Goal: Task Accomplishment & Management: Use online tool/utility

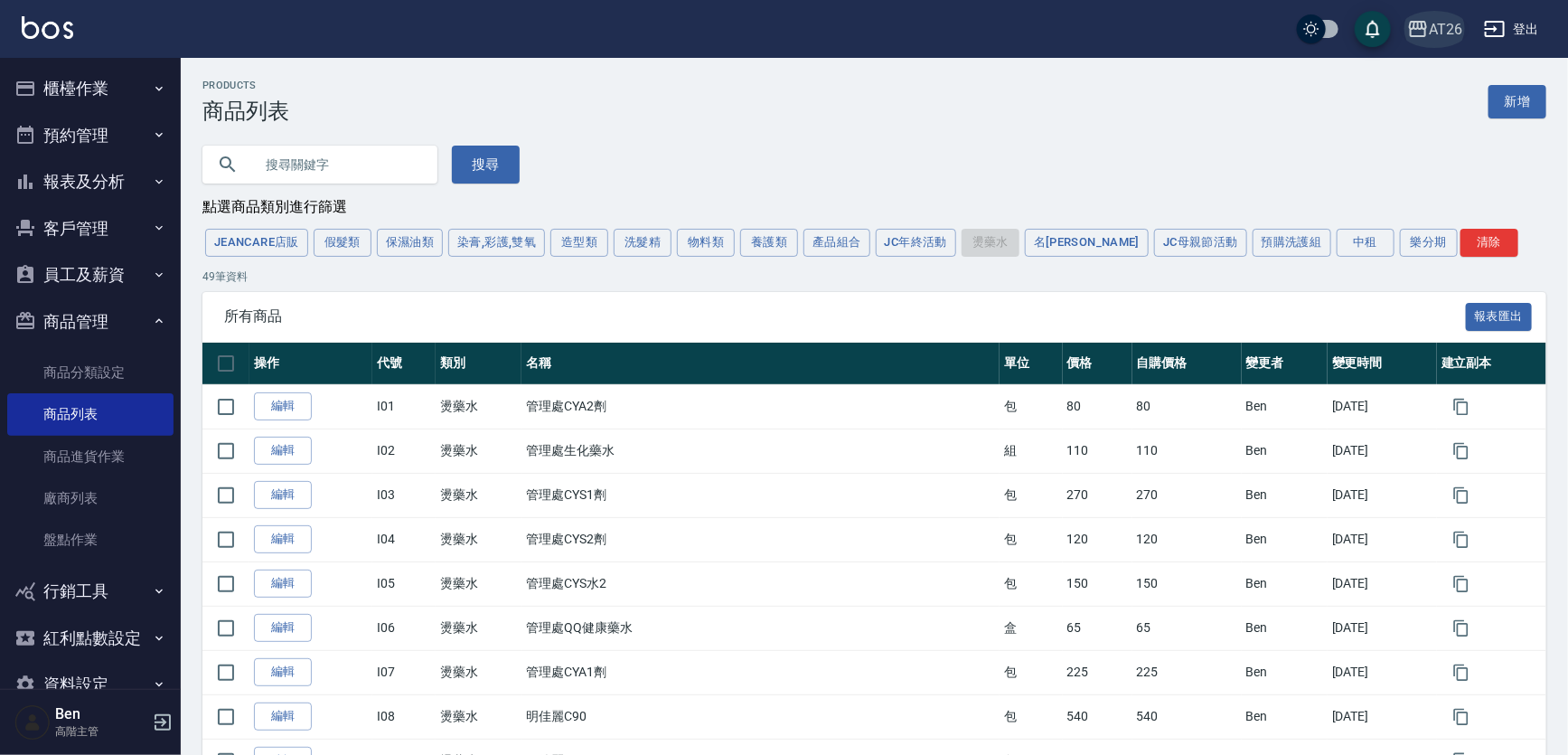
click at [767, 25] on button "AT26" at bounding box center [1434, 29] width 69 height 38
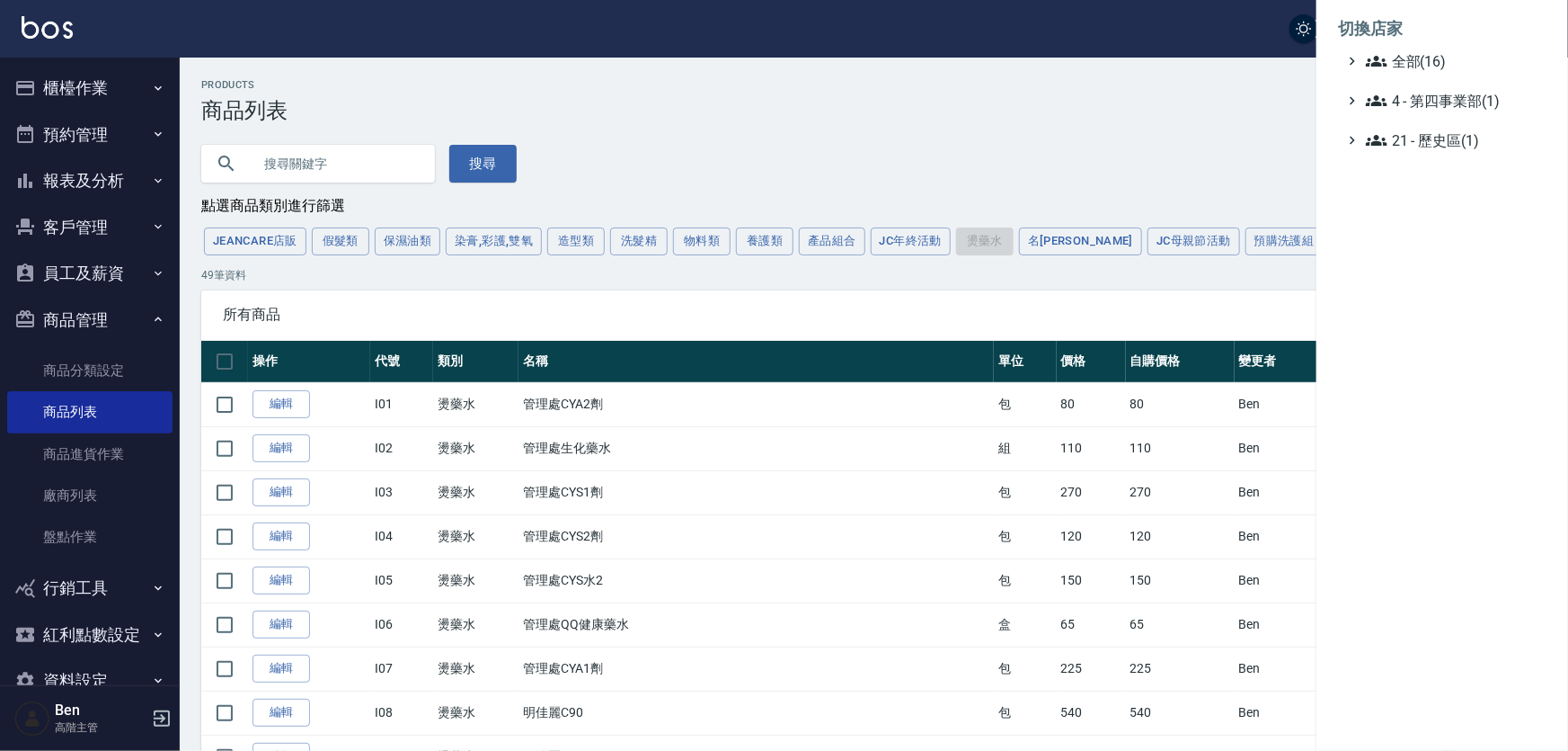
click at [762, 66] on span "全部(16)" at bounding box center [1451, 61] width 173 height 22
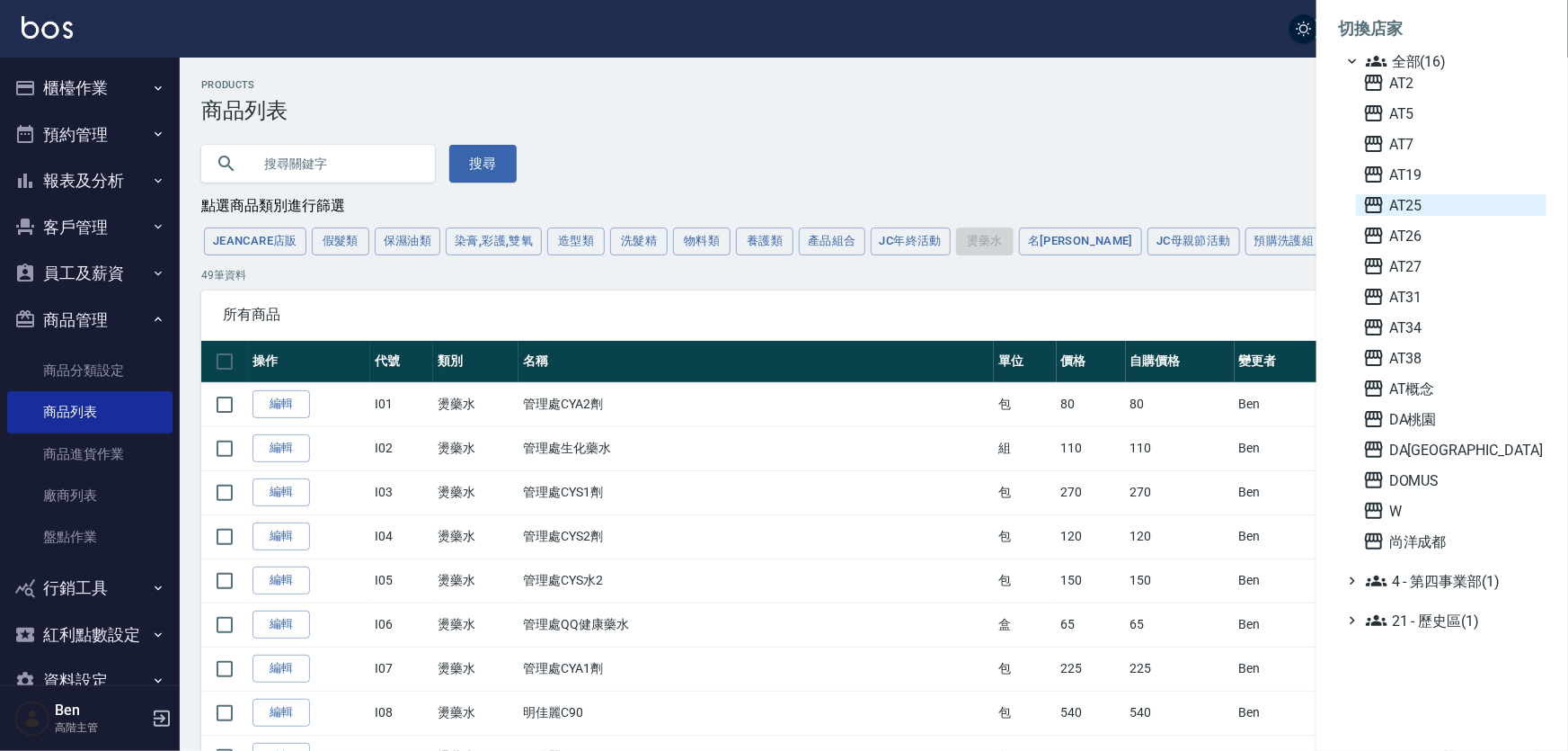
click at [762, 213] on span "AT25" at bounding box center [1450, 205] width 176 height 22
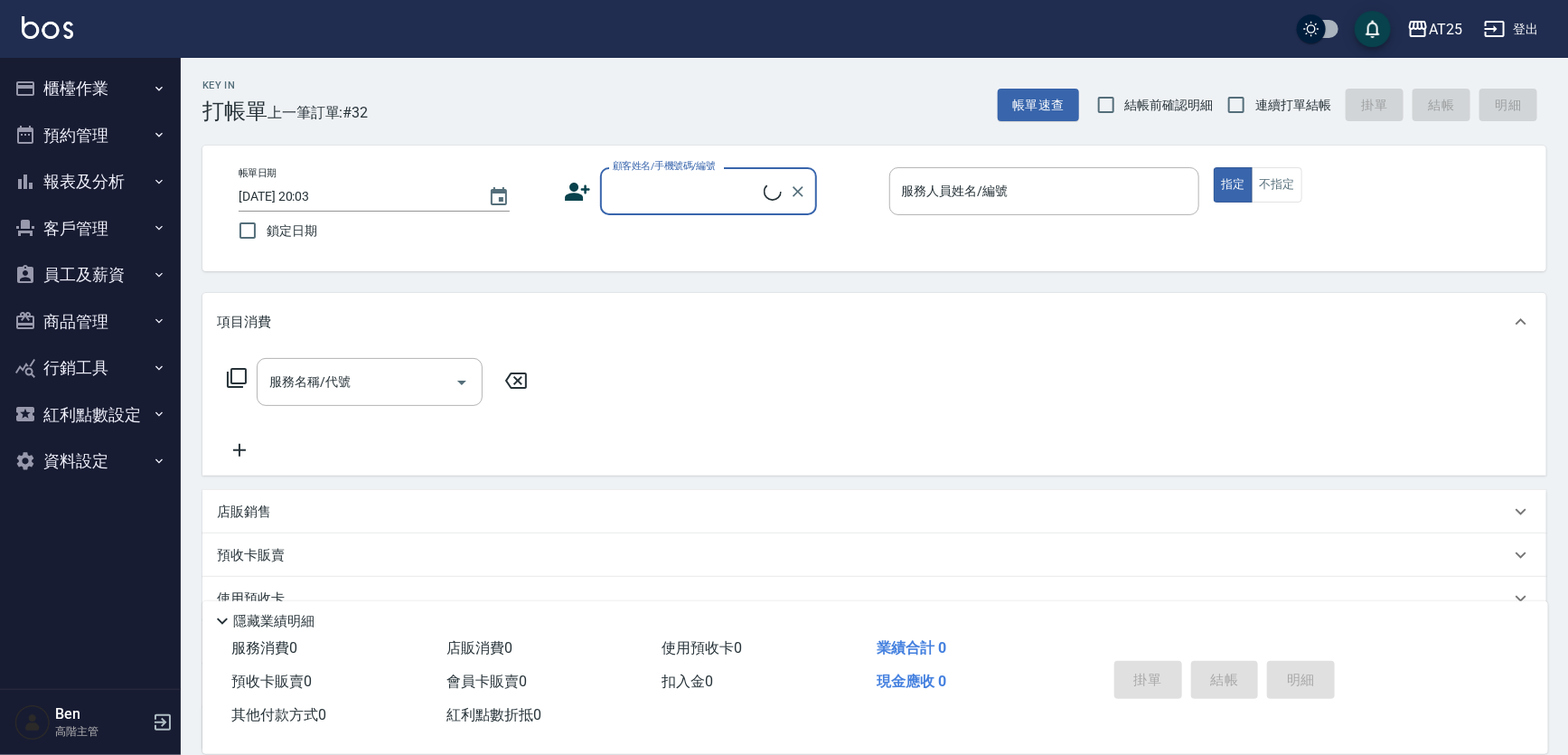
click at [102, 321] on button "商品管理" at bounding box center [90, 321] width 166 height 47
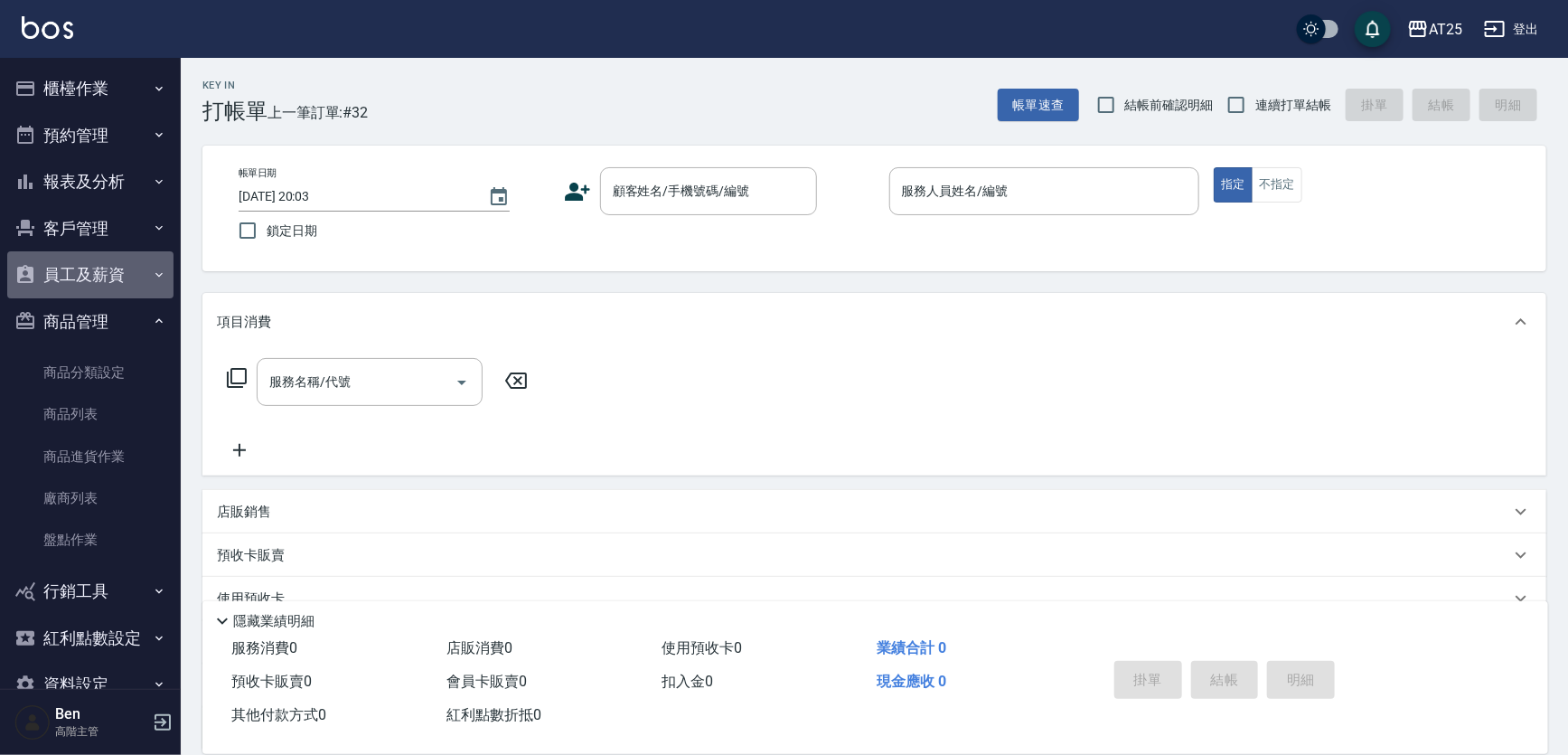
click at [105, 277] on button "員工及薪資" at bounding box center [90, 274] width 166 height 47
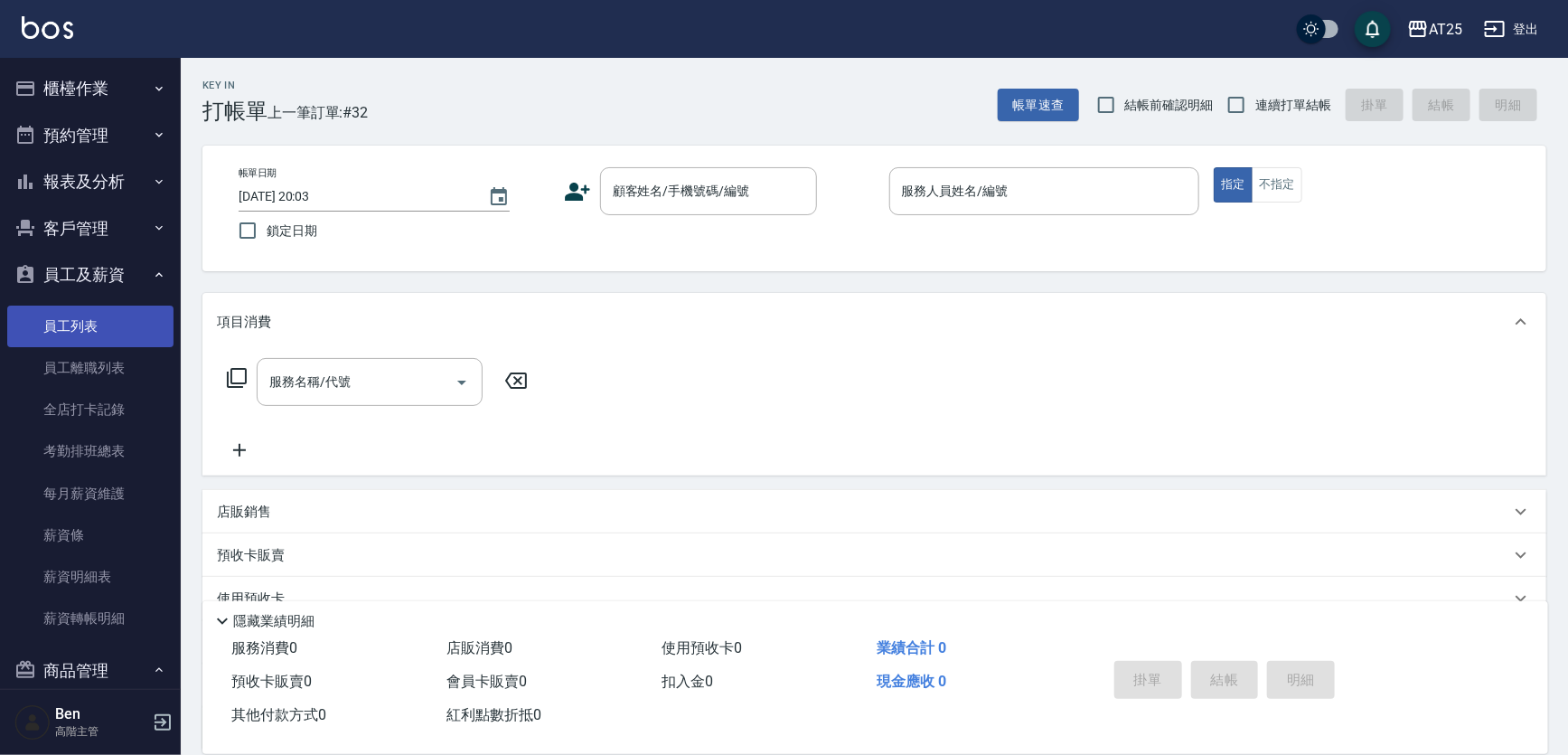
click at [105, 318] on link "員工列表" at bounding box center [90, 326] width 166 height 41
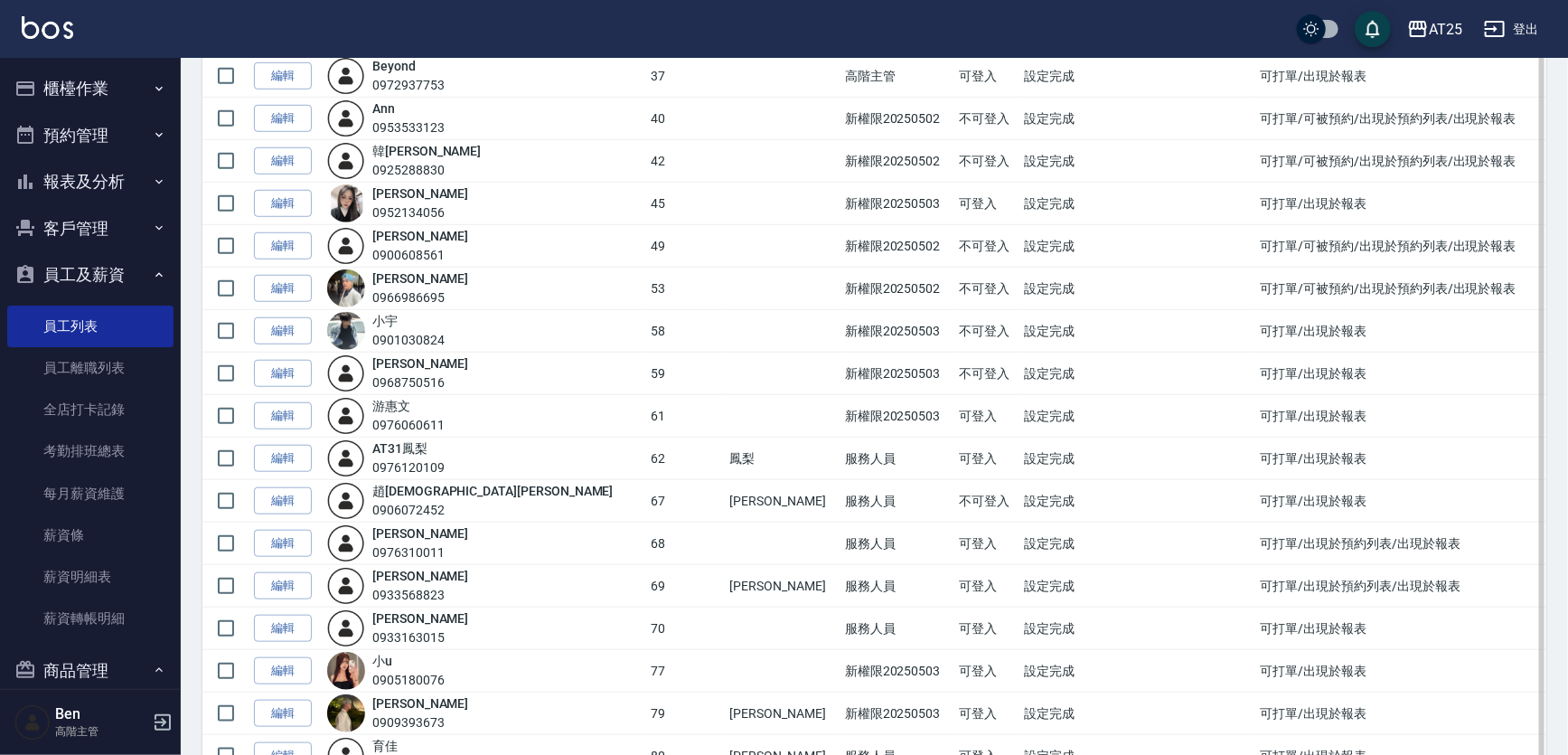
scroll to position [575, 0]
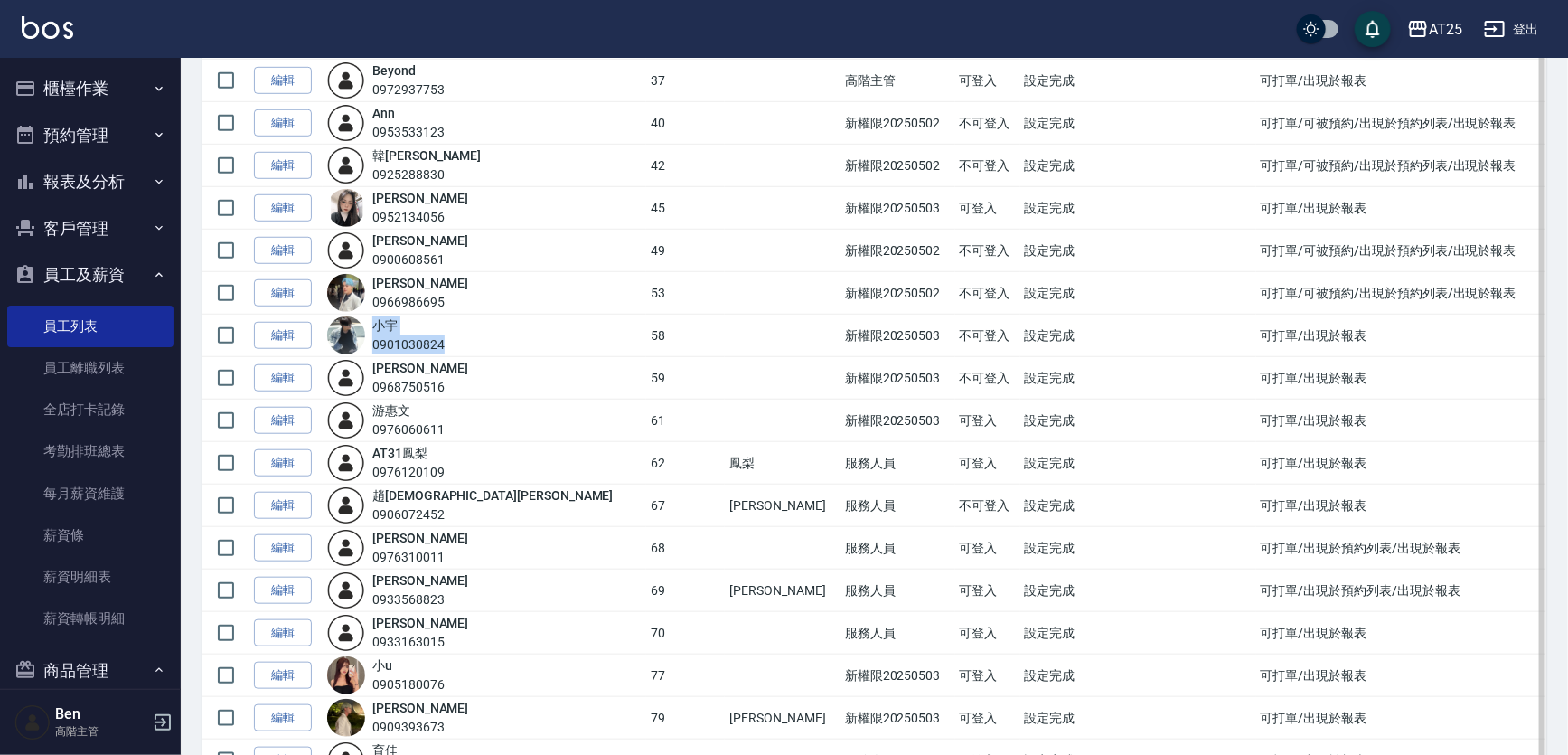
drag, startPoint x: 382, startPoint y: 341, endPoint x: 487, endPoint y: 345, distance: 105.1
click at [487, 345] on div "小宇 0901030824" at bounding box center [484, 335] width 315 height 38
click at [467, 335] on div "小宇 0901030824" at bounding box center [484, 335] width 315 height 38
click at [395, 340] on div "0901030824" at bounding box center [408, 345] width 72 height 19
drag, startPoint x: 393, startPoint y: 340, endPoint x: 442, endPoint y: 341, distance: 49.0
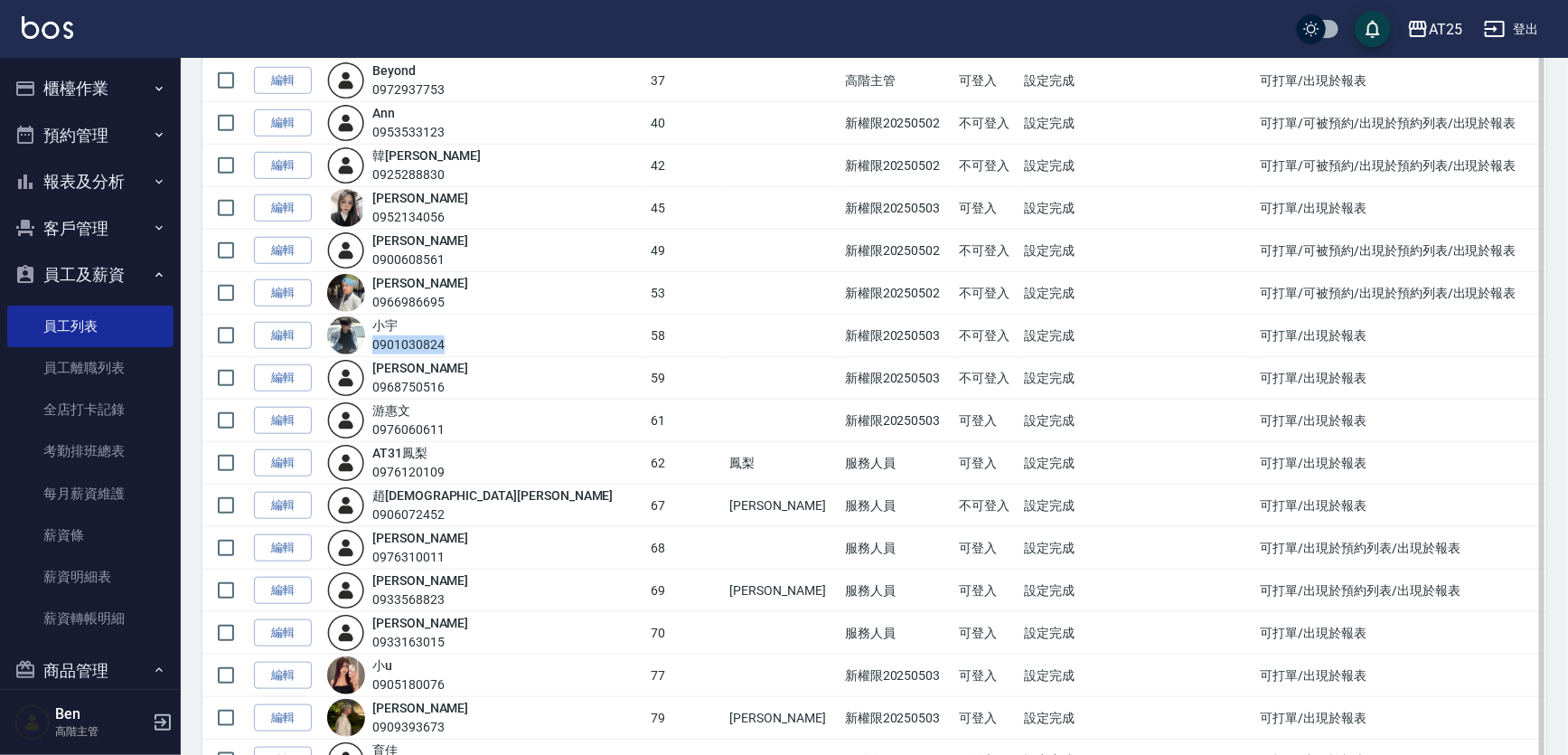
click at [442, 341] on div "0901030824" at bounding box center [408, 345] width 72 height 19
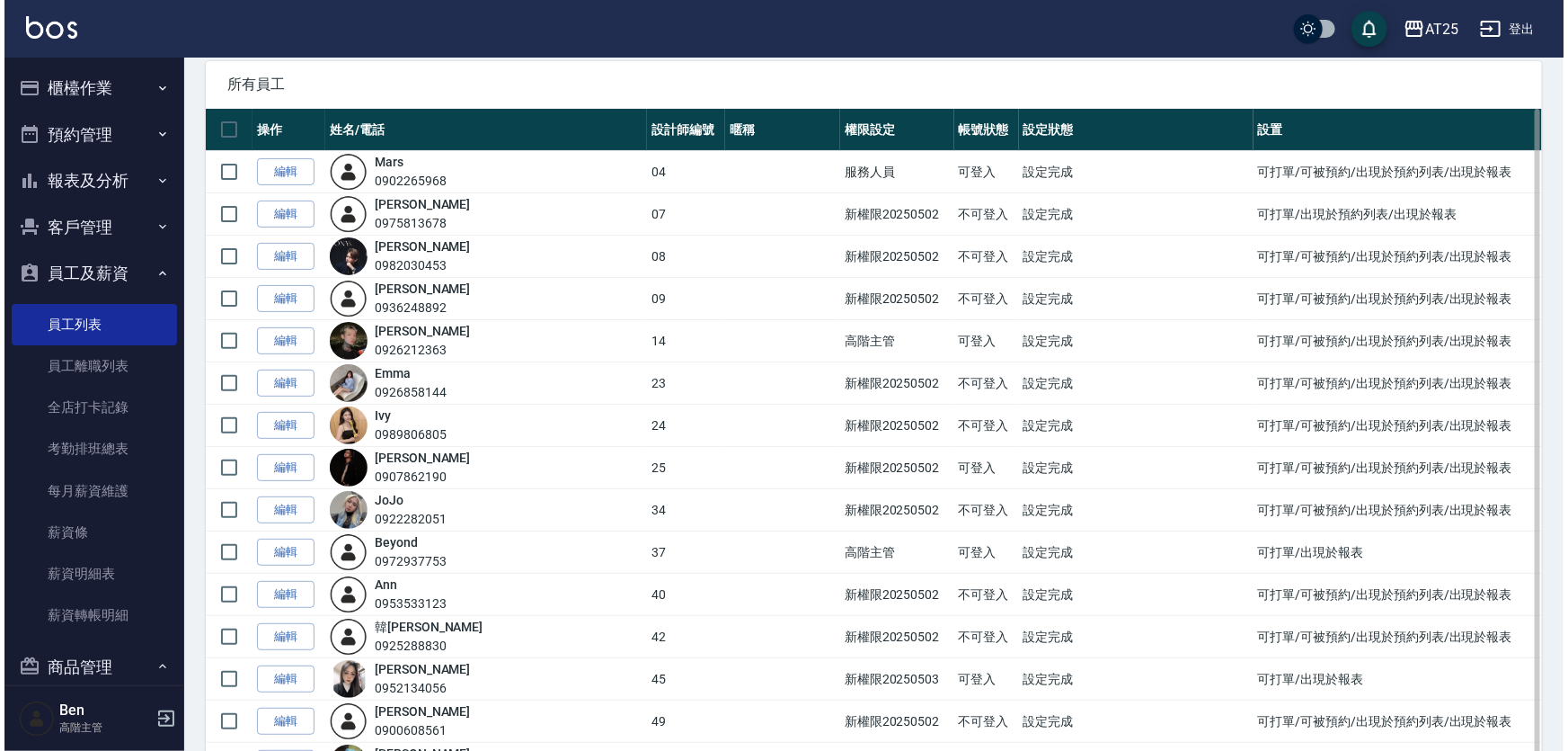
scroll to position [0, 0]
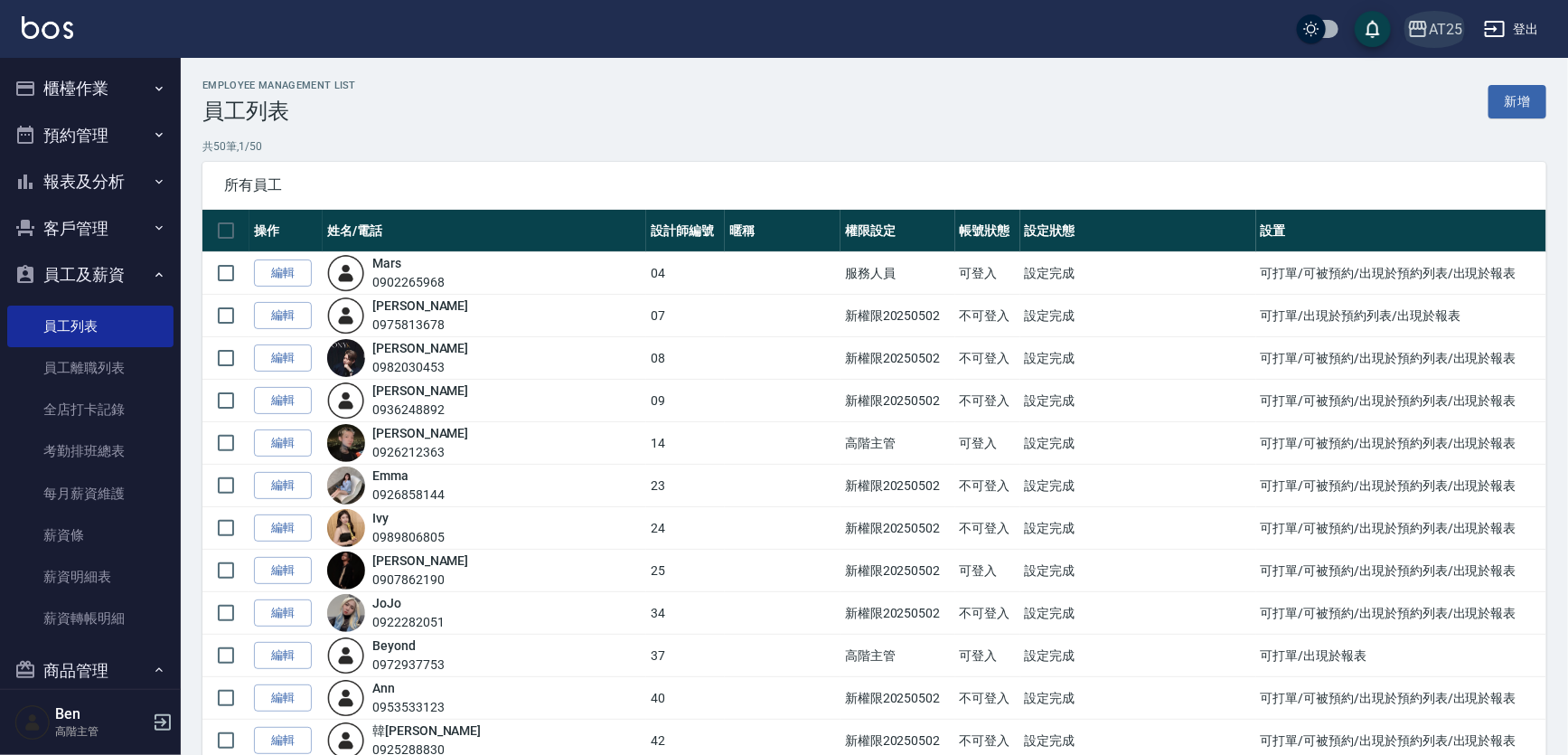
click at [1463, 28] on button "AT25" at bounding box center [1434, 29] width 69 height 38
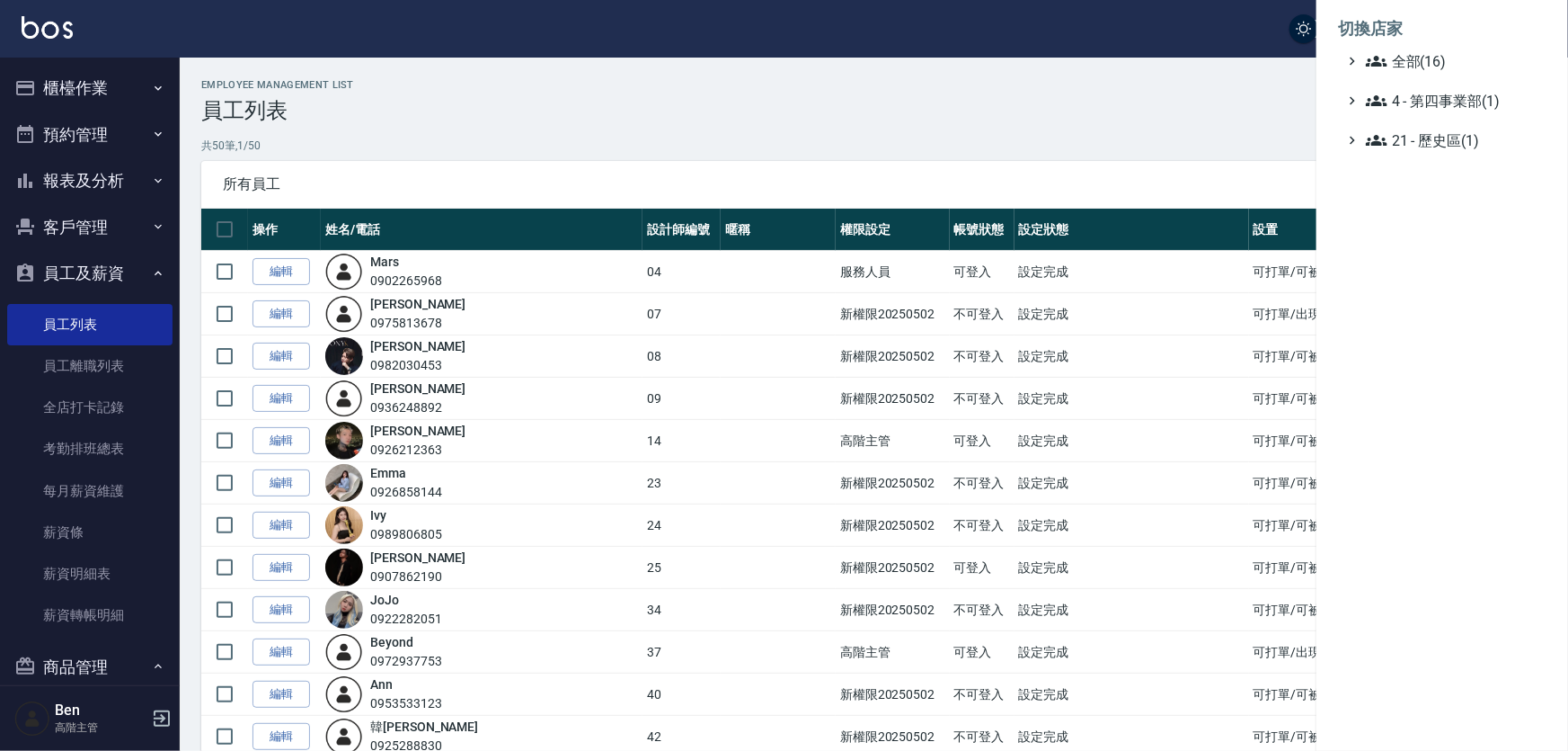
click at [1450, 46] on li "切換店家" at bounding box center [1442, 29] width 208 height 43
click at [1448, 66] on span "全部(16)" at bounding box center [1451, 61] width 173 height 22
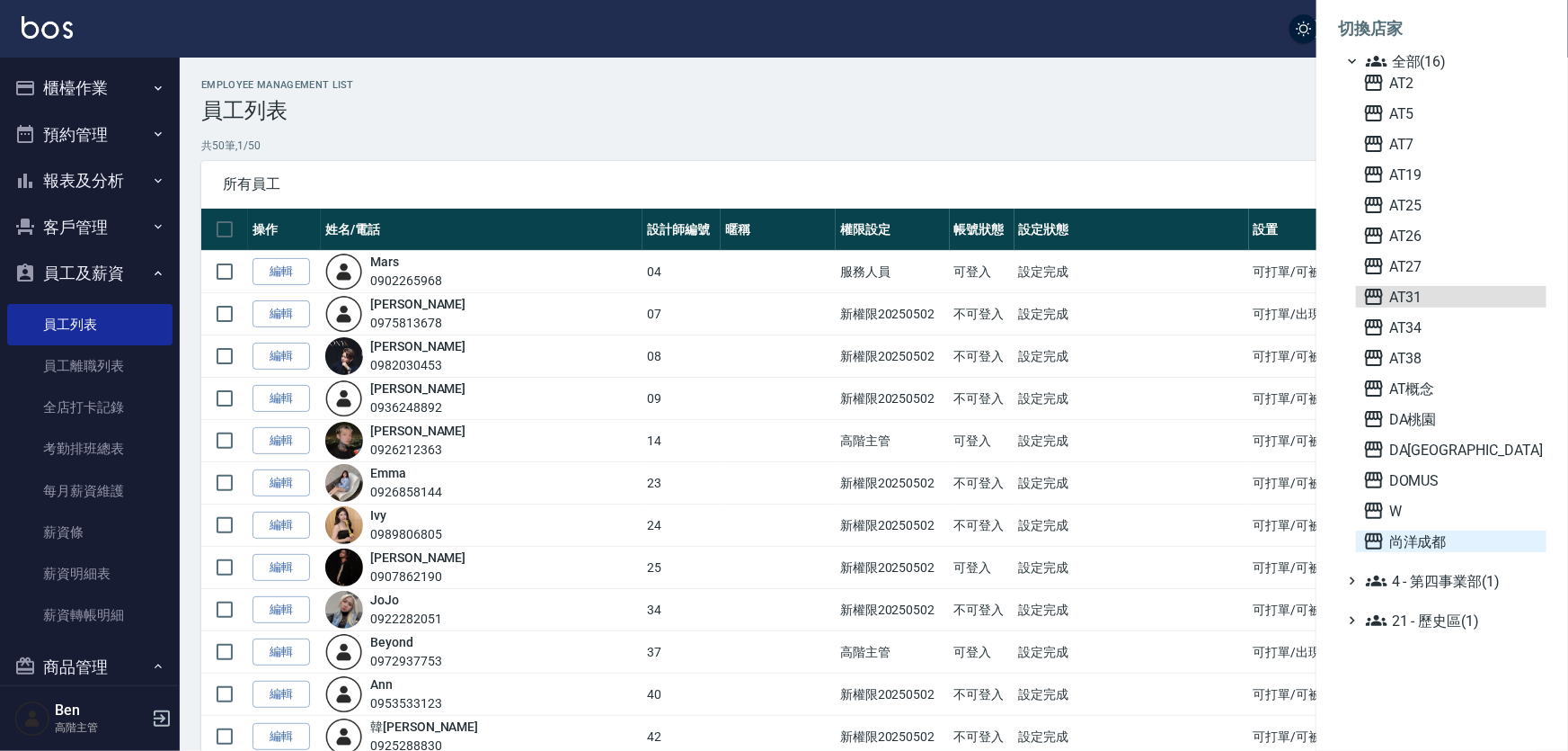
drag, startPoint x: 1440, startPoint y: 294, endPoint x: 1448, endPoint y: 537, distance: 243.1
click at [1448, 537] on div "AT2 AT5 AT7 AT19 AT25 AT26 AT27 AT31 AT34 AT38 AT概念 DA桃園 DA蘆洲 DOMUS W 尚洋成都" at bounding box center [1450, 312] width 190 height 480
click at [1448, 537] on span "尚洋成都" at bounding box center [1450, 541] width 176 height 22
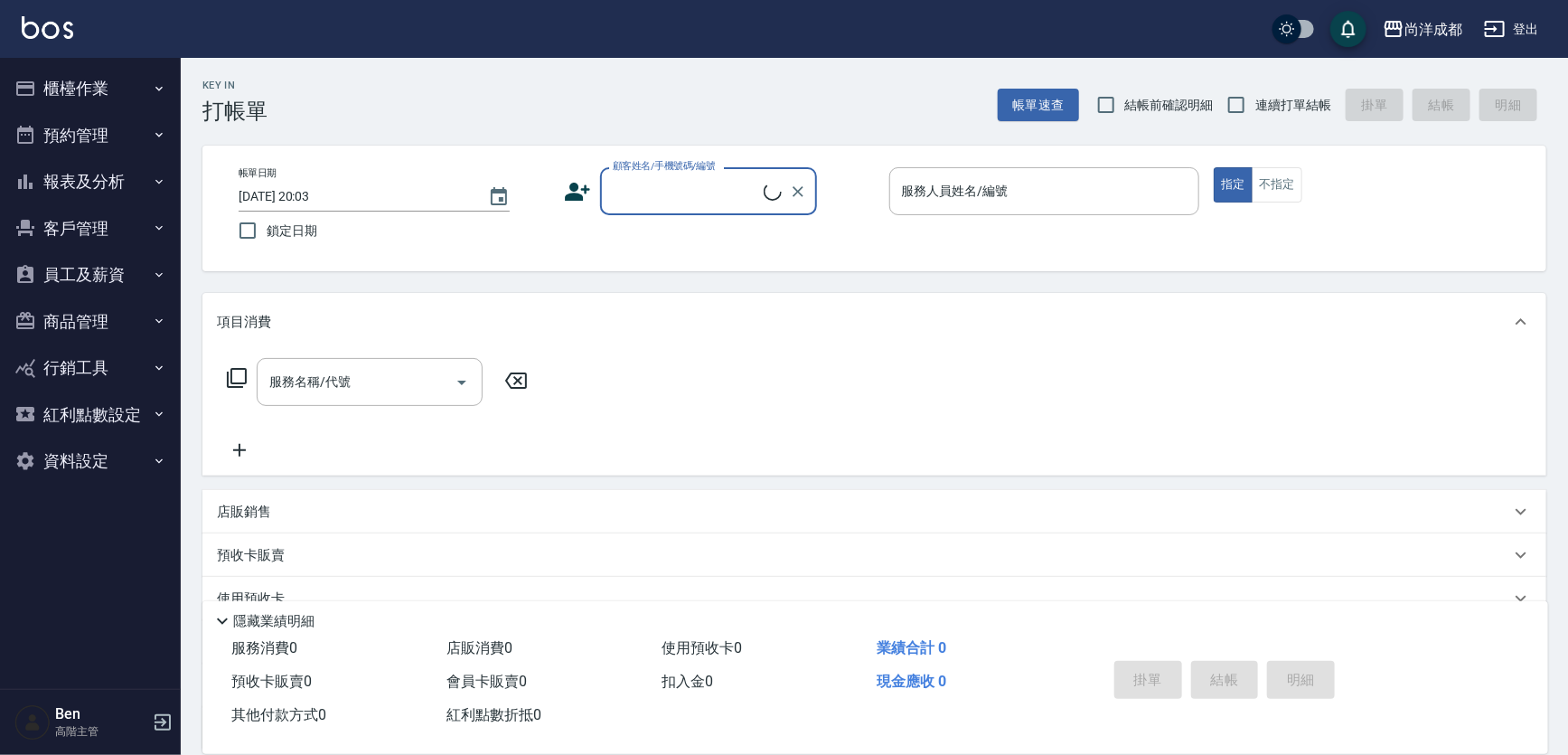
drag, startPoint x: 85, startPoint y: 270, endPoint x: 82, endPoint y: 307, distance: 37.1
click at [84, 271] on button "員工及薪資" at bounding box center [90, 274] width 166 height 47
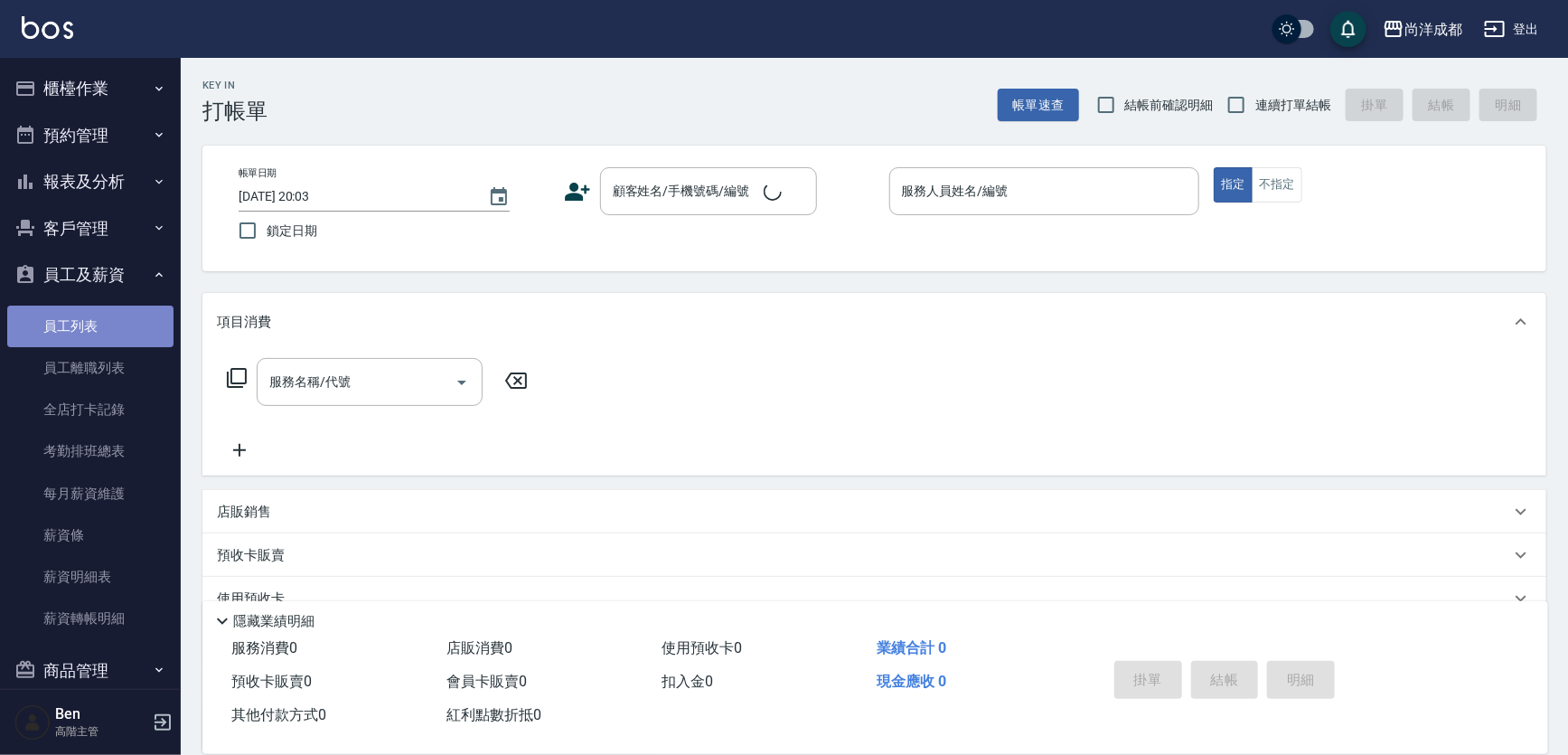
click at [90, 340] on link "員工列表" at bounding box center [90, 326] width 166 height 41
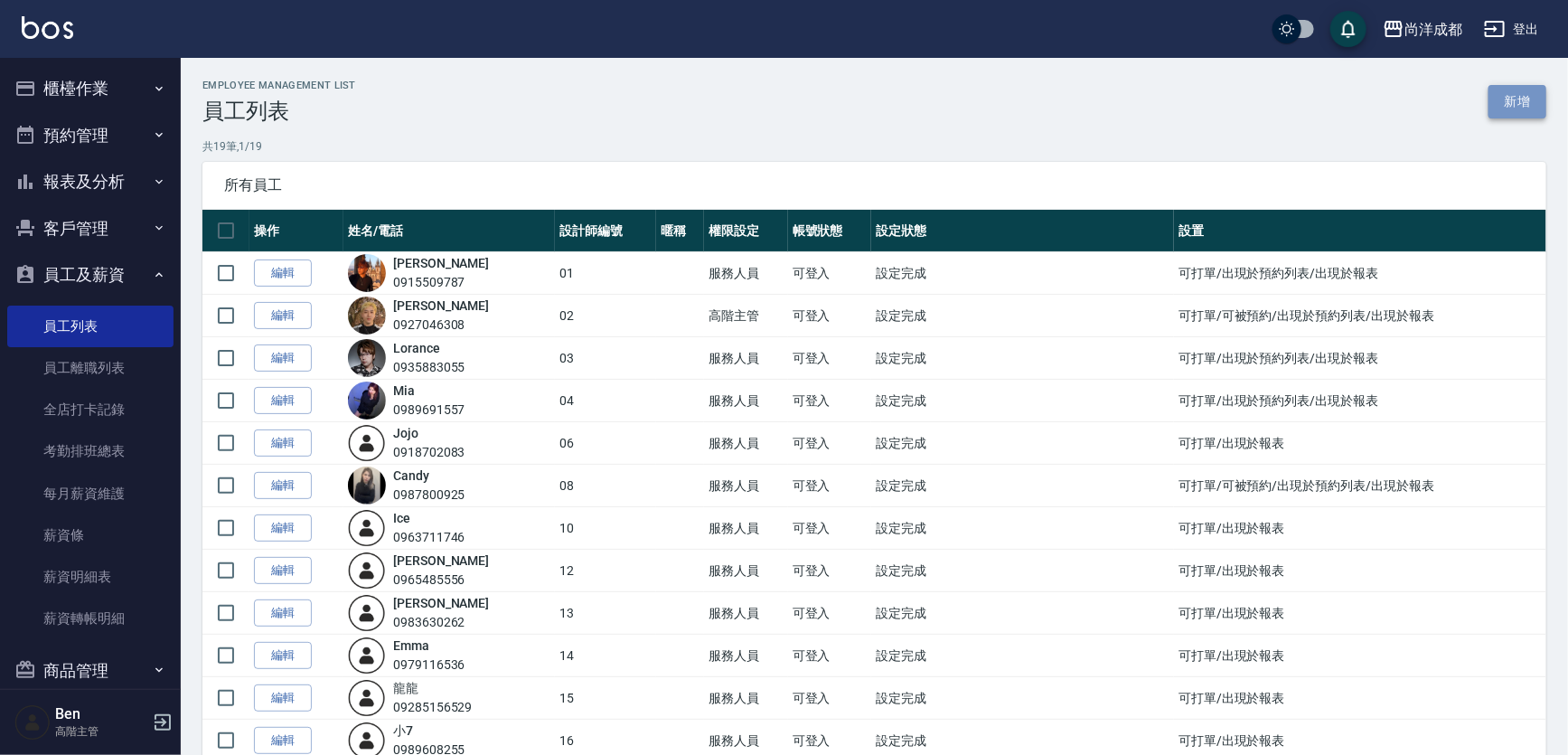
click at [1525, 86] on link "新增" at bounding box center [1518, 101] width 58 height 34
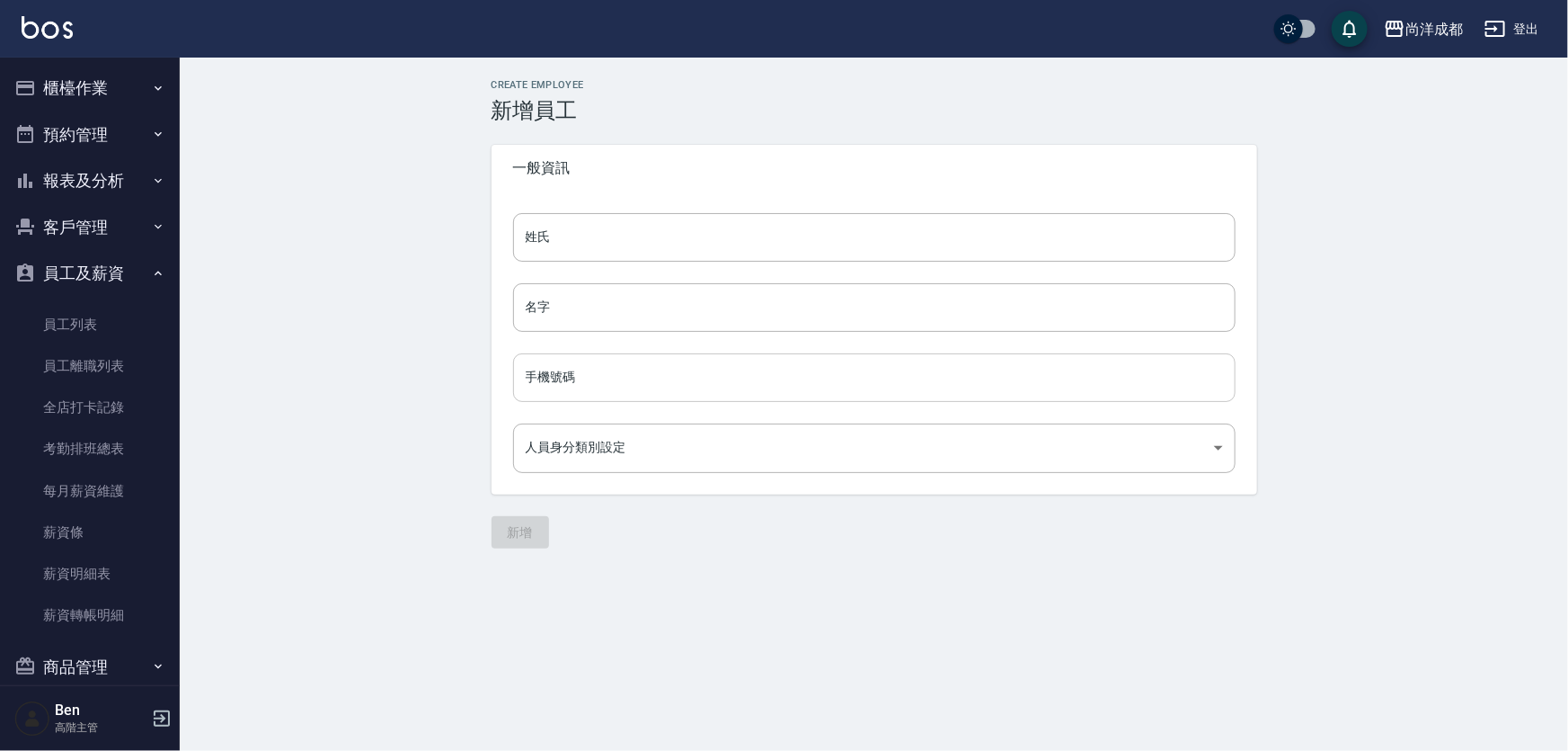
click at [555, 378] on input "手機號碼" at bounding box center [874, 377] width 722 height 49
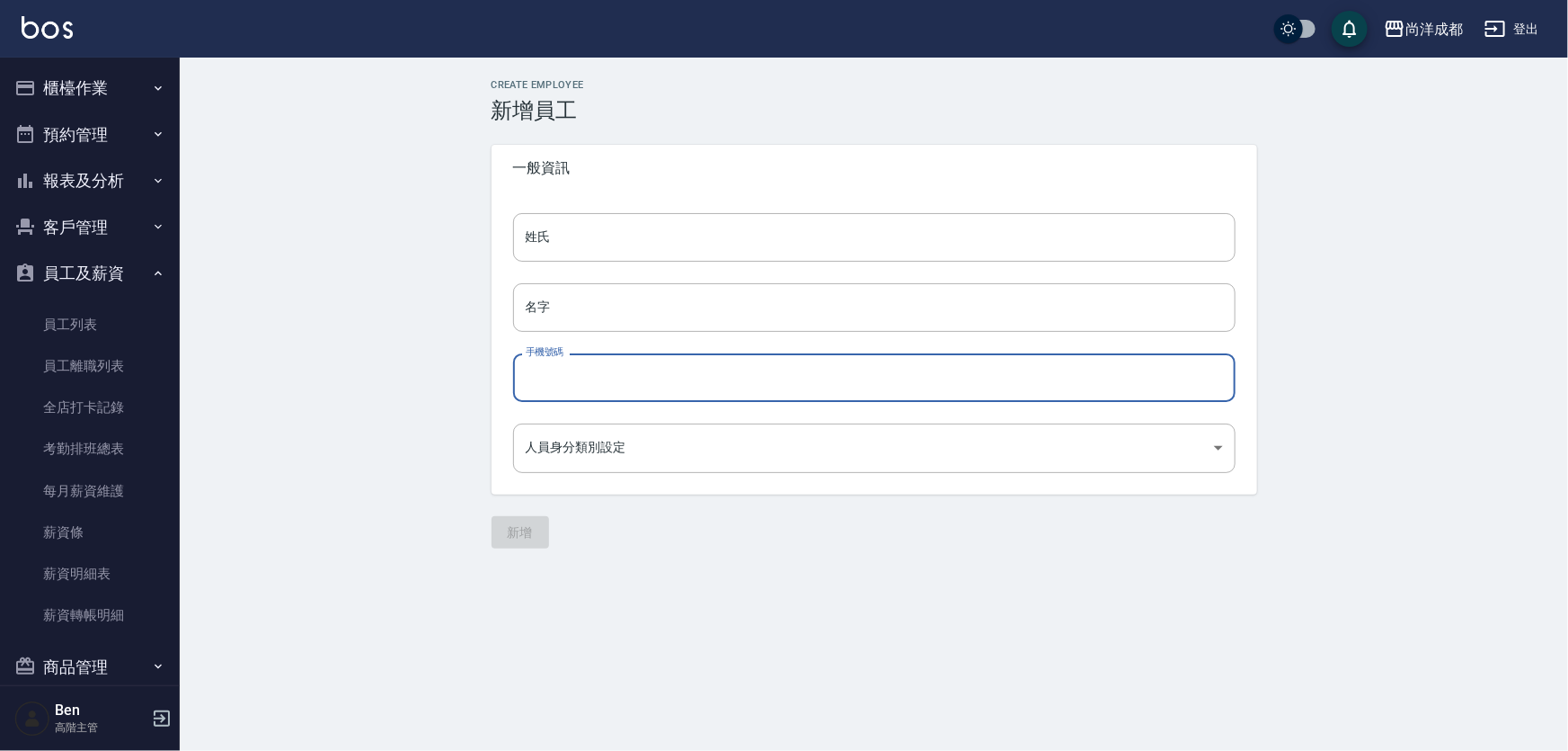
paste input "0901030824"
type input "0901030824"
click at [548, 246] on input "姓氏" at bounding box center [874, 237] width 722 height 49
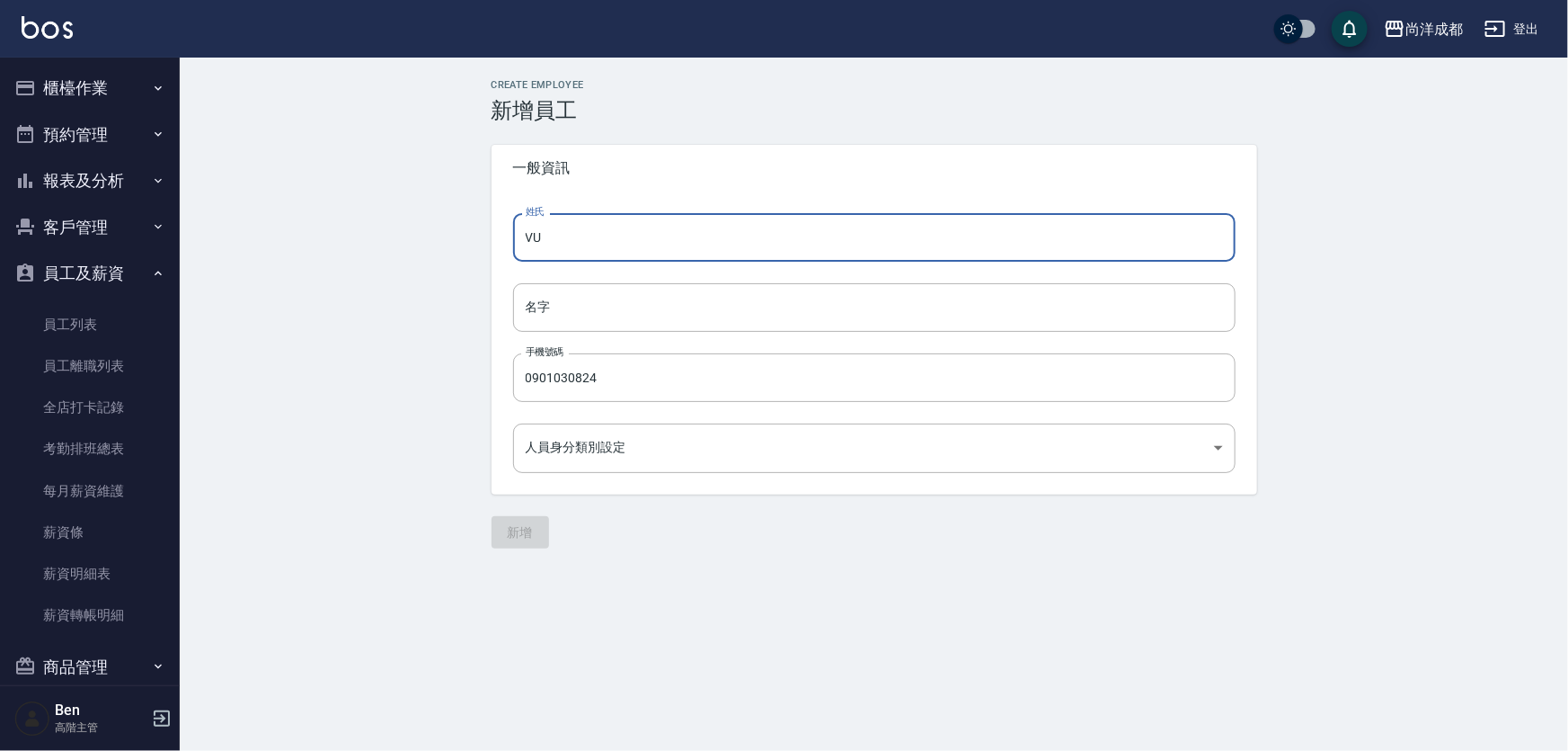
type input "V"
drag, startPoint x: 568, startPoint y: 242, endPoint x: 335, endPoint y: 252, distance: 233.2
click at [322, 246] on div "Create Employee 新增員工 一般資訊 姓氏 小宇 姓氏 名字 名字 手機號碼 0901030824 手機號碼 人員身分類別設定 ​ 人員身分類別…" at bounding box center [874, 314] width 1388 height 513
type input "小宇"
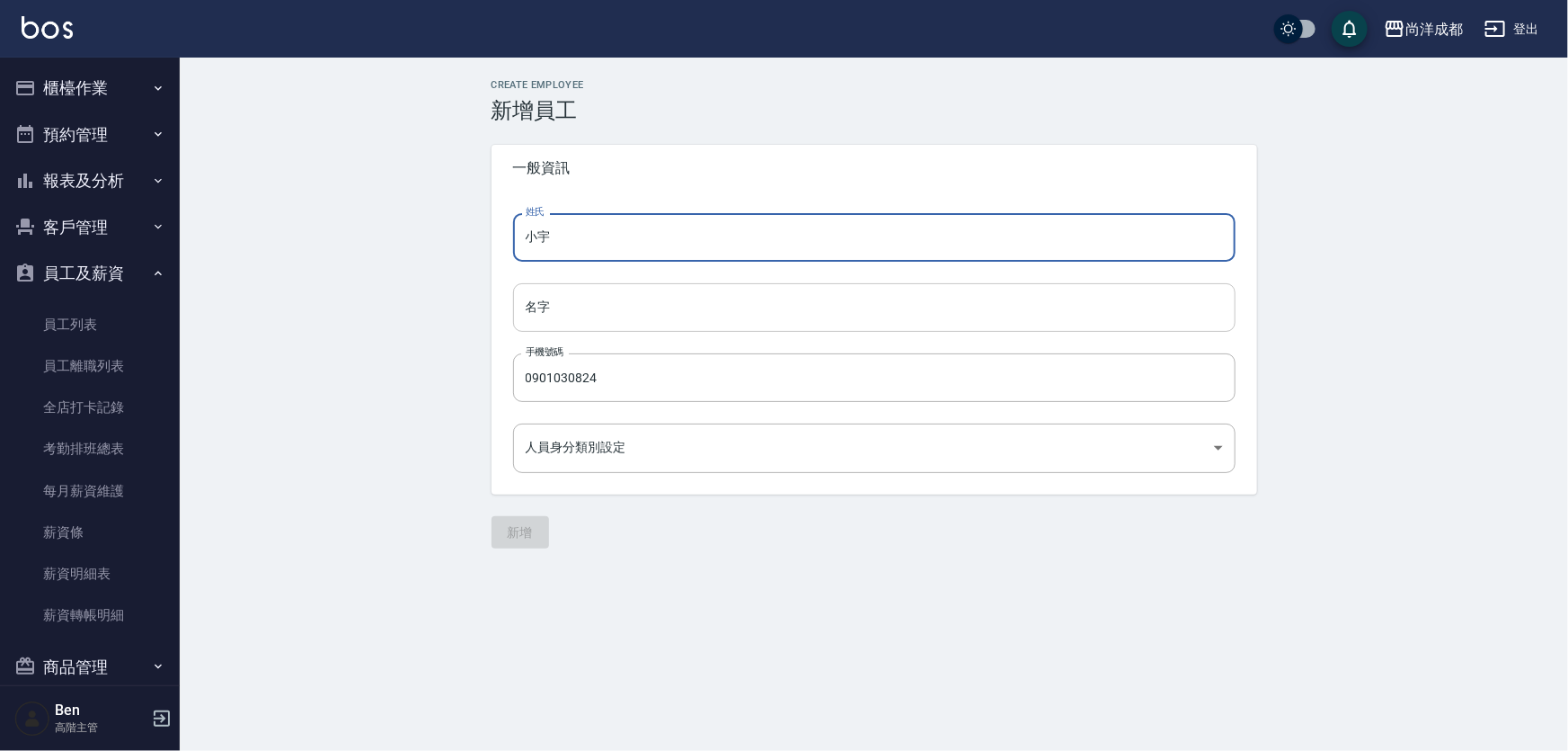
drag, startPoint x: 596, startPoint y: 286, endPoint x: 582, endPoint y: 318, distance: 34.9
click at [596, 287] on input "名字" at bounding box center [874, 307] width 722 height 49
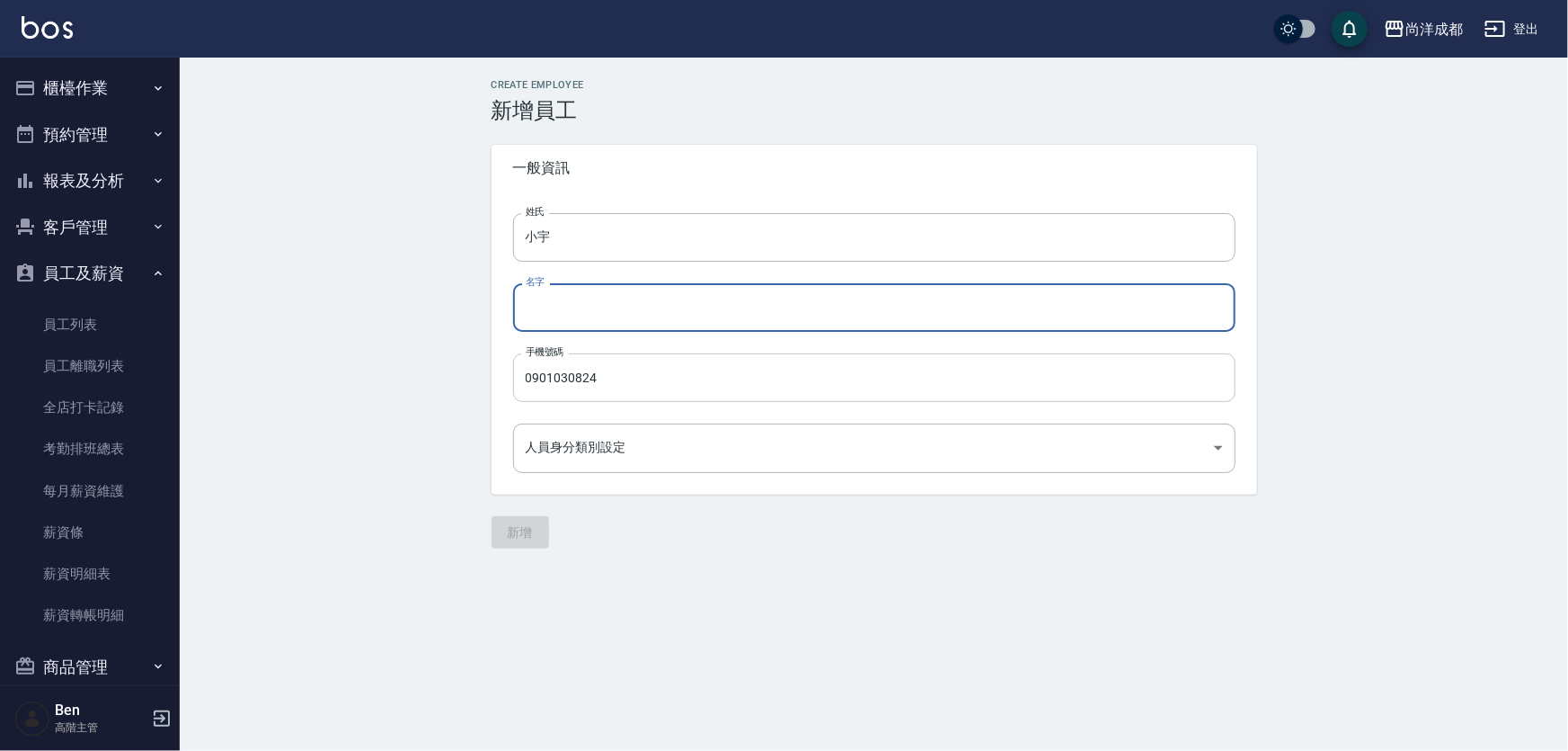
paste input "小宇"
type input "小宇"
click at [576, 440] on body "尚洋成都 登出 櫃檯作業 打帳單 帳單列表 掛單列表 座位開單 營業儀表板 現金收支登錄 高階收支登錄 材料自購登錄 每日結帳 排班表 現場電腦打卡 掃碼打卡…" at bounding box center [784, 375] width 1568 height 751
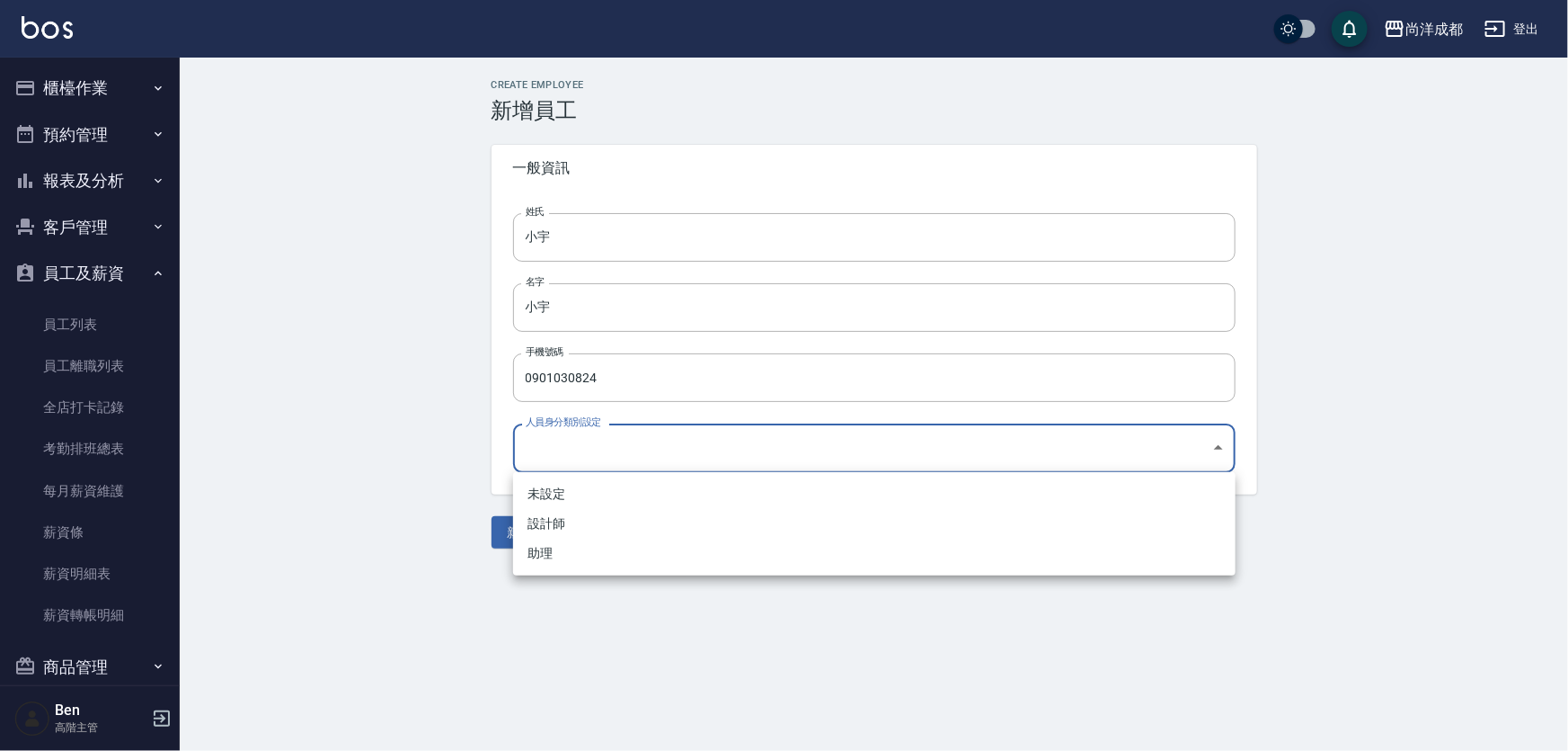
click at [557, 555] on li "助理" at bounding box center [874, 553] width 722 height 30
type input "34083154-2da7-4064-9f8c-cd4fe0b00e87"
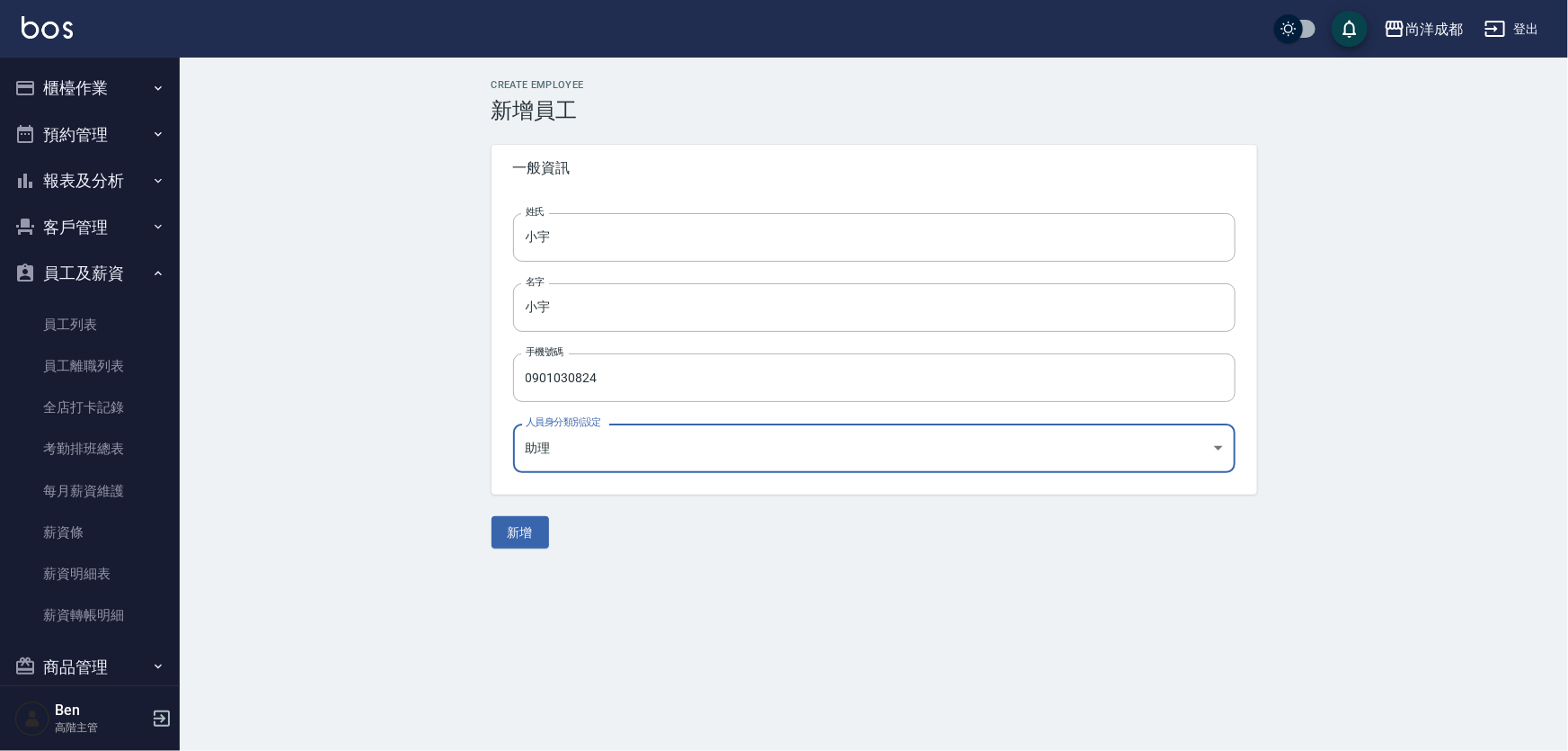
click at [531, 542] on button "新增" at bounding box center [520, 532] width 57 height 33
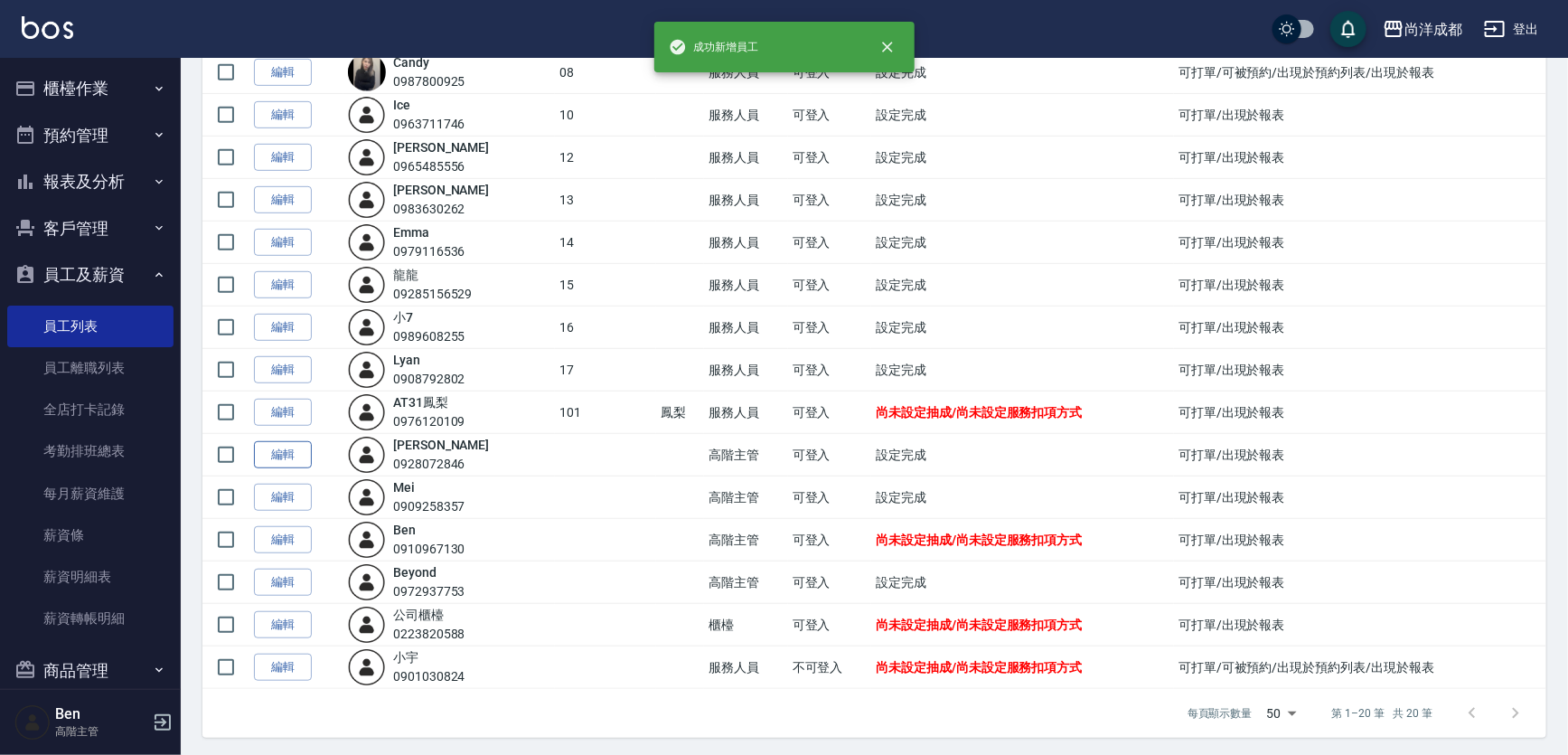
scroll to position [415, 0]
click at [293, 653] on link "編輯" at bounding box center [283, 665] width 58 height 28
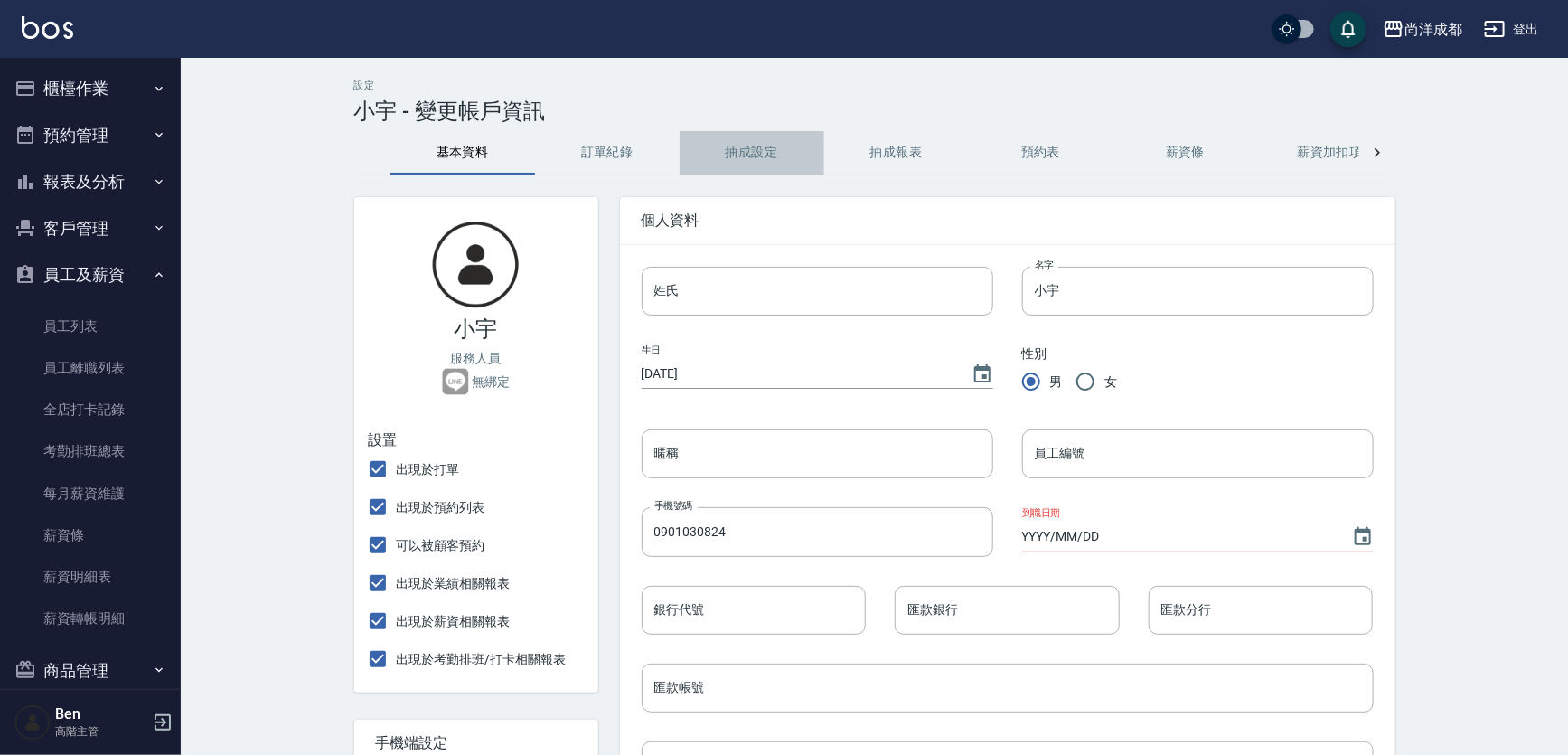
click at [726, 162] on button "抽成設定" at bounding box center [752, 152] width 144 height 43
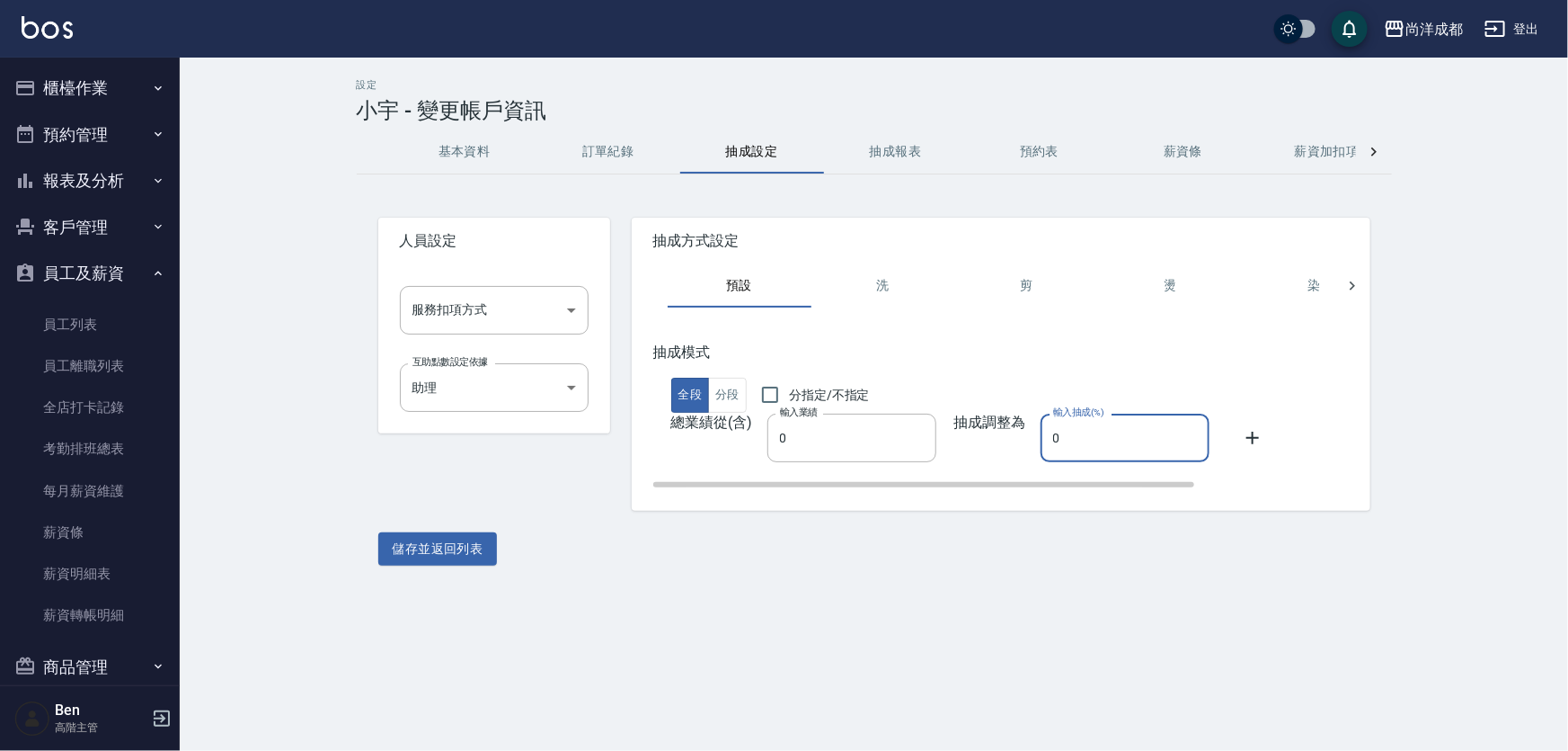
drag, startPoint x: 1090, startPoint y: 439, endPoint x: 1034, endPoint y: 439, distance: 56.0
click at [1034, 439] on div "總業績從(含) 輸入業績 0 輸入業績 抽成調整為 輸入抽成(%) 0 輸入抽成(%)" at bounding box center [1100, 437] width 894 height 49
type input "50"
click at [771, 396] on input "分指定/不指定" at bounding box center [770, 394] width 37 height 37
checkbox input "true"
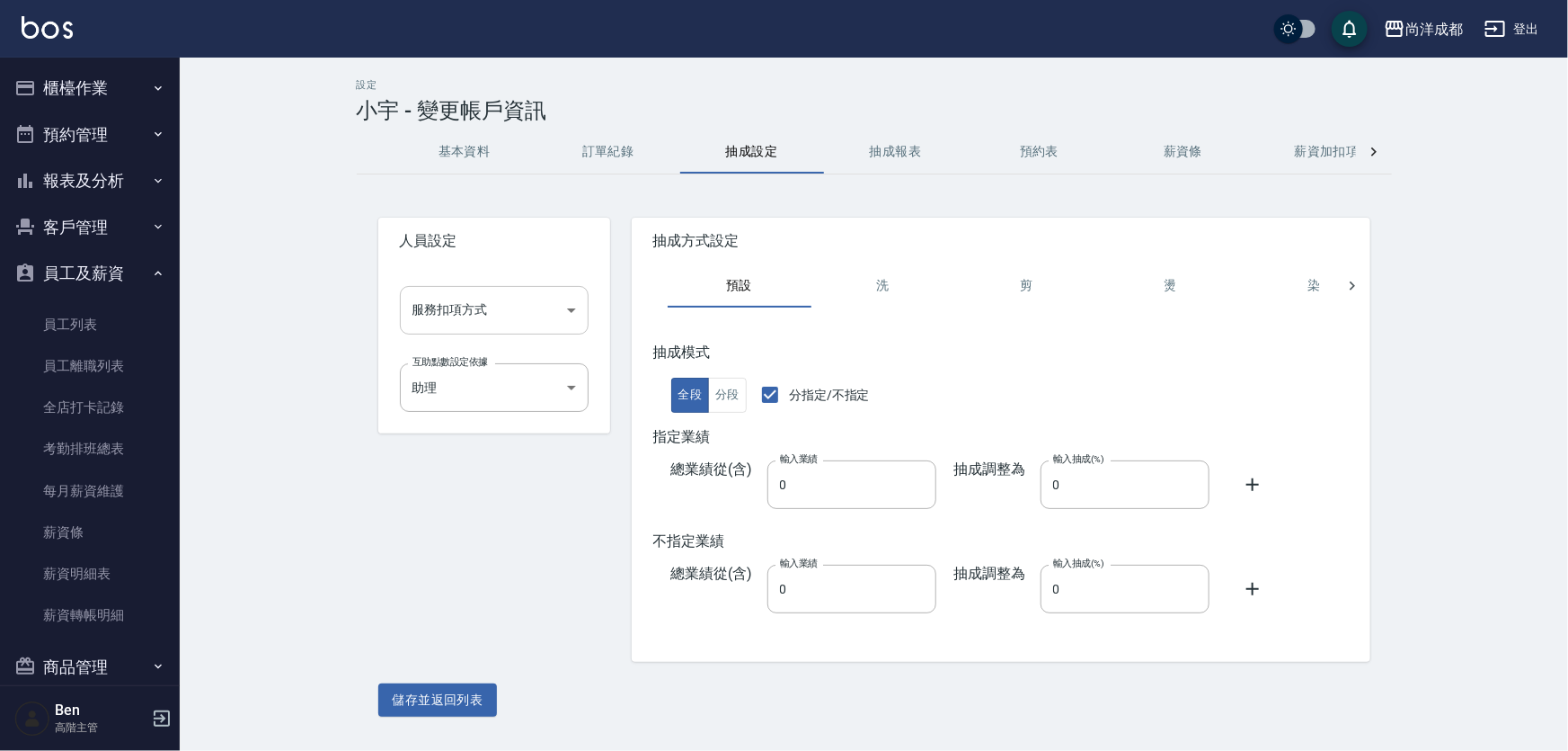
click at [519, 315] on body "尚洋成都 登出 櫃檯作業 打帳單 帳單列表 掛單列表 座位開單 營業儀表板 現金收支登錄 高階收支登錄 材料自購登錄 每日結帳 排班表 現場電腦打卡 掃碼打卡…" at bounding box center [784, 375] width 1568 height 751
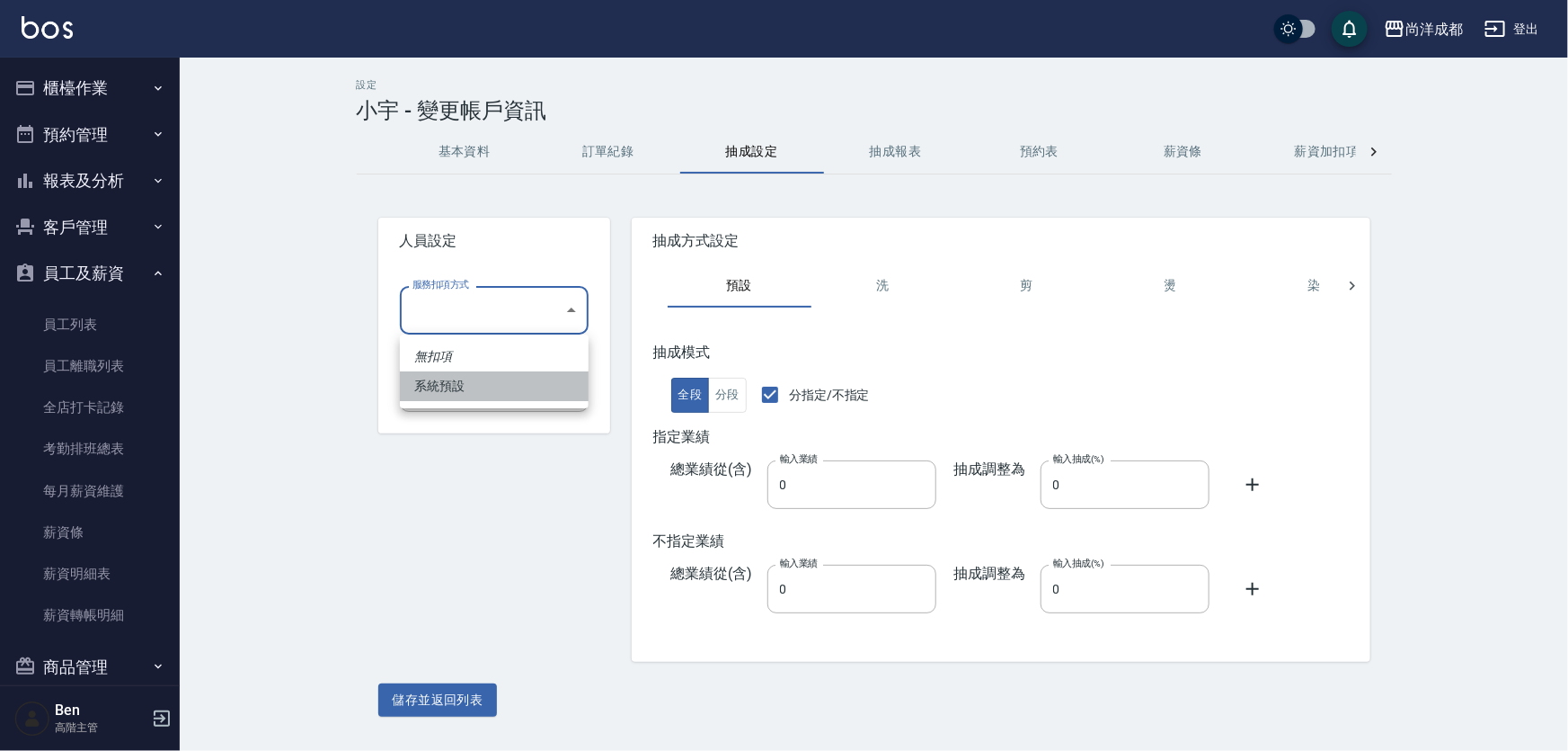
click at [507, 381] on li "系統預設" at bounding box center [493, 386] width 188 height 30
type input "系統預設"
click at [439, 677] on div "人員設定 服務扣項方式 系統預設 系統預設 服務扣項方式 互助點數設定依據 助理 34083154-2da7-4064-9f8c-cd4fe0b00e87 互…" at bounding box center [874, 456] width 1034 height 520
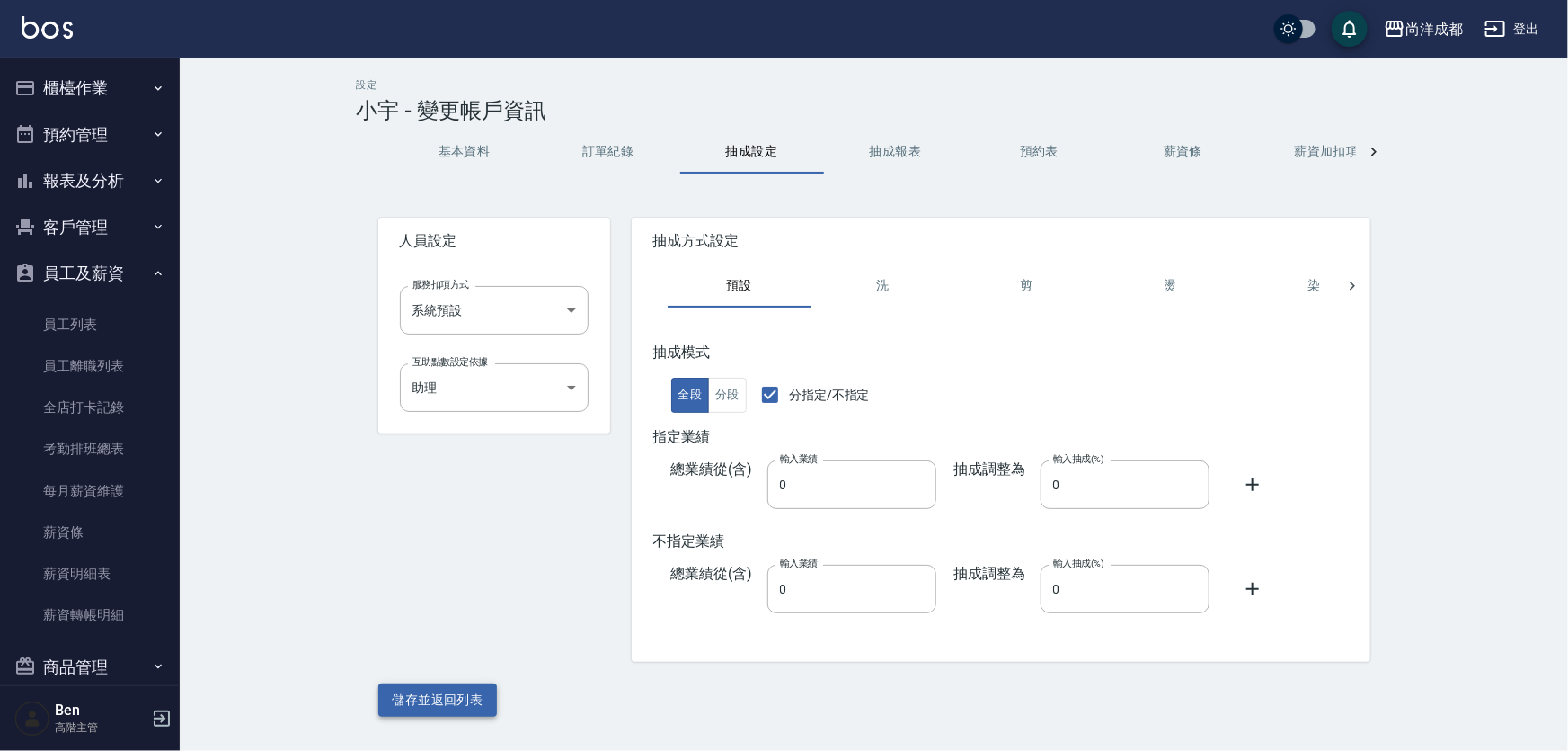
click at [439, 689] on button "儲存並返回列表" at bounding box center [438, 699] width 120 height 33
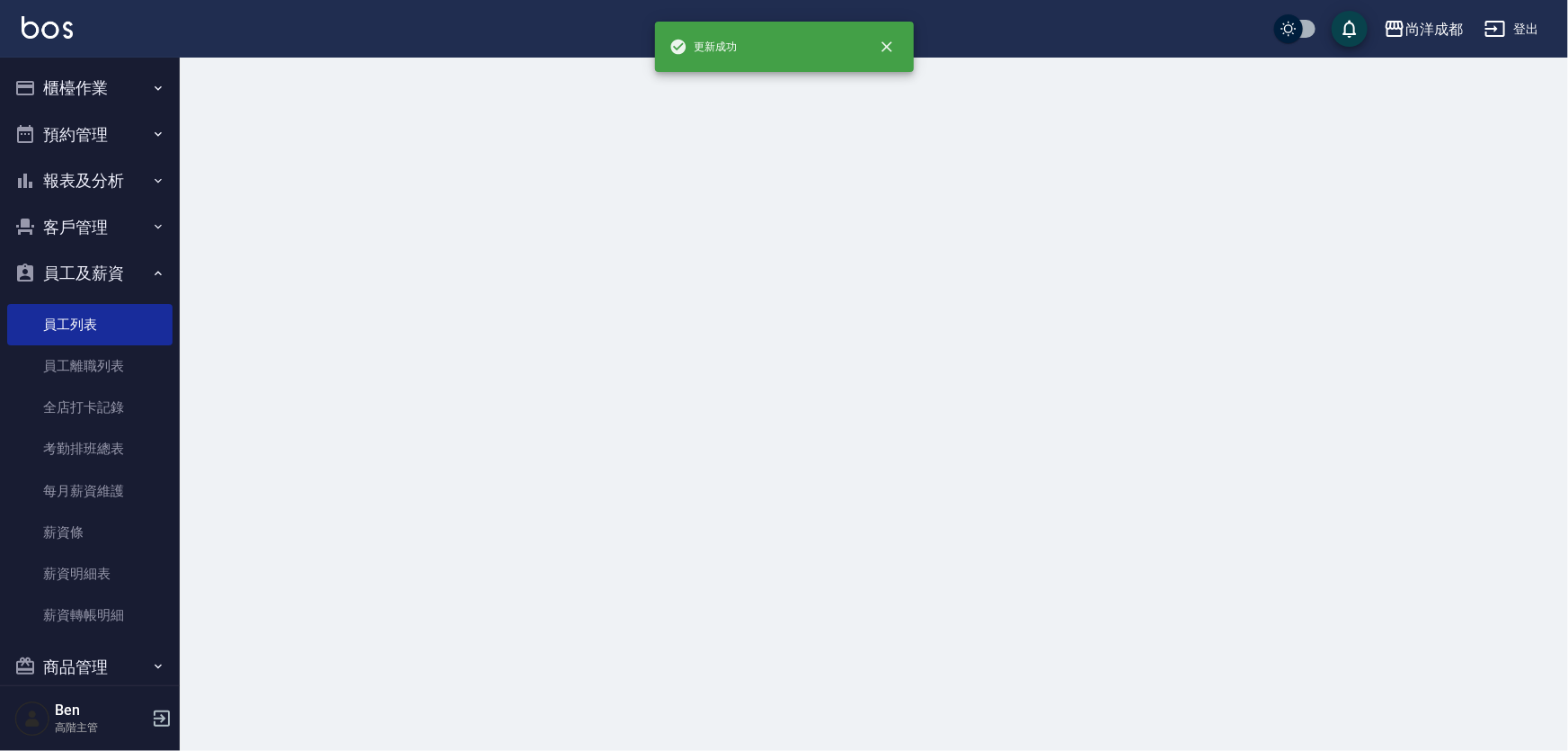
click at [975, 495] on div at bounding box center [784, 375] width 1568 height 751
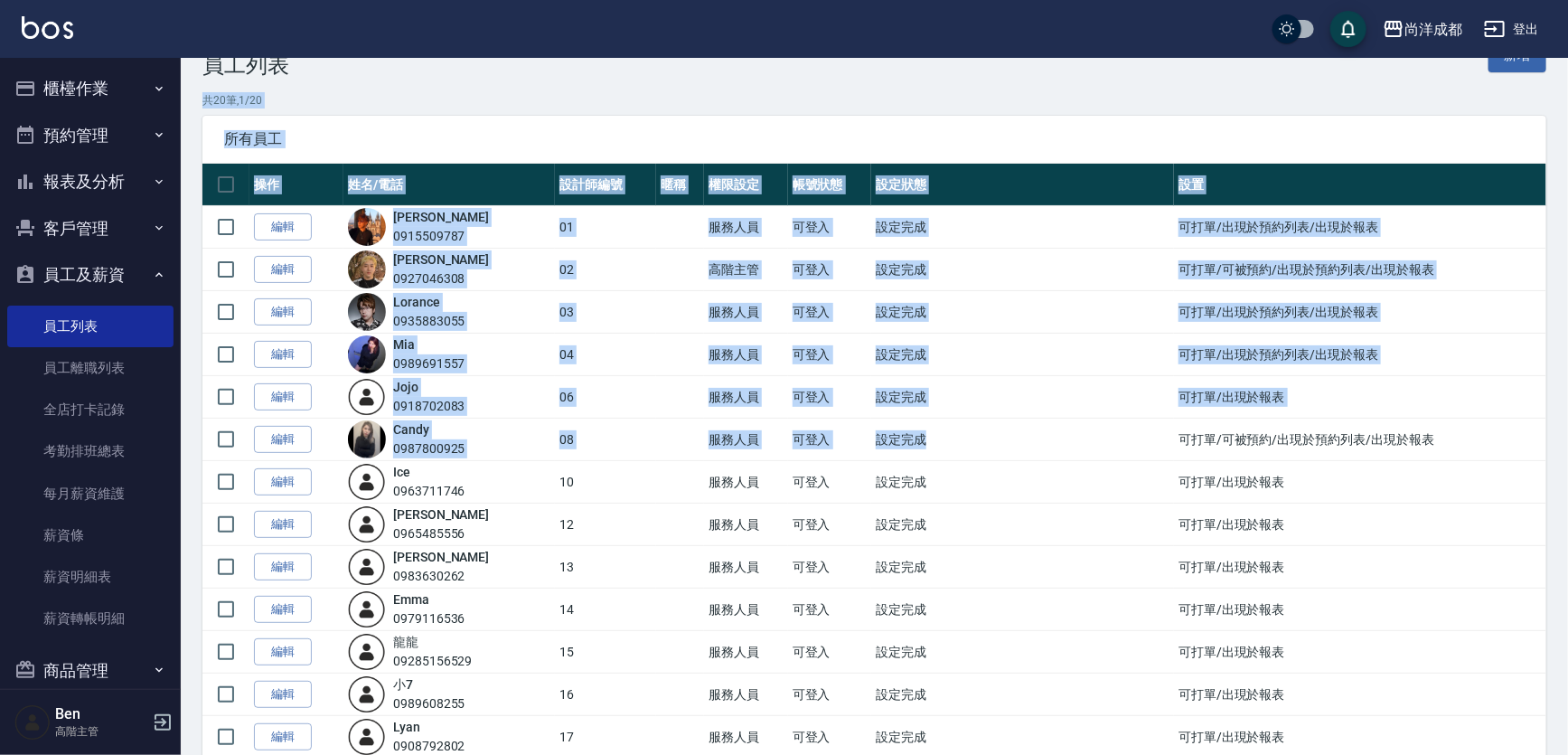
click at [567, 480] on tbody "編輯 Benny 0915509787 01 服務人員 可登入 設定完成 可打單/出現於預約列表/出現於報表 編輯 Lance 0927046308 02 高…" at bounding box center [873, 630] width 1344 height 849
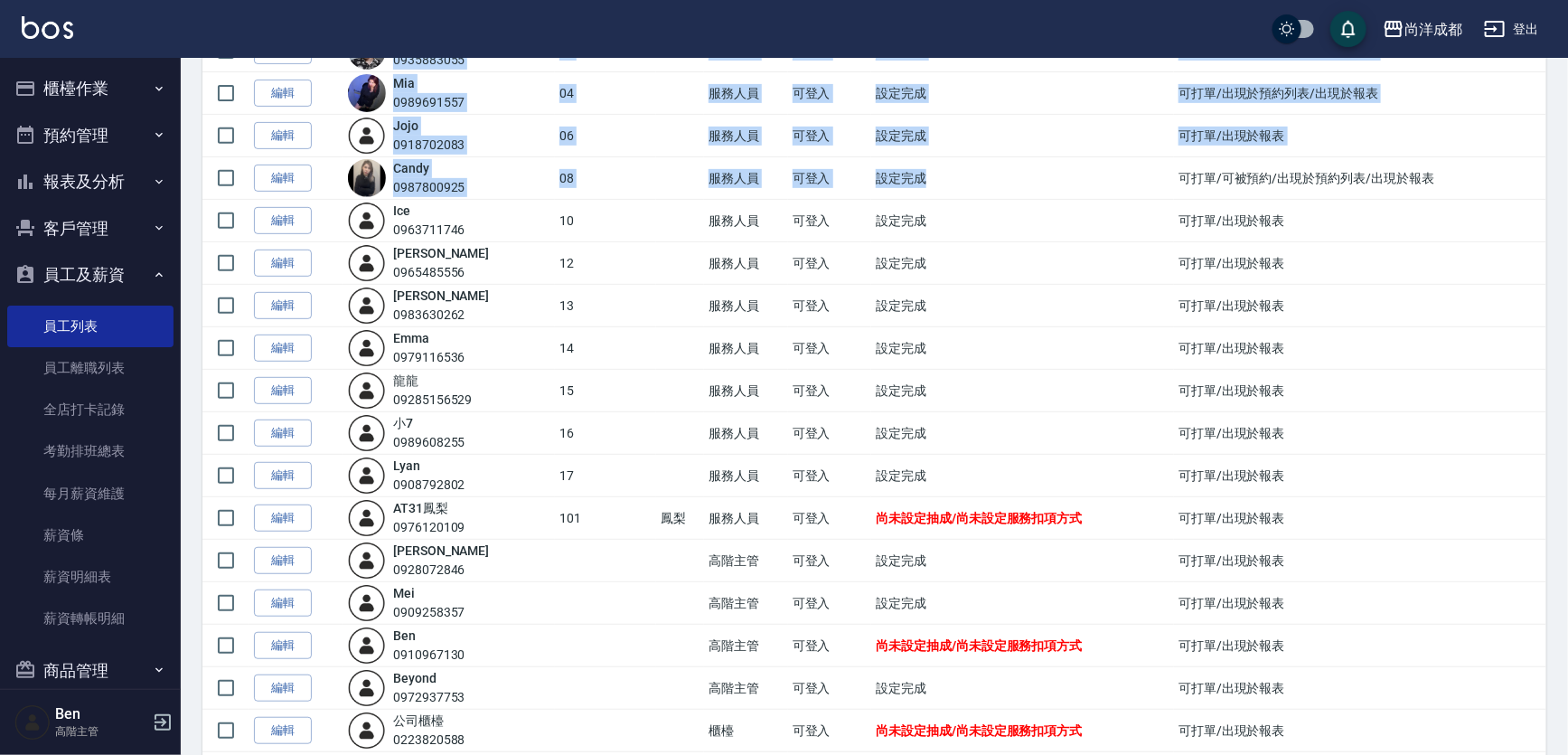
scroll to position [415, 0]
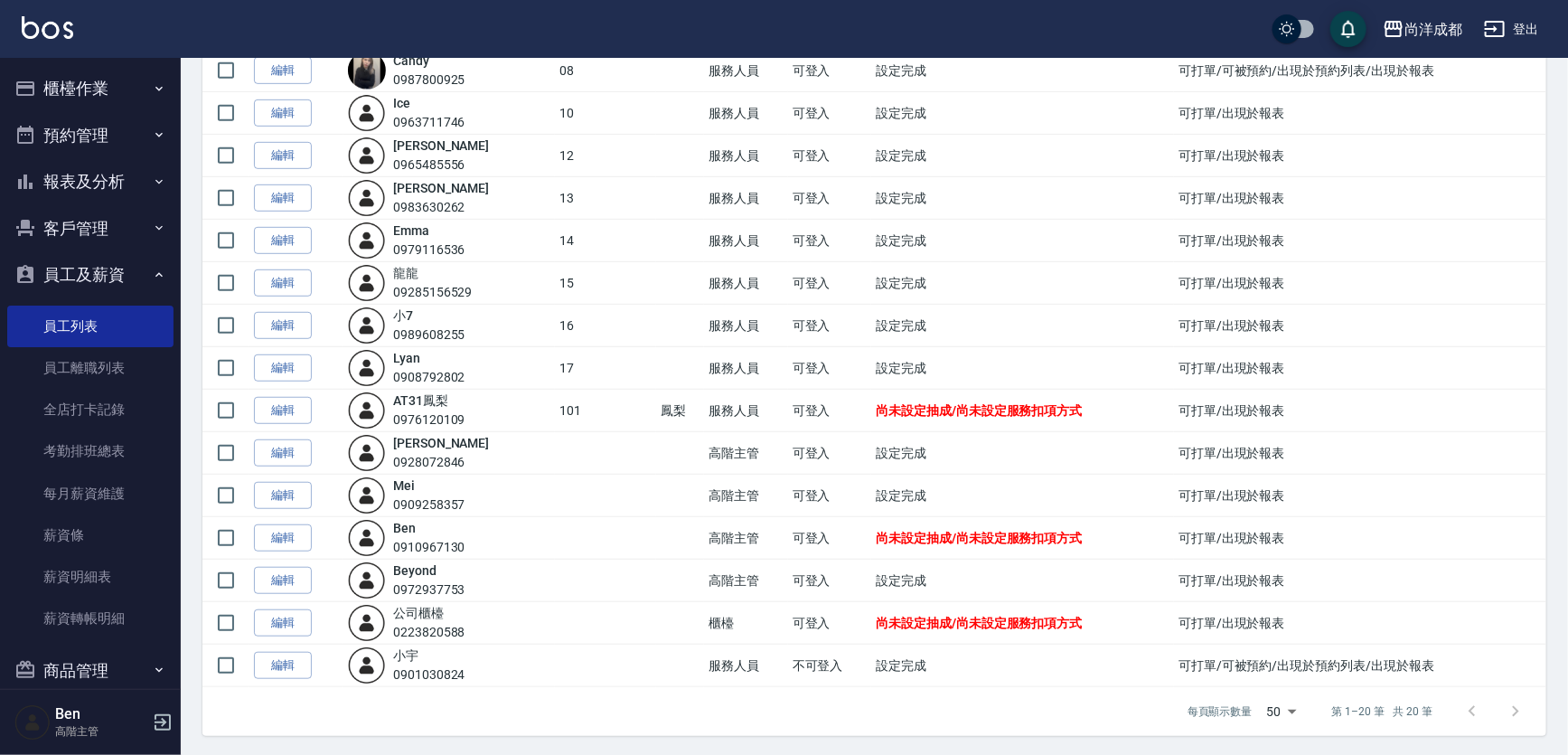
click at [716, 527] on td "高階主管" at bounding box center [746, 538] width 84 height 42
click at [283, 666] on link "編輯" at bounding box center [283, 665] width 58 height 28
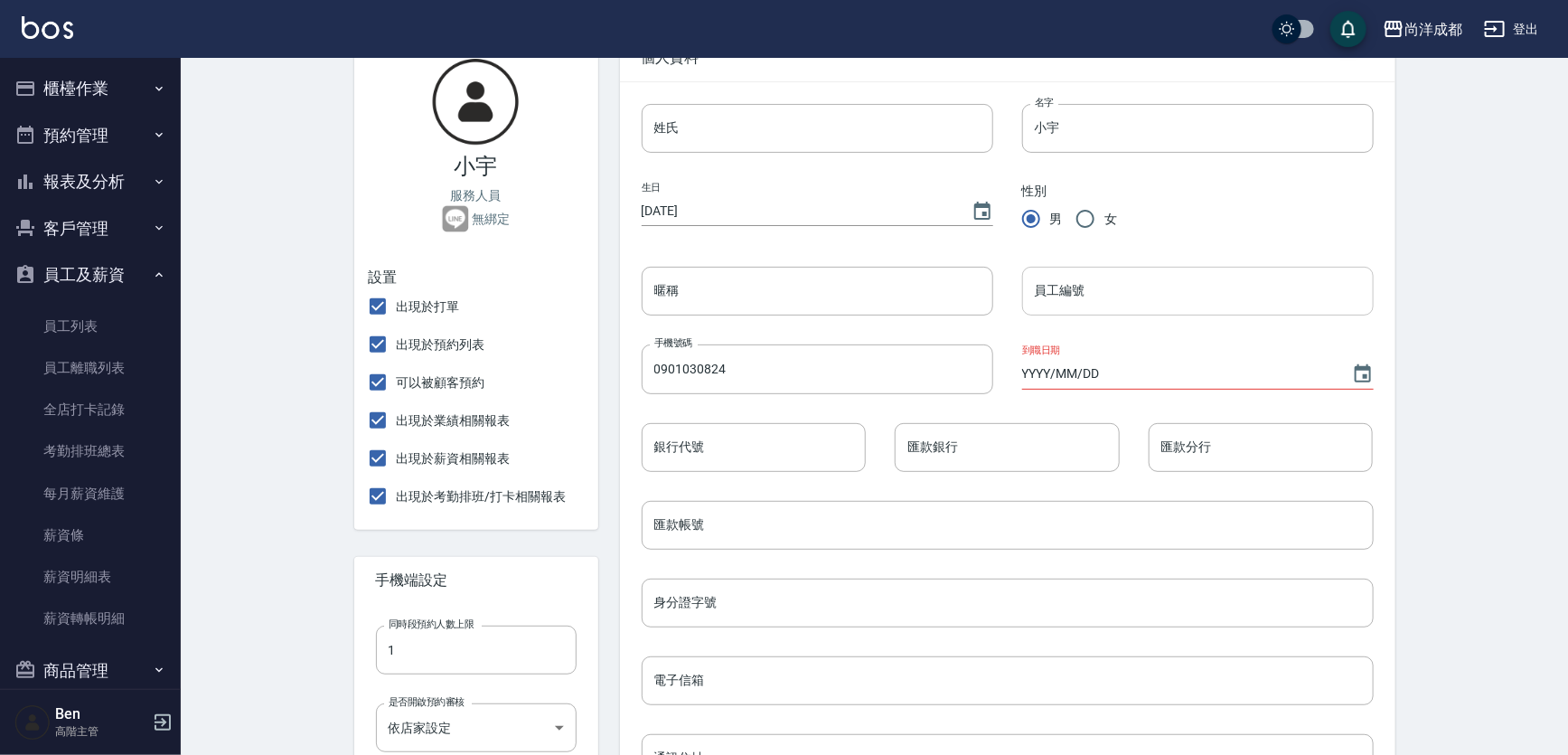
scroll to position [164, 0]
click at [1072, 282] on input "員工編號" at bounding box center [1199, 289] width 352 height 49
type input "18"
click at [1492, 353] on div "設定 小宇 - 變更帳戶資訊 基本資料 訂單紀錄 抽成設定 抽成報表 預約表 薪資條 薪資加扣項 密碼與安全 打卡紀錄 小宇 服務人員 無綁定 設置 出現於…" at bounding box center [874, 586] width 1387 height 1383
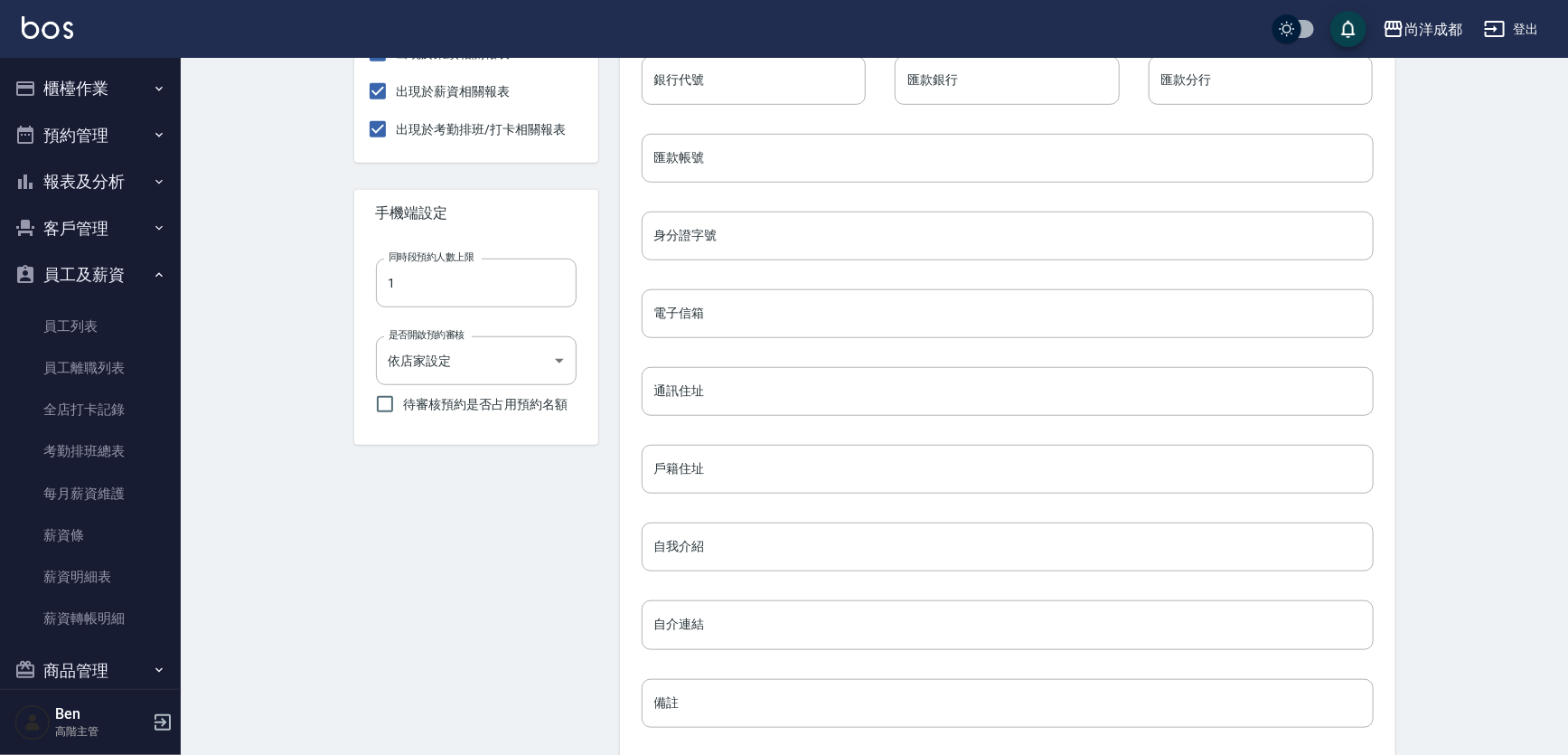
scroll to position [686, 0]
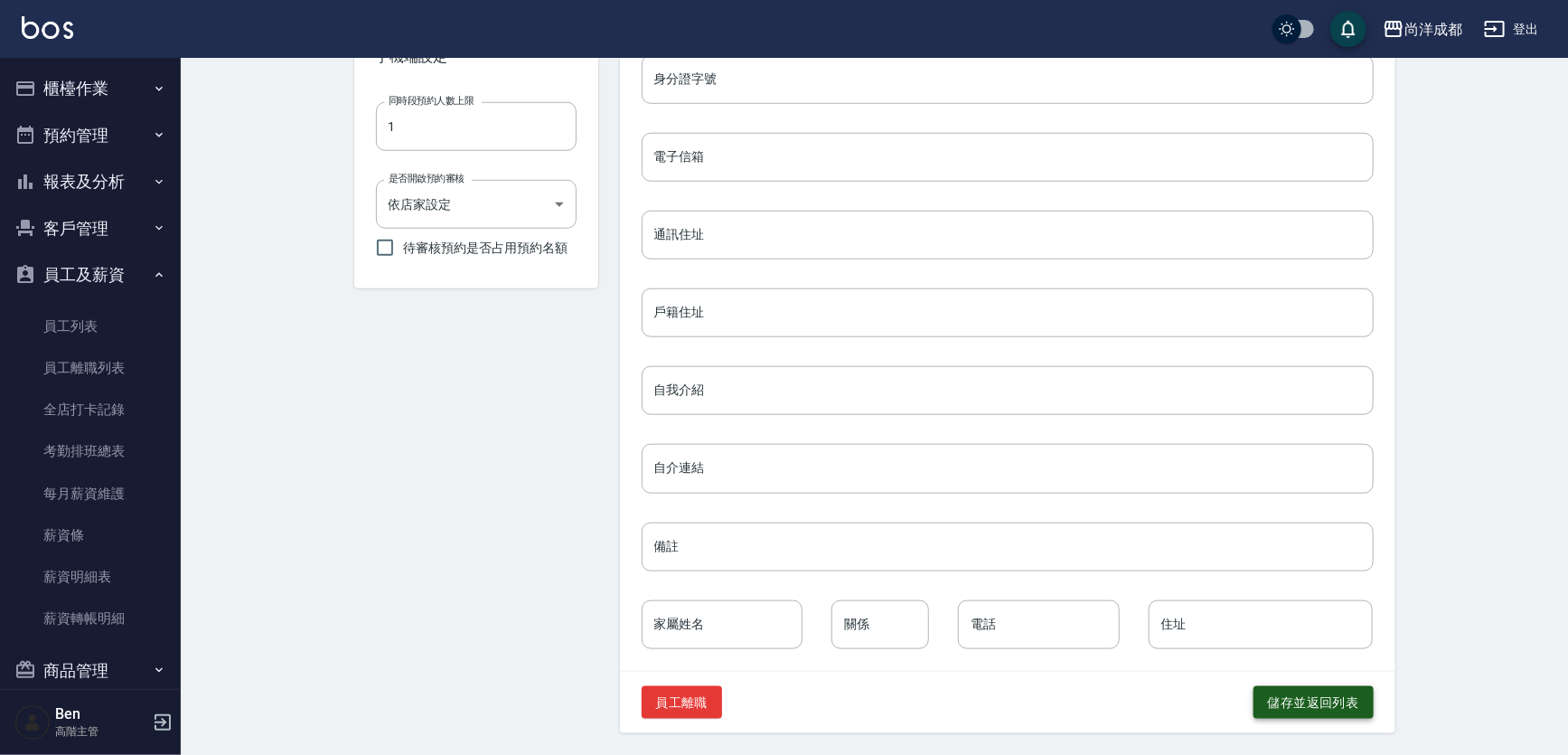
click at [1286, 697] on button "儲存並返回列表" at bounding box center [1313, 702] width 120 height 34
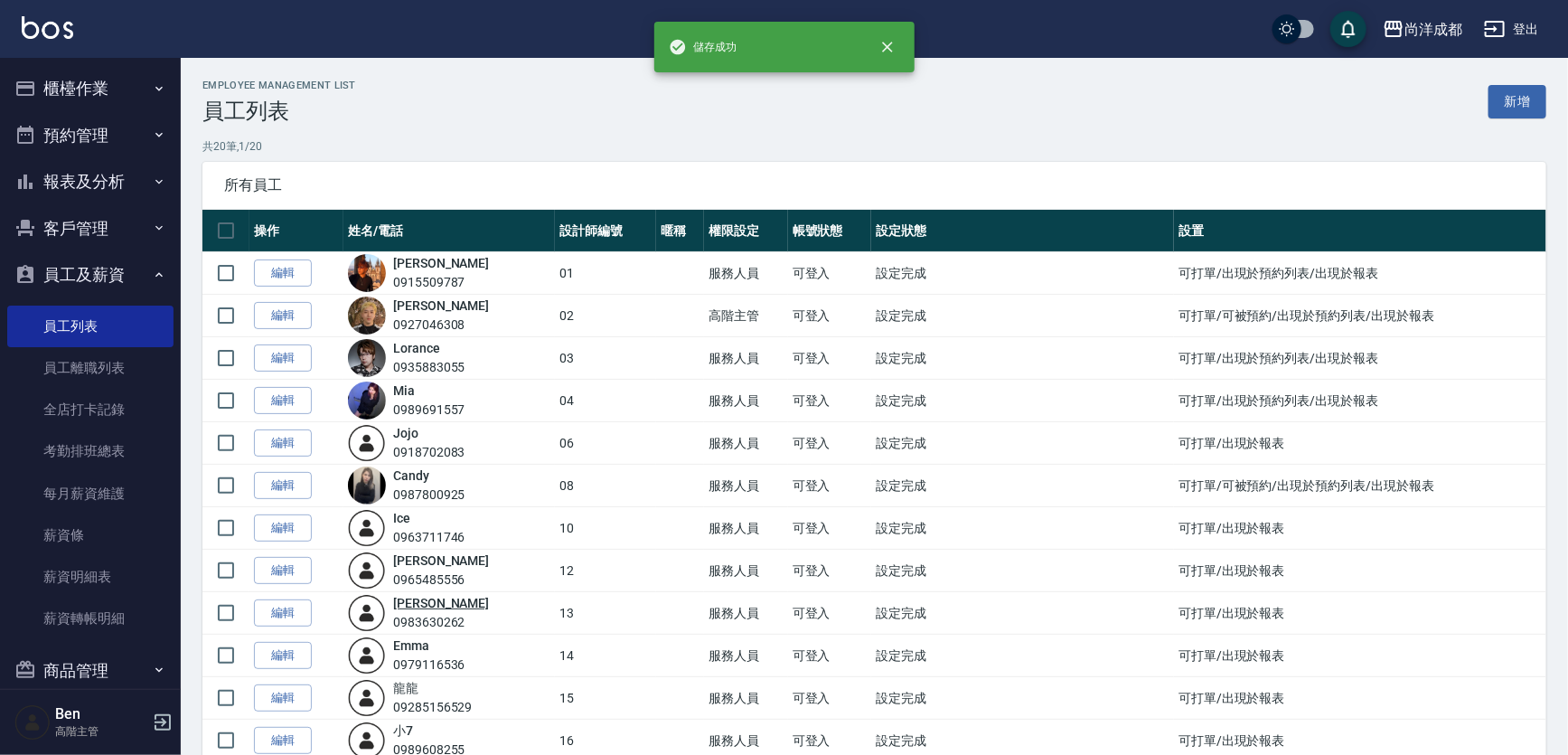
scroll to position [415, 0]
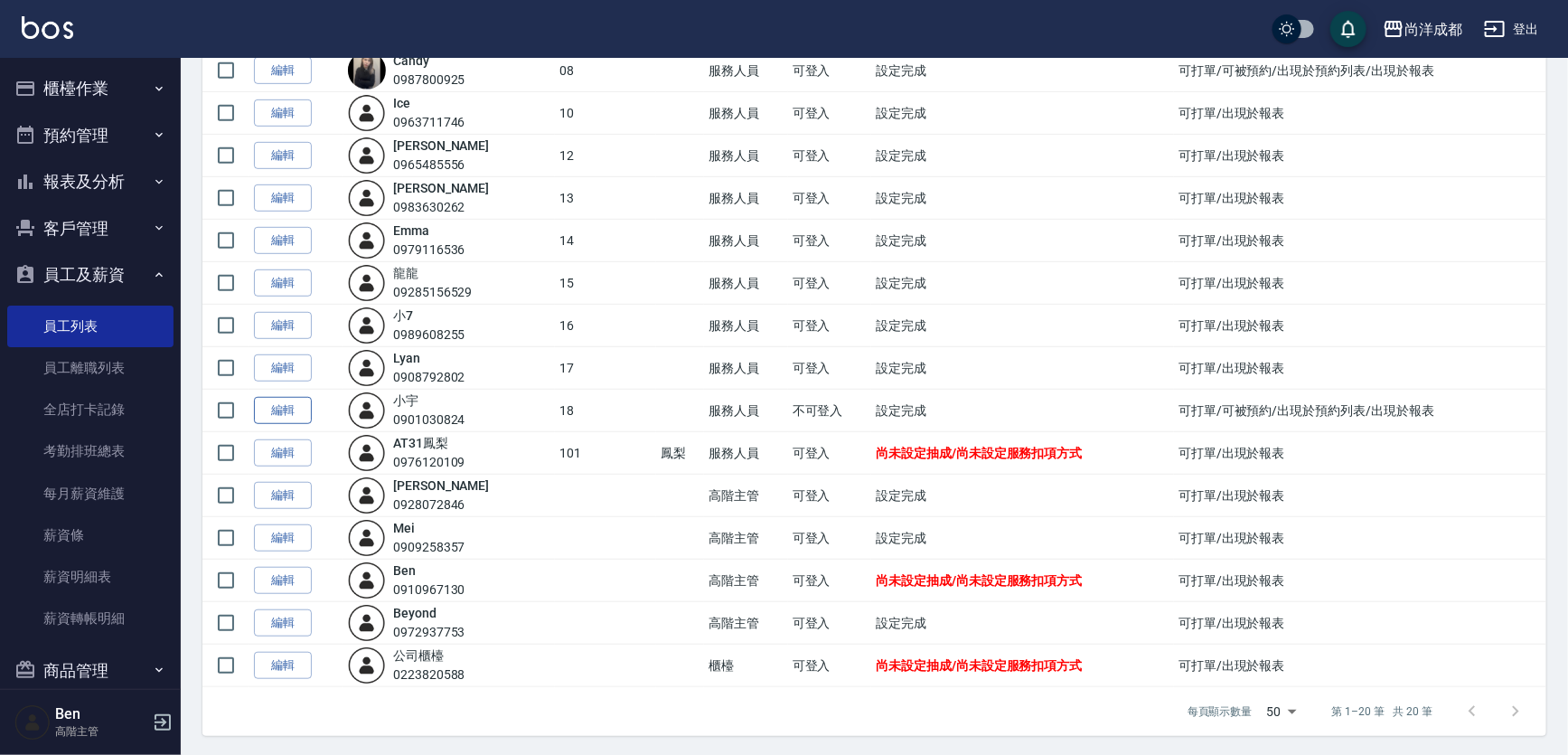
click at [285, 412] on link "編輯" at bounding box center [283, 410] width 58 height 28
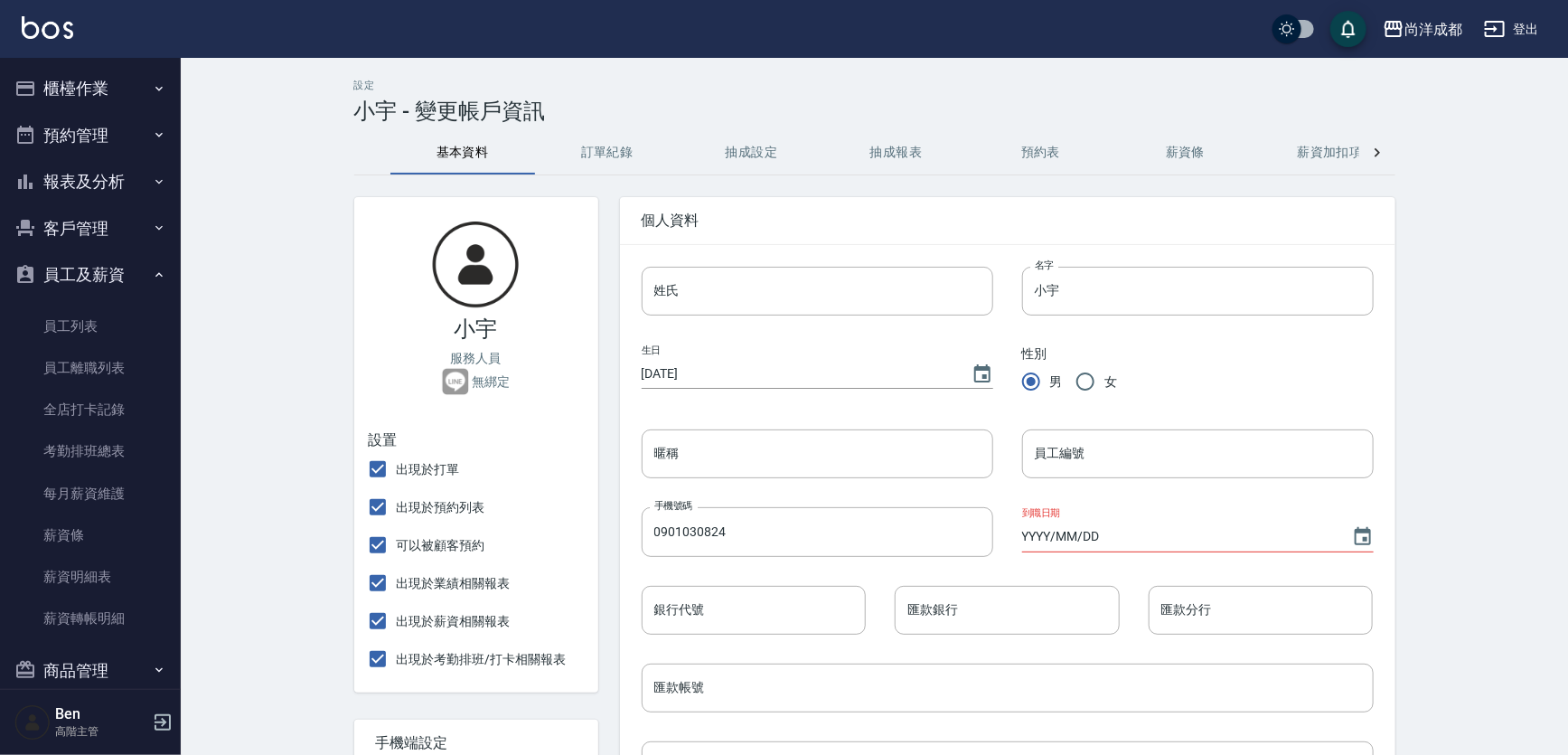
type input "18"
click at [773, 146] on button "抽成設定" at bounding box center [752, 152] width 144 height 43
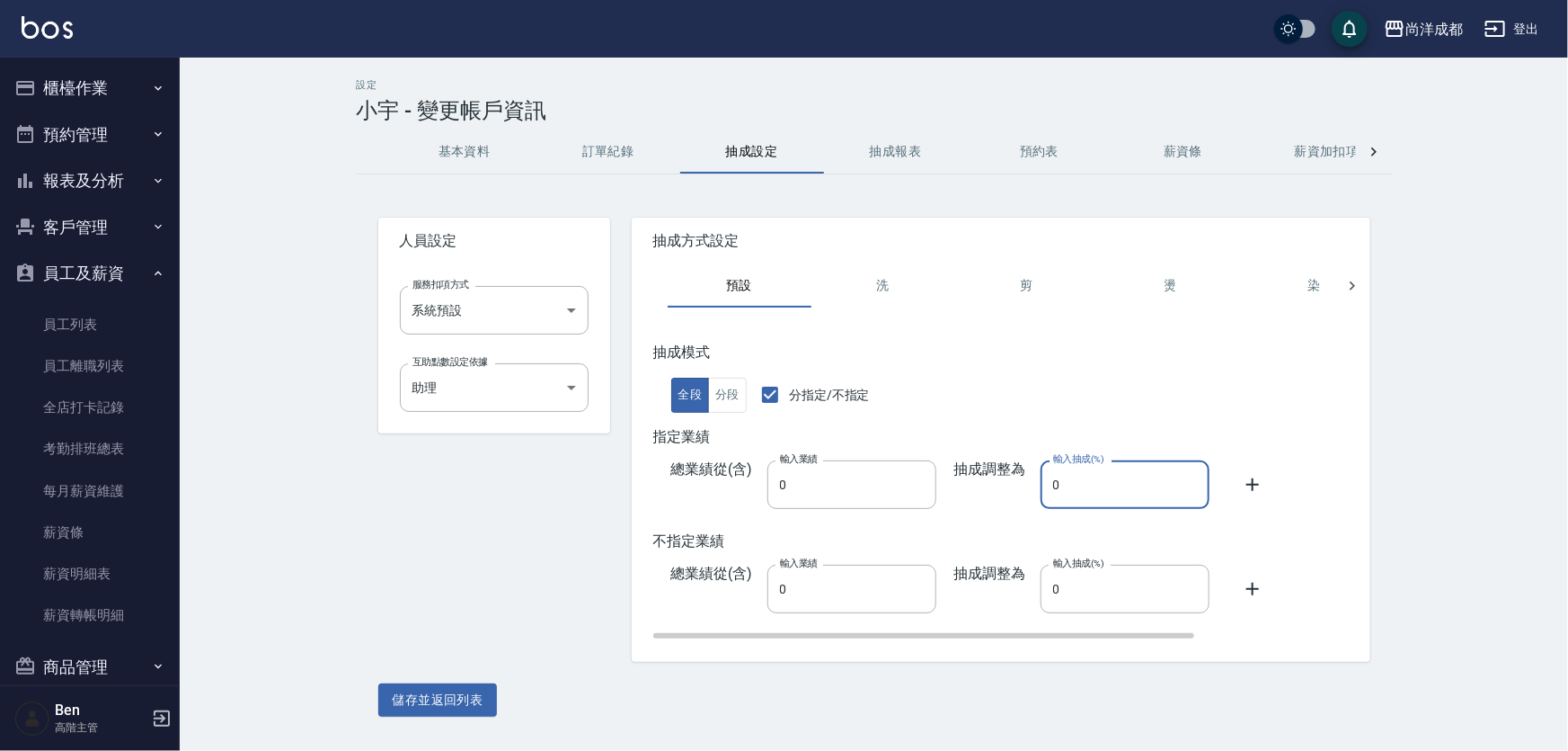
drag, startPoint x: 1020, startPoint y: 495, endPoint x: 1006, endPoint y: 495, distance: 14.0
click at [1006, 495] on div "抽成調整為 輸入抽成(%) 0 輸入抽成(%)" at bounding box center [1073, 484] width 273 height 49
type input "50"
click at [466, 702] on button "儲存並返回列表" at bounding box center [438, 699] width 120 height 33
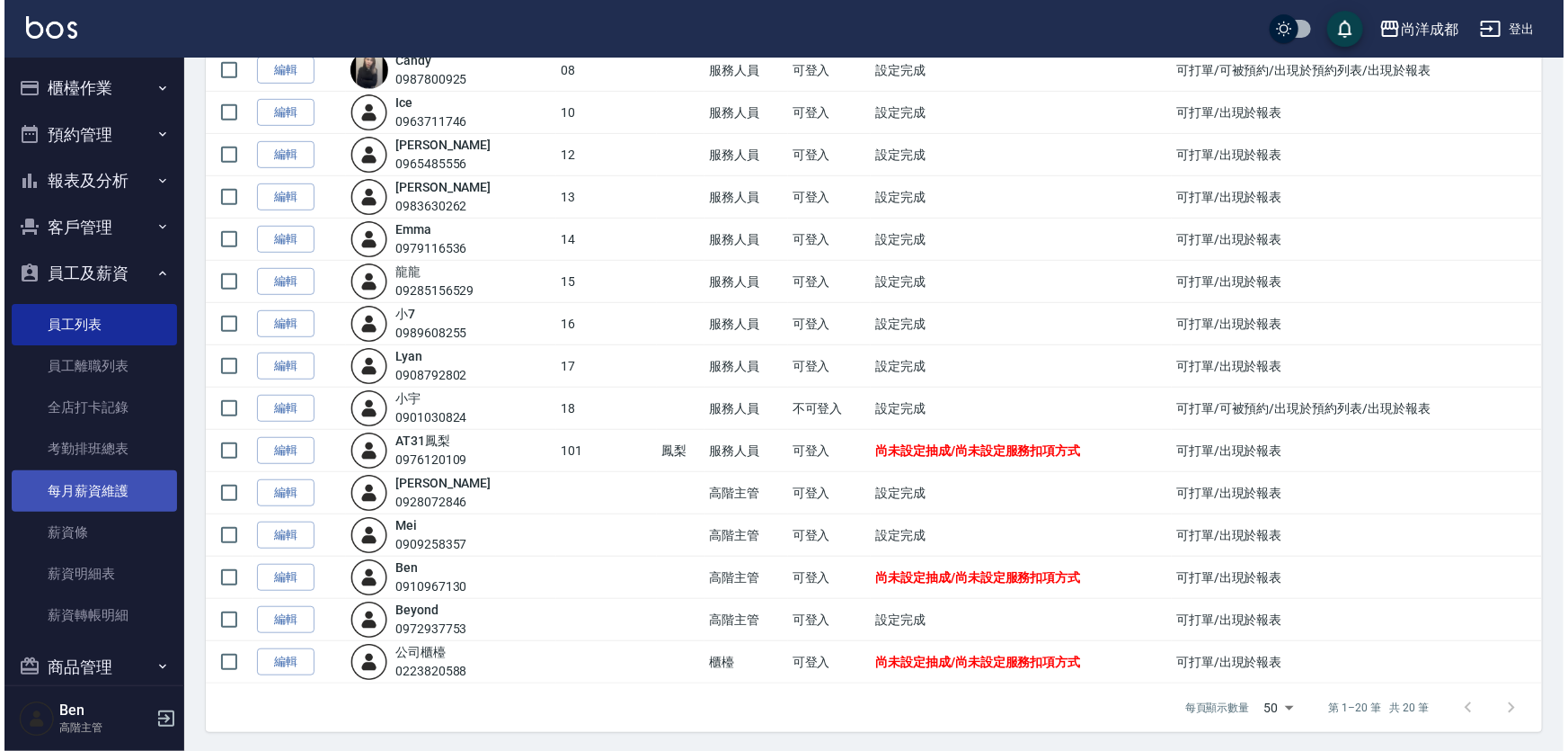
scroll to position [164, 0]
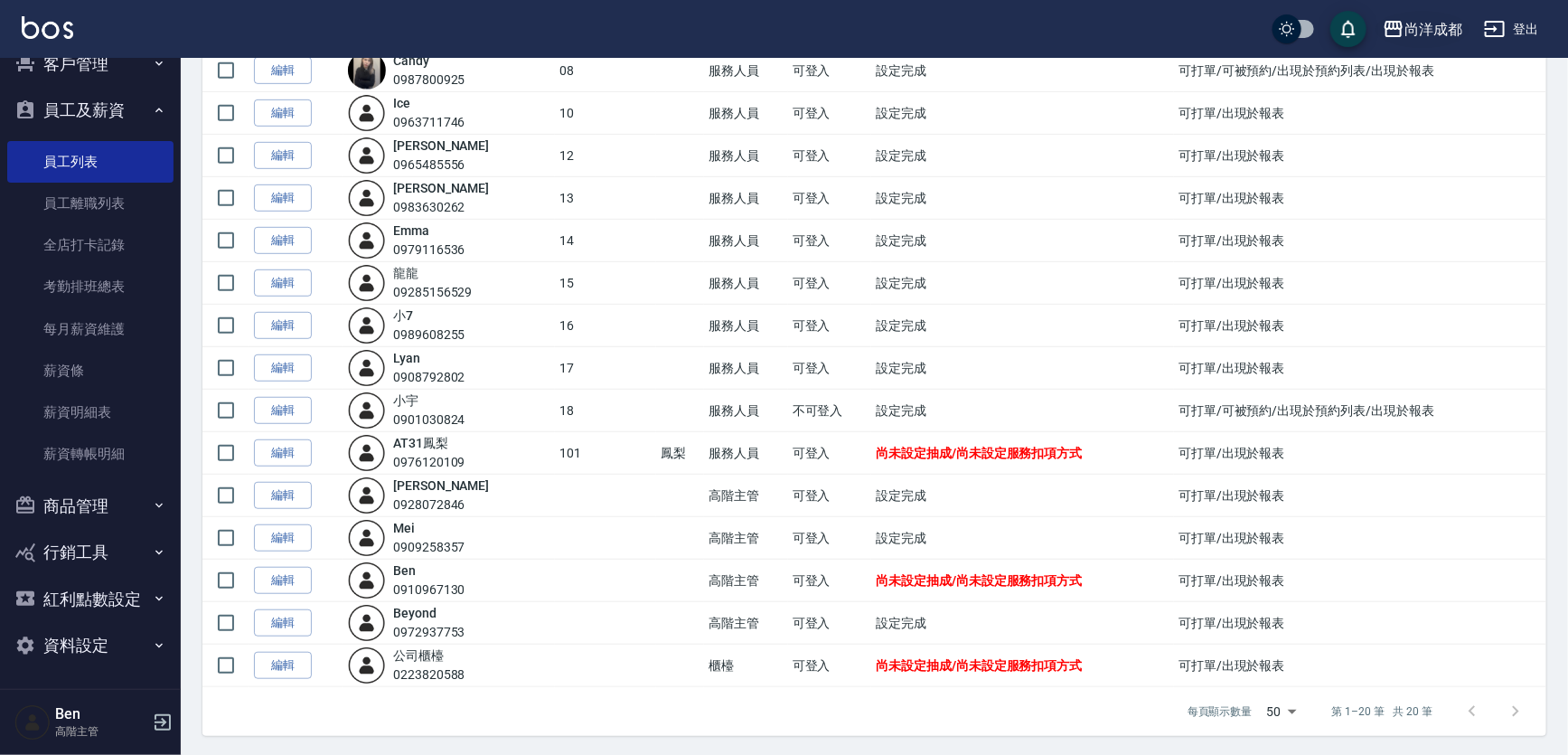
click at [1413, 24] on div "尚洋成都" at bounding box center [1433, 29] width 58 height 22
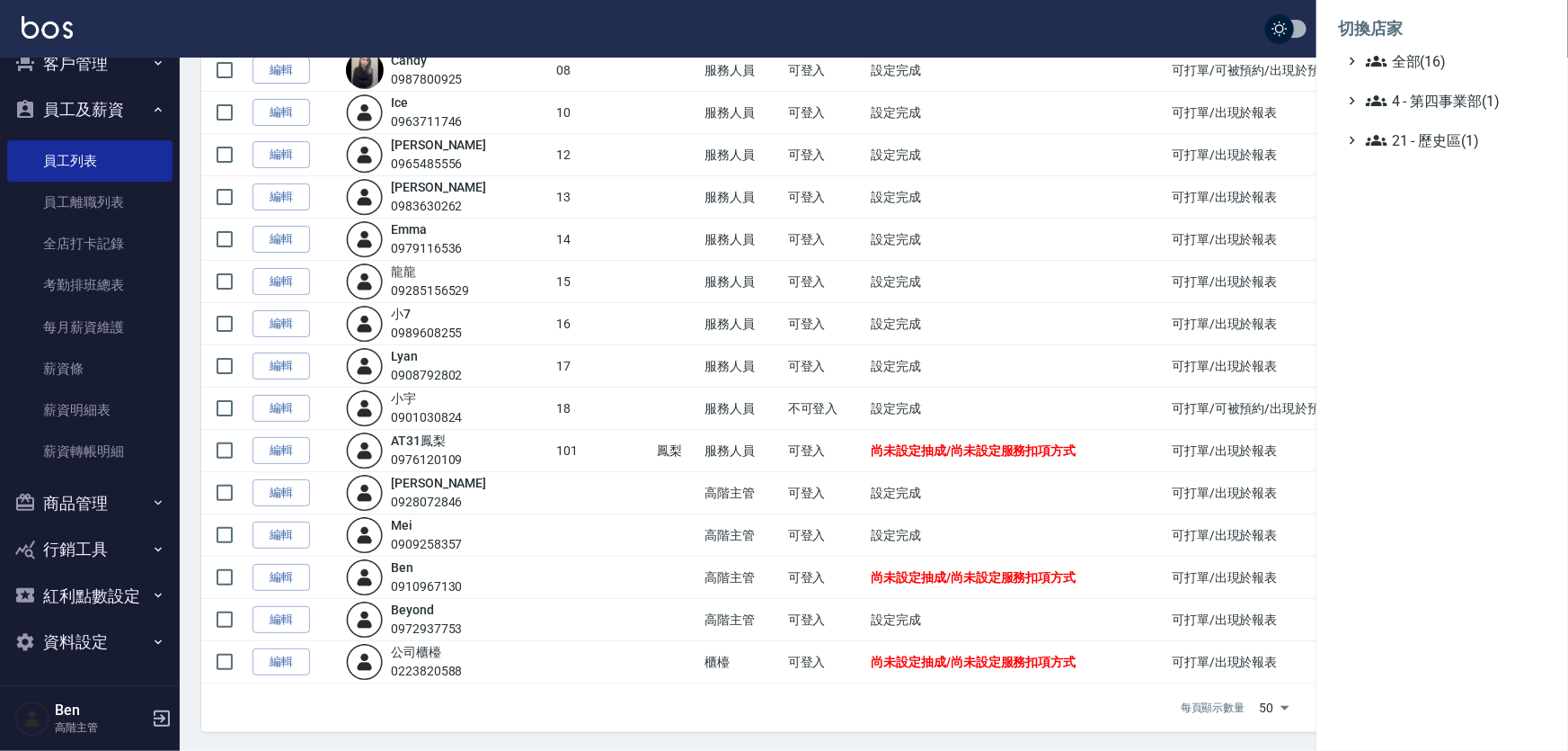
click at [1410, 49] on li "切換店家" at bounding box center [1442, 29] width 208 height 43
click at [1411, 60] on span "全部(16)" at bounding box center [1451, 61] width 173 height 22
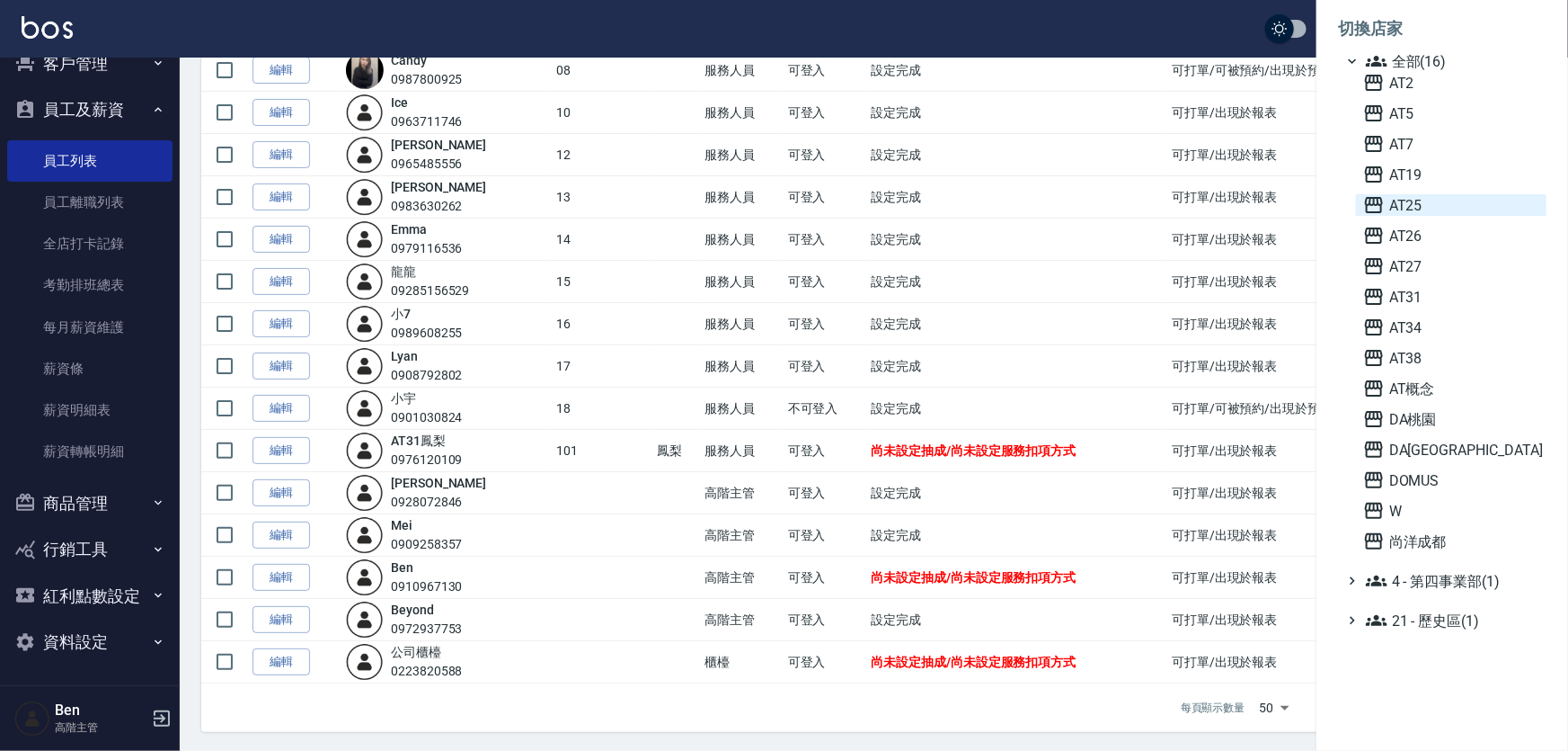
click at [1436, 209] on span "AT25" at bounding box center [1450, 205] width 176 height 22
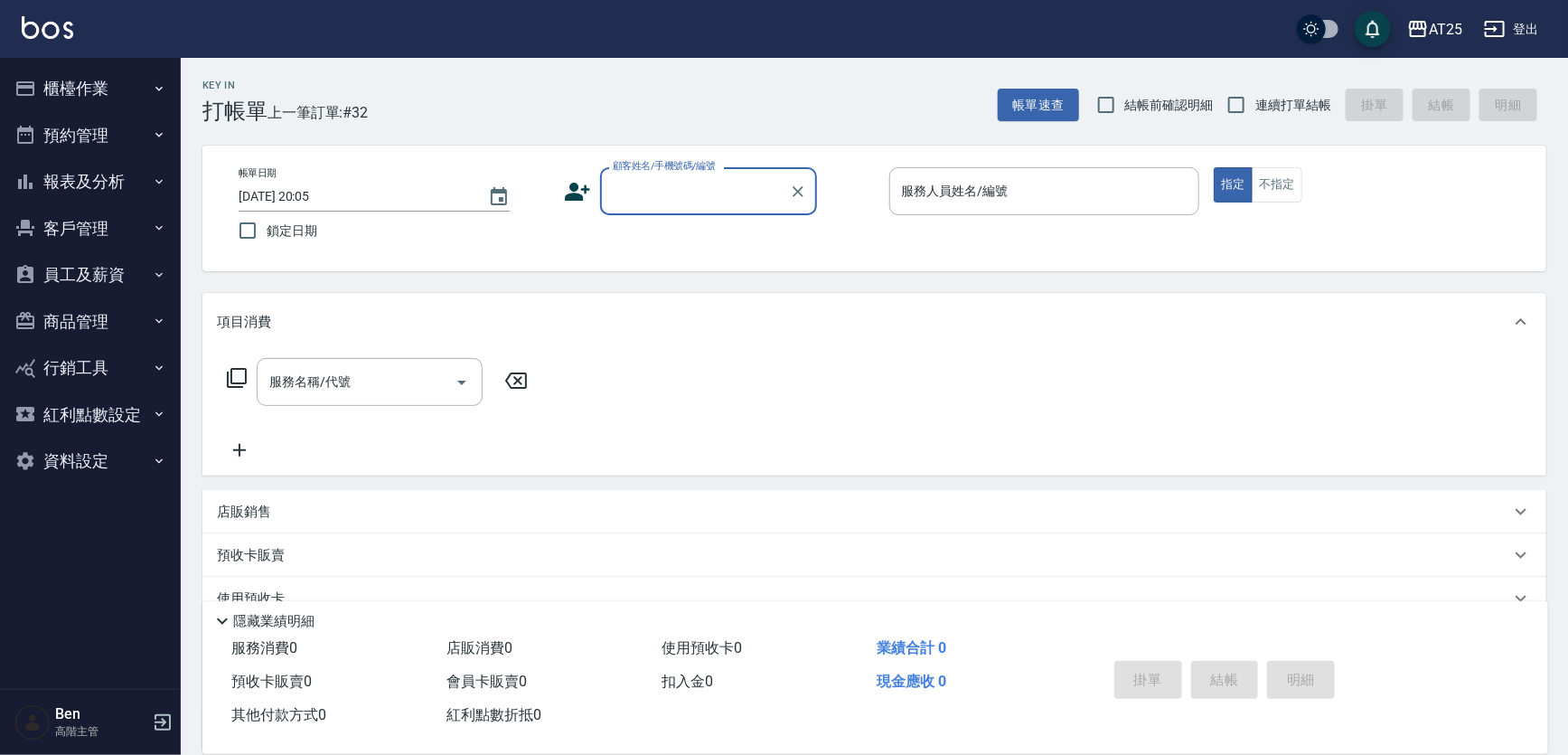
click at [102, 262] on button "員工及薪資" at bounding box center [90, 274] width 166 height 47
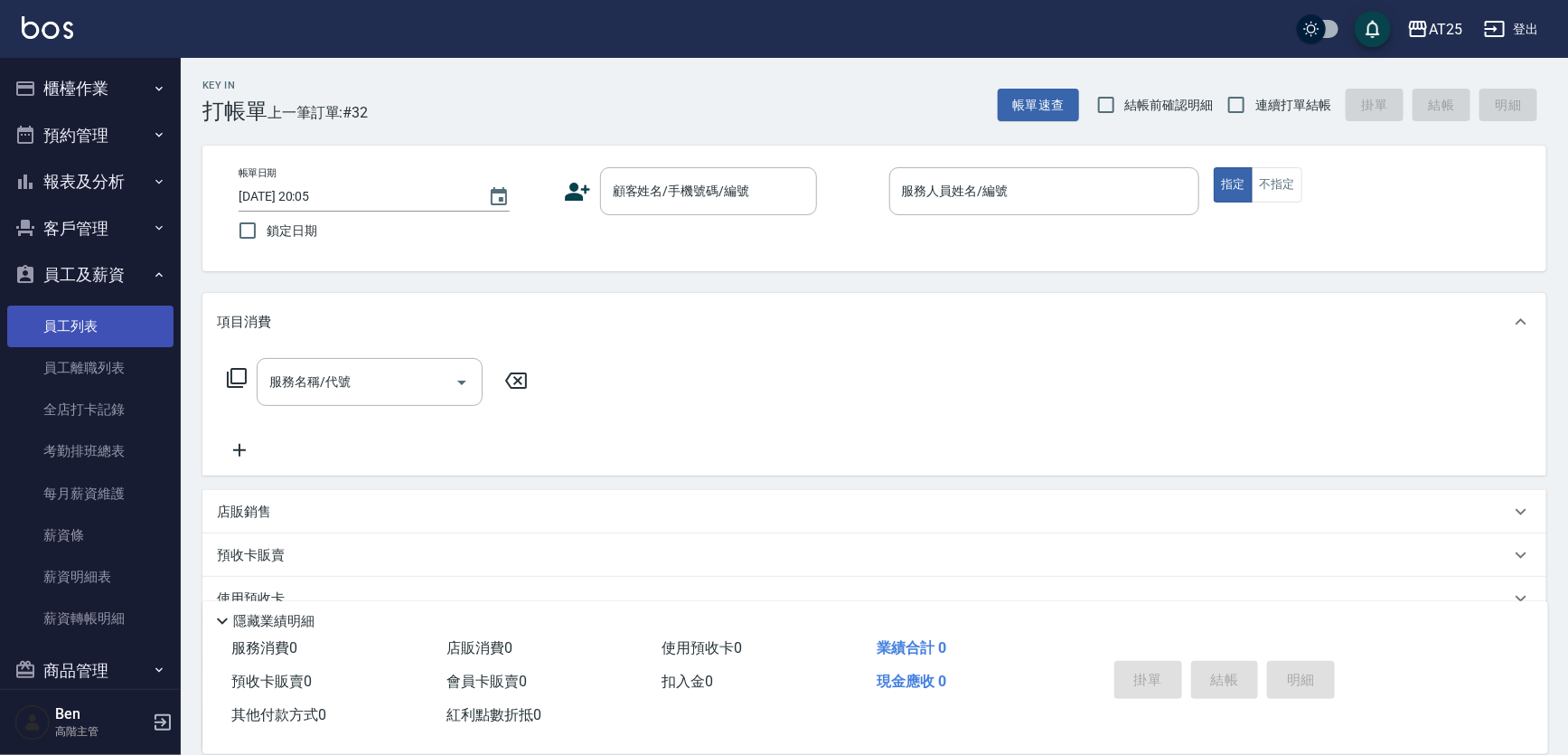
click at [90, 315] on link "員工列表" at bounding box center [90, 326] width 166 height 41
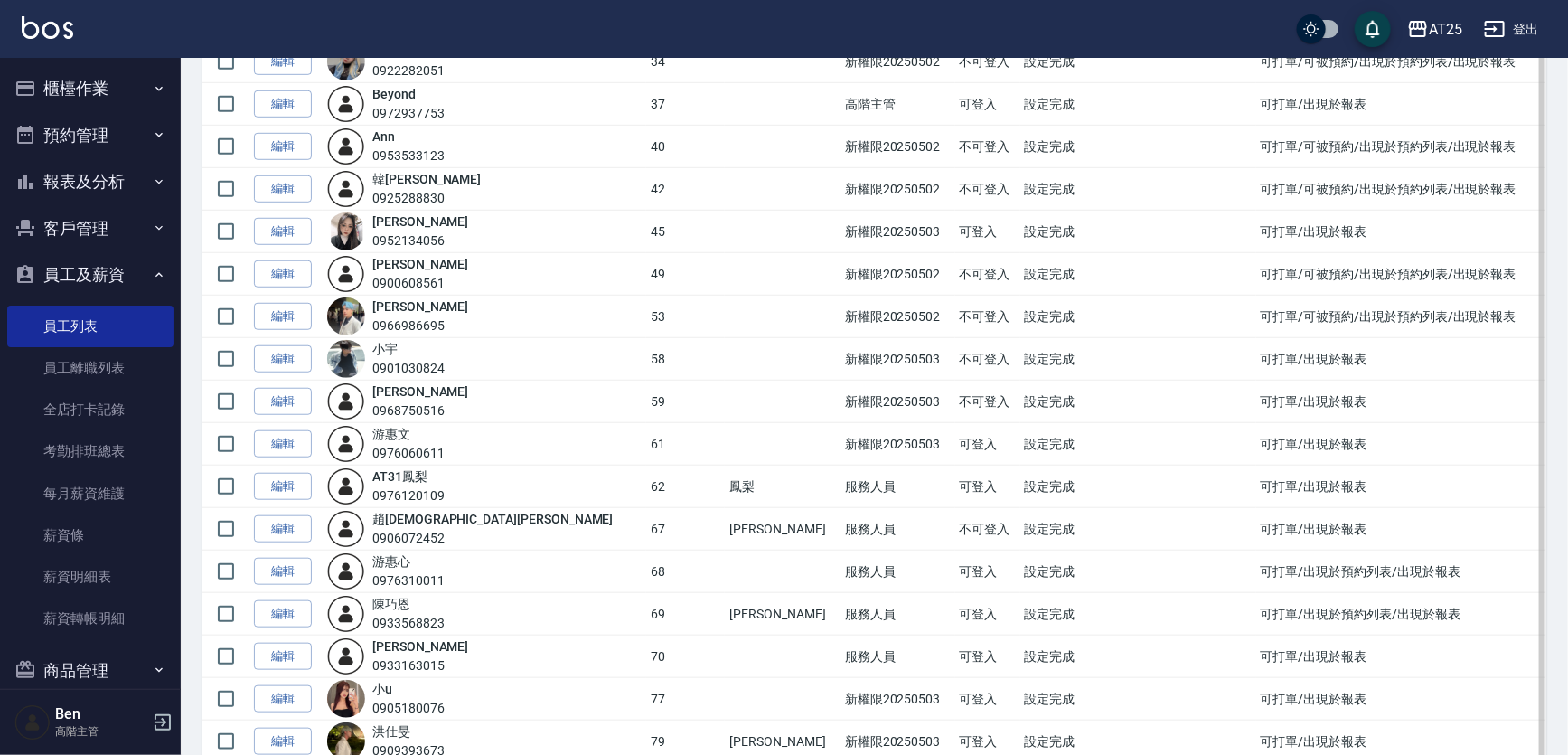
scroll to position [575, 0]
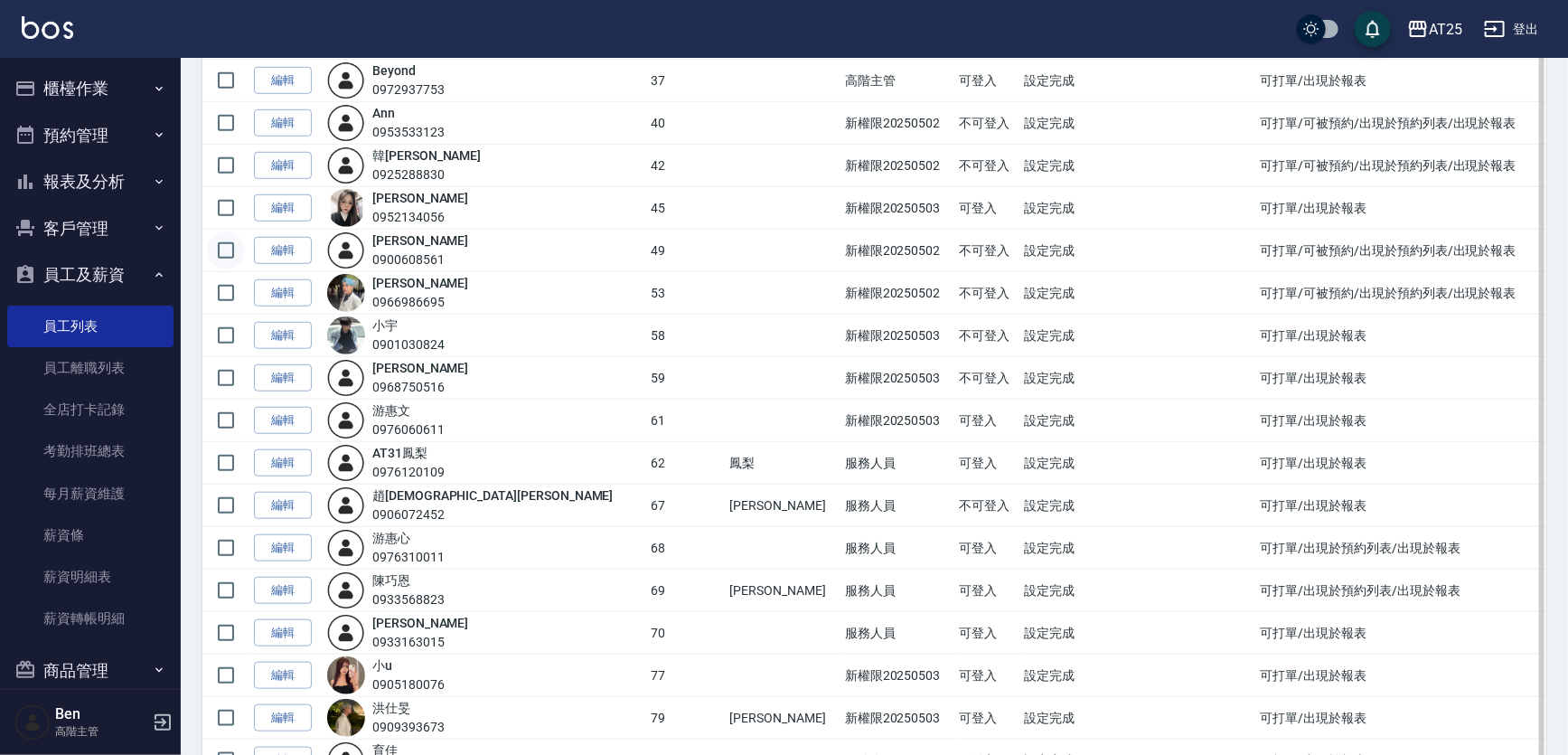
click at [232, 249] on input "checkbox" at bounding box center [225, 250] width 38 height 38
checkbox input "true"
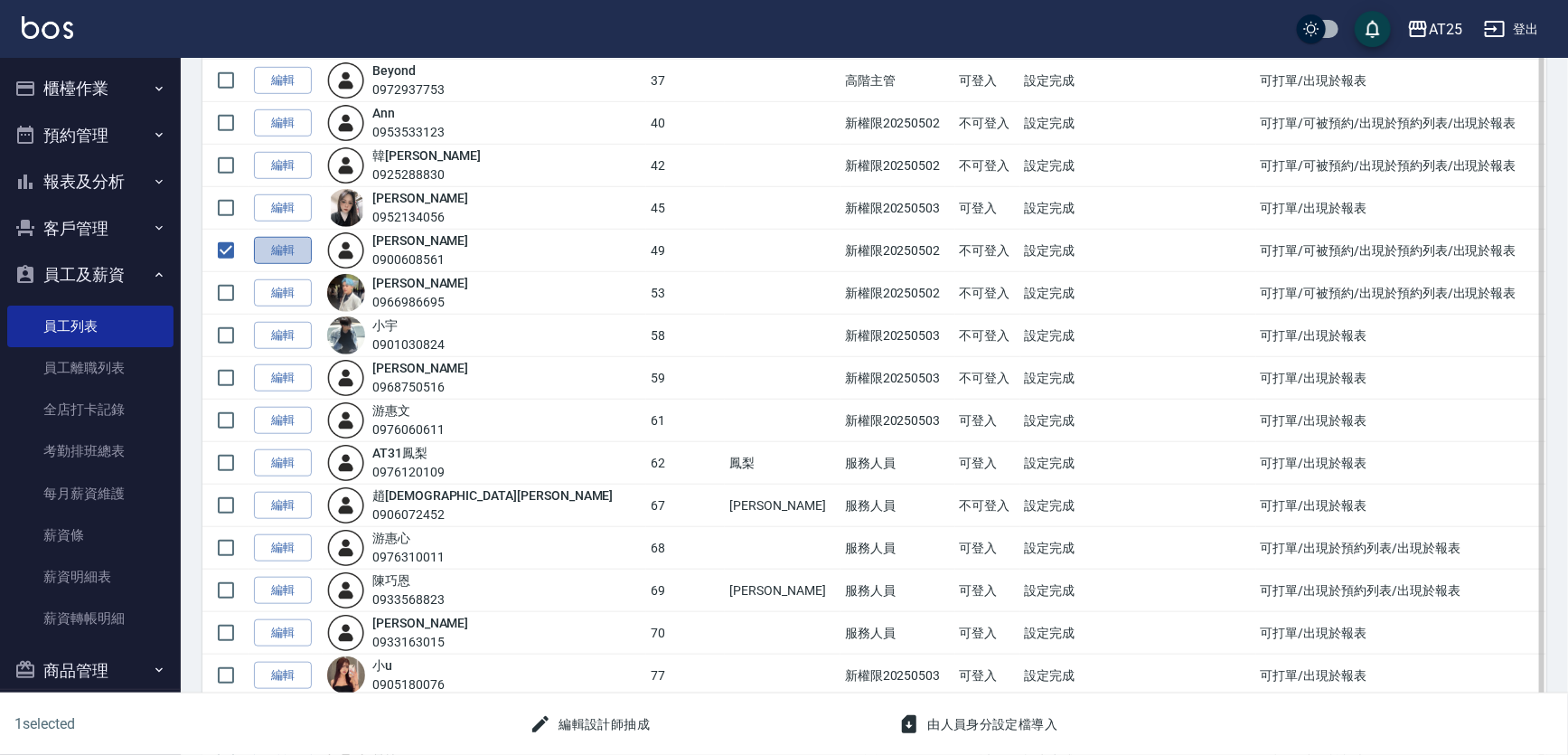
click at [272, 246] on link "編輯" at bounding box center [283, 250] width 58 height 28
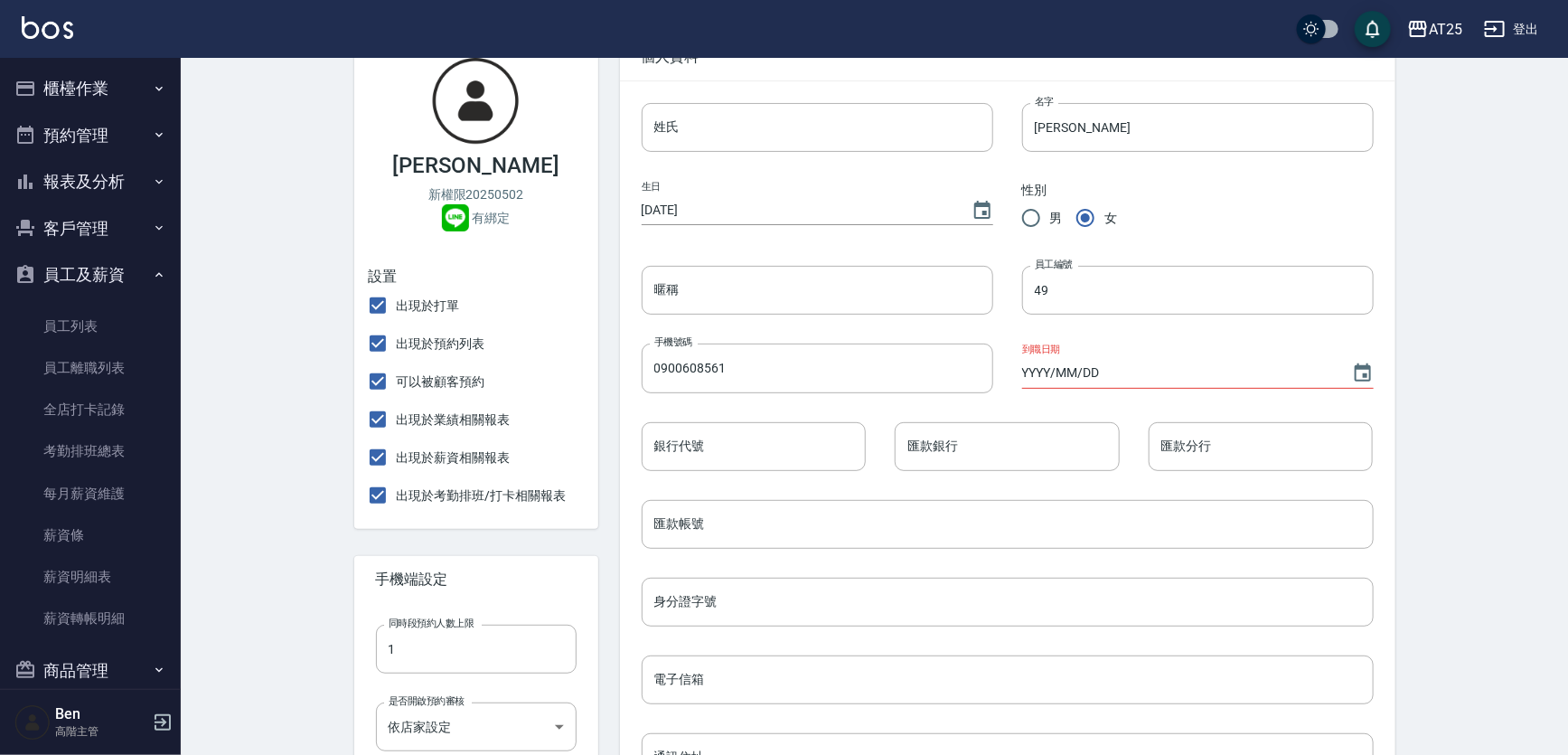
scroll to position [686, 0]
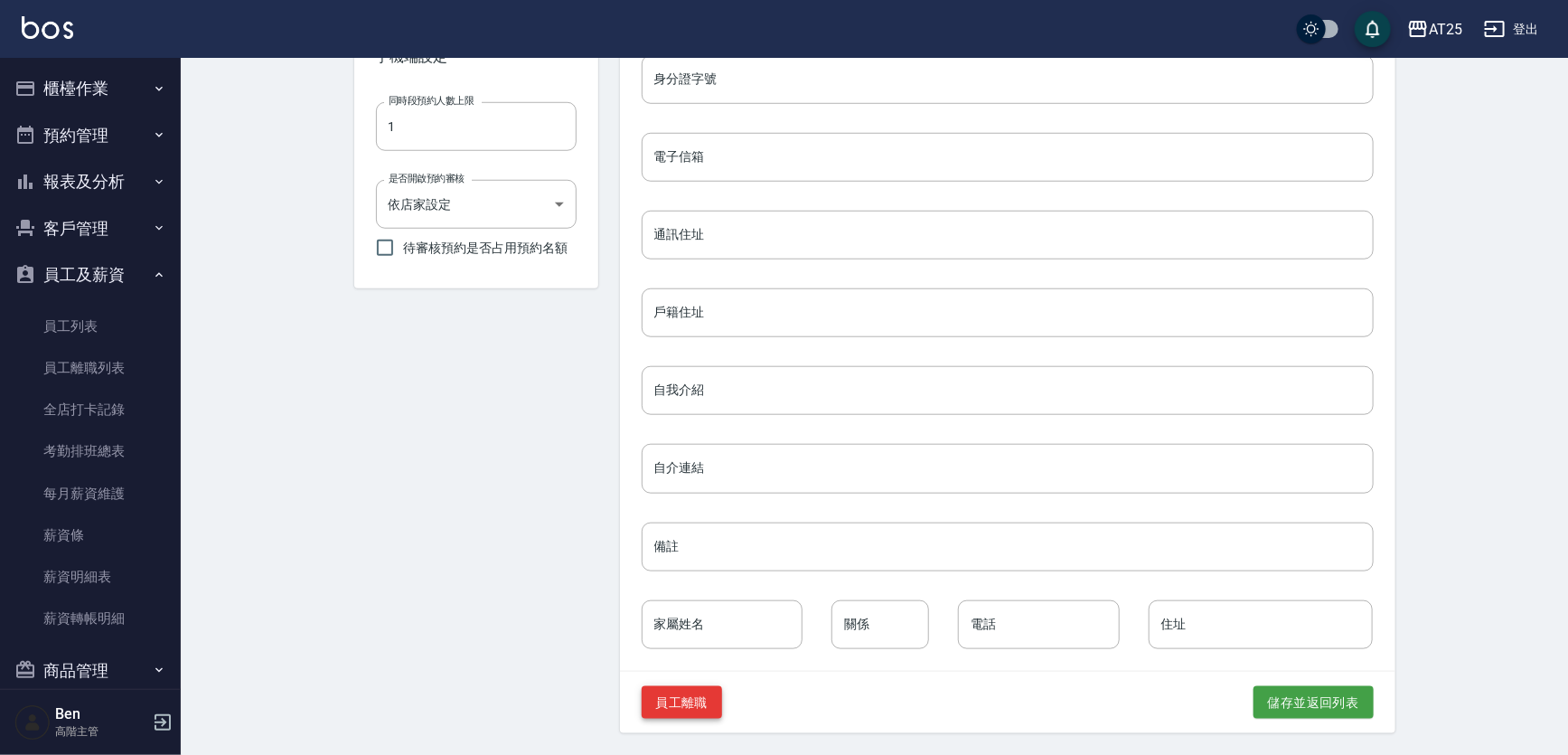
click at [674, 706] on button "員工離職" at bounding box center [682, 702] width 82 height 34
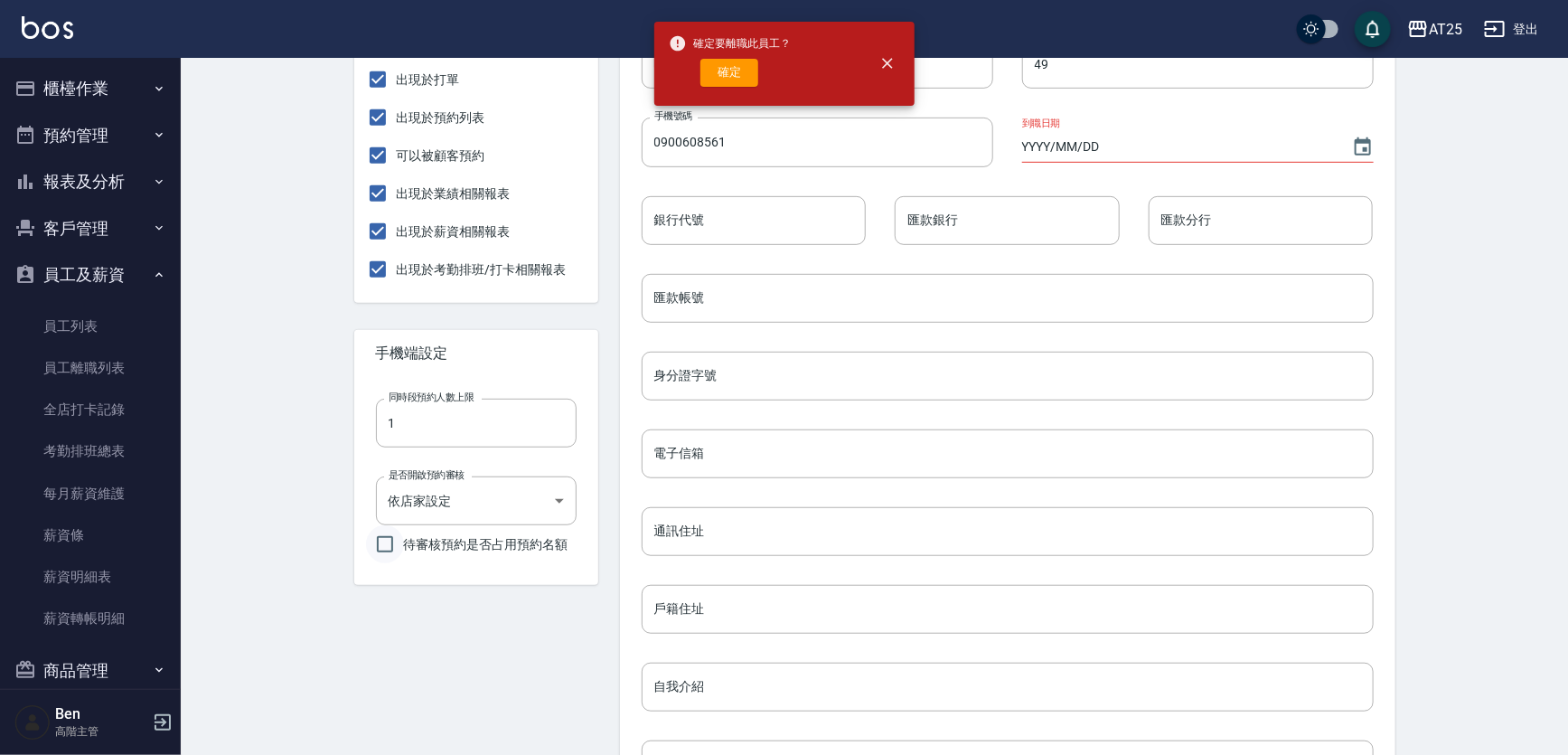
scroll to position [111, 0]
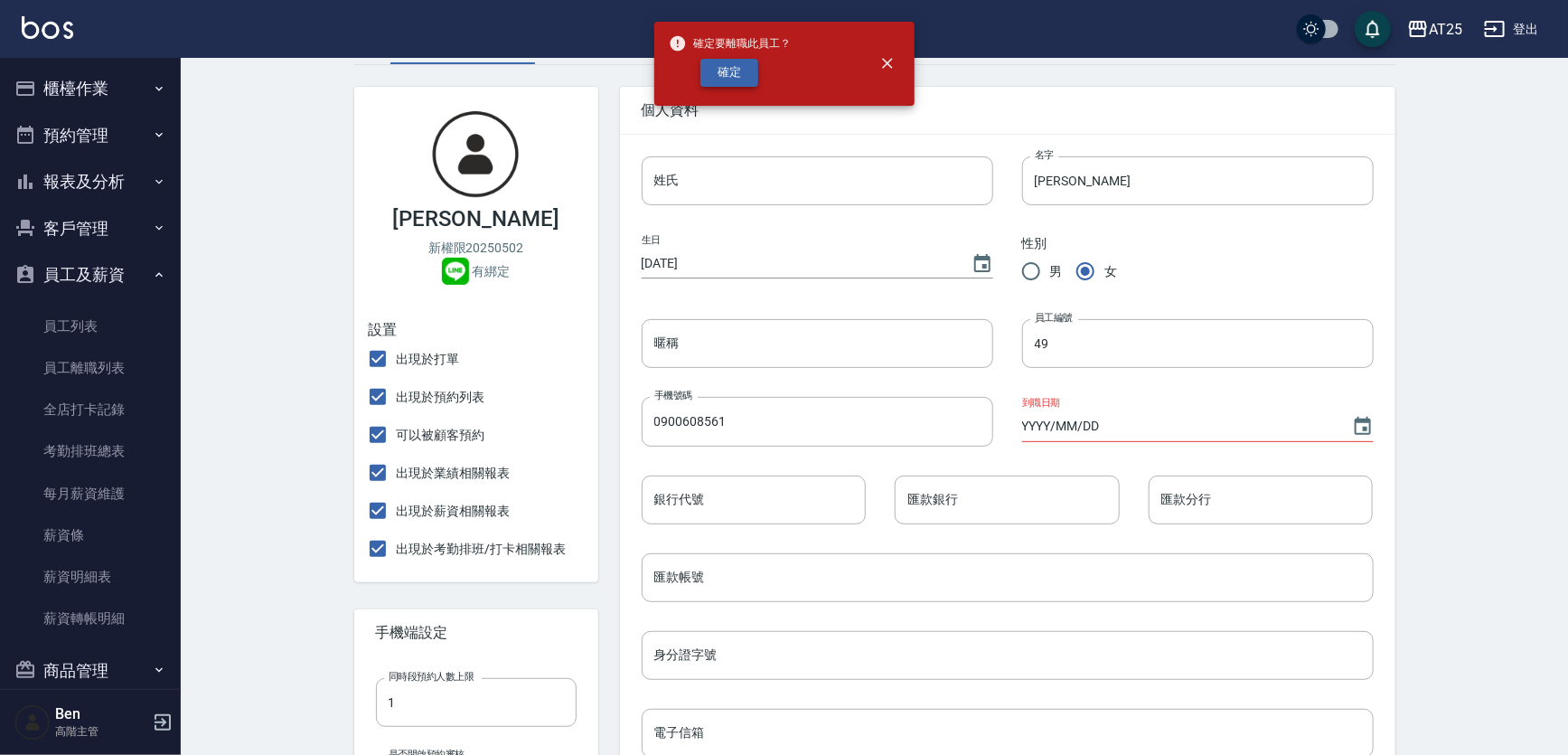
click at [732, 71] on button "確定" at bounding box center [729, 72] width 58 height 28
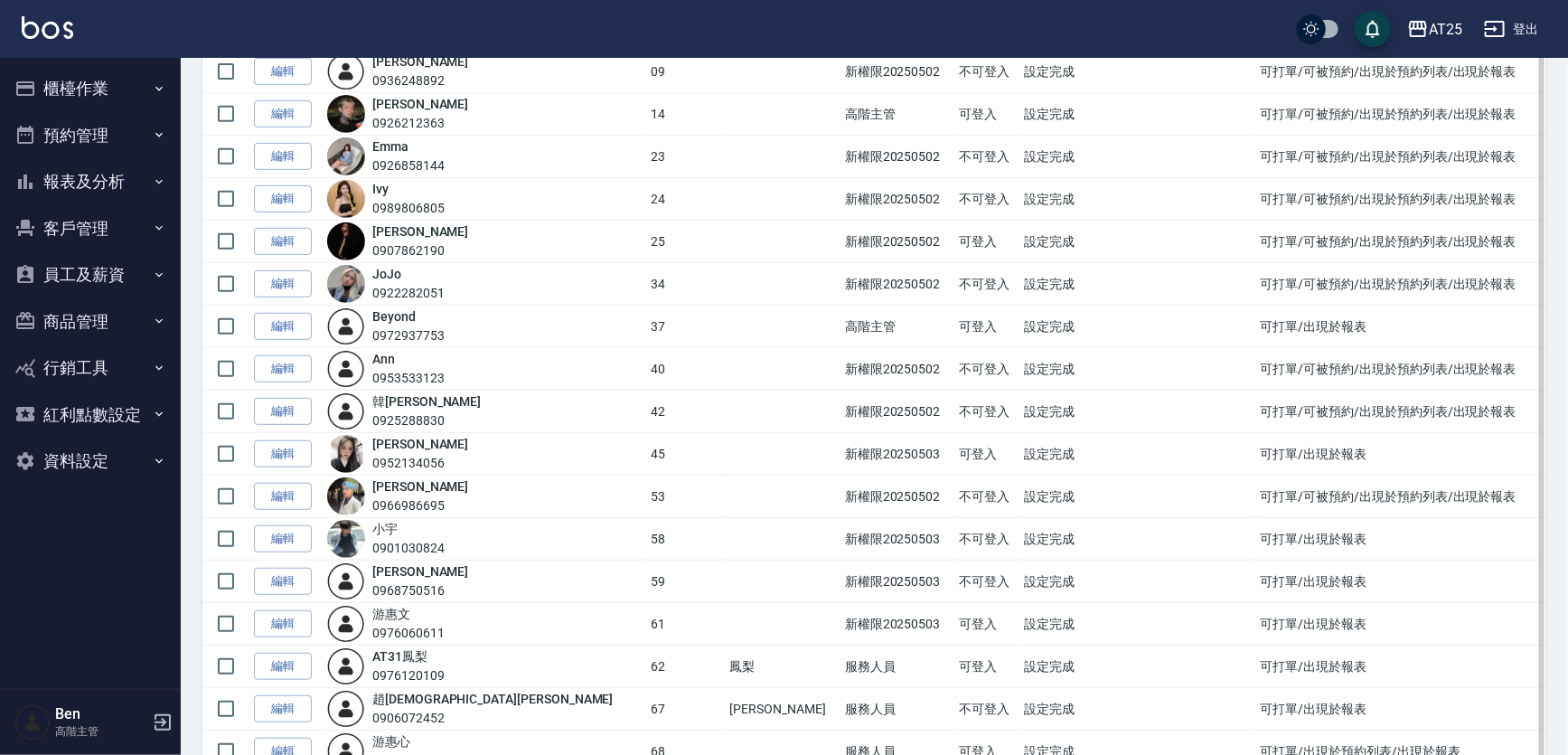
scroll to position [575, 0]
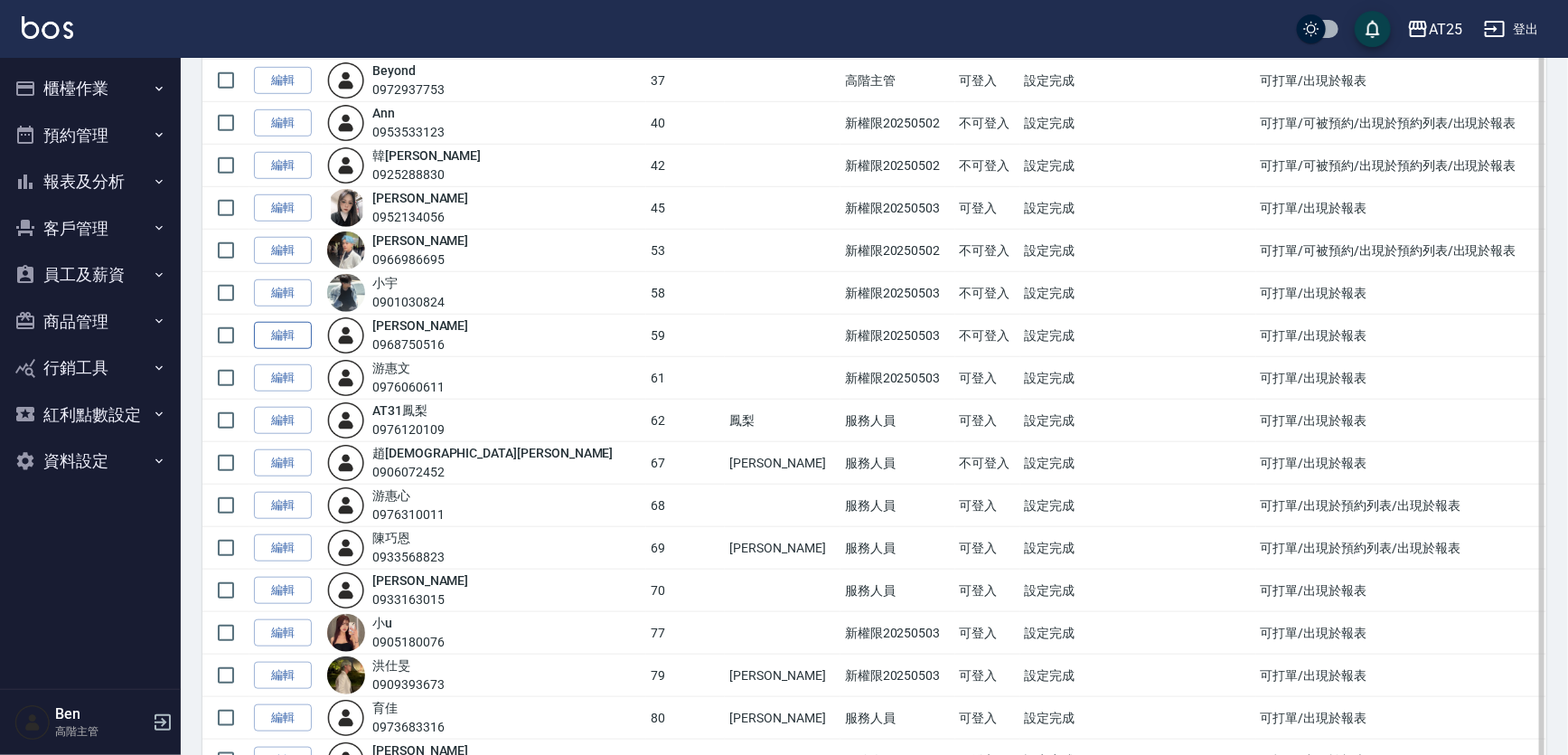
click at [282, 327] on link "編輯" at bounding box center [283, 336] width 58 height 28
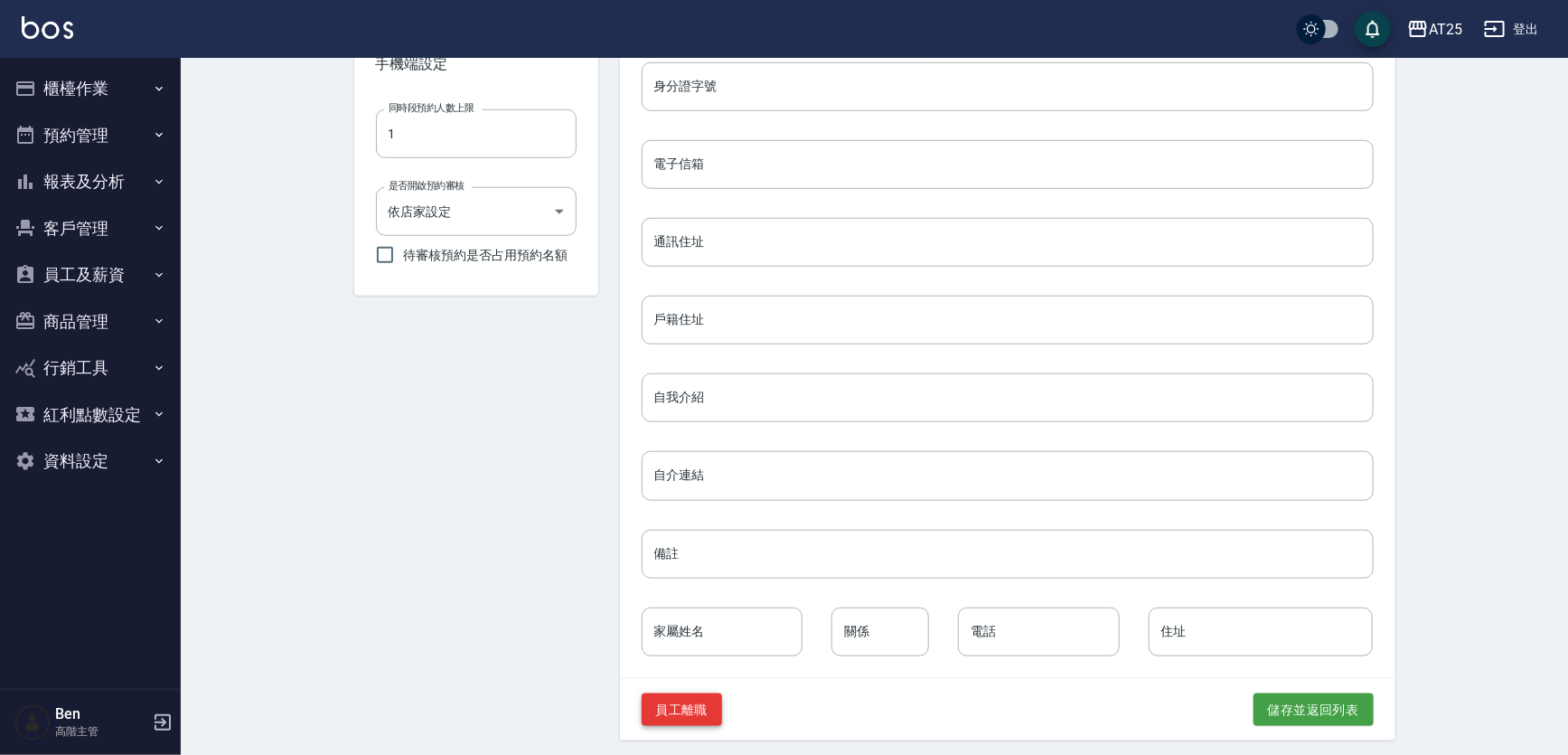
scroll to position [686, 0]
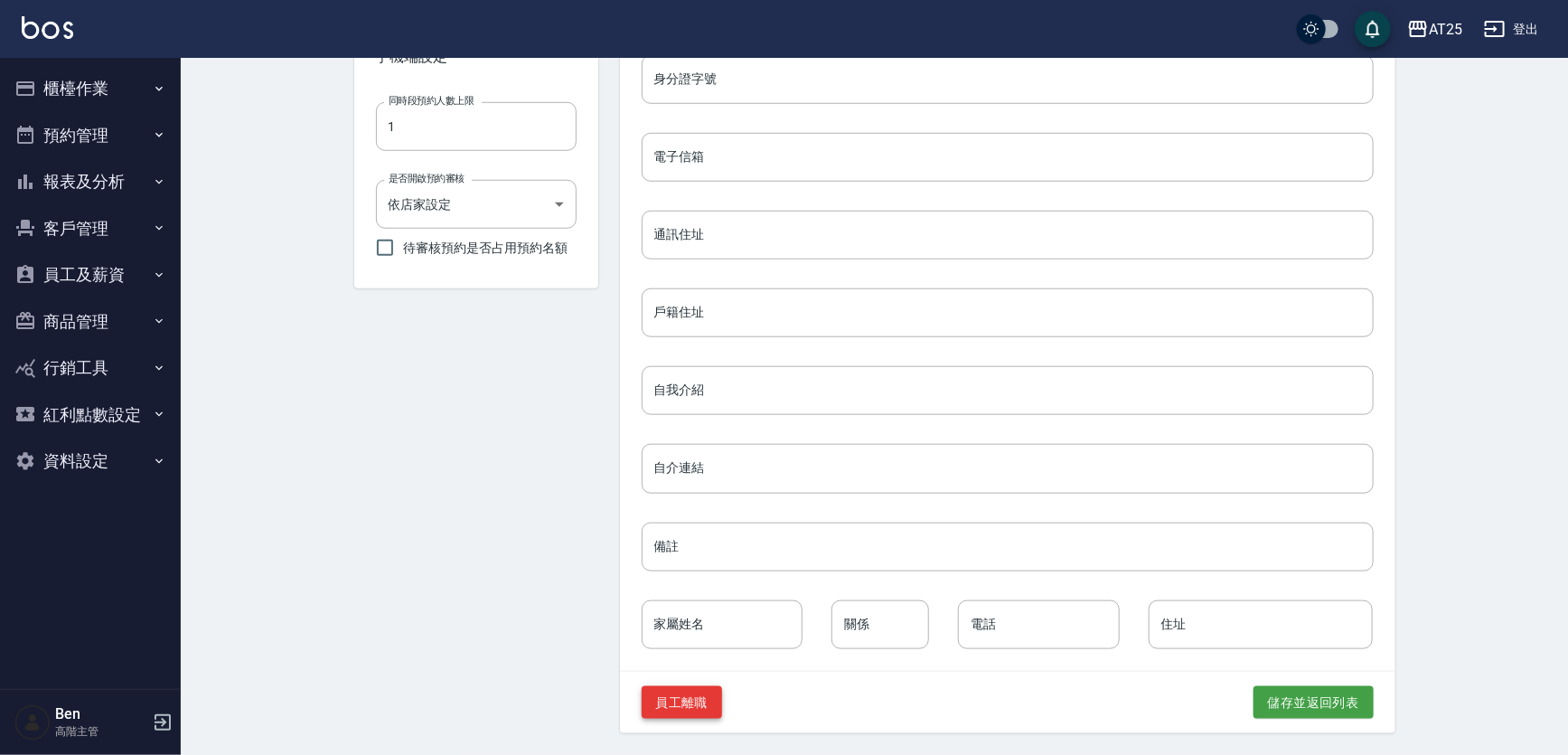
click at [713, 703] on button "員工離職" at bounding box center [682, 702] width 82 height 34
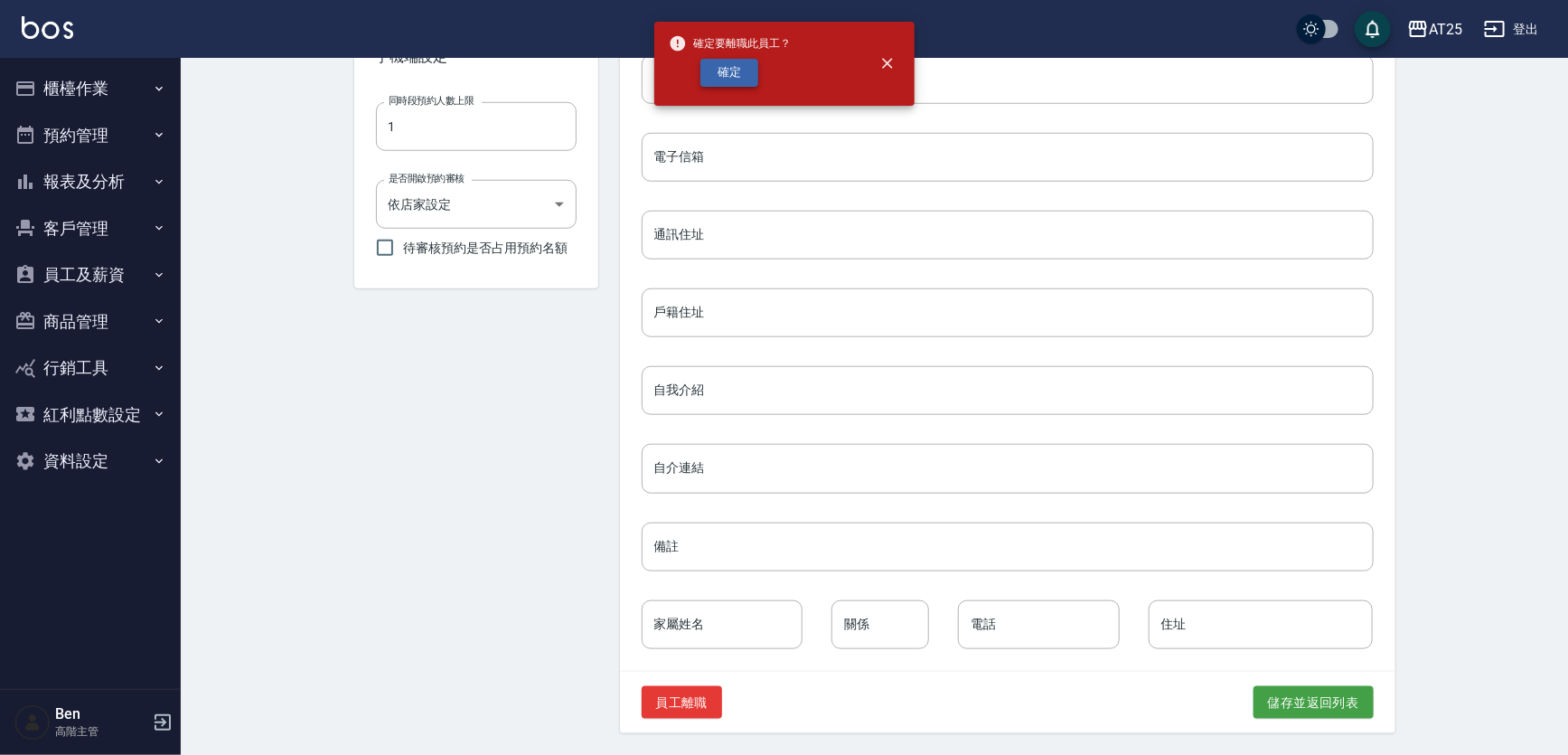
click at [731, 73] on button "確定" at bounding box center [729, 72] width 58 height 28
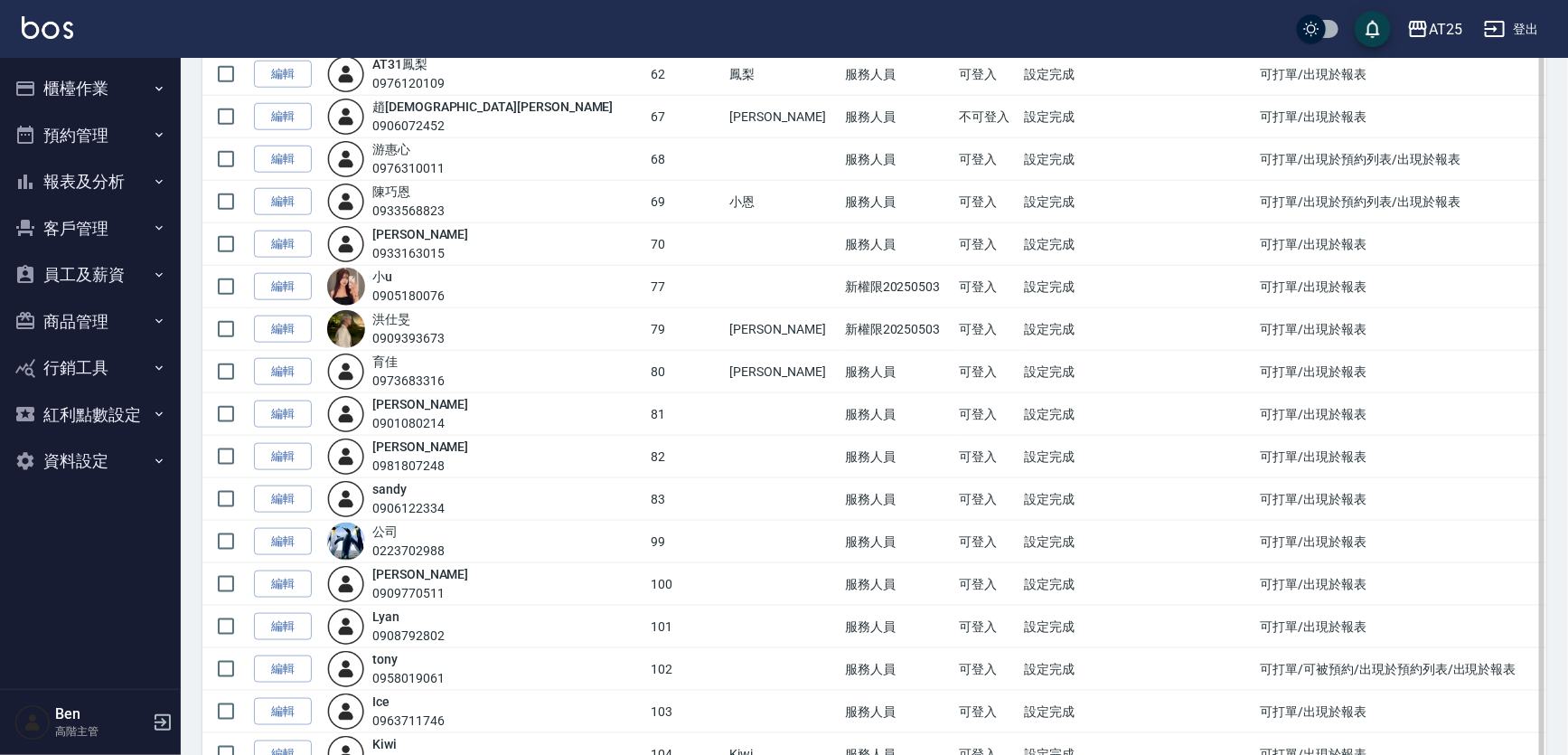
scroll to position [904, 0]
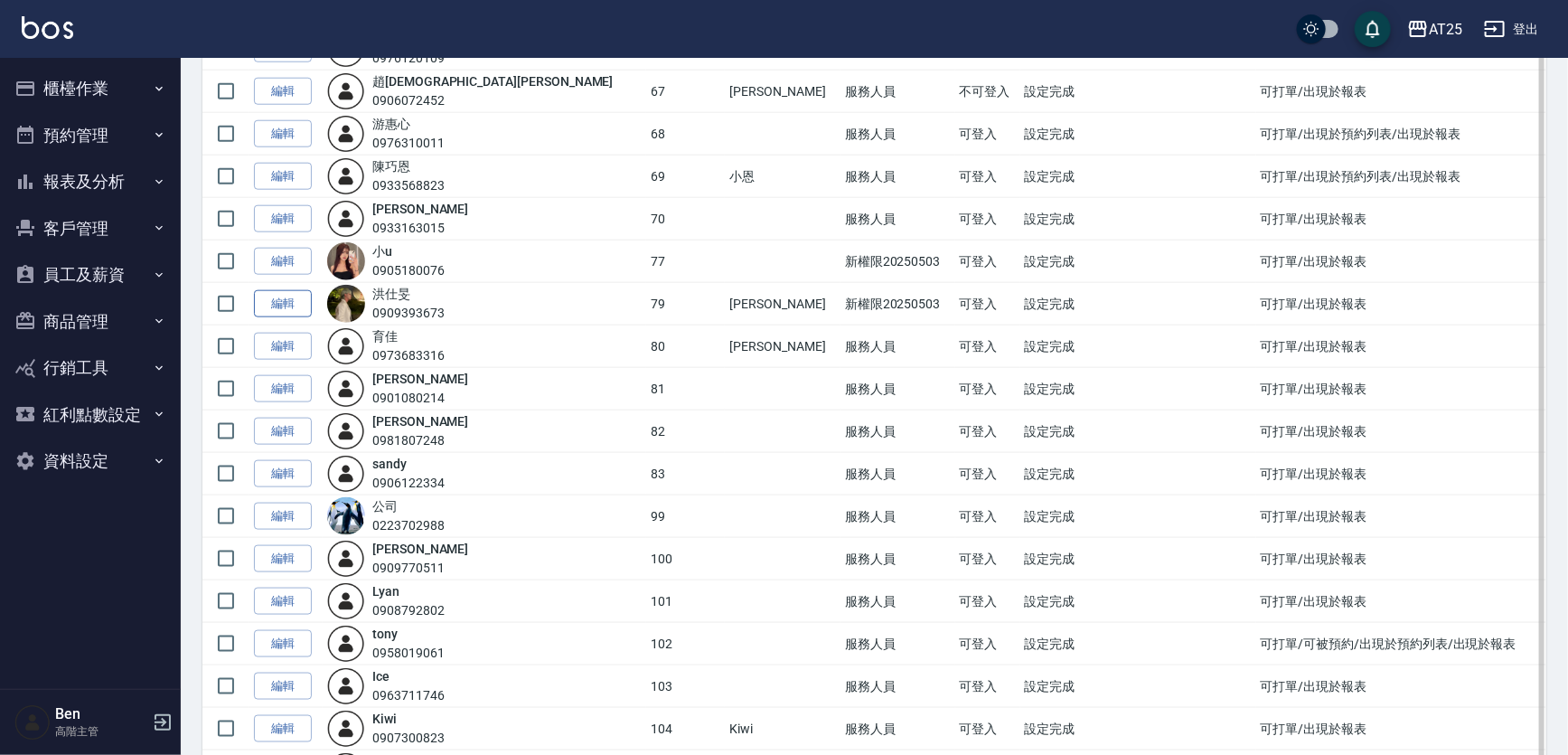
click at [266, 301] on link "編輯" at bounding box center [283, 304] width 58 height 28
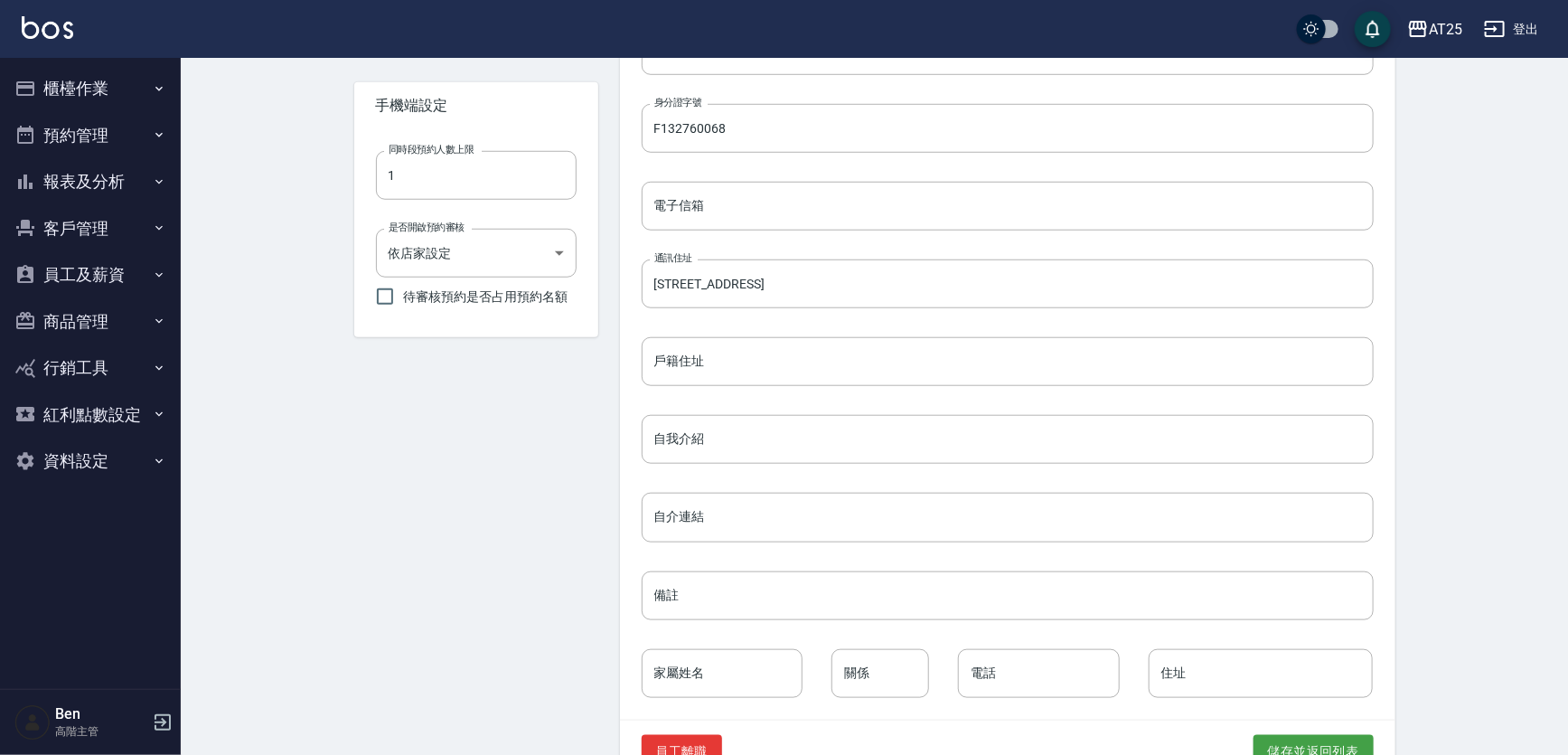
scroll to position [686, 0]
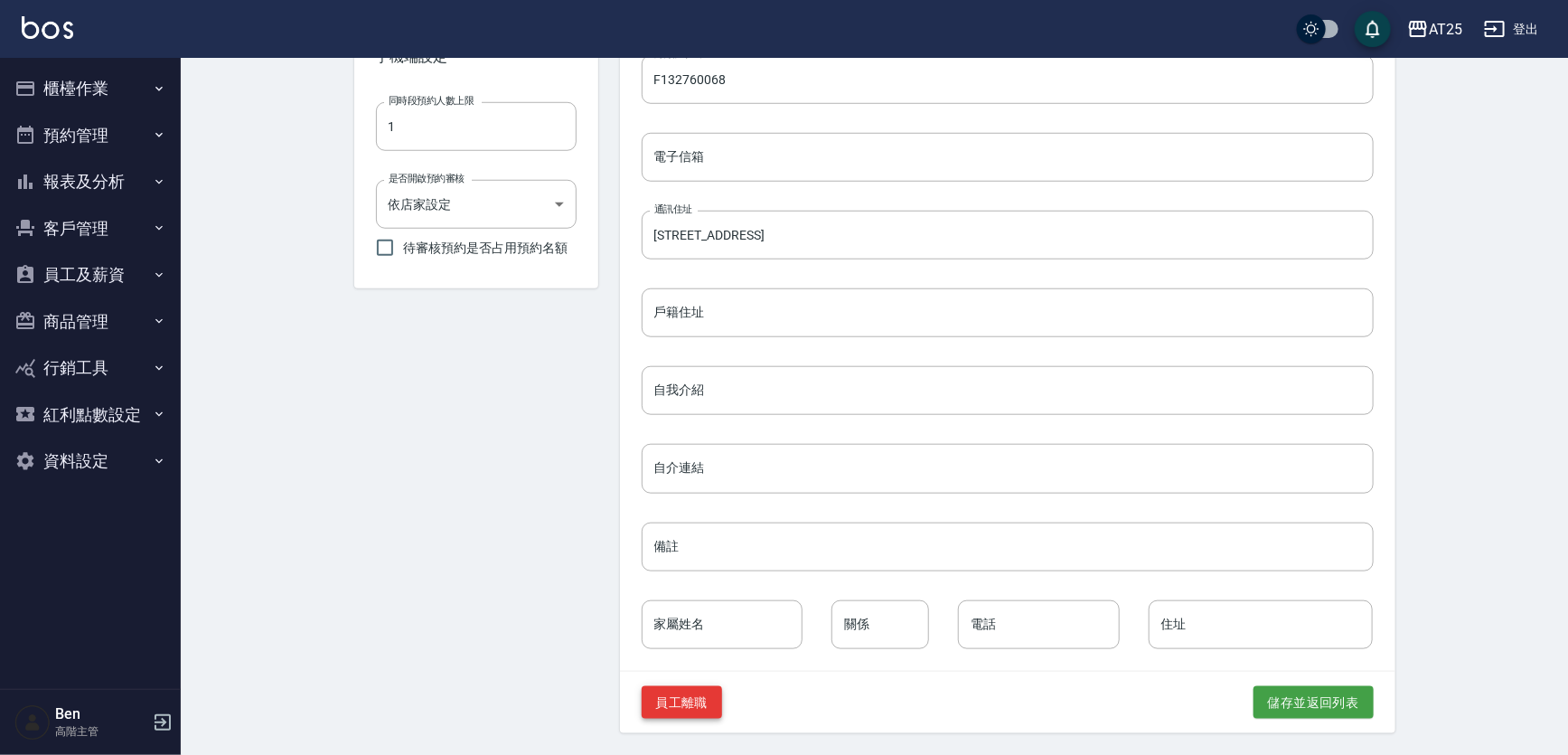
click at [676, 703] on button "員工離職" at bounding box center [682, 702] width 82 height 34
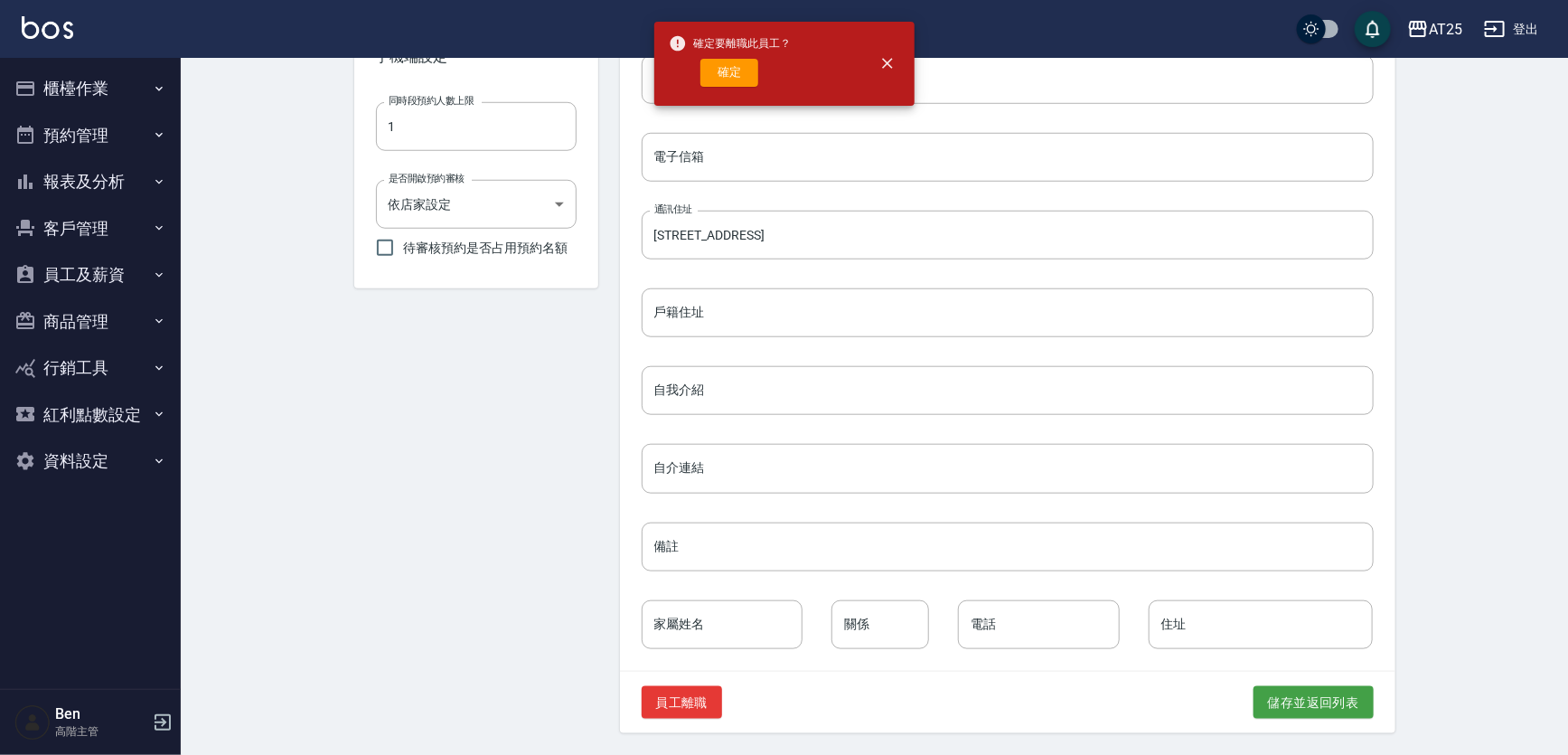
click at [726, 90] on div "確定要離職此員工？ 確定" at bounding box center [730, 63] width 123 height 73
click at [728, 68] on button "確定" at bounding box center [729, 72] width 58 height 28
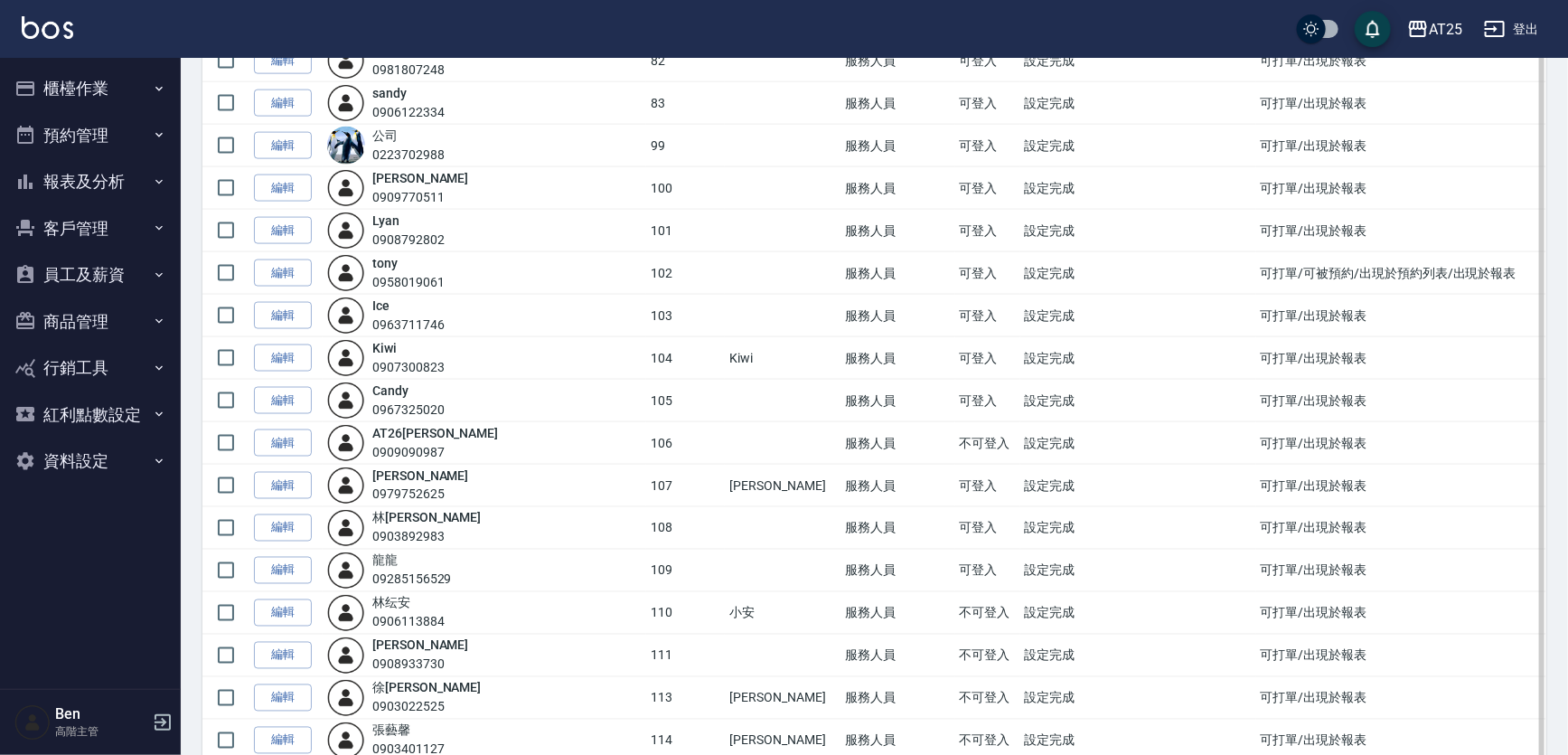
scroll to position [1314, 0]
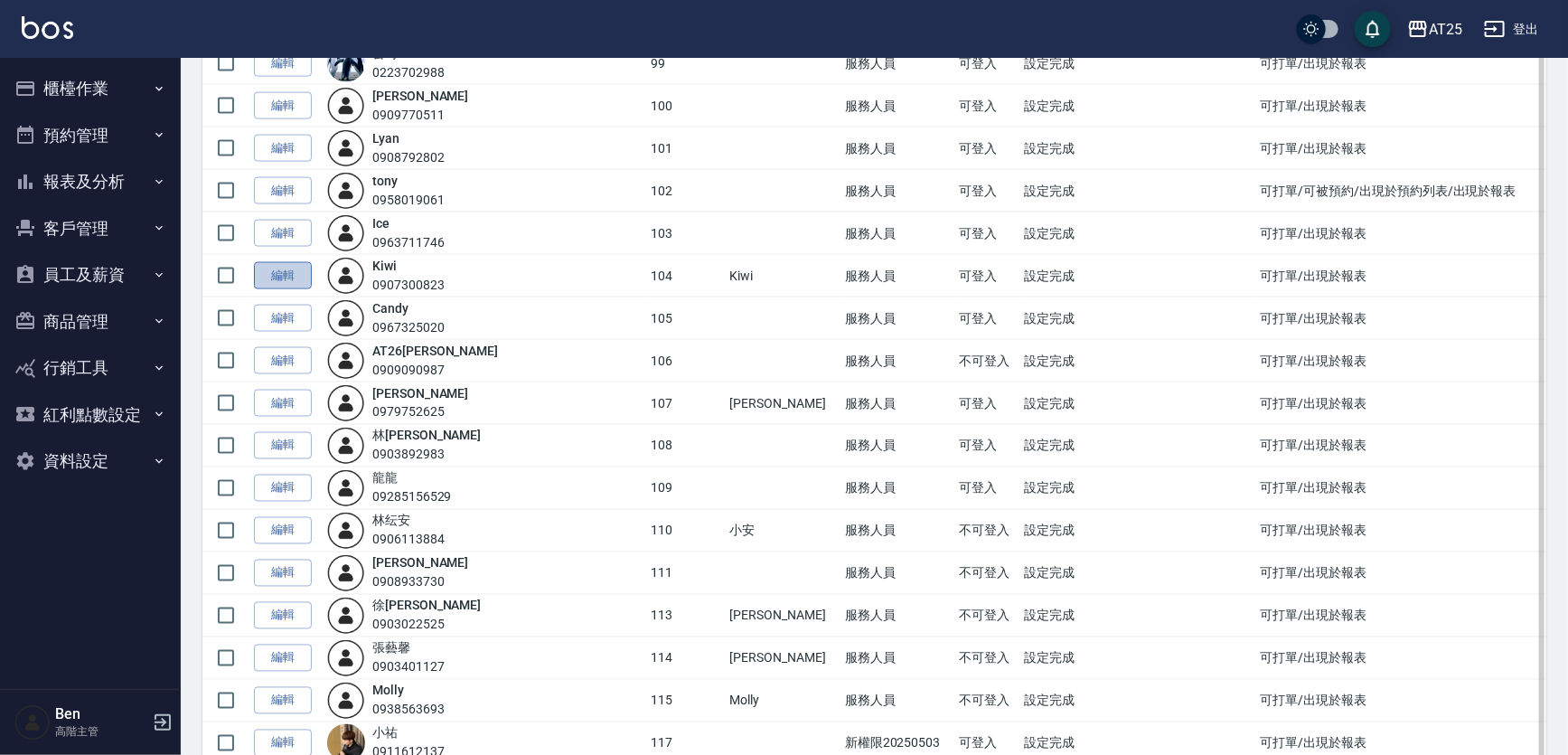
click at [274, 274] on link "編輯" at bounding box center [283, 275] width 58 height 28
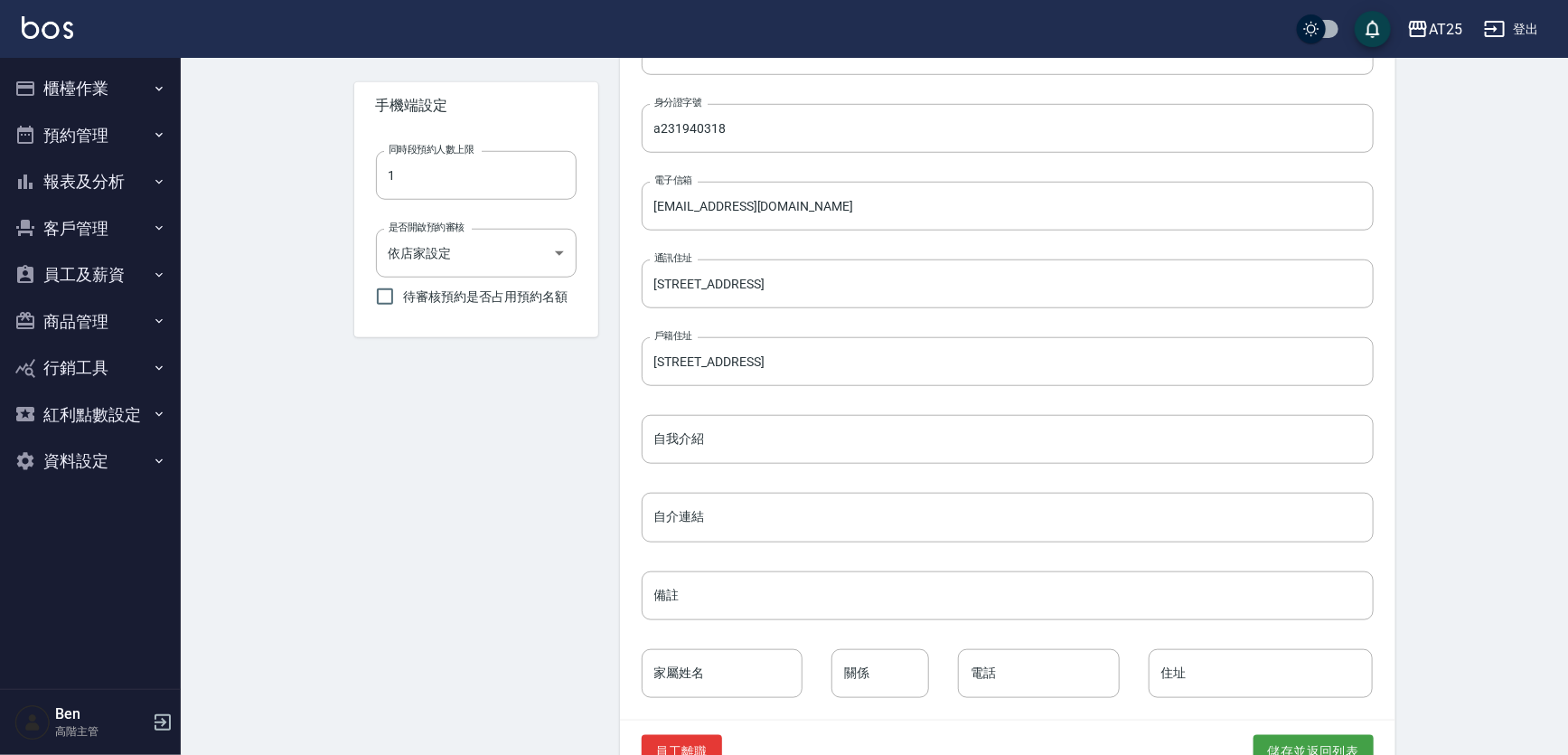
scroll to position [686, 0]
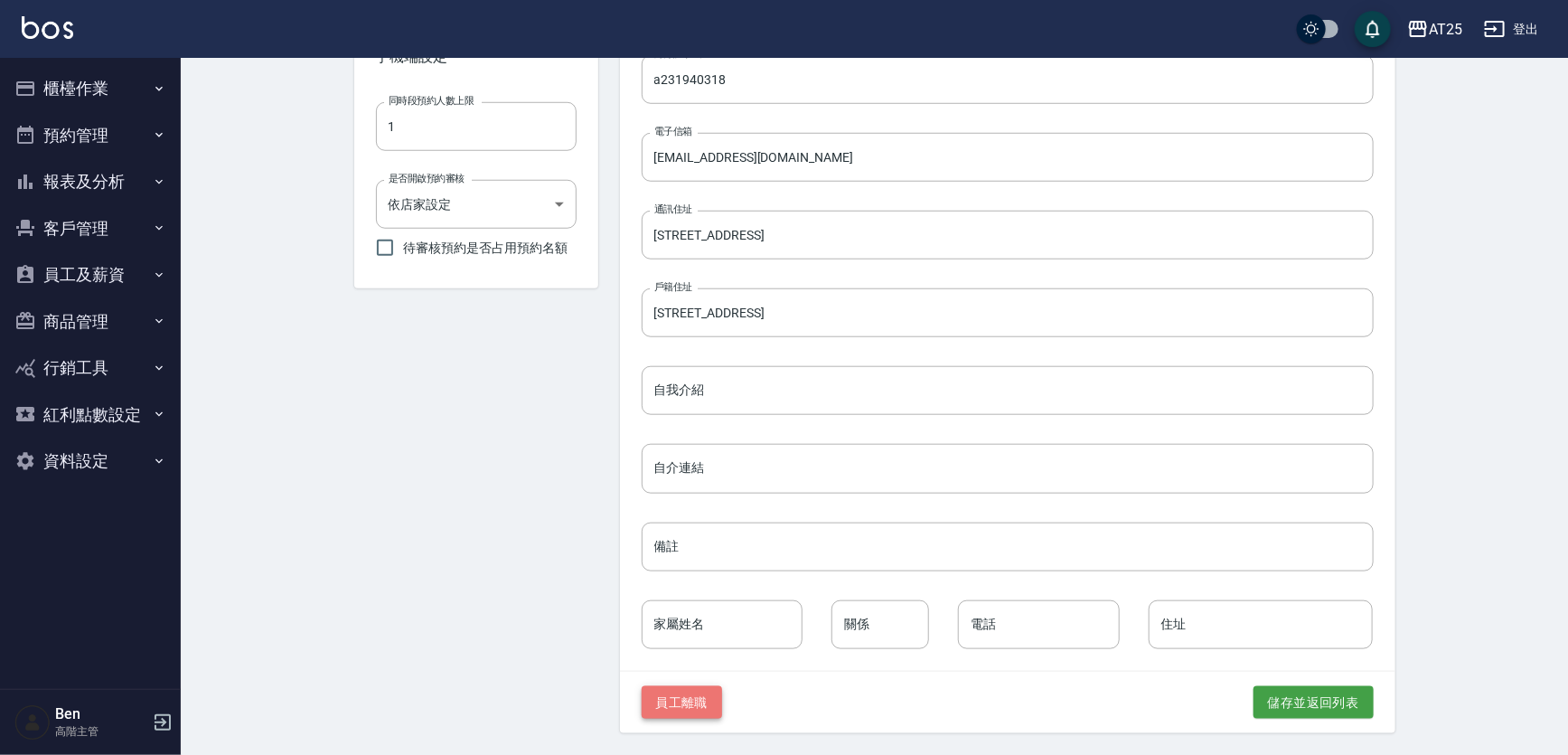
click at [680, 707] on button "員工離職" at bounding box center [682, 702] width 82 height 34
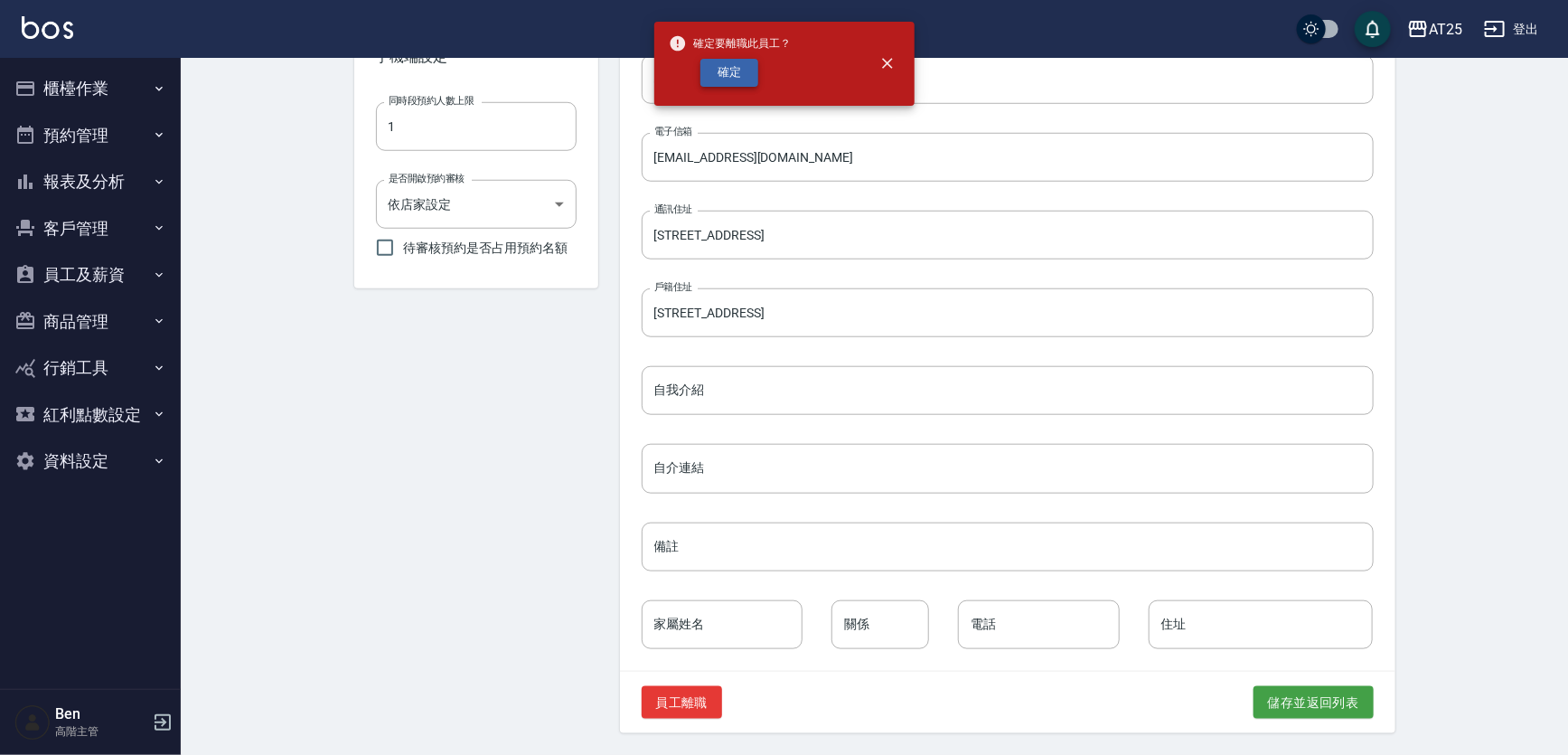
click at [734, 73] on button "確定" at bounding box center [729, 72] width 58 height 28
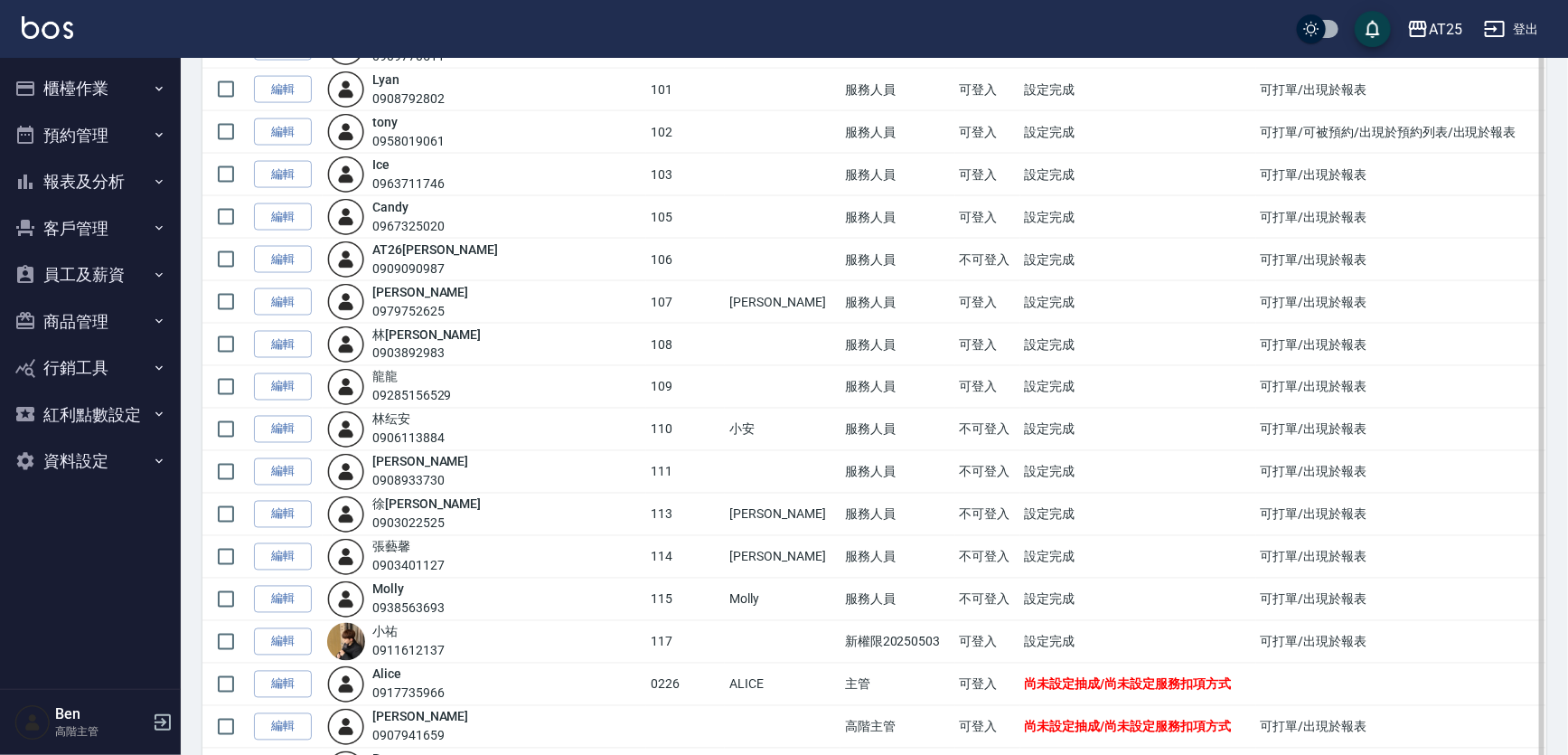
scroll to position [1397, 0]
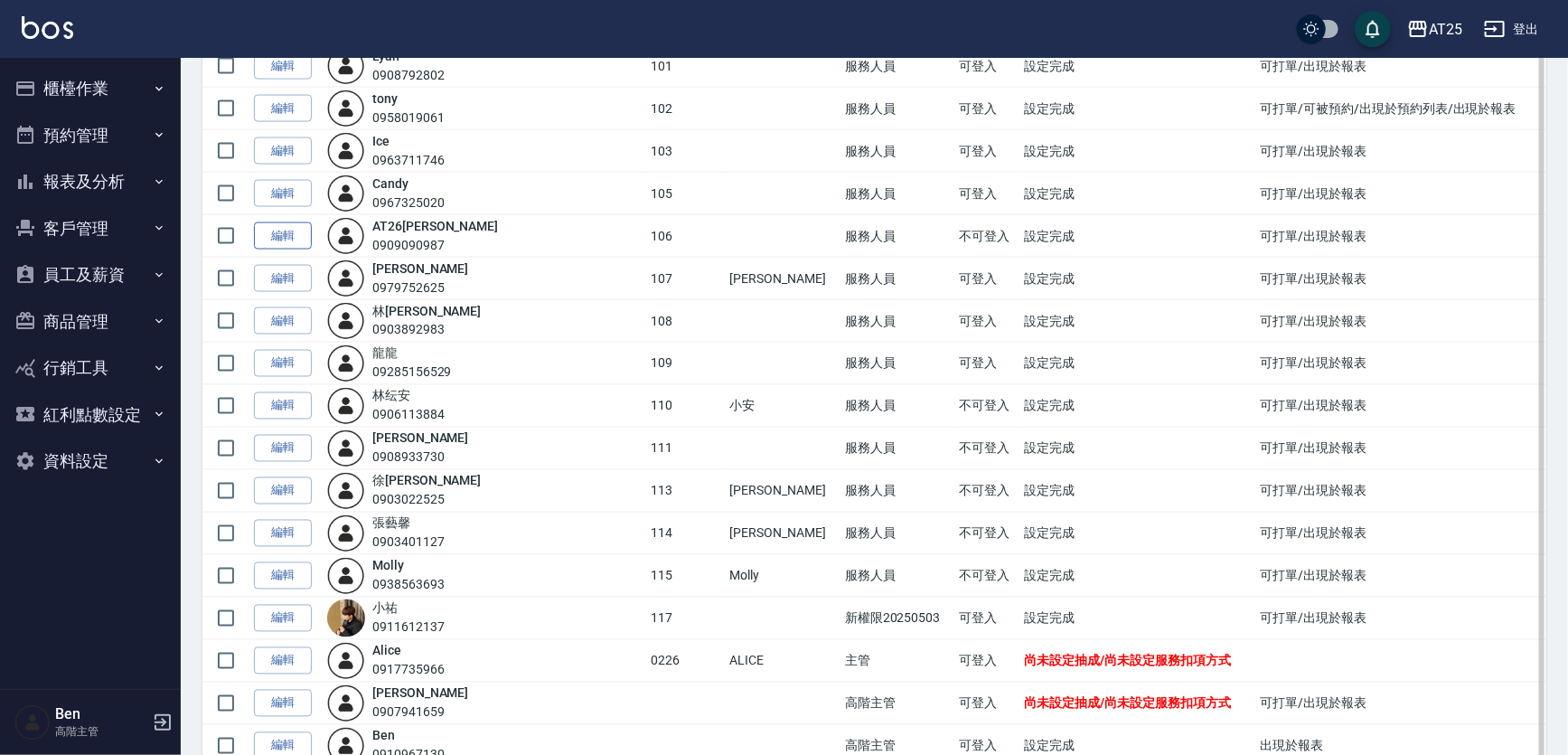
click at [282, 232] on link "編輯" at bounding box center [283, 236] width 58 height 28
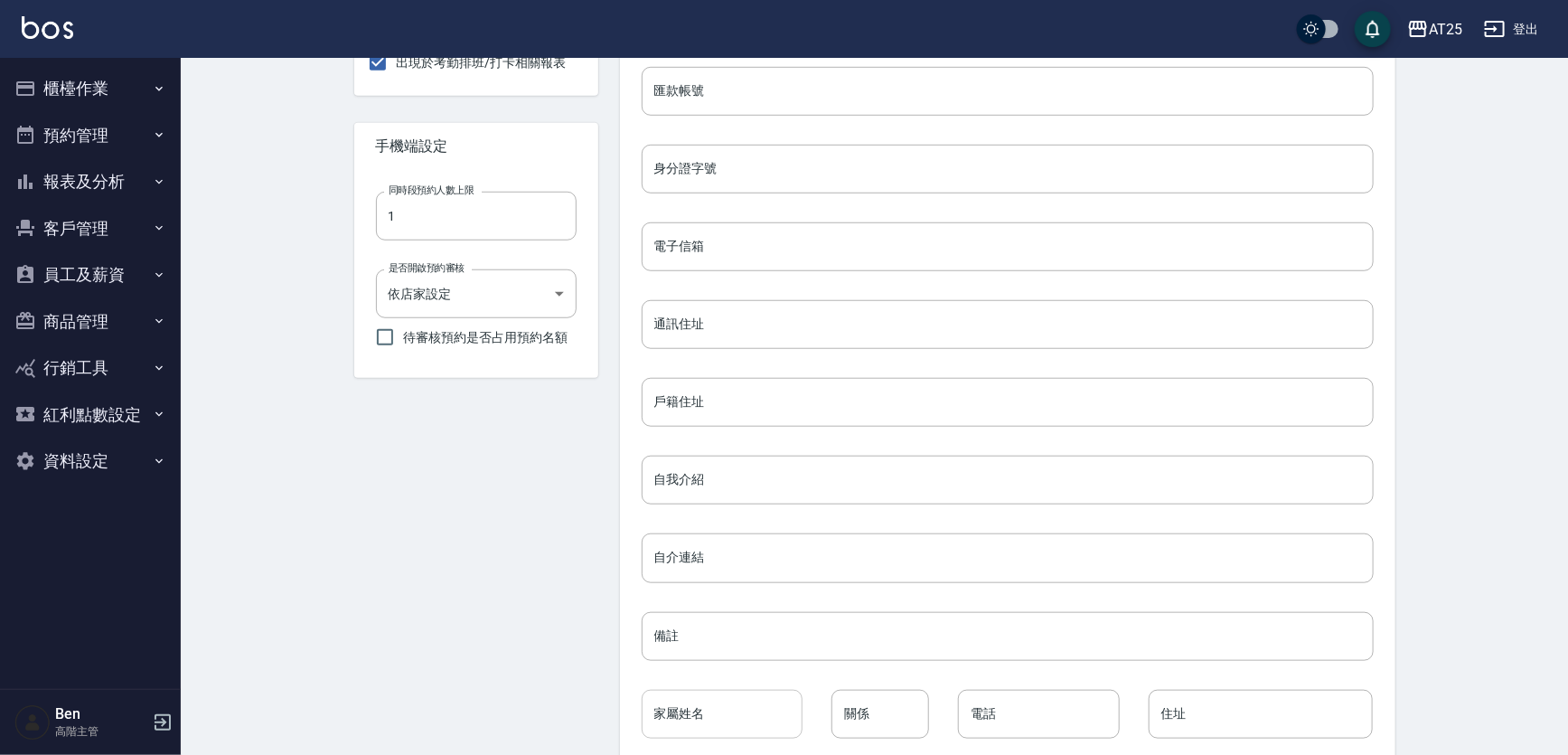
scroll to position [686, 0]
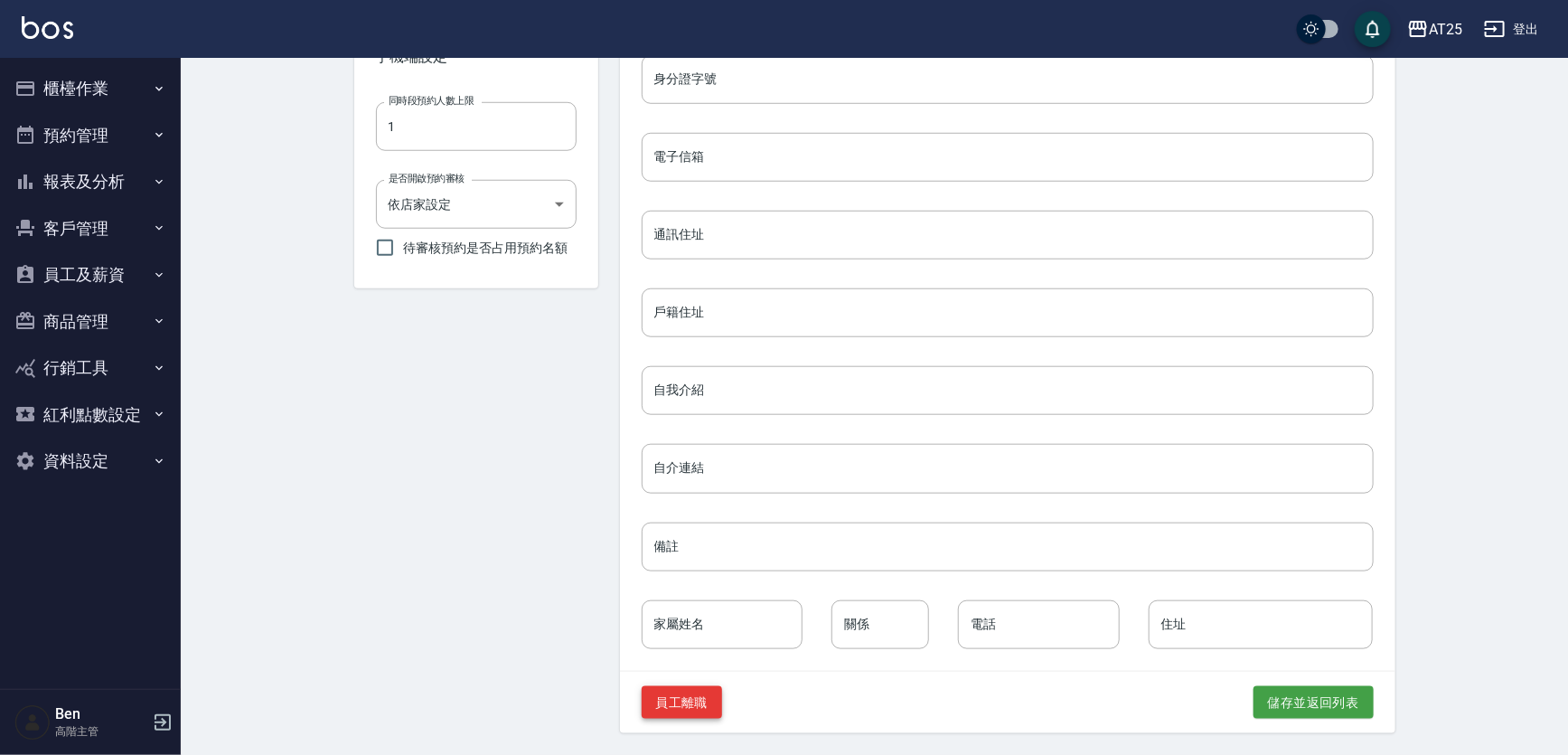
click at [692, 713] on button "員工離職" at bounding box center [682, 702] width 82 height 34
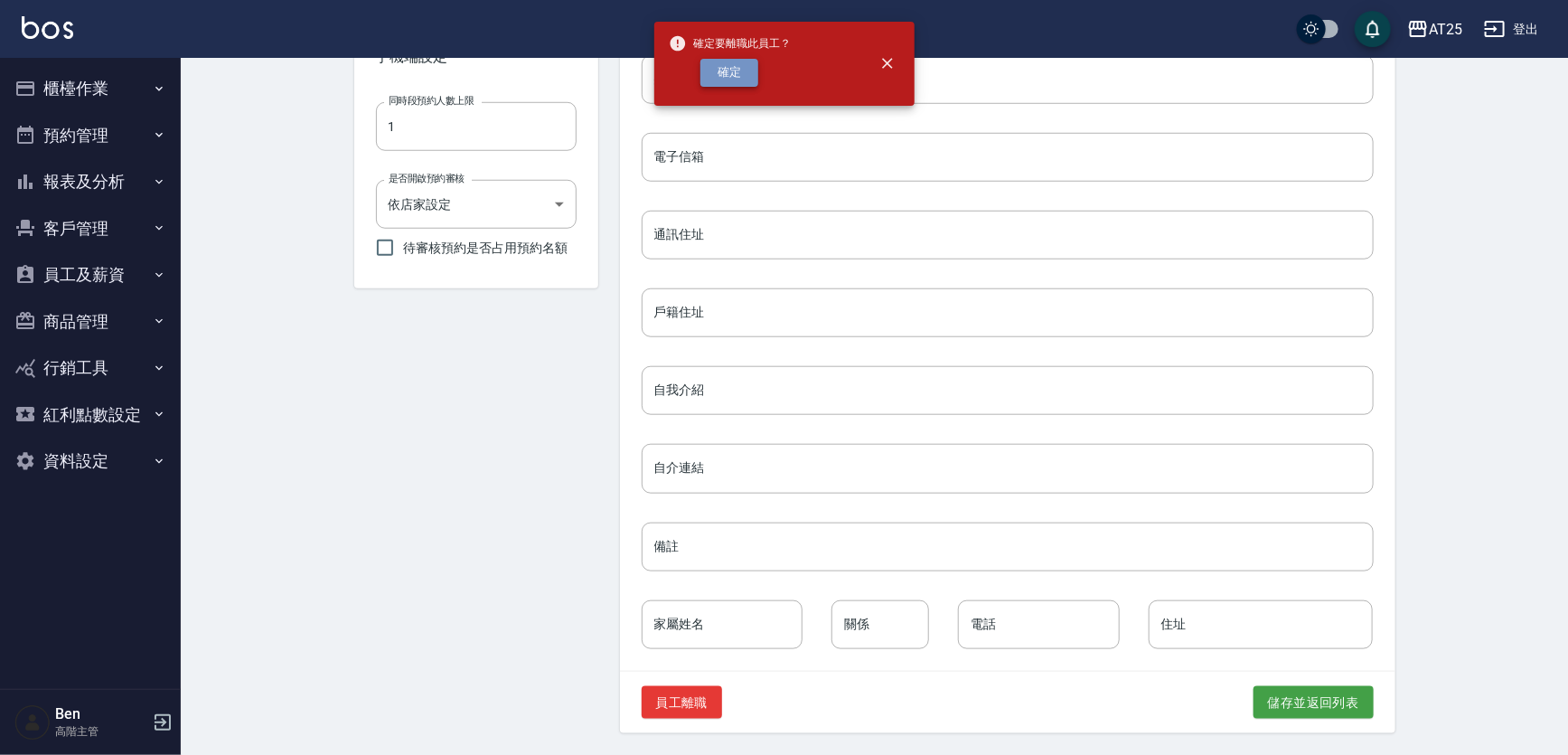
click at [727, 62] on button "確定" at bounding box center [729, 72] width 58 height 28
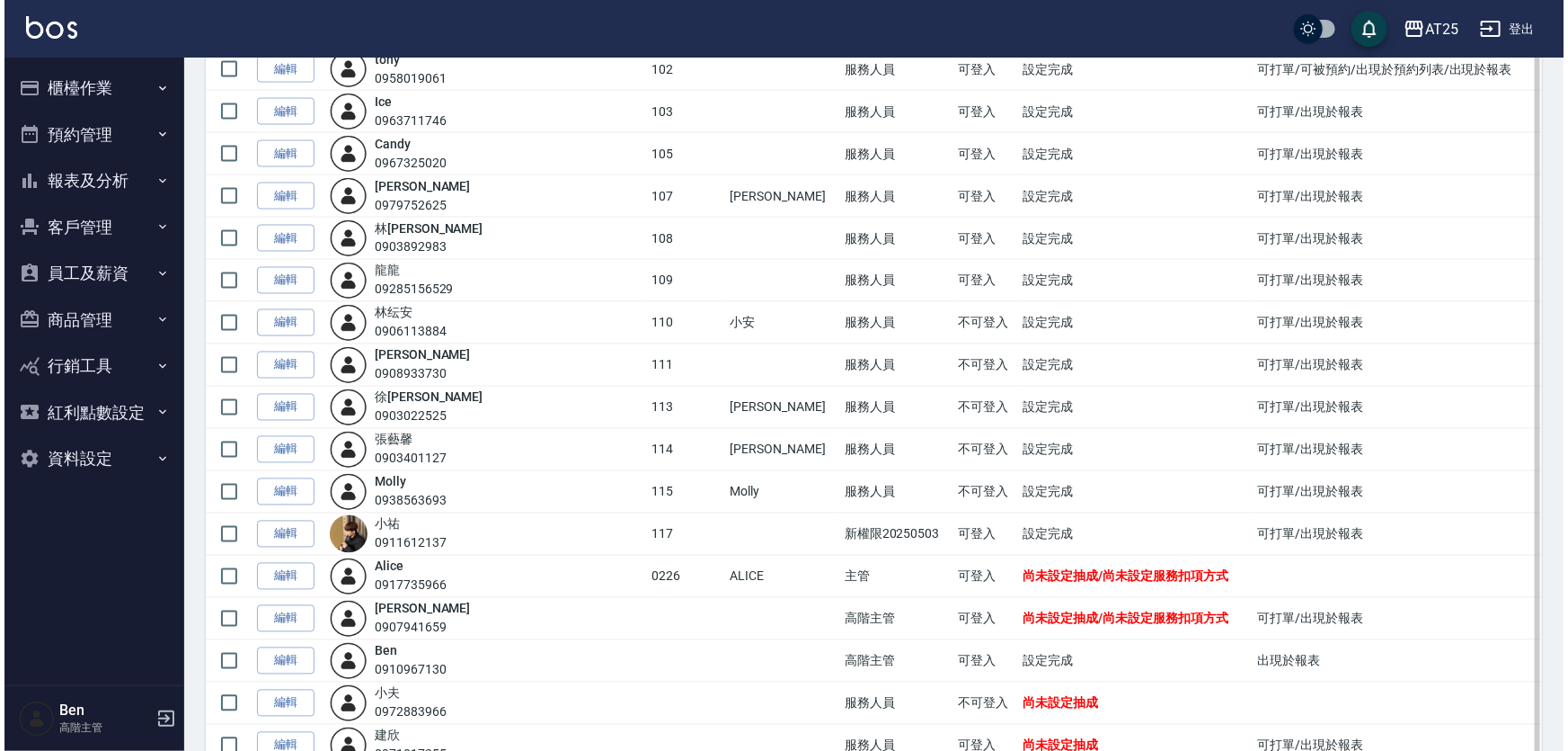
scroll to position [1470, 0]
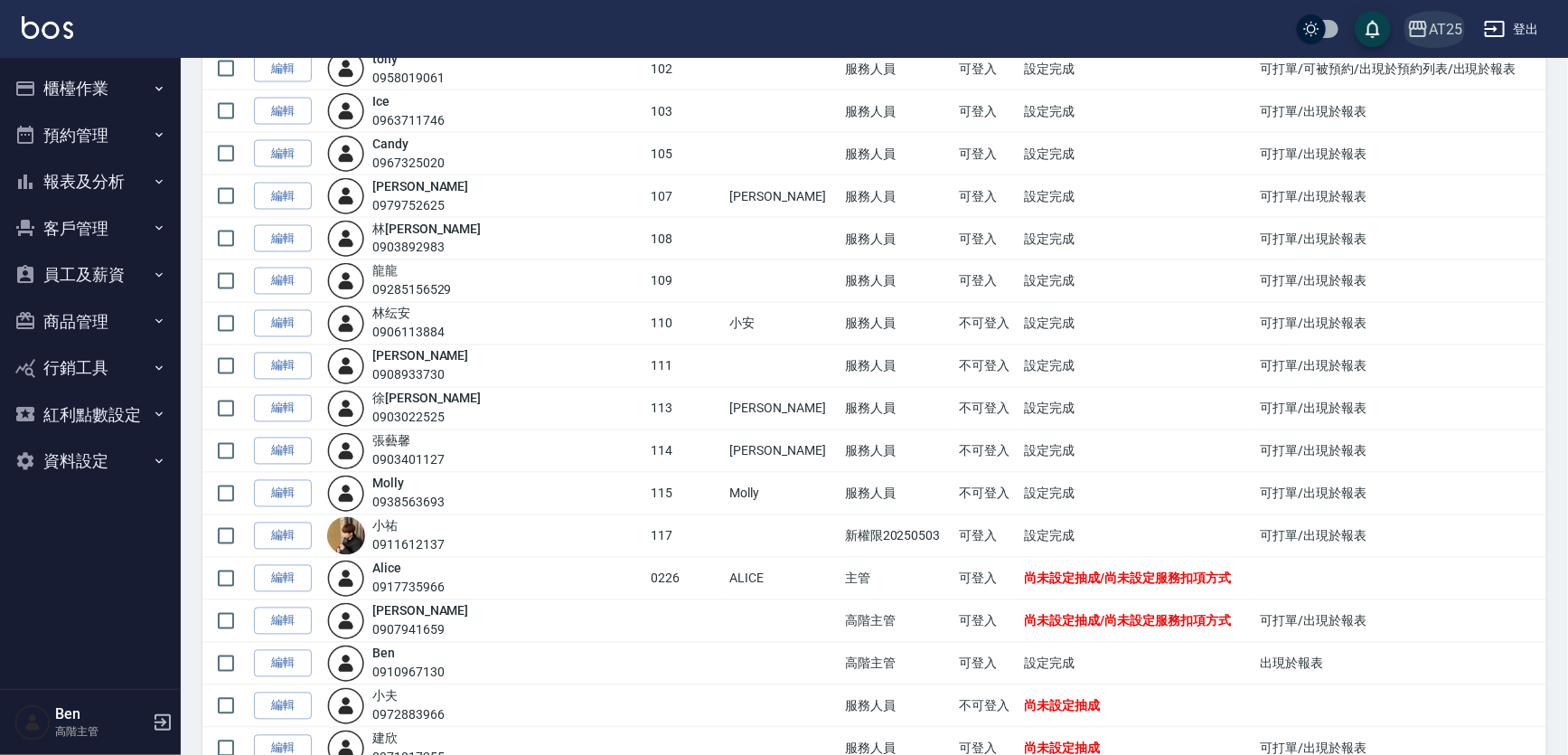
click at [1443, 24] on div "AT25" at bounding box center [1446, 29] width 34 height 22
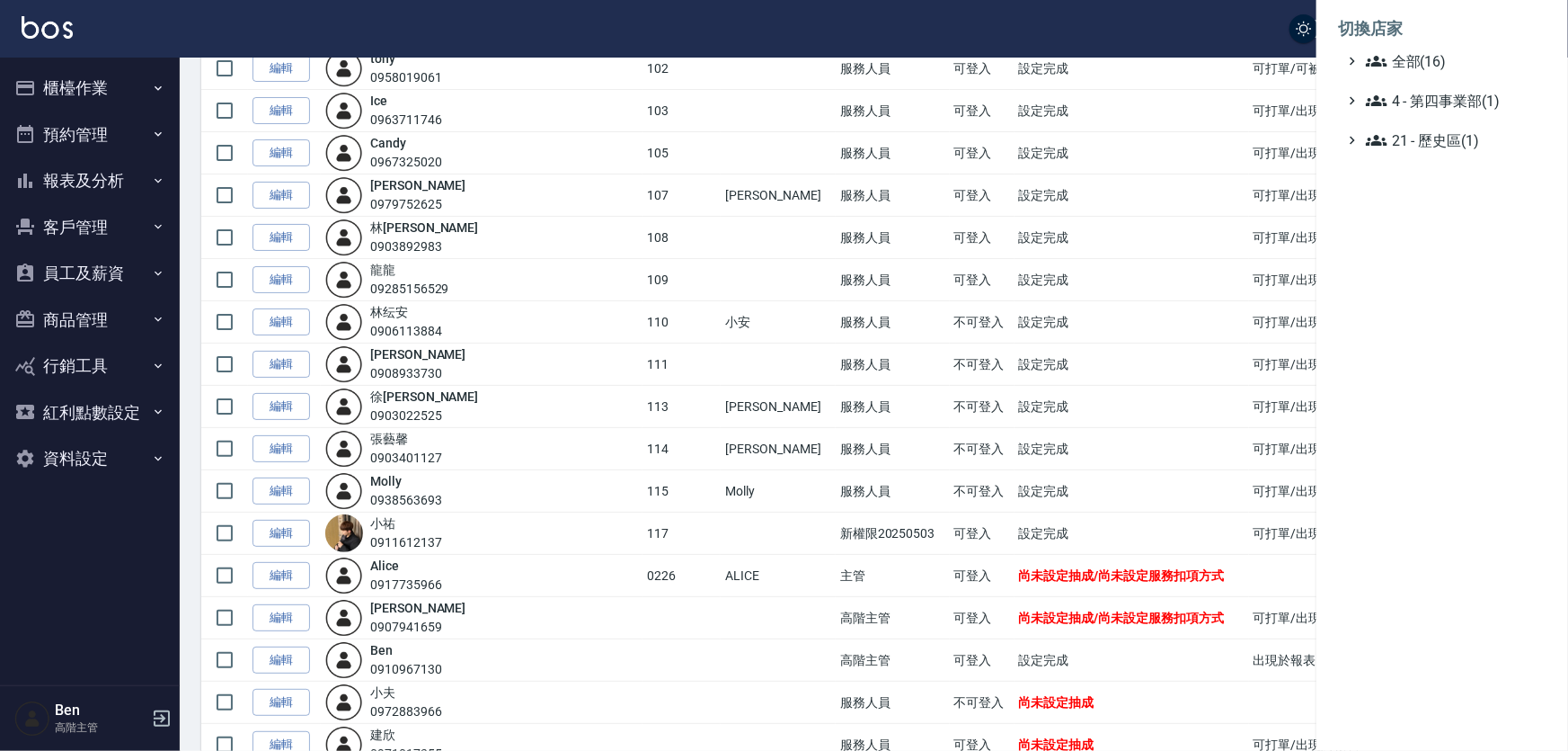
click at [1450, 60] on span "全部(16)" at bounding box center [1451, 61] width 173 height 22
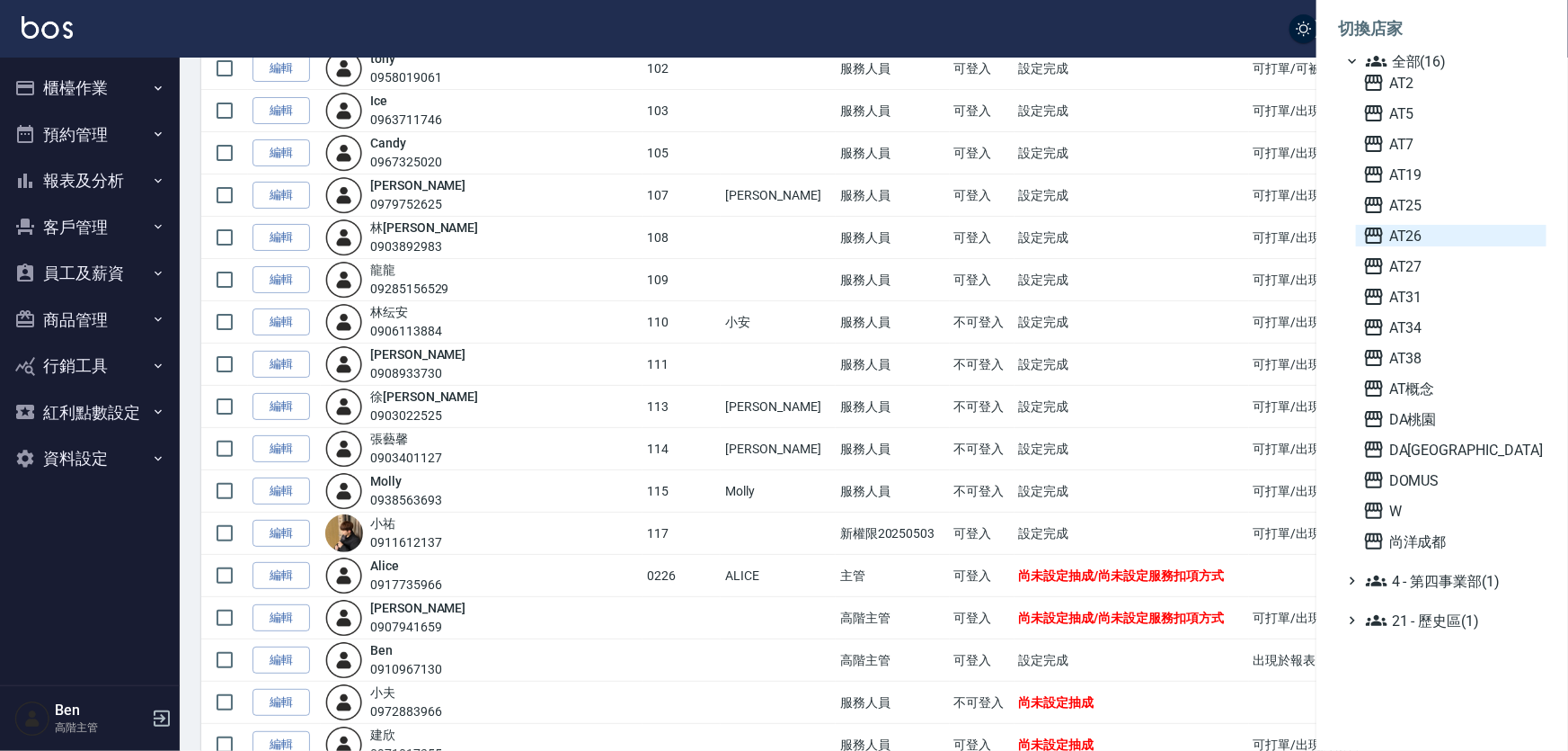
click at [1434, 228] on span "AT26" at bounding box center [1450, 235] width 176 height 22
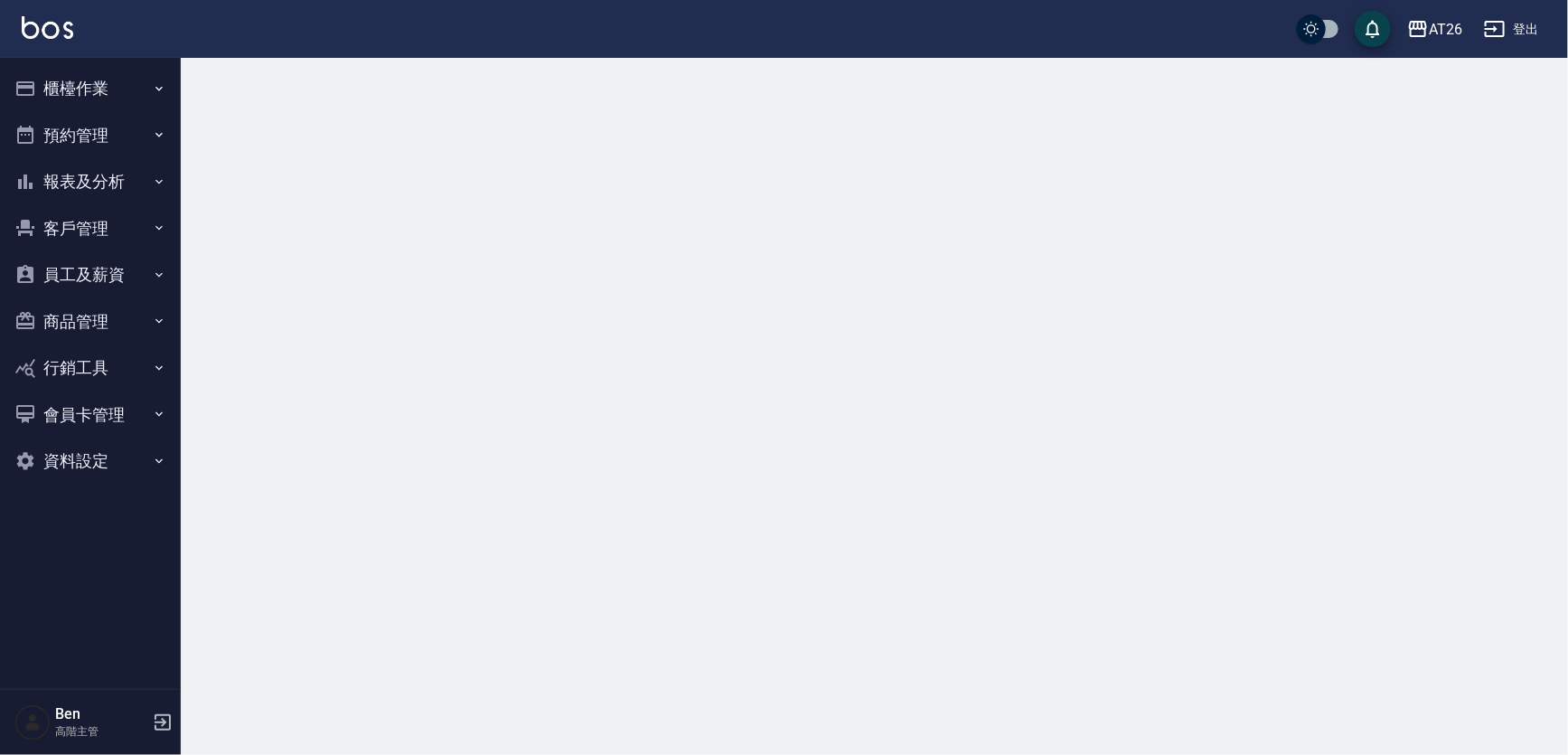
click at [113, 283] on button "員工及薪資" at bounding box center [90, 274] width 166 height 47
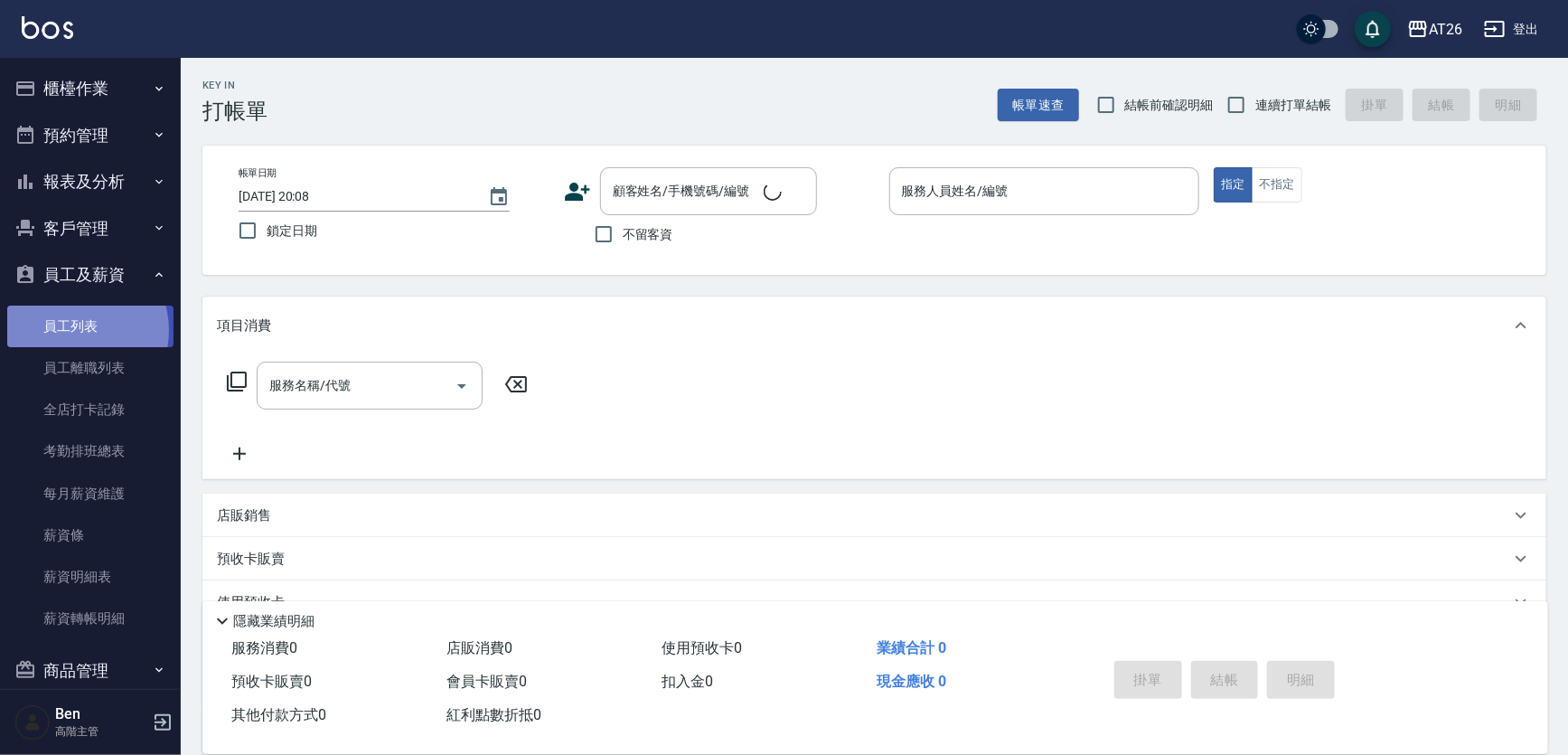
click at [70, 330] on link "員工列表" at bounding box center [90, 326] width 166 height 41
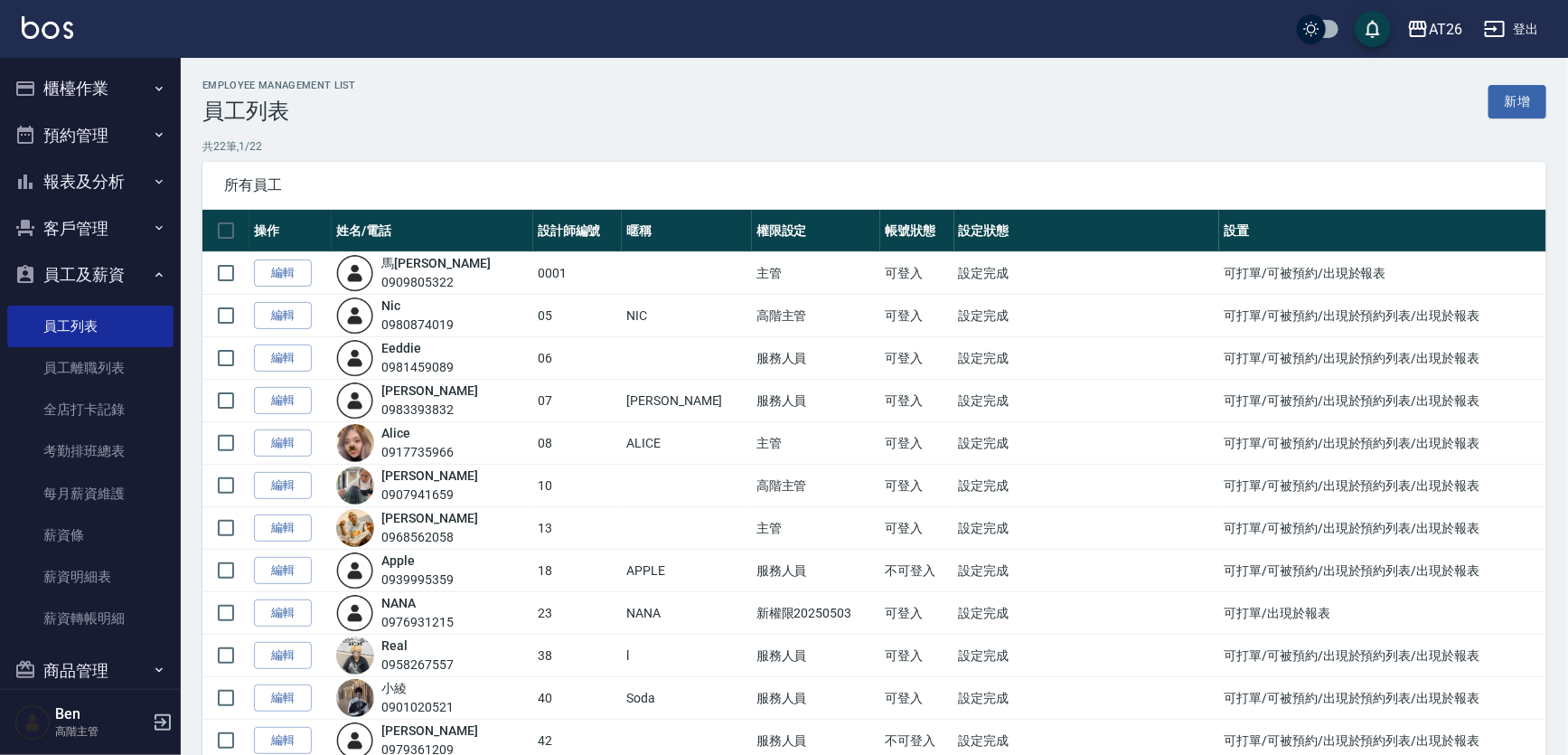
click at [1440, 22] on div "AT26" at bounding box center [1446, 29] width 34 height 22
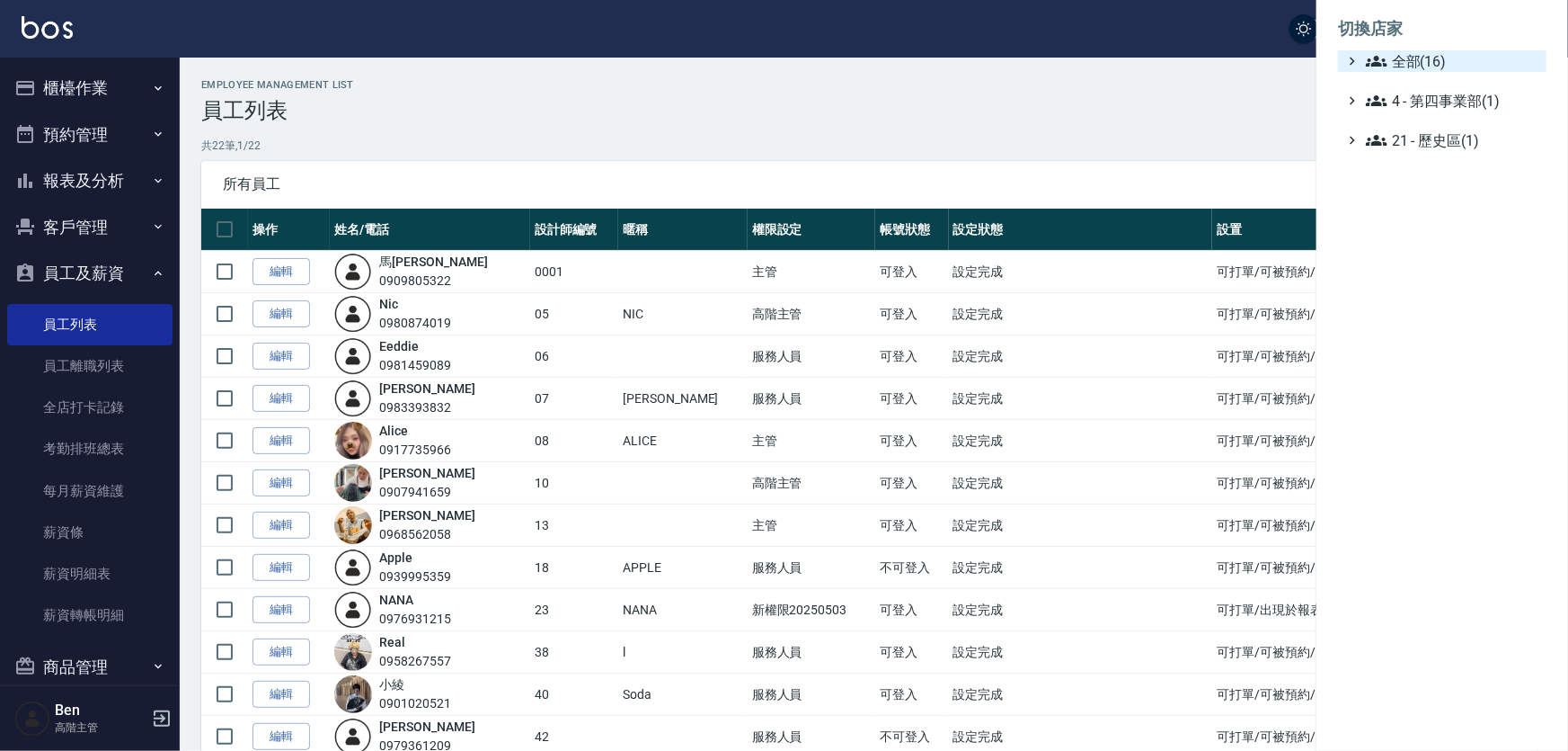
click at [1444, 58] on span "全部(16)" at bounding box center [1451, 61] width 173 height 22
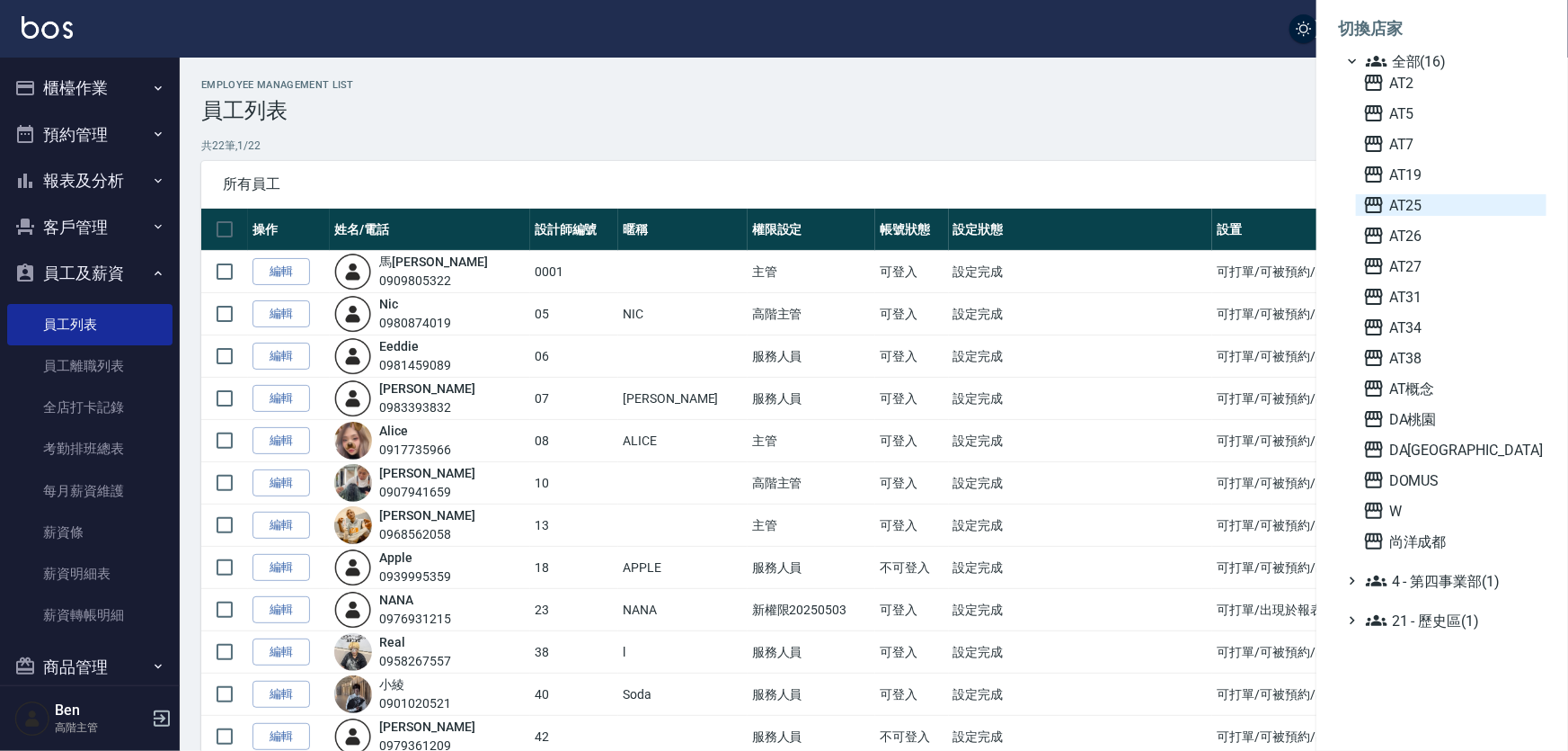
click at [1442, 195] on span "AT25" at bounding box center [1450, 205] width 176 height 22
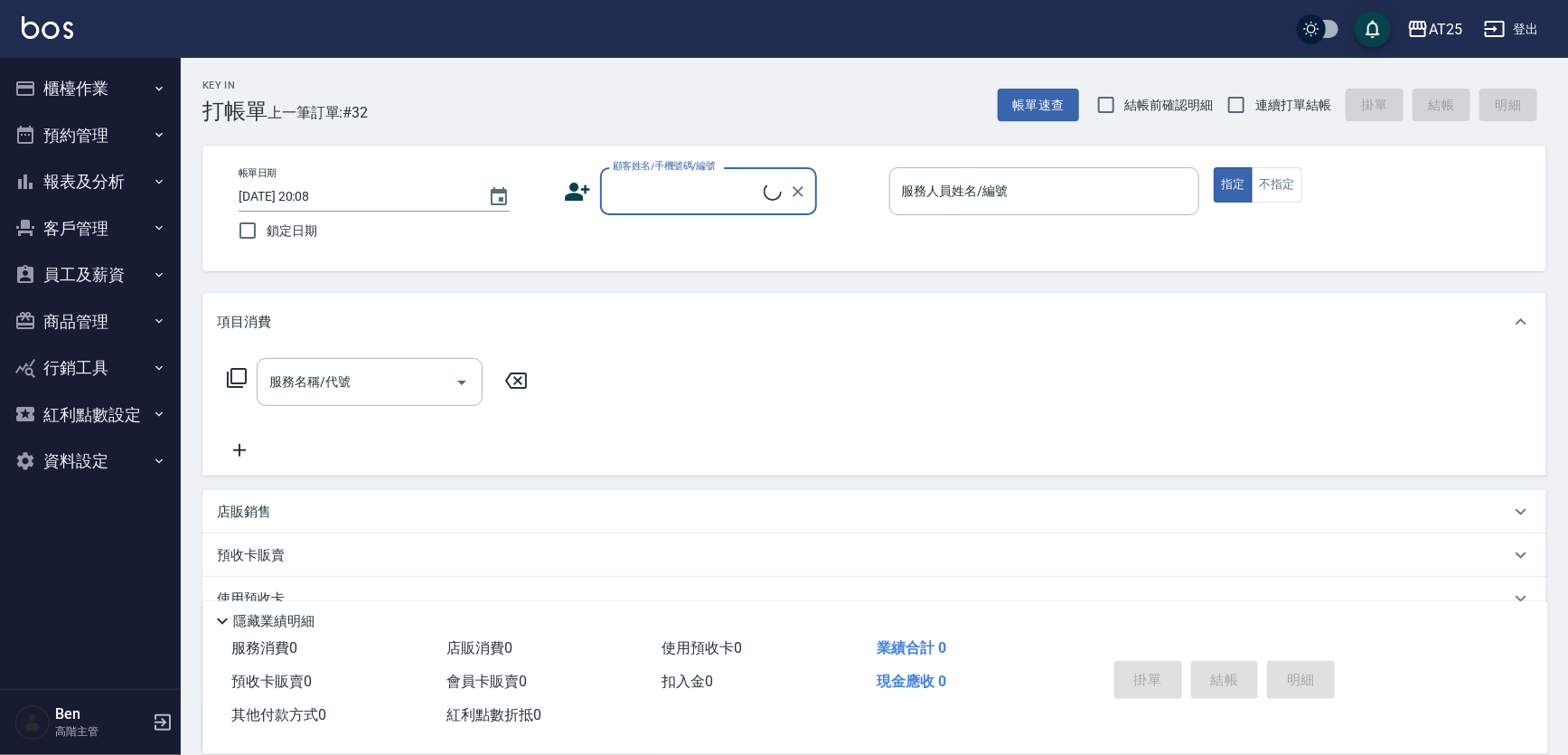
scroll to position [149, 0]
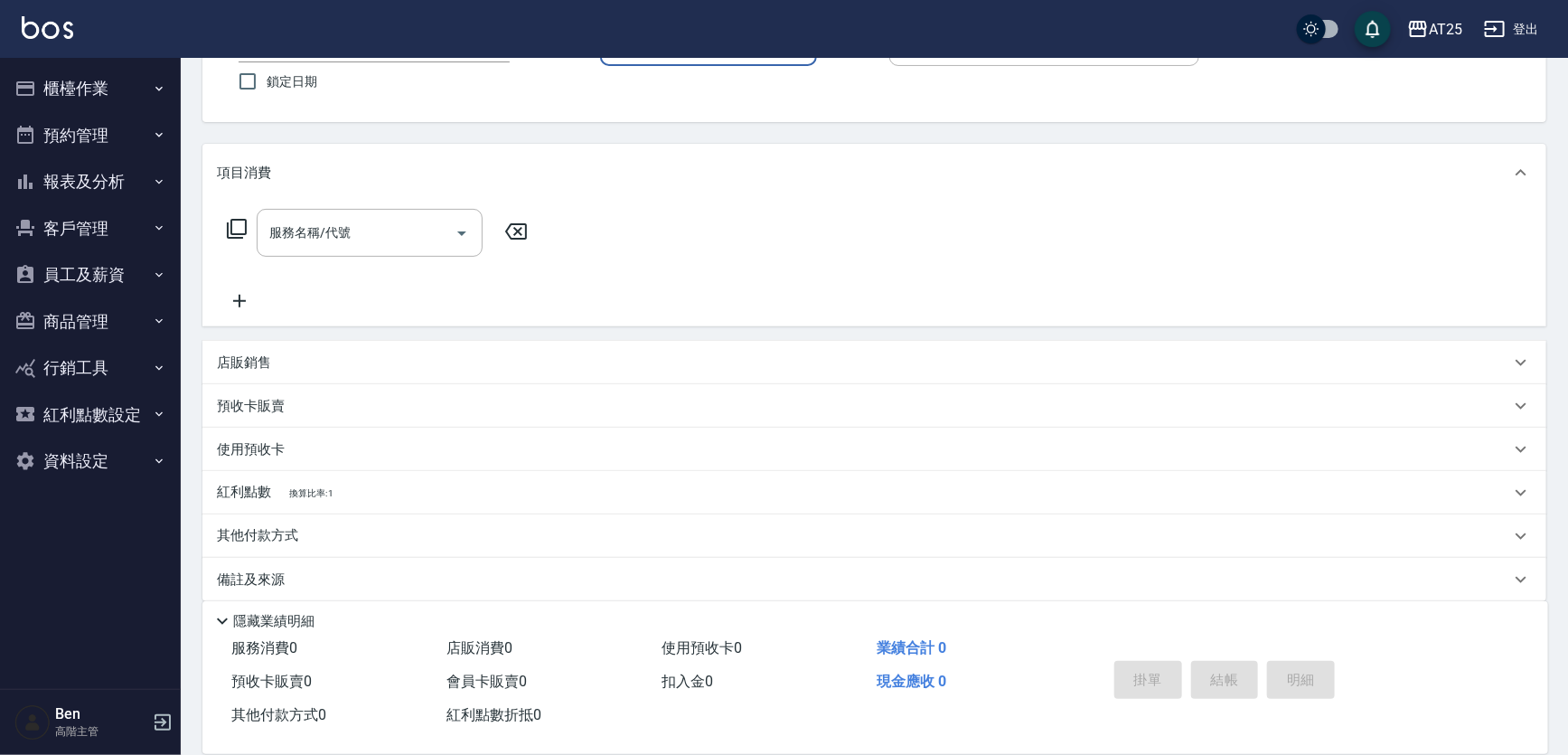
click at [105, 289] on button "員工及薪資" at bounding box center [90, 274] width 166 height 47
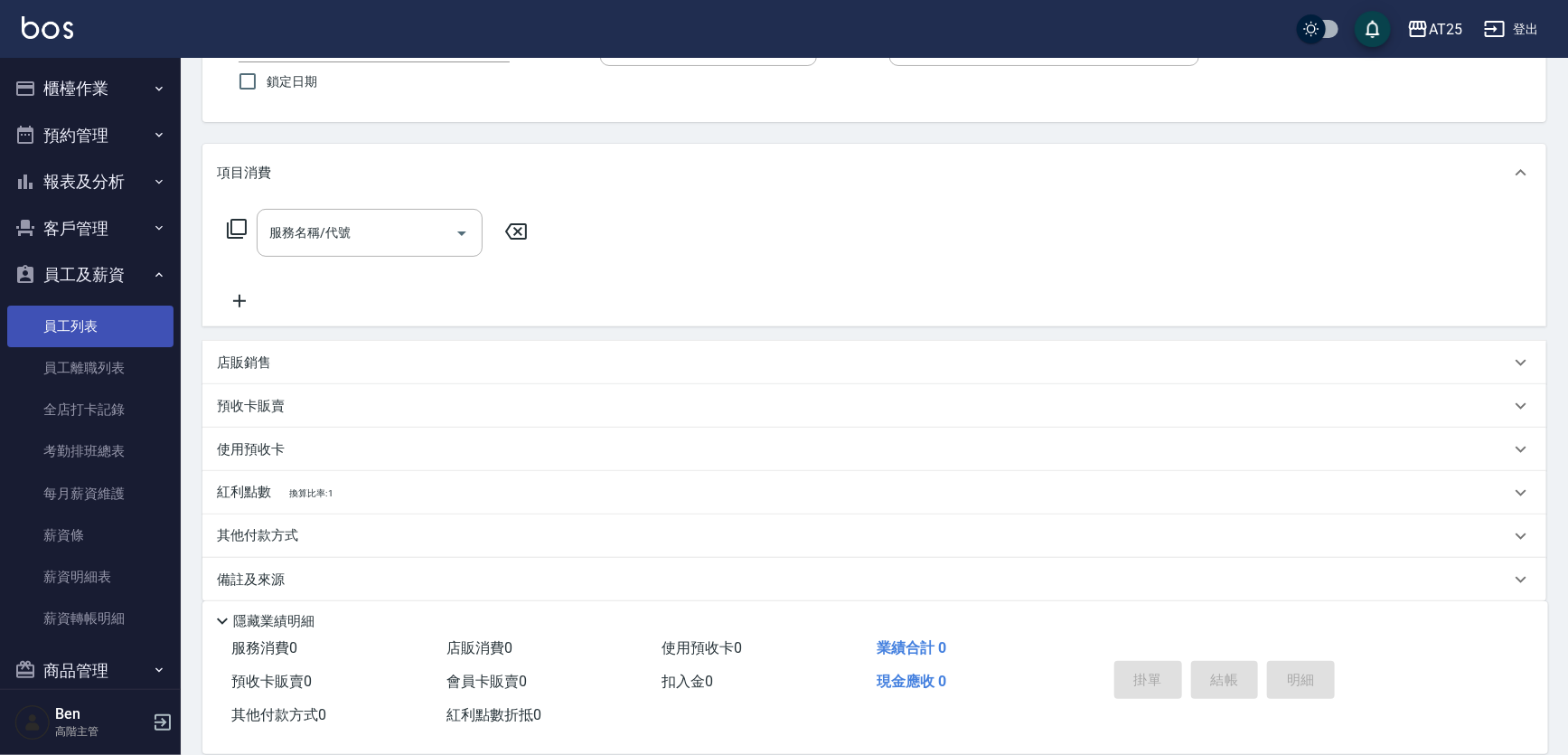
click at [99, 316] on link "員工列表" at bounding box center [90, 326] width 166 height 41
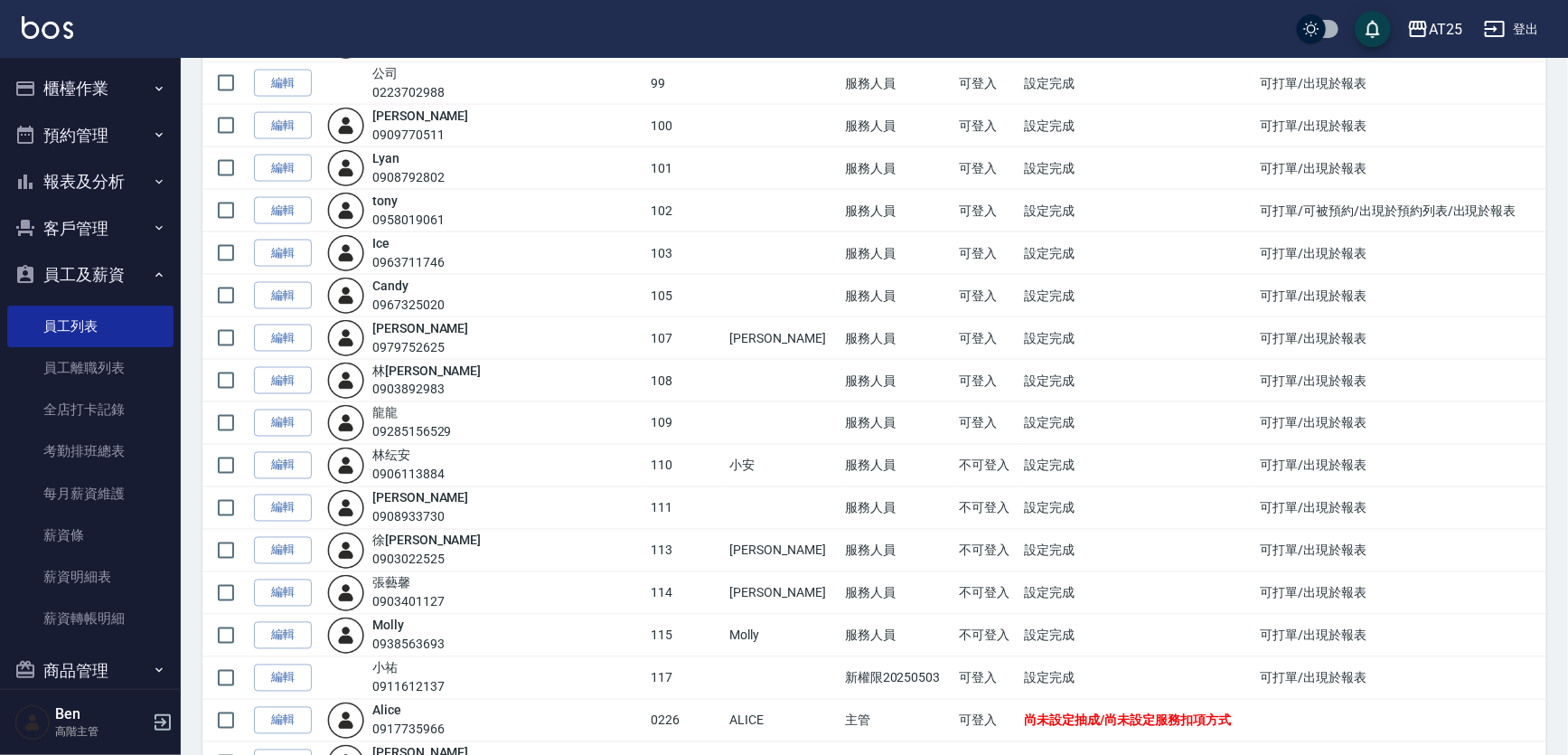
scroll to position [1397, 0]
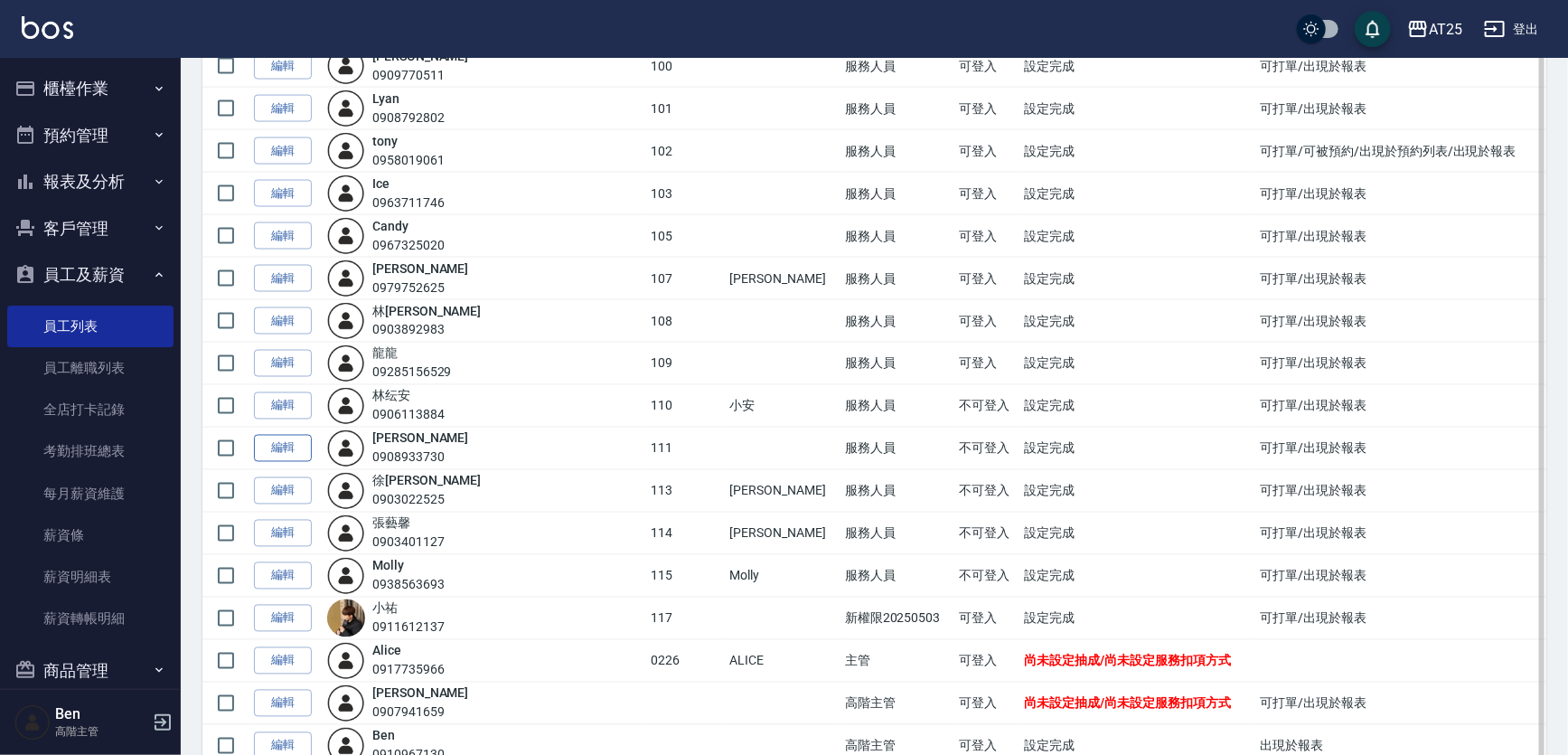
click at [291, 437] on link "編輯" at bounding box center [283, 448] width 58 height 28
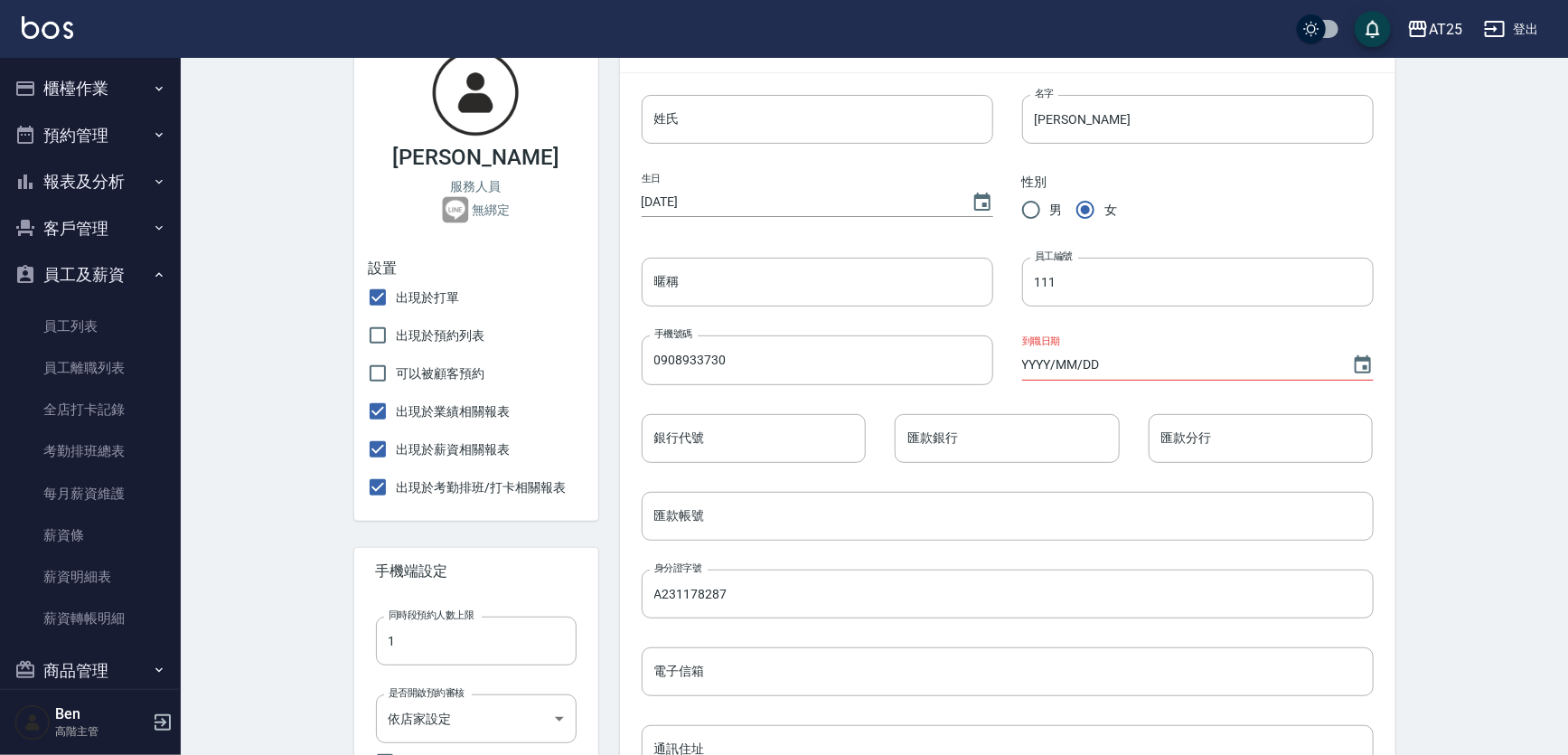
scroll to position [657, 0]
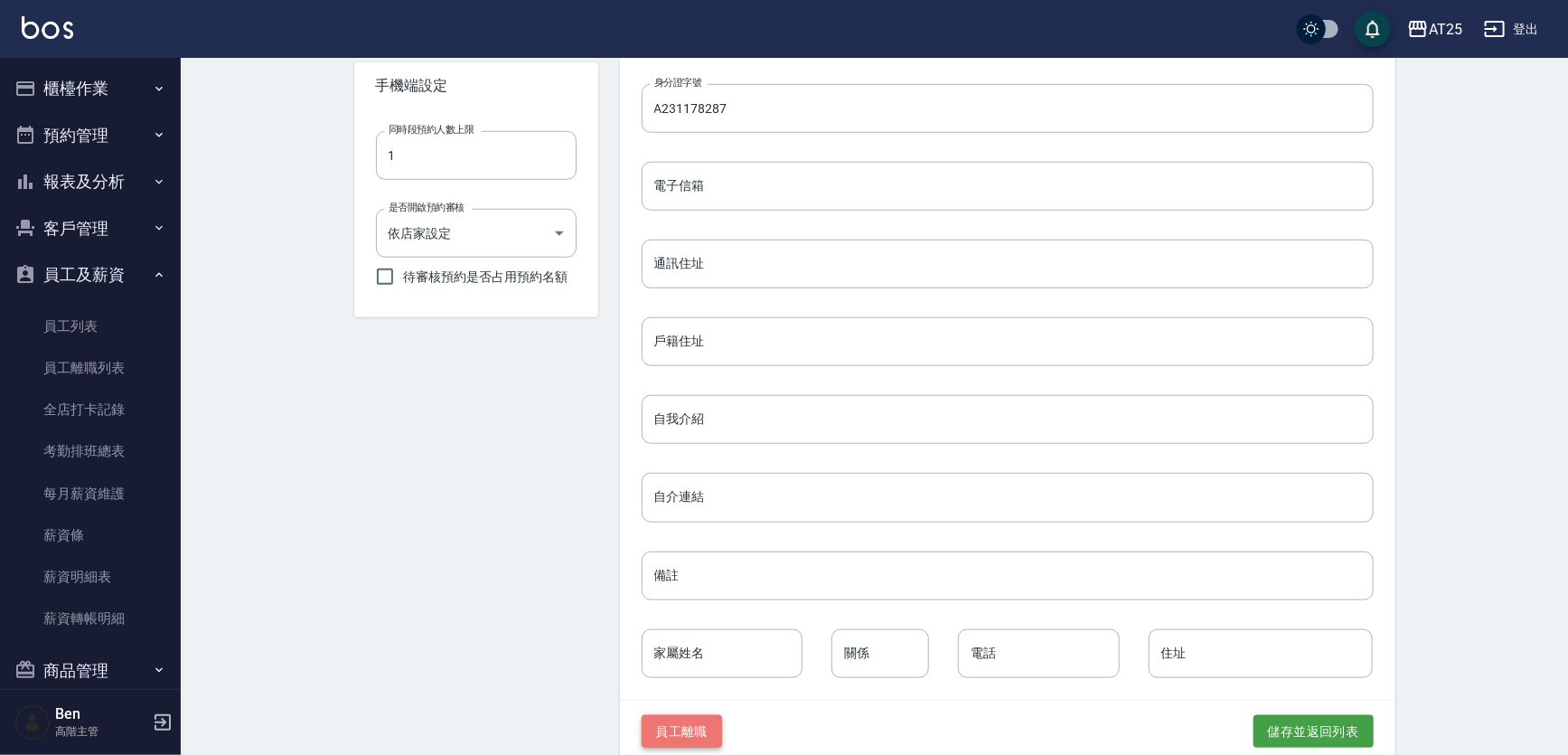
click at [672, 734] on button "員工離職" at bounding box center [682, 731] width 82 height 34
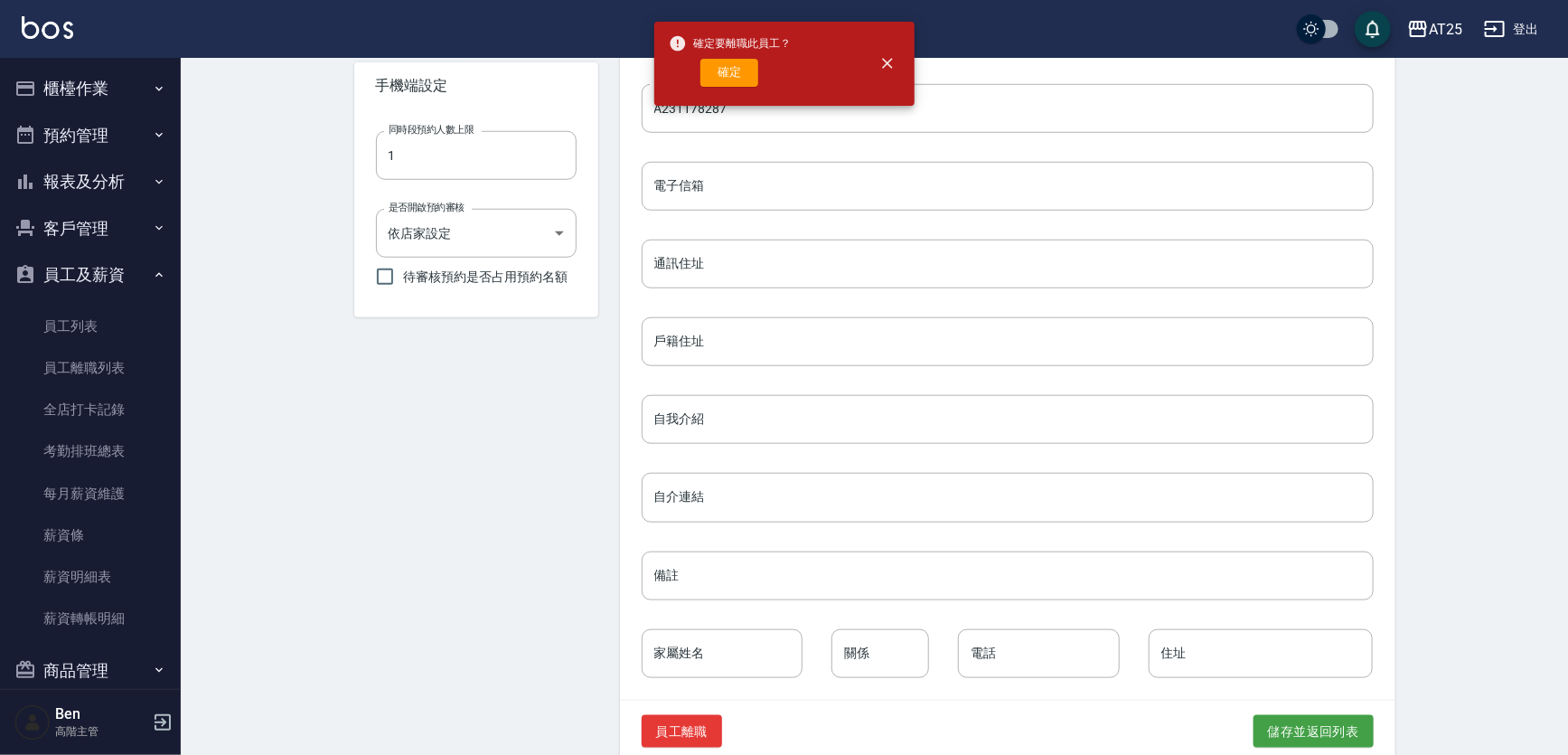
click at [726, 56] on div "確定要離職此員工？ 確定" at bounding box center [730, 63] width 123 height 73
click at [727, 64] on button "確定" at bounding box center [729, 72] width 58 height 28
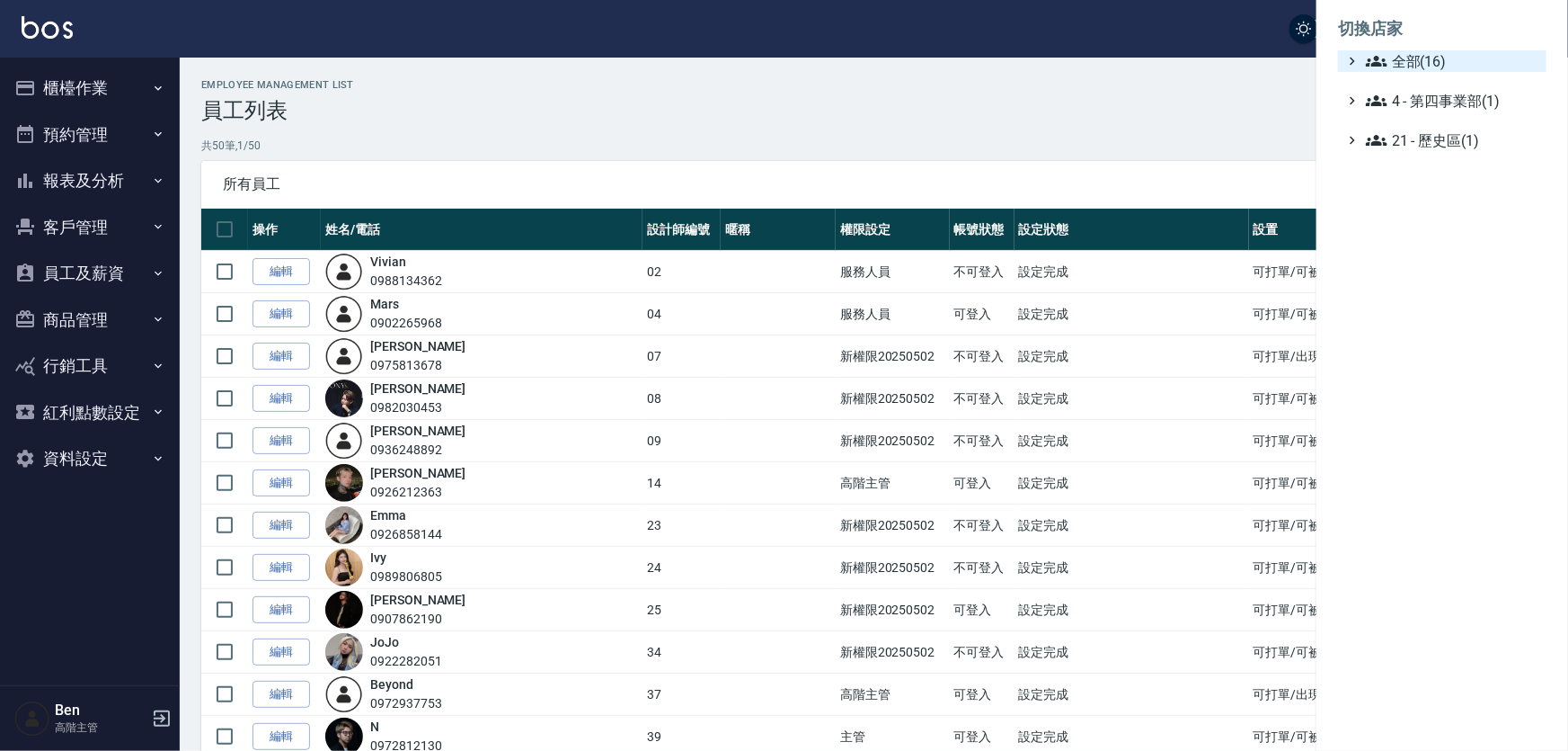
click at [1422, 55] on span "全部(16)" at bounding box center [1451, 61] width 173 height 22
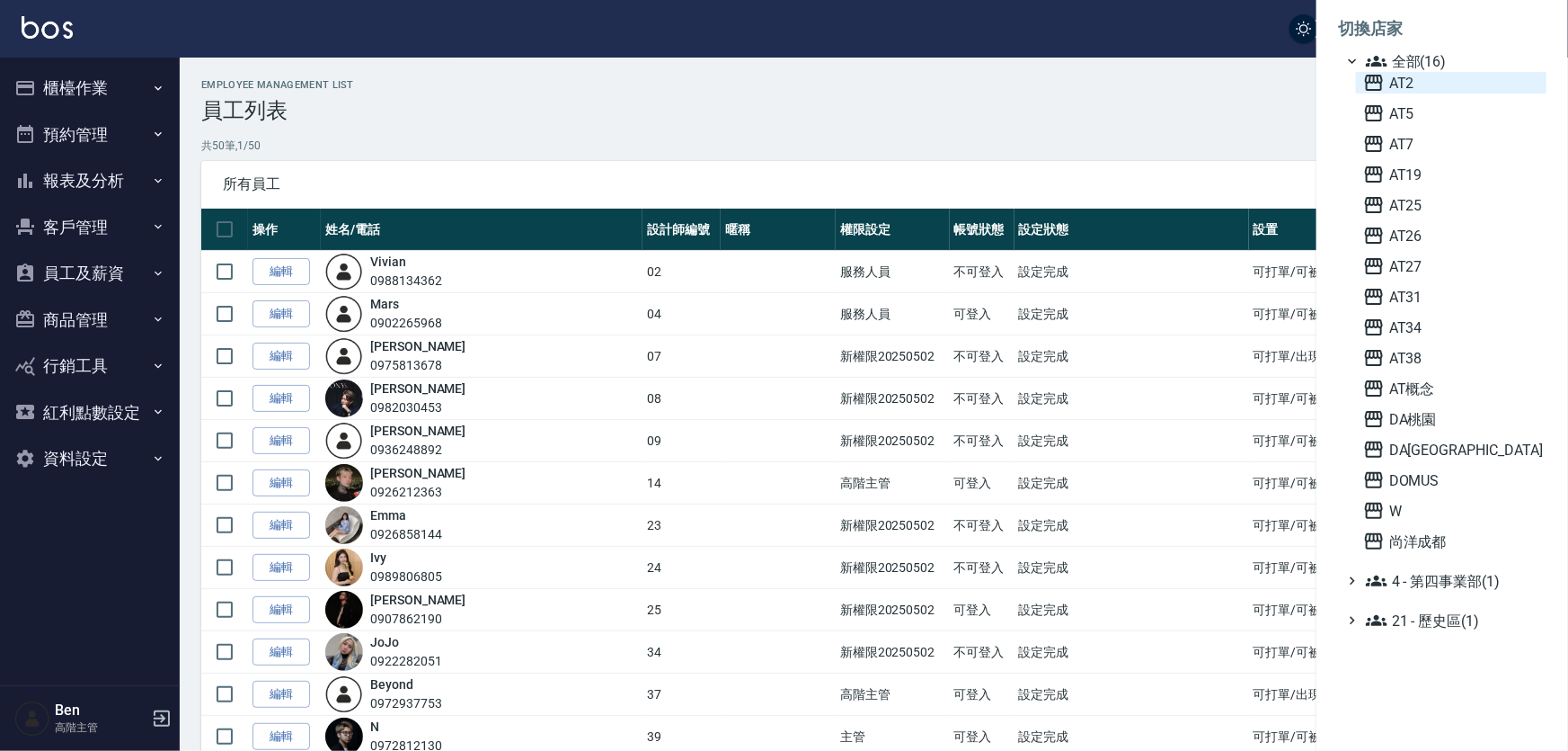
click at [1420, 83] on span "AT2" at bounding box center [1450, 82] width 176 height 22
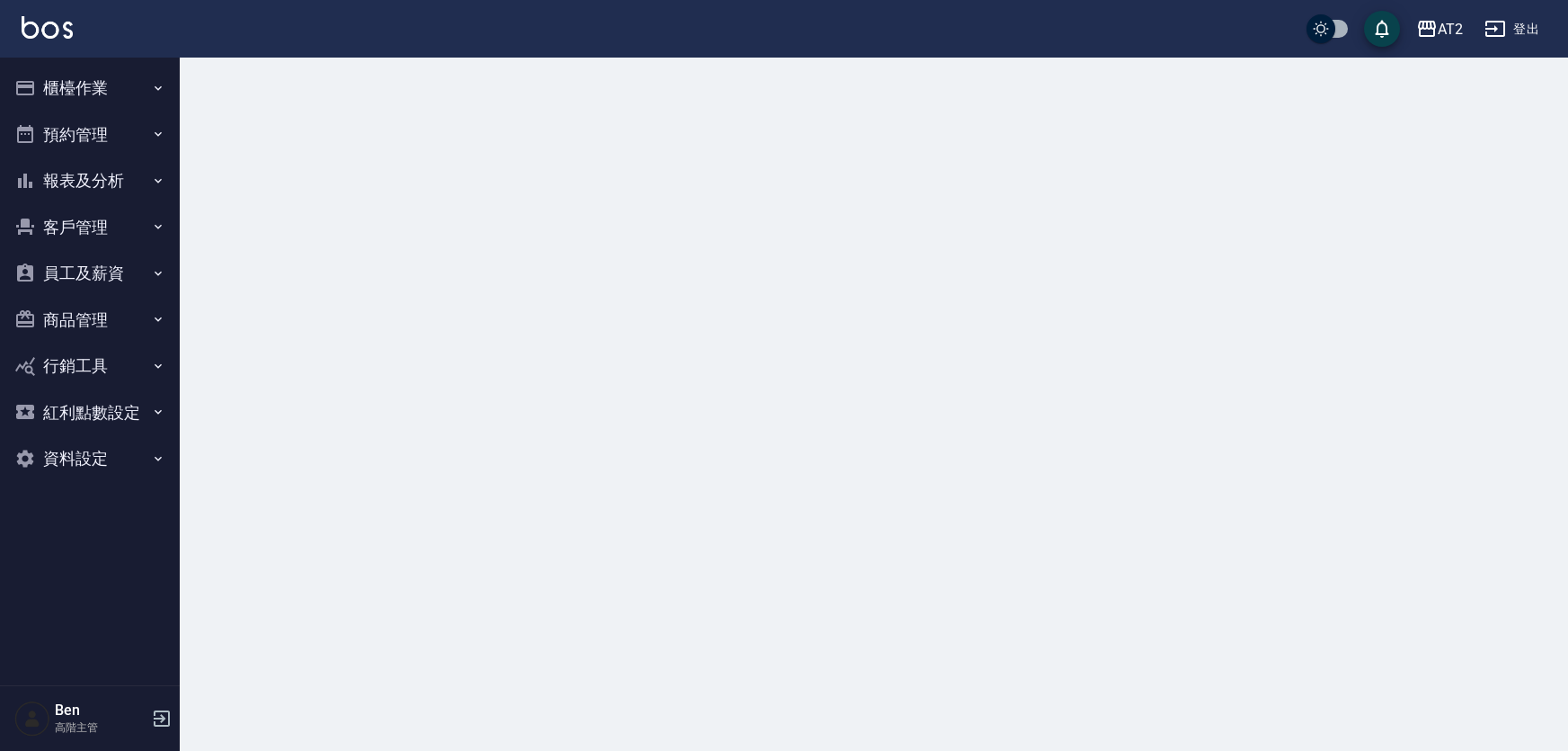
click at [119, 273] on button "員工及薪資" at bounding box center [90, 273] width 165 height 47
click at [92, 324] on link "員工列表" at bounding box center [90, 324] width 165 height 41
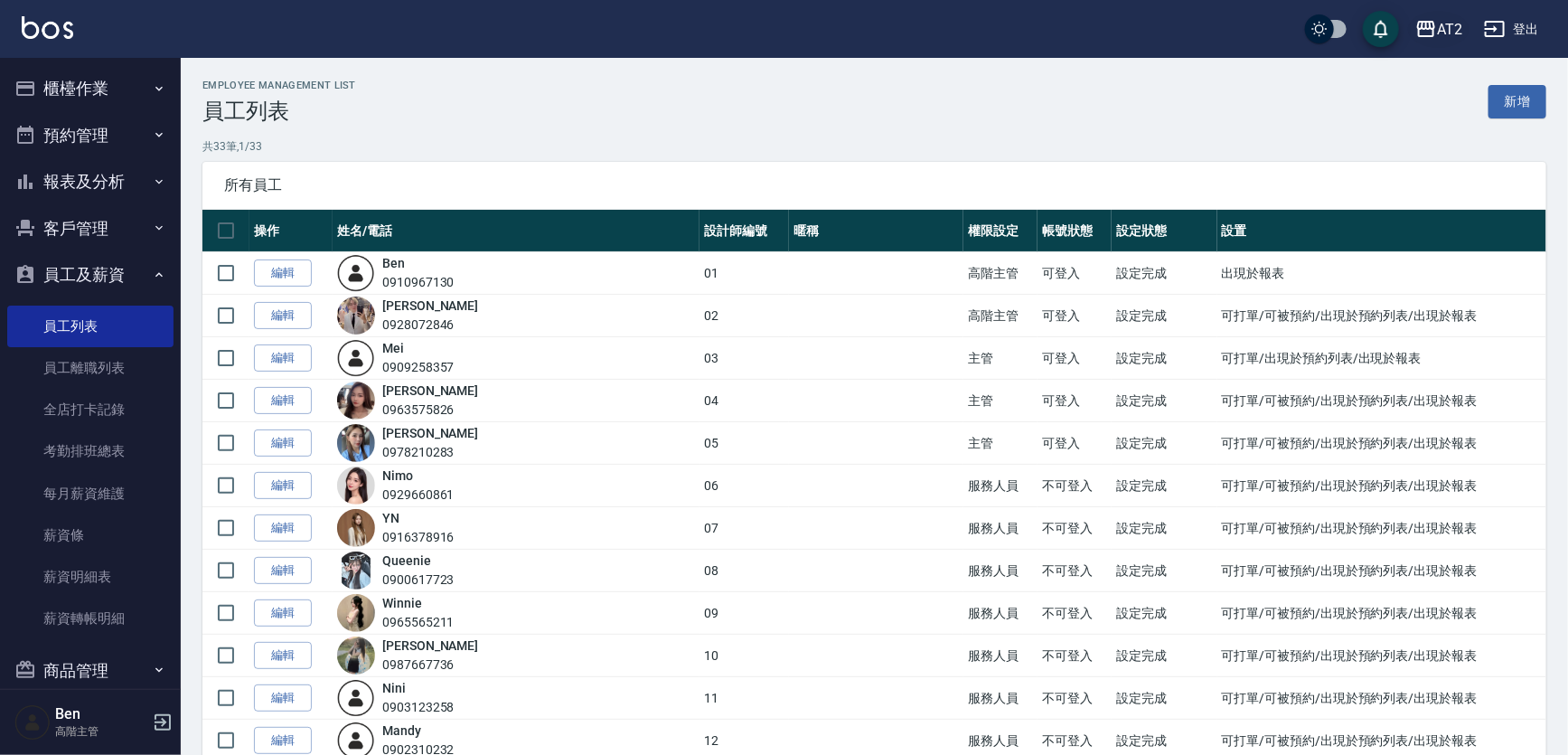
click at [1452, 36] on div "AT2" at bounding box center [1450, 29] width 25 height 22
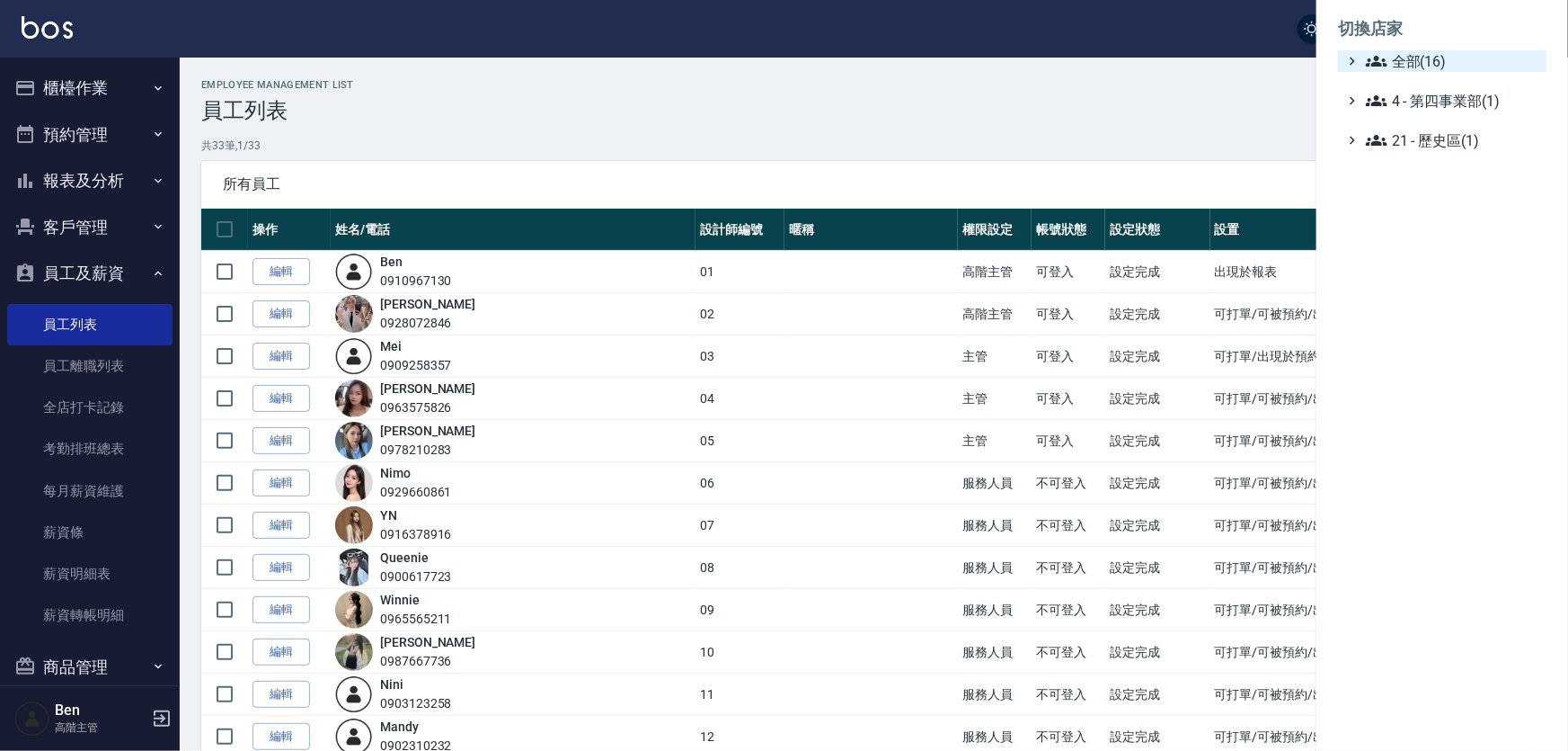
click at [1448, 64] on span "全部(16)" at bounding box center [1451, 61] width 173 height 22
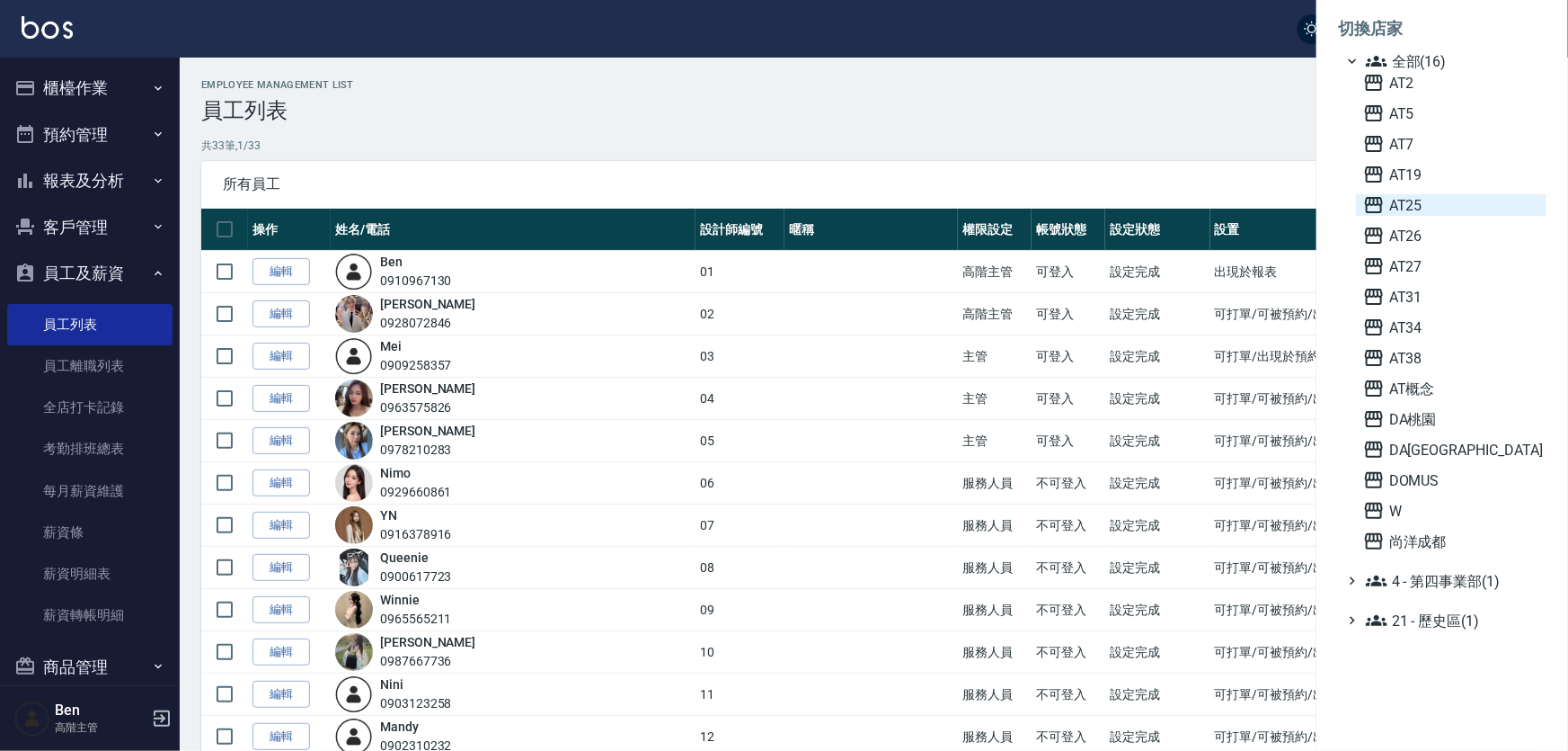
click at [1451, 201] on span "AT25" at bounding box center [1450, 205] width 176 height 22
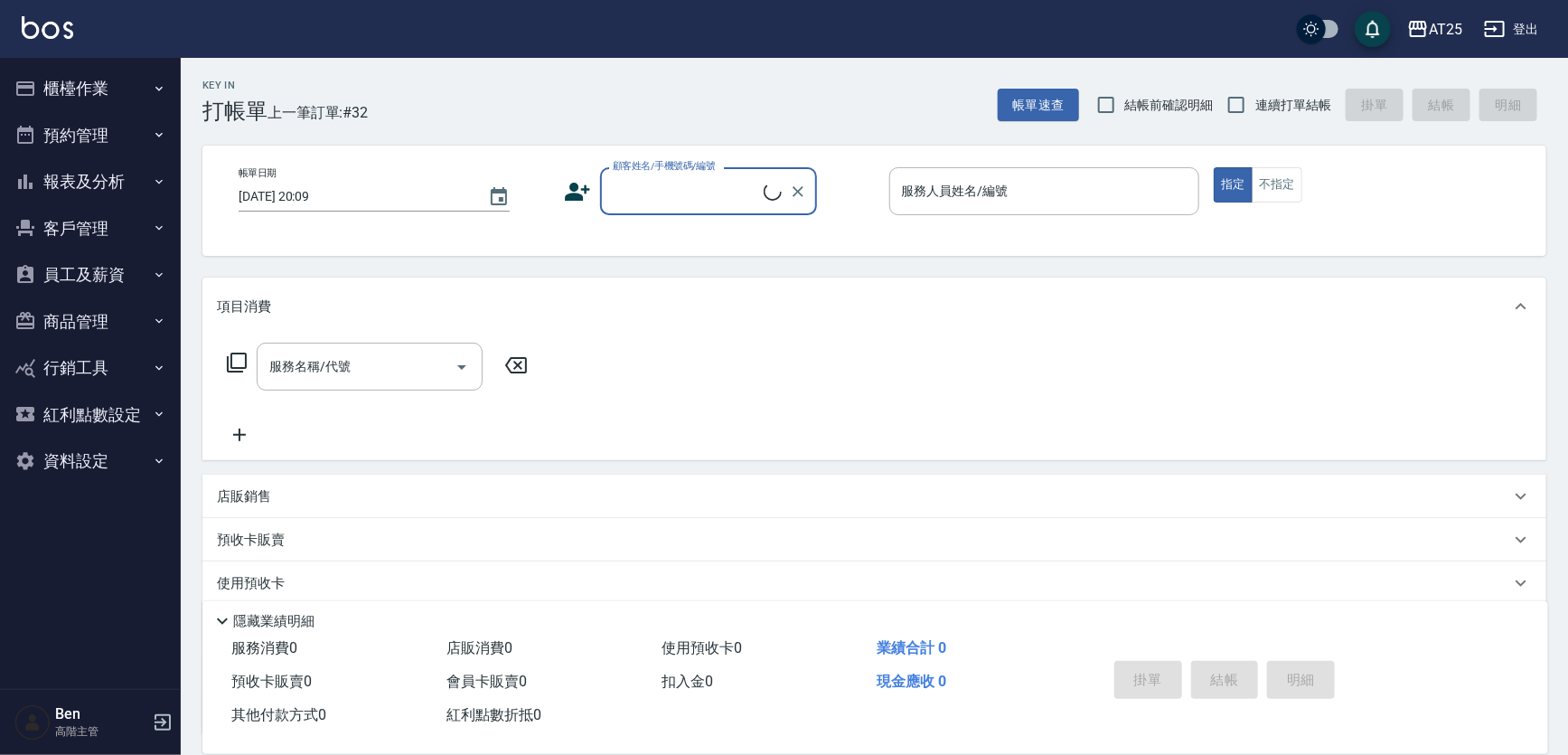
click at [106, 284] on button "員工及薪資" at bounding box center [90, 274] width 166 height 47
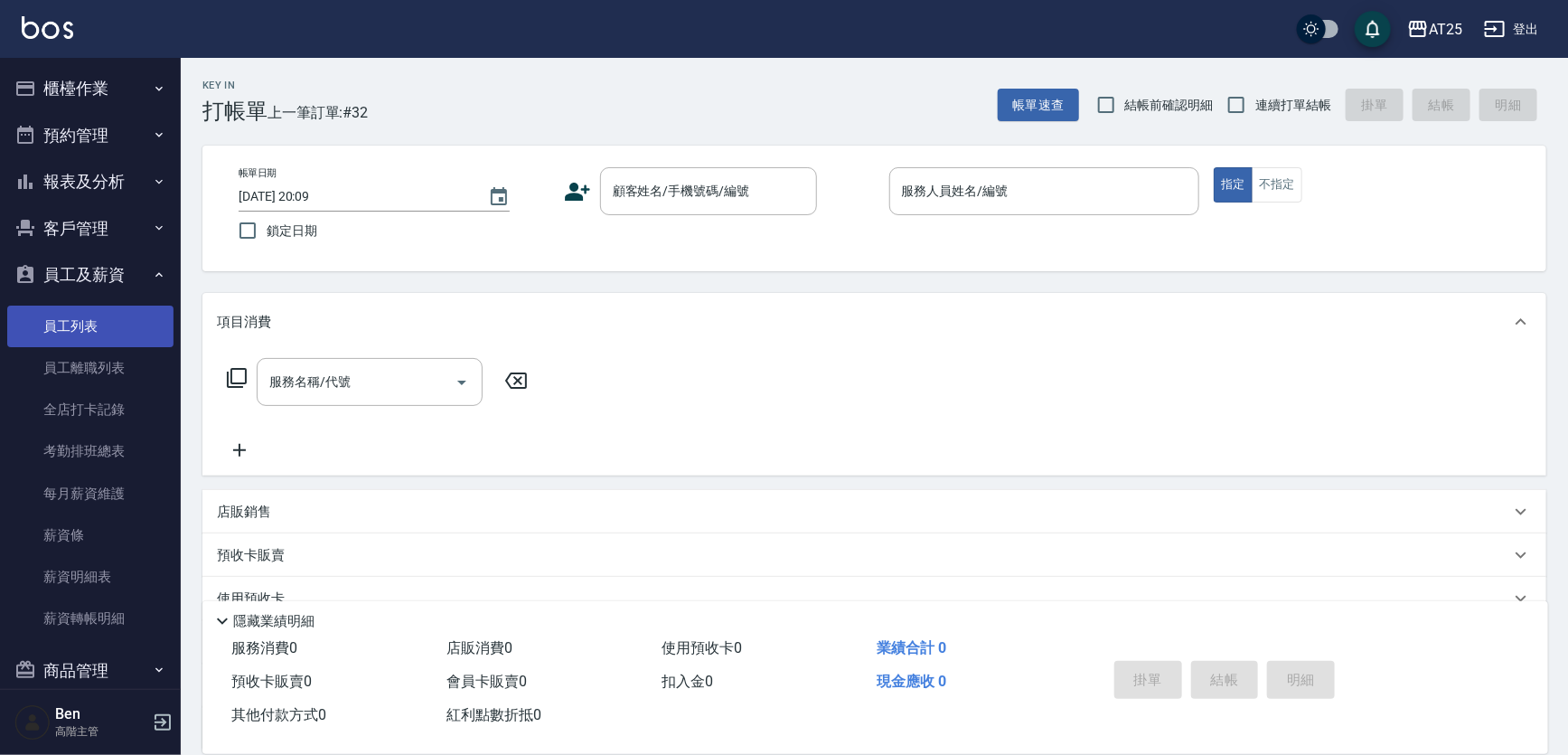
click at [96, 321] on link "員工列表" at bounding box center [90, 326] width 166 height 41
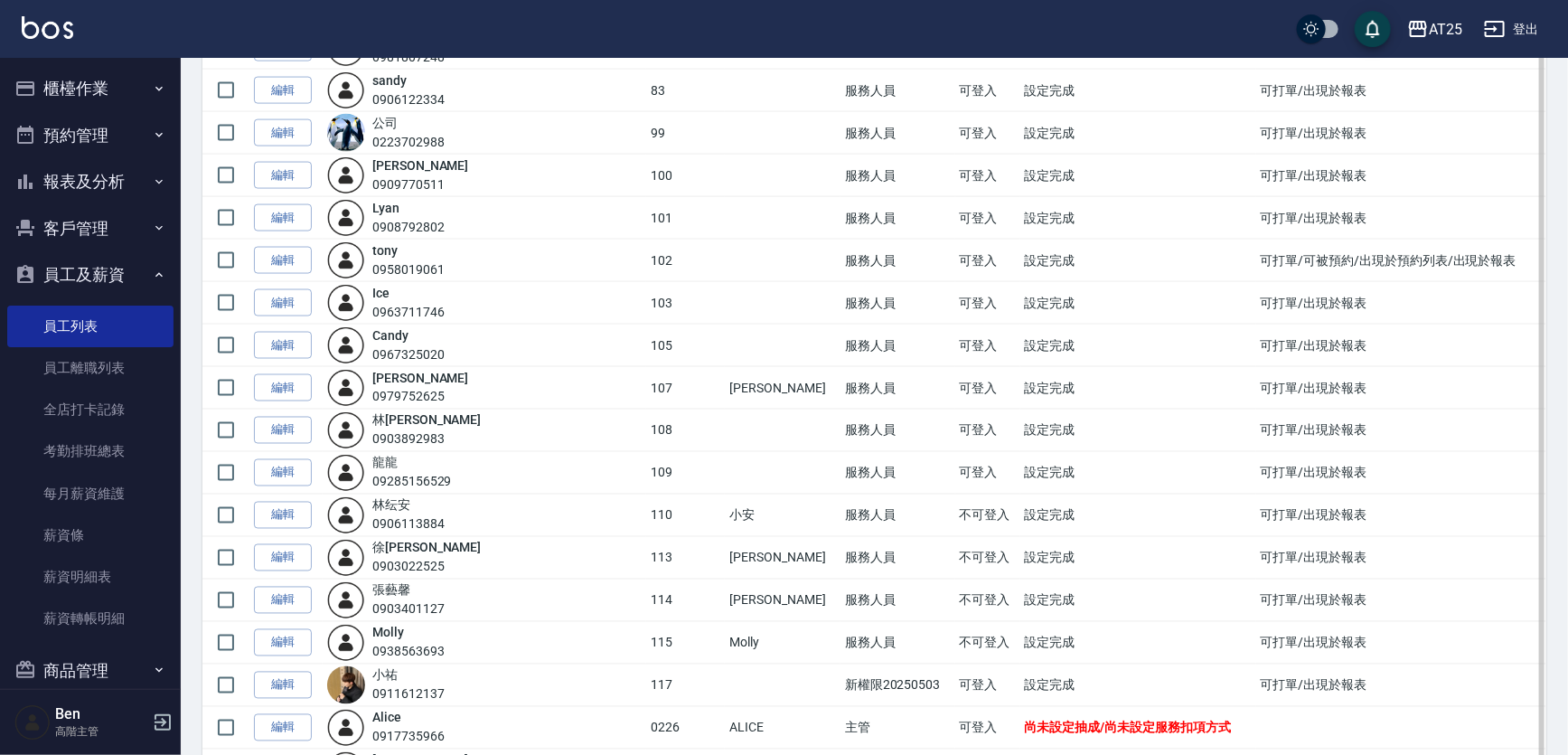
scroll to position [1478, 0]
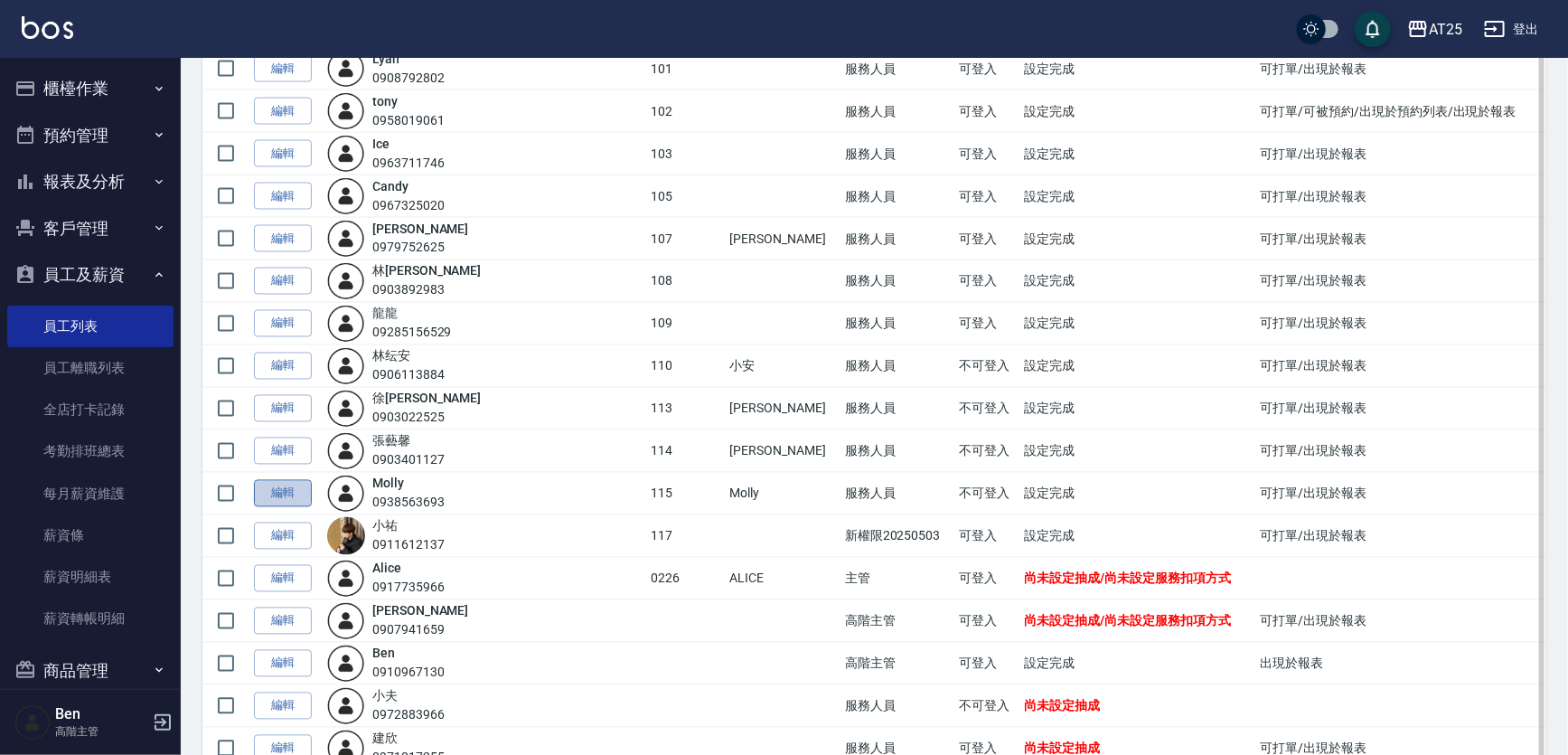
click at [282, 488] on link "編輯" at bounding box center [283, 493] width 58 height 28
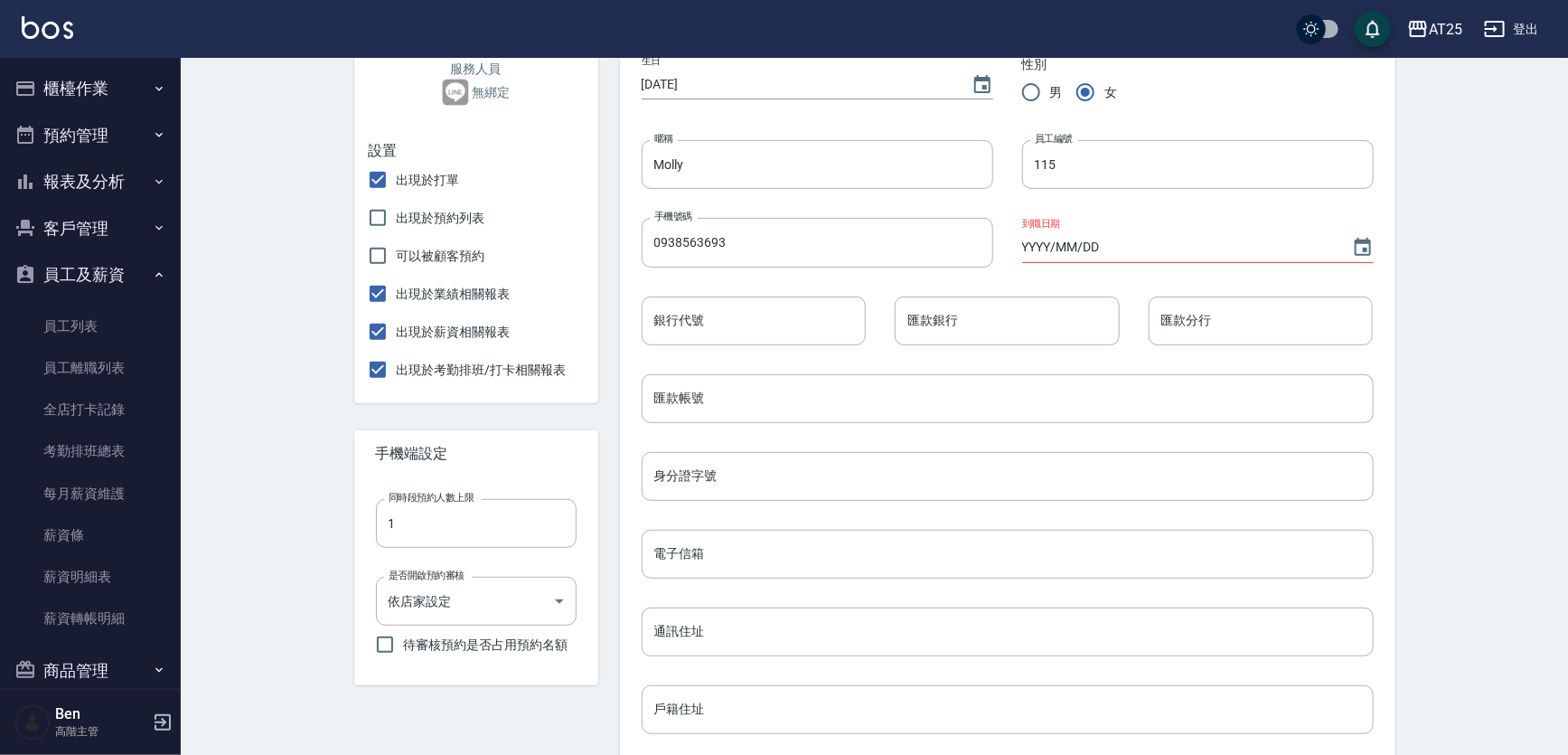
scroll to position [657, 0]
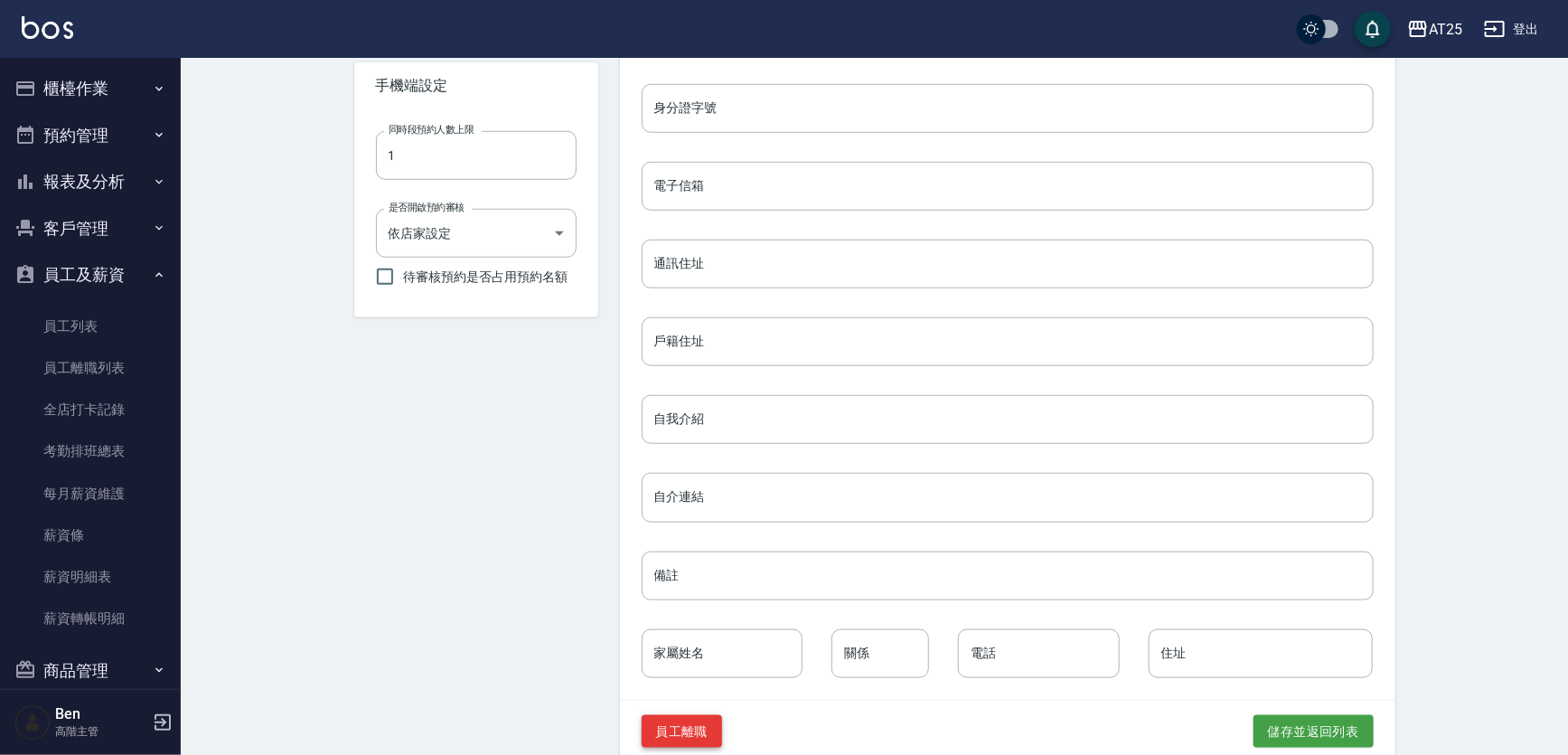
click at [703, 732] on button "員工離職" at bounding box center [682, 731] width 82 height 34
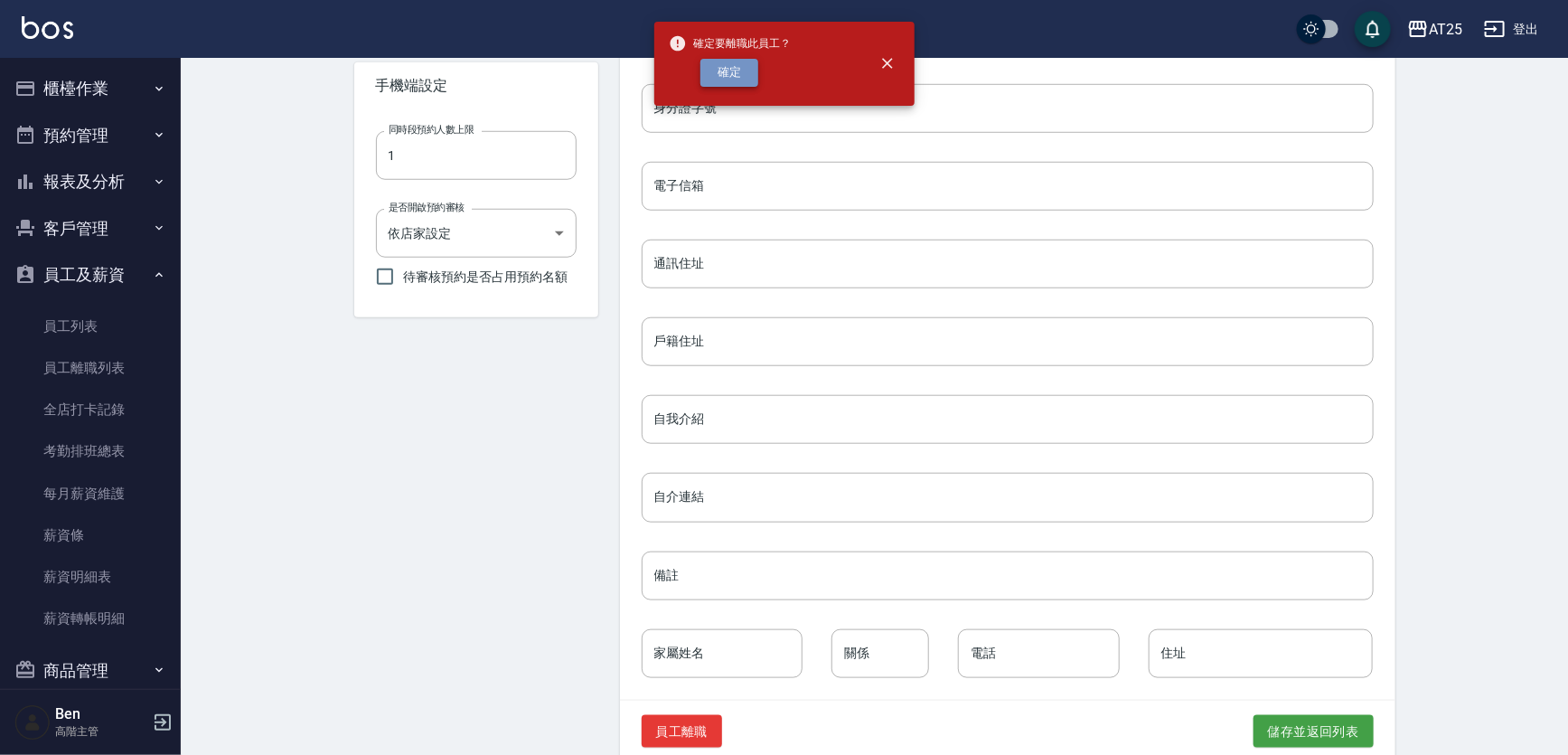
click at [744, 80] on button "確定" at bounding box center [729, 72] width 58 height 28
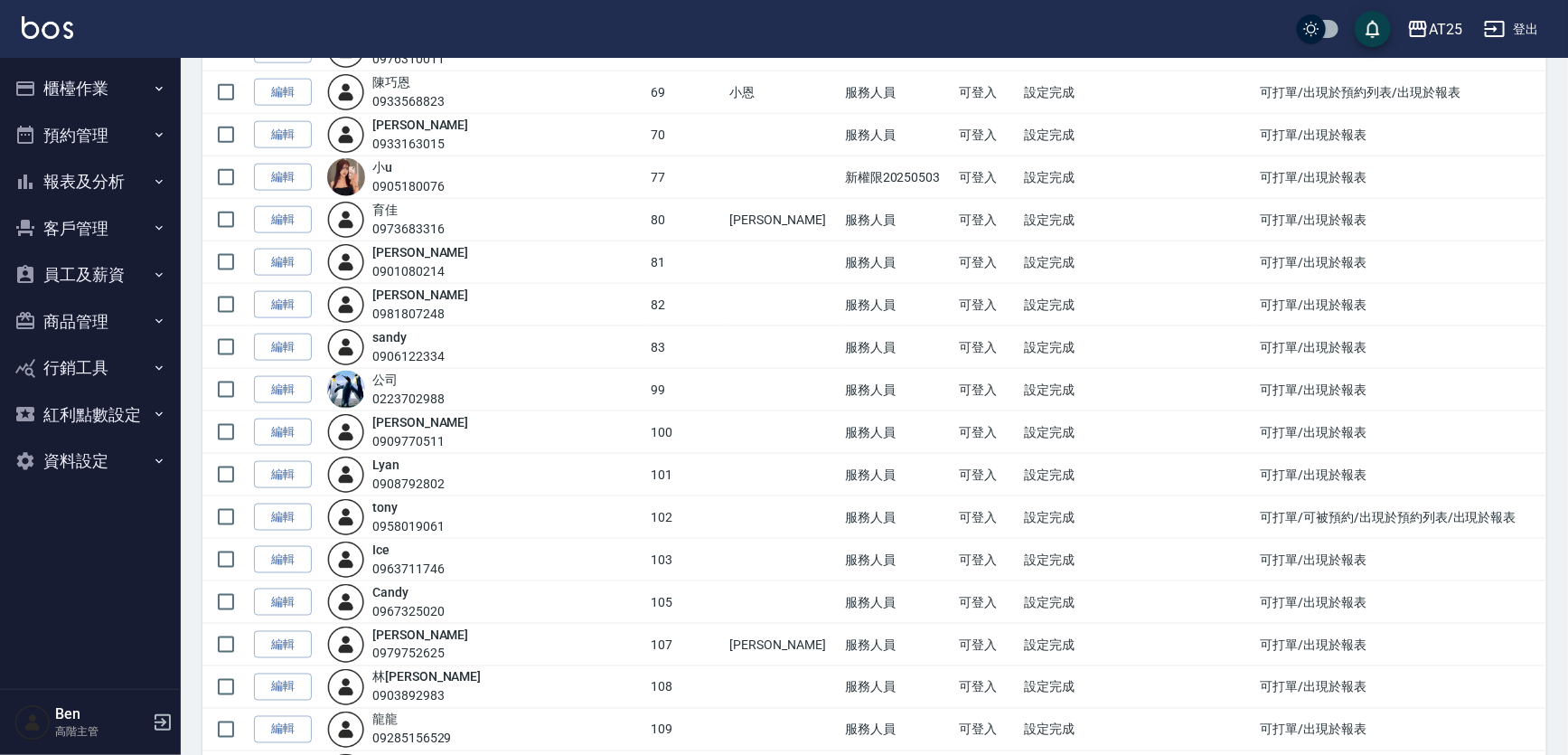
scroll to position [821, 0]
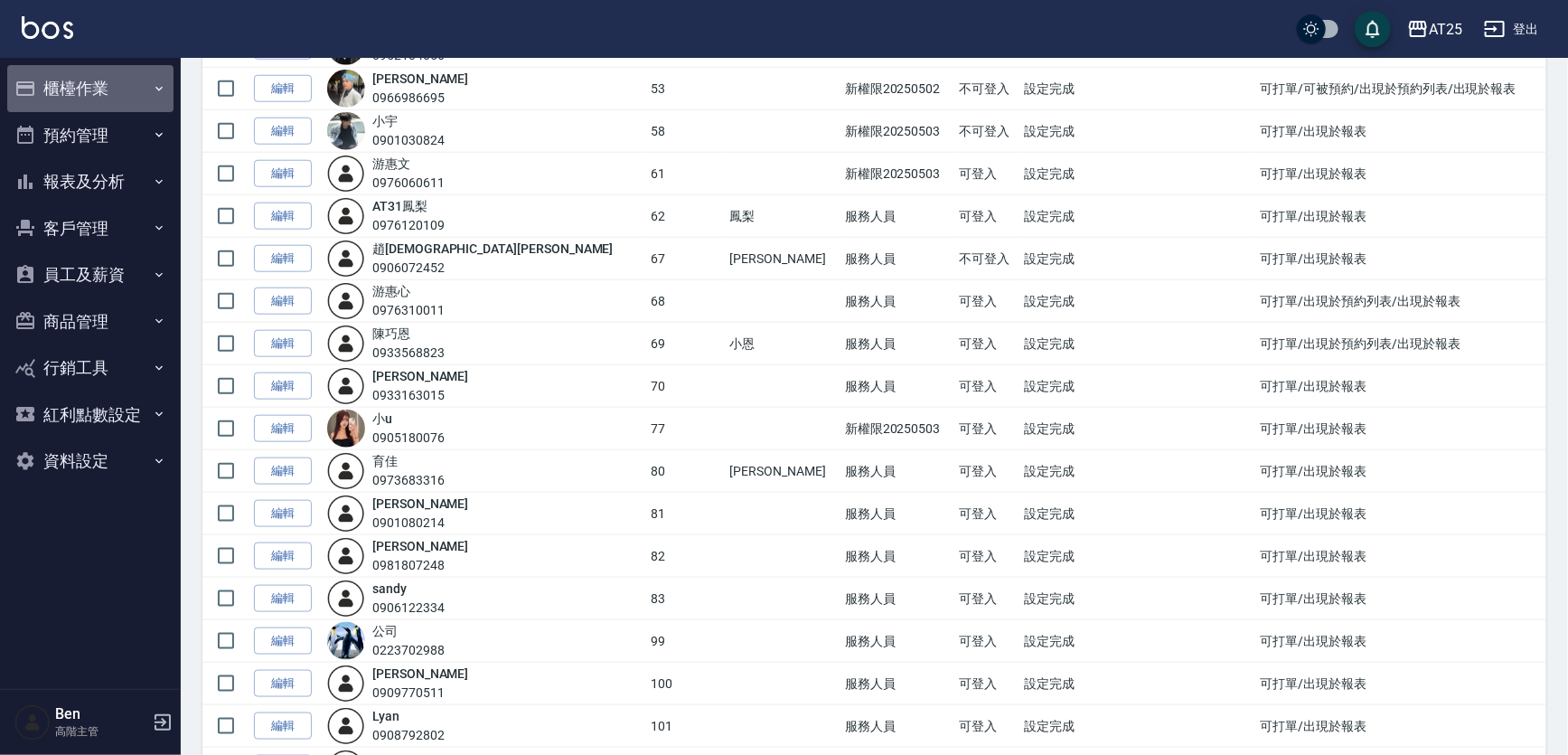
click at [73, 99] on button "櫃檯作業" at bounding box center [90, 88] width 166 height 47
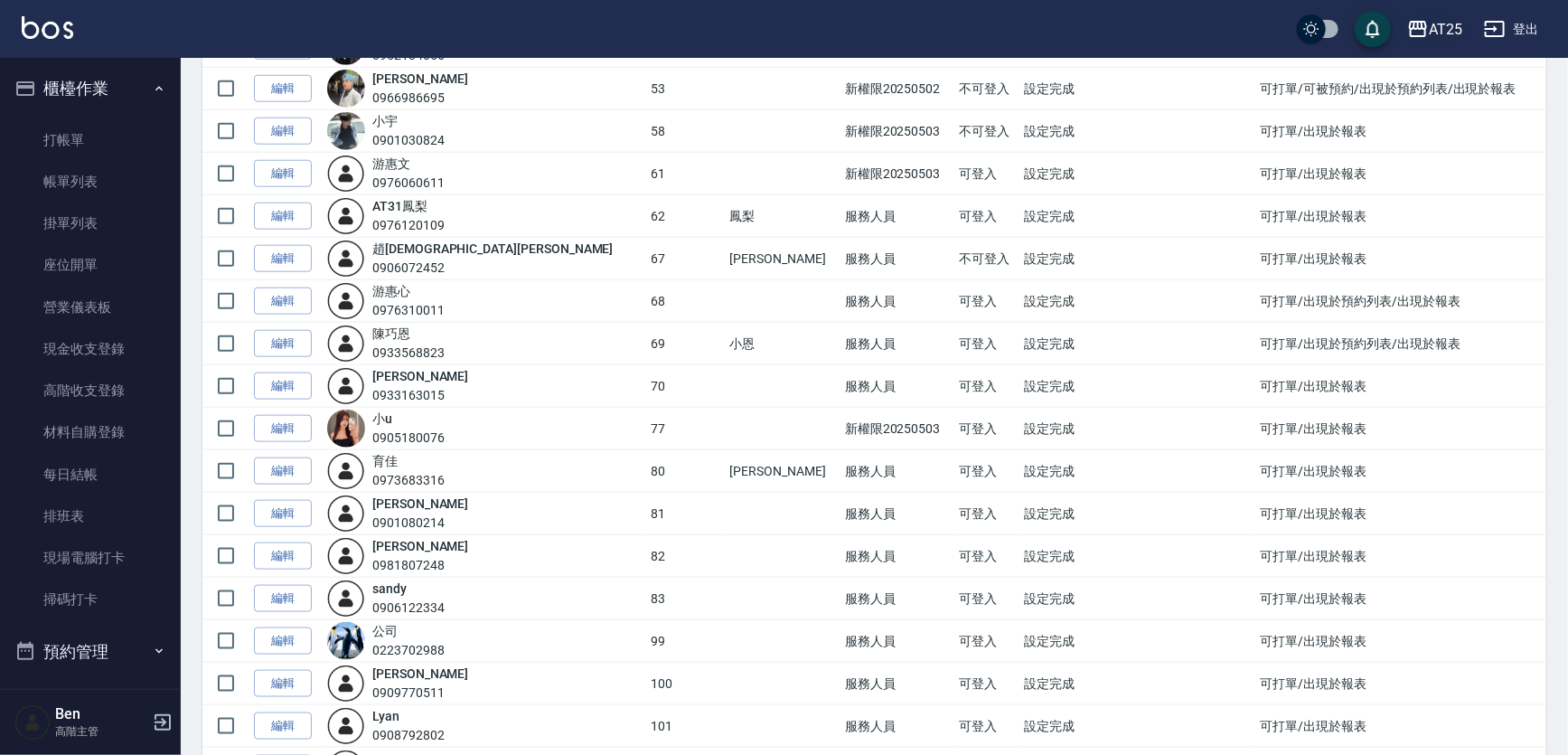
click at [1445, 26] on div "AT25" at bounding box center [1446, 29] width 34 height 22
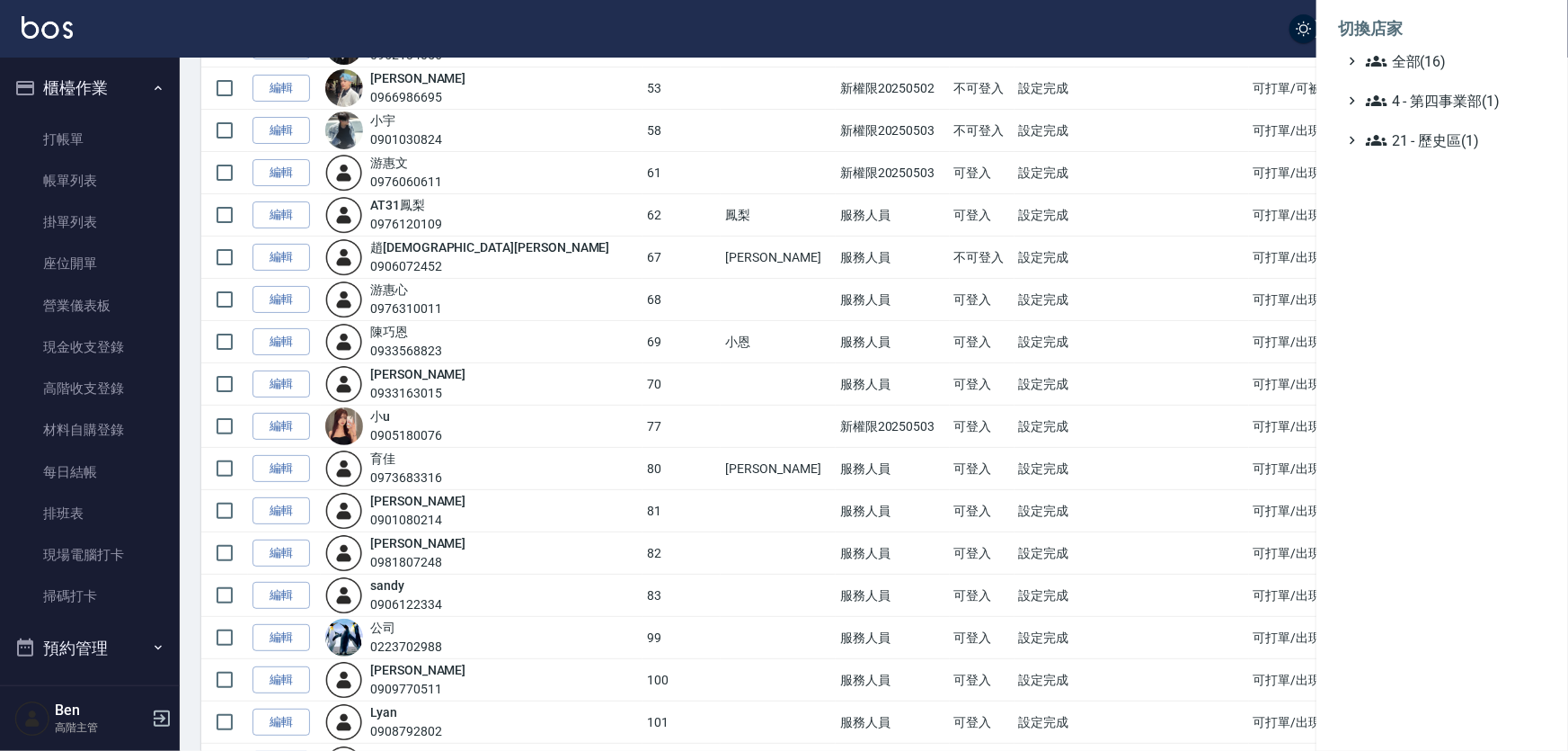
click at [60, 172] on div at bounding box center [784, 375] width 1568 height 751
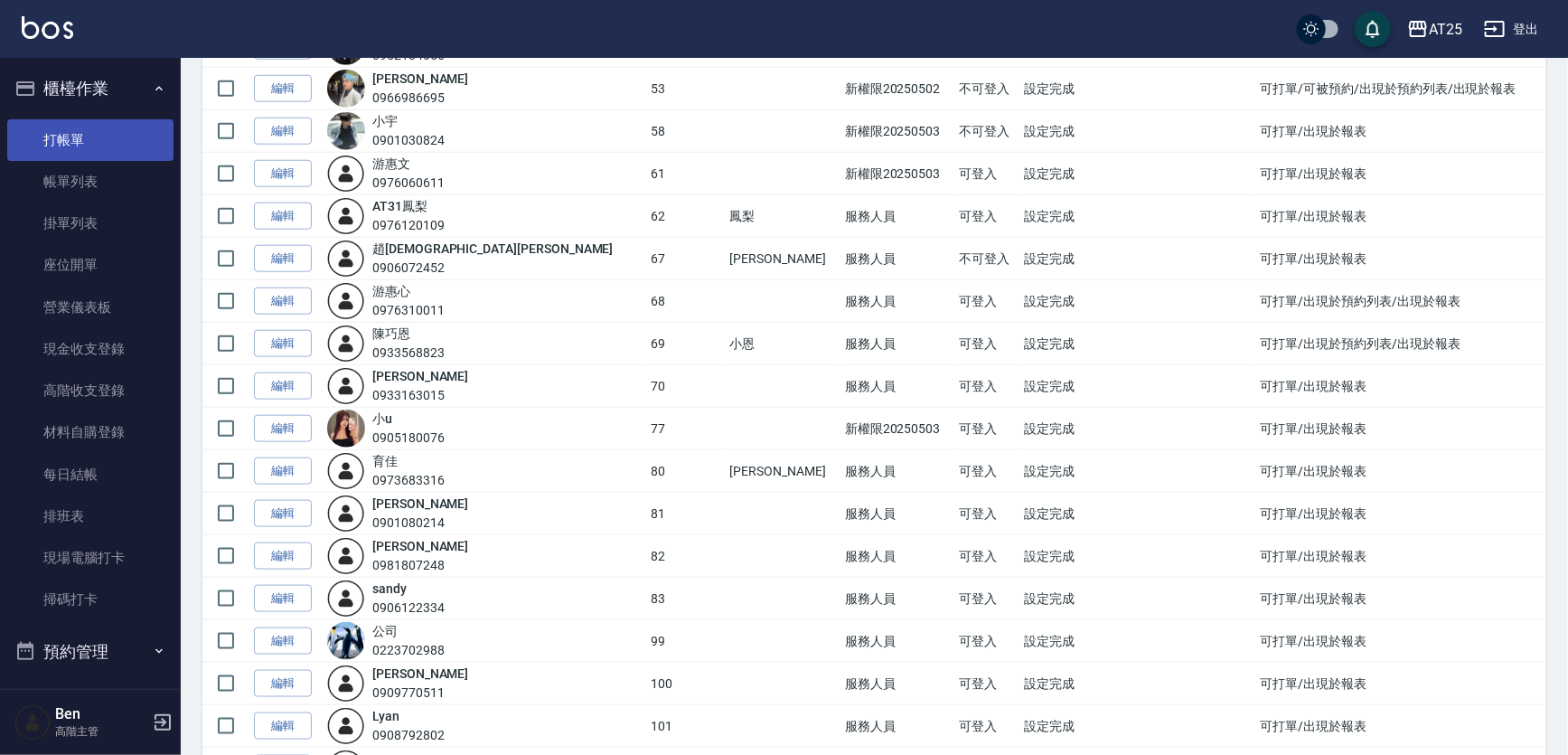
click at [67, 142] on link "打帳單" at bounding box center [90, 139] width 166 height 41
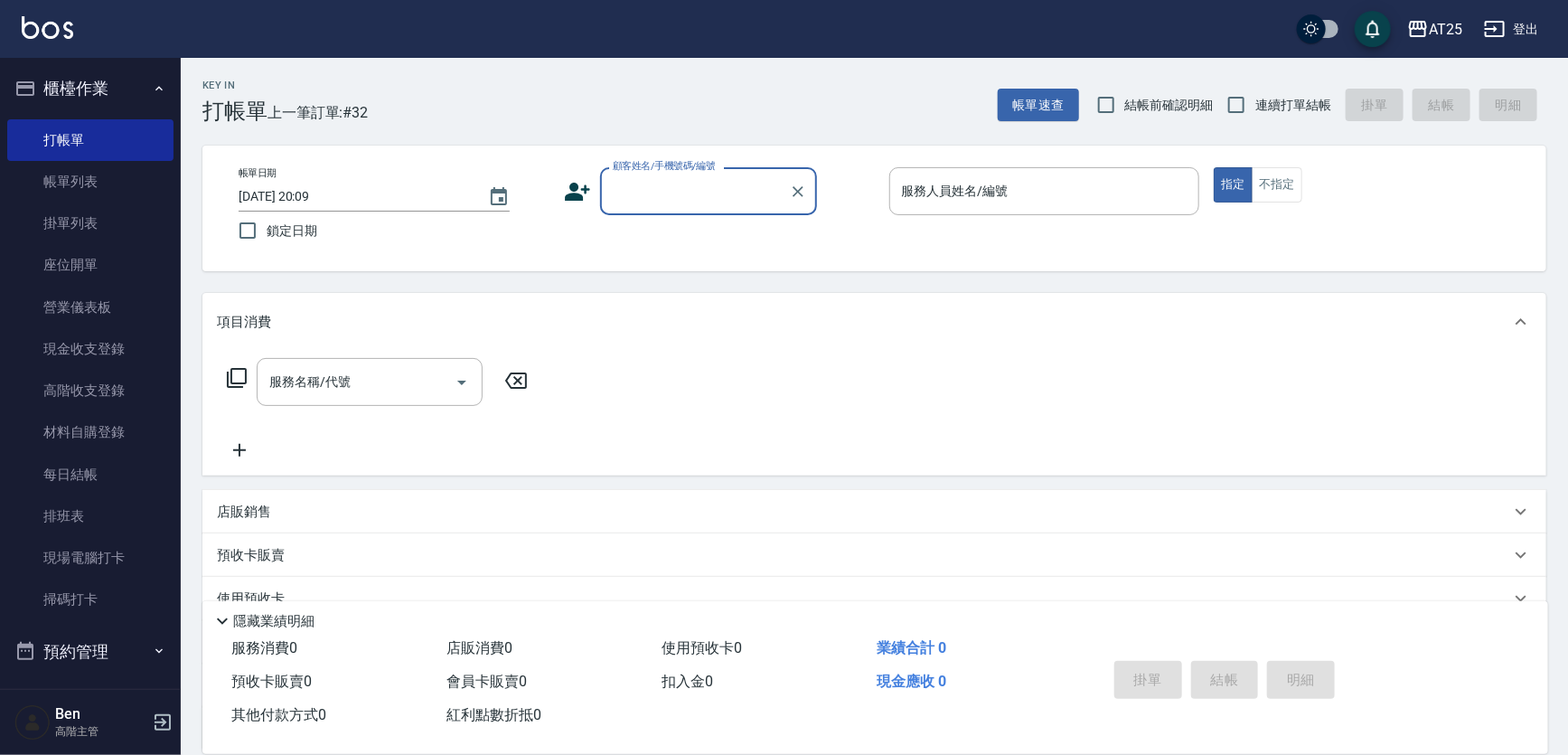
click at [226, 366] on icon at bounding box center [237, 377] width 22 height 22
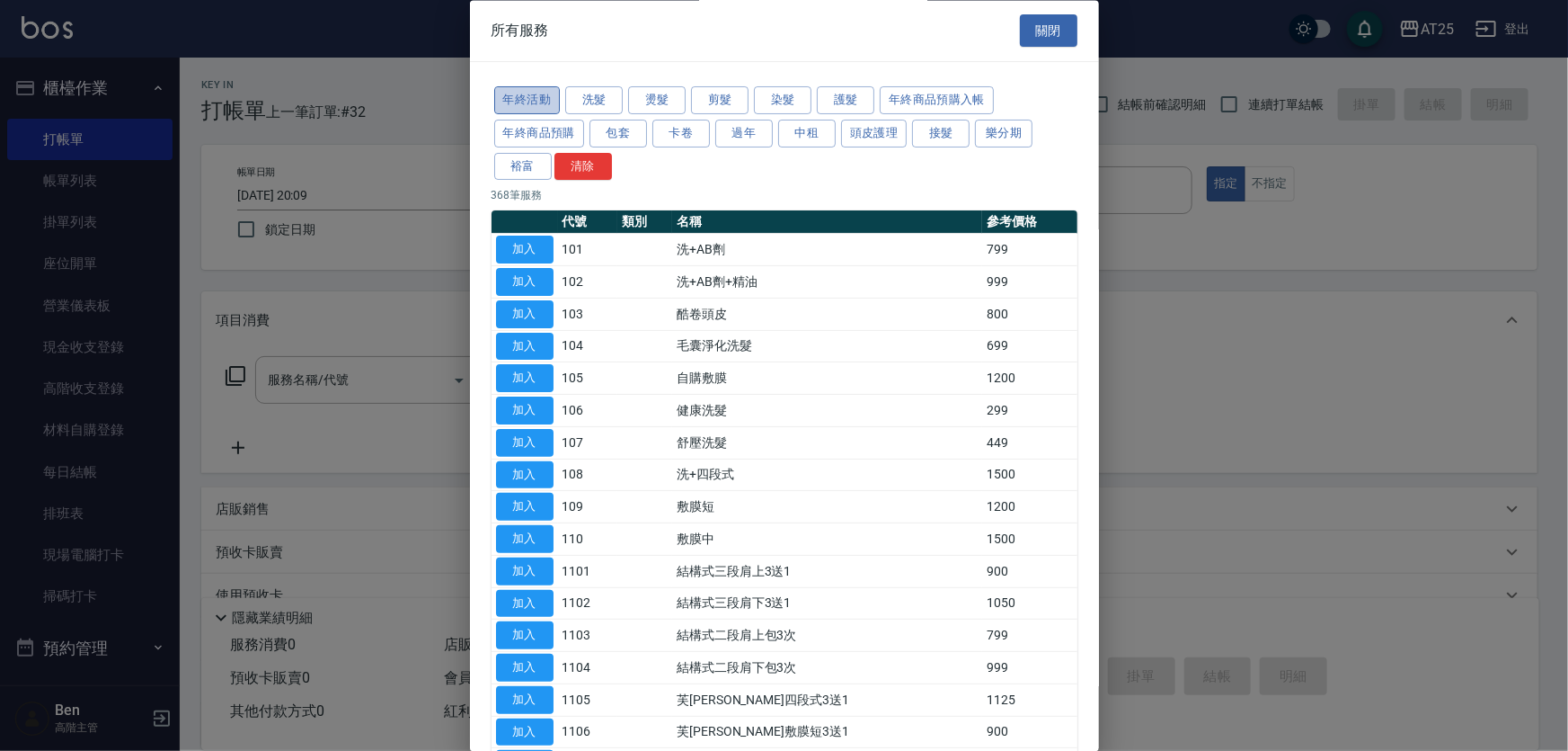
click at [535, 97] on button "年終活動" at bounding box center [528, 100] width 67 height 28
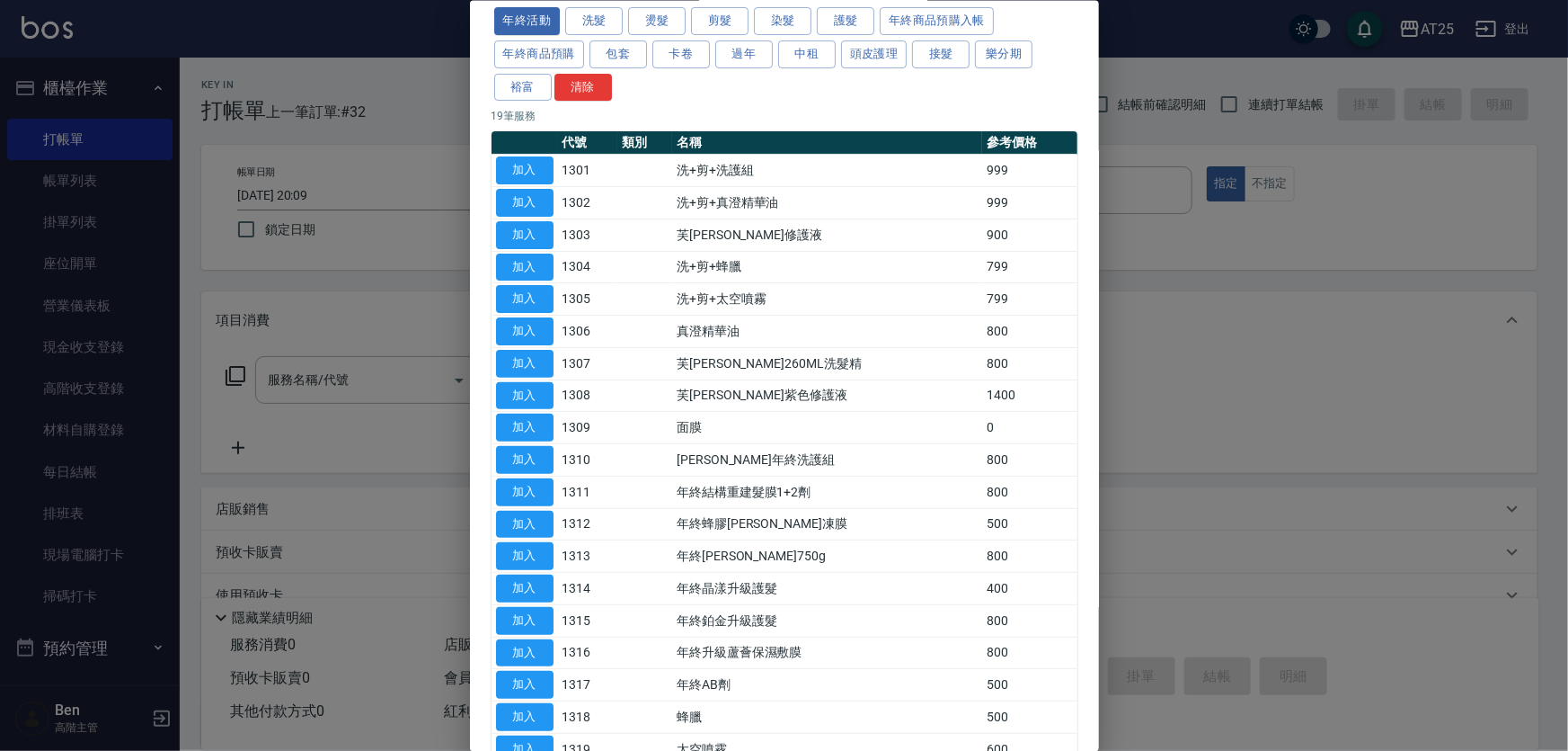
scroll to position [188, 0]
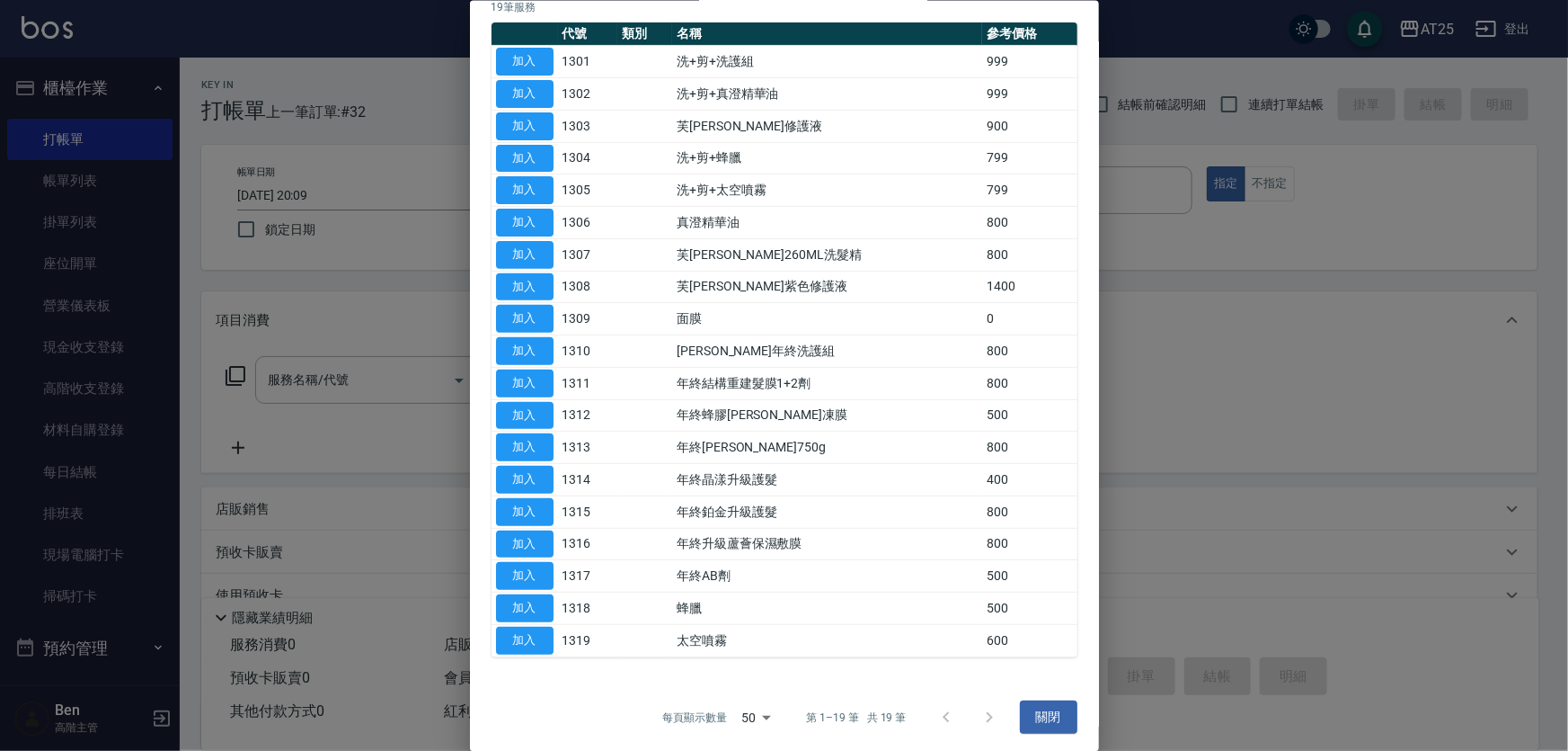
drag, startPoint x: 1011, startPoint y: 704, endPoint x: 1000, endPoint y: 704, distance: 11.0
click at [1005, 704] on div "每頁顯示數量 50 50 第 1–19 筆 共 19 筆 關閉" at bounding box center [784, 716] width 629 height 77
click at [1039, 693] on div "每頁顯示數量 50 50 第 1–19 筆 共 19 筆 關閉" at bounding box center [784, 716] width 629 height 77
click at [1034, 703] on button "關閉" at bounding box center [1048, 717] width 57 height 33
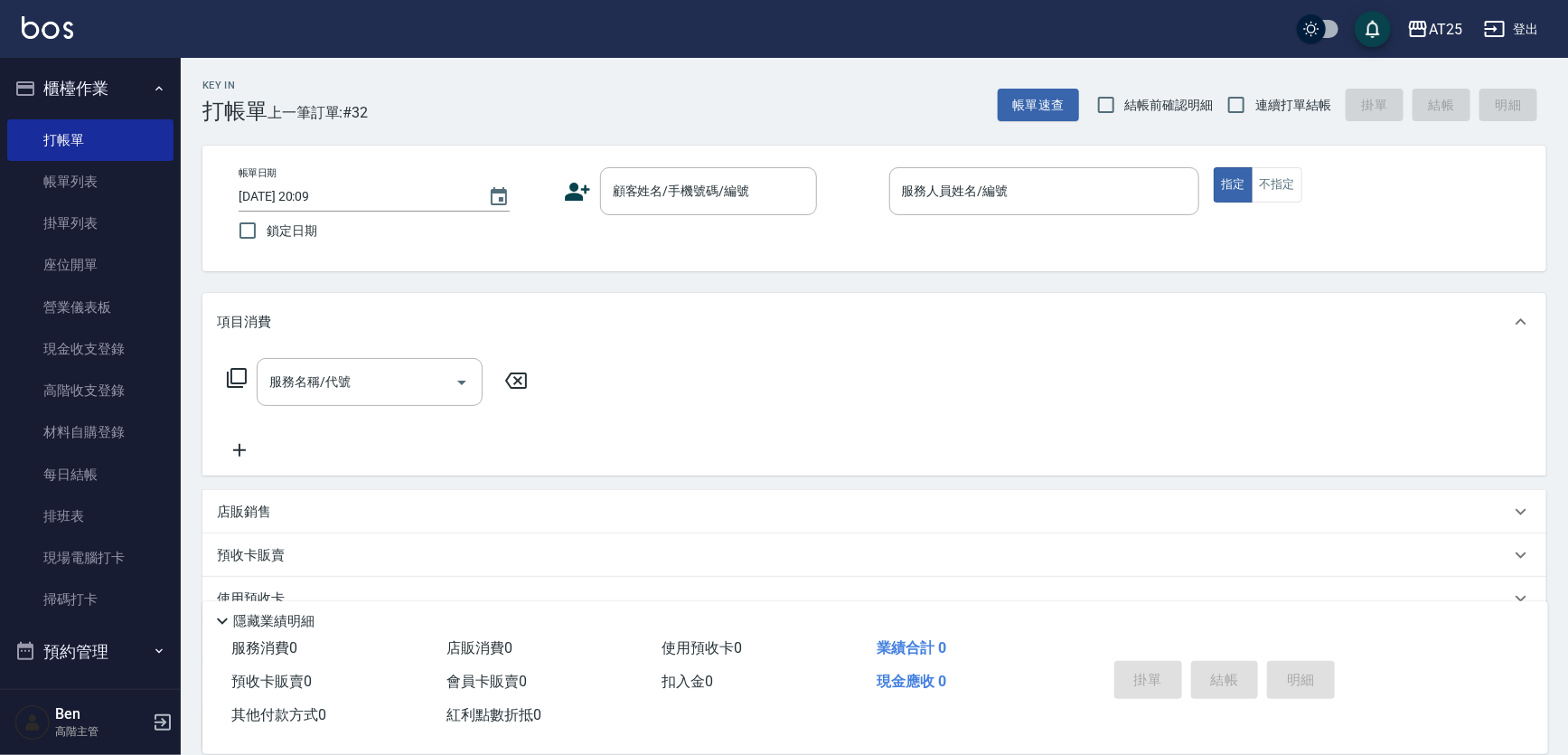
scroll to position [164, 0]
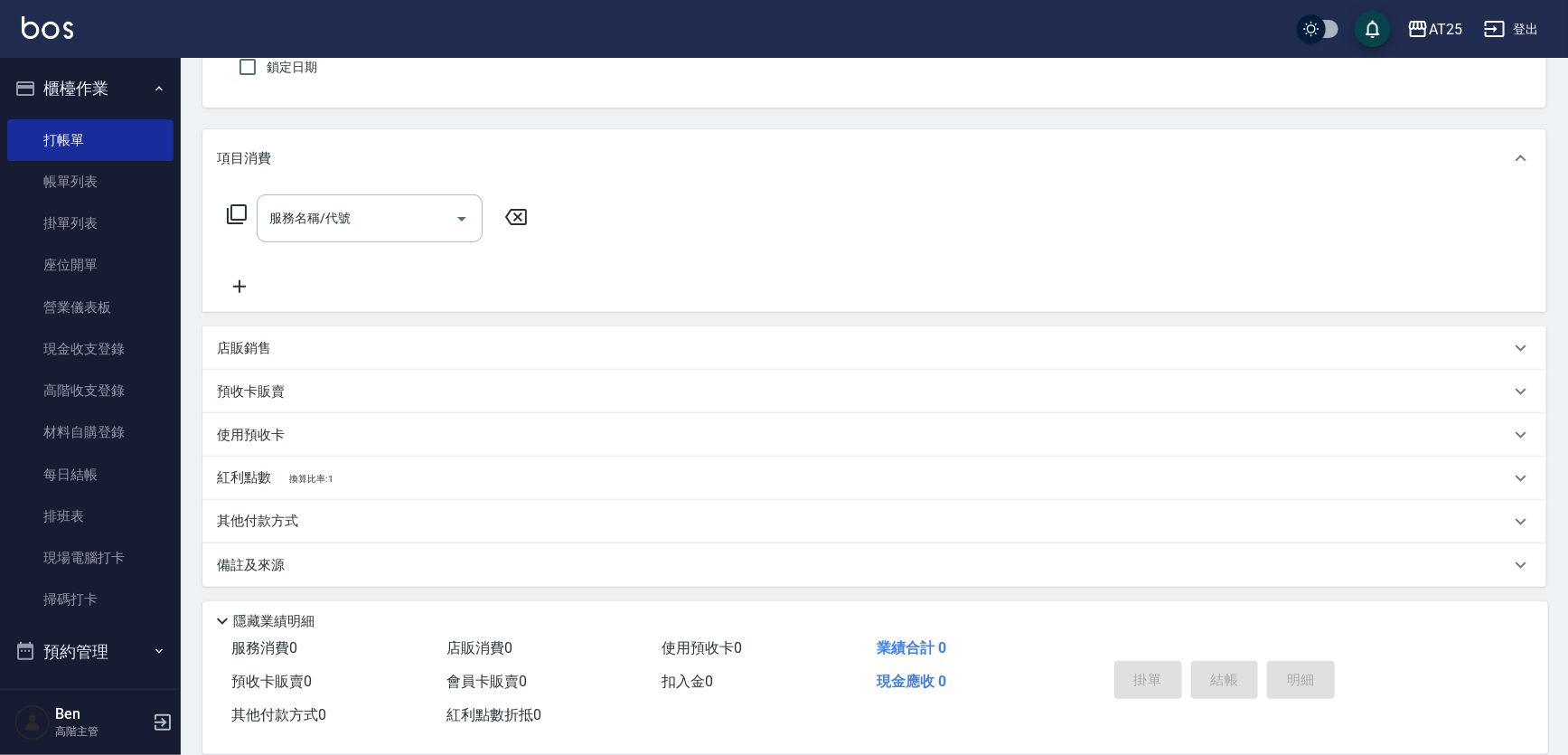
click at [285, 512] on p "其他付款方式" at bounding box center [263, 521] width 90 height 20
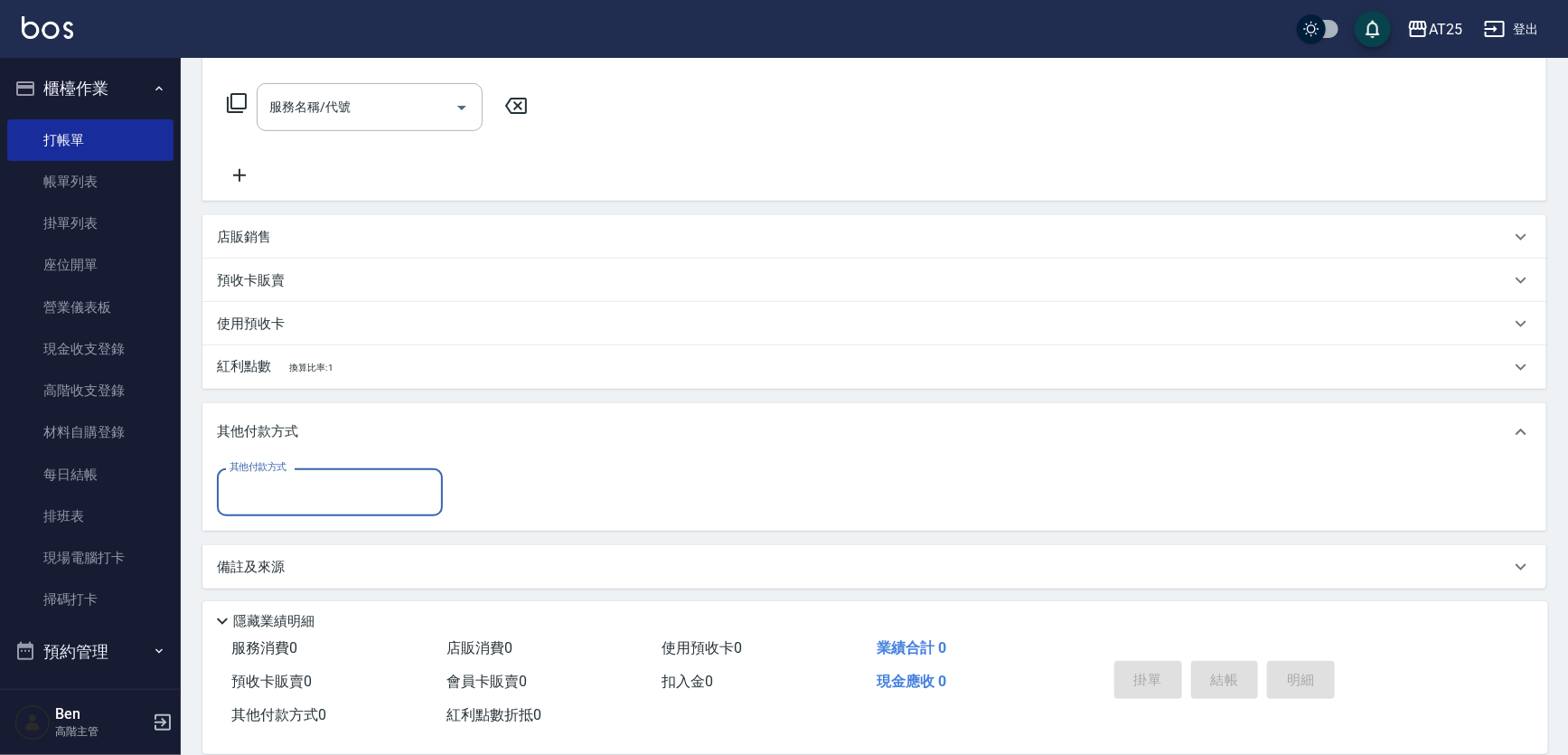
scroll to position [277, 0]
click at [291, 476] on input "其他付款方式" at bounding box center [330, 489] width 210 height 32
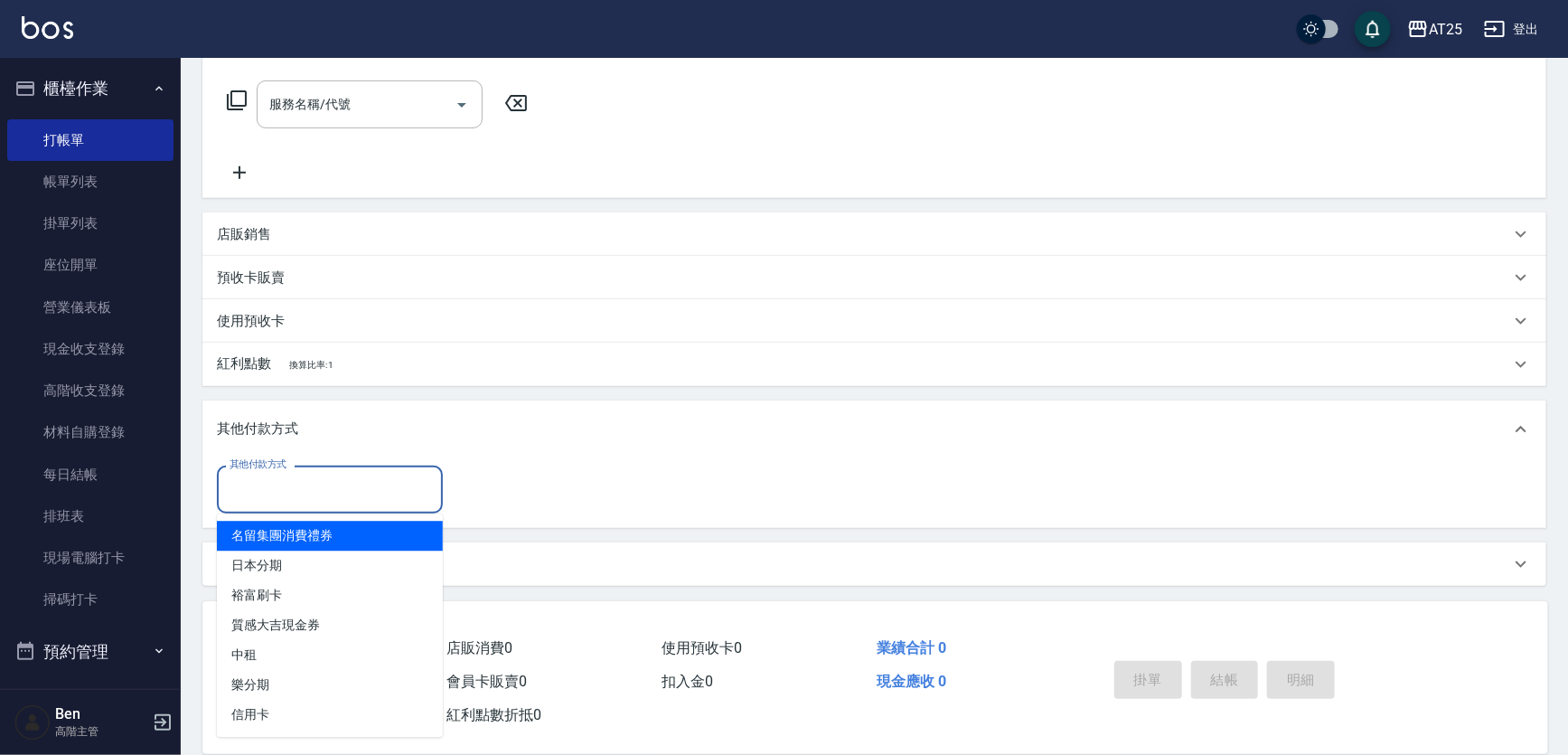
click at [317, 537] on span "名留集團消費禮券" at bounding box center [330, 535] width 226 height 30
type input "名留集團消費禮券"
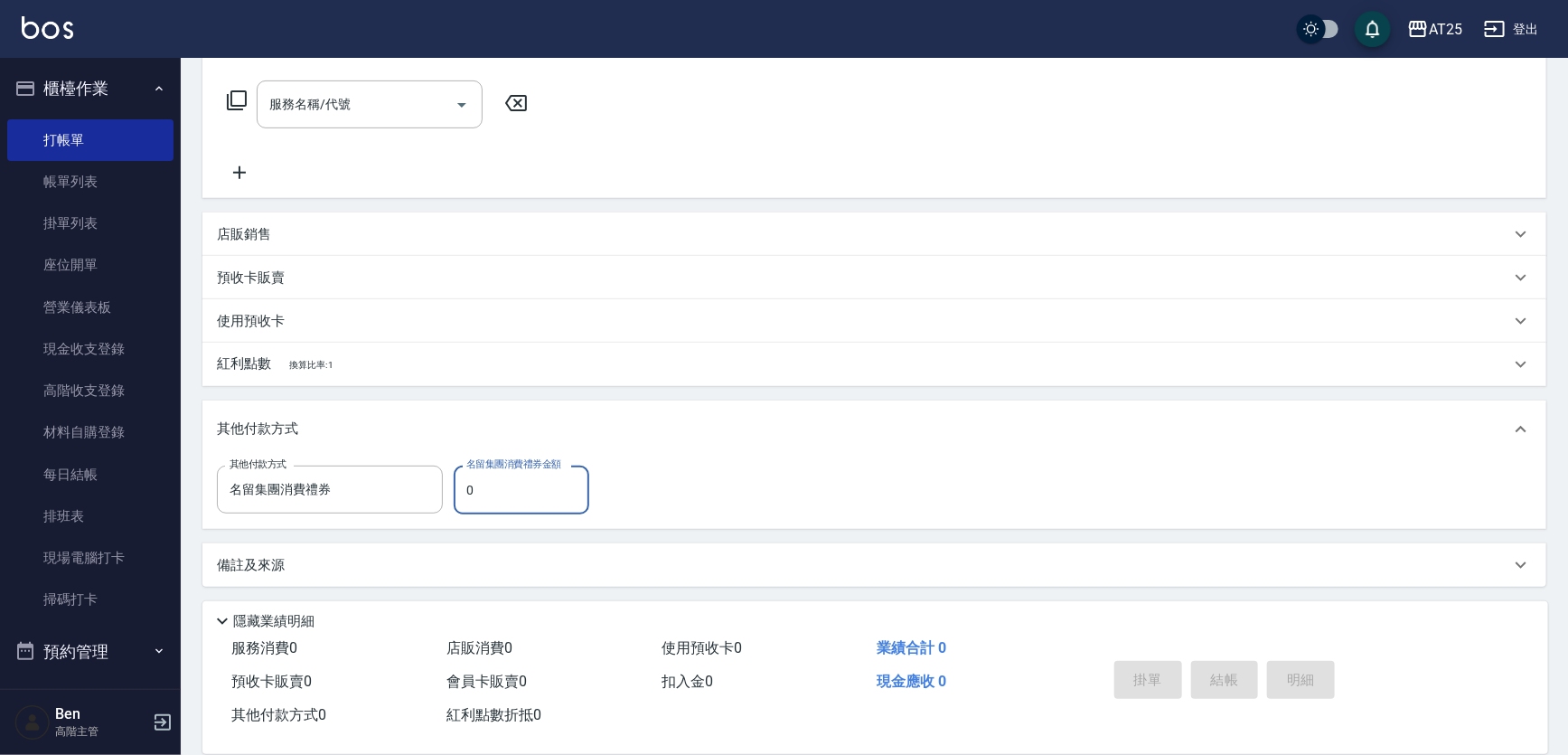
drag, startPoint x: 506, startPoint y: 481, endPoint x: 460, endPoint y: 481, distance: 46.0
click at [460, 481] on input "0" at bounding box center [521, 490] width 136 height 49
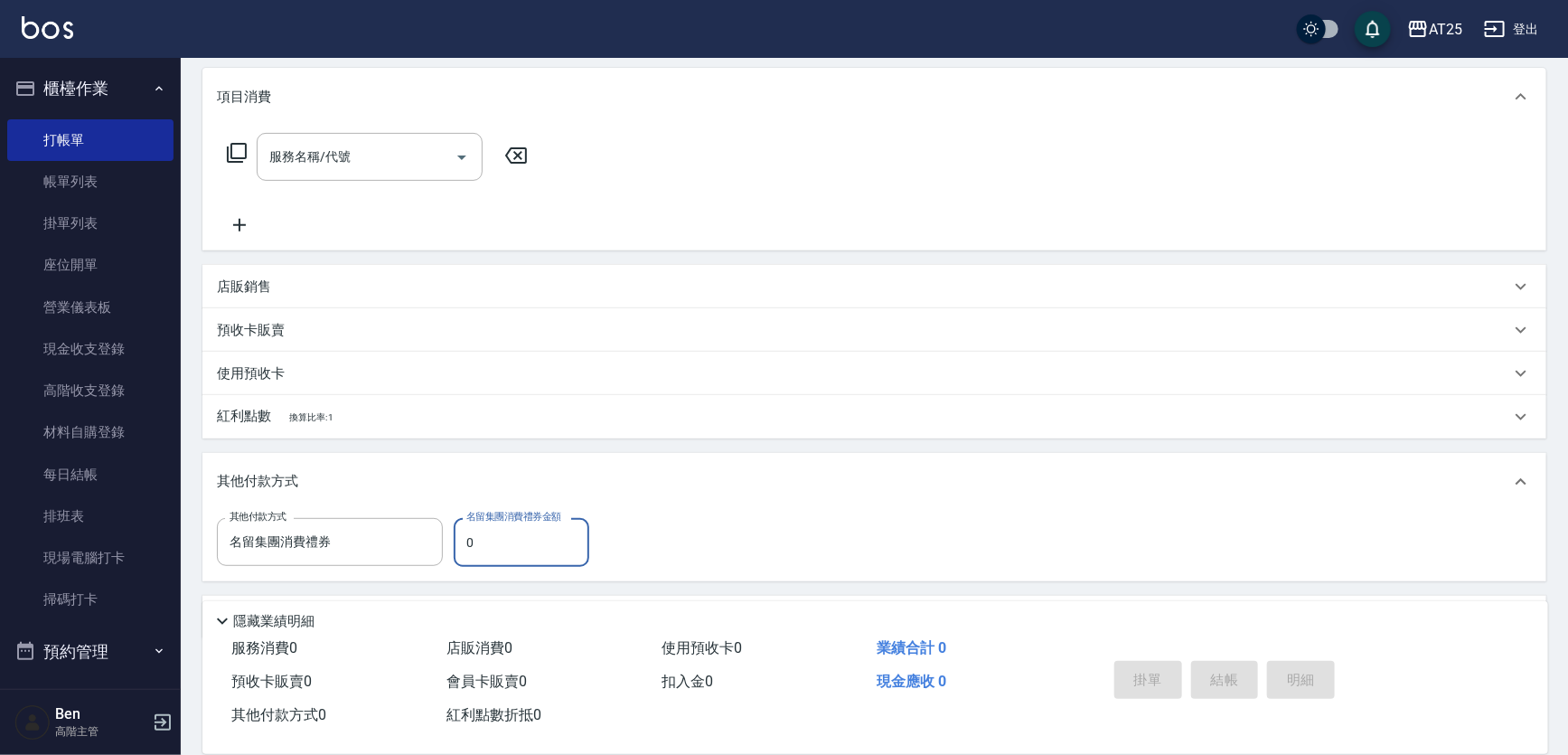
scroll to position [279, 0]
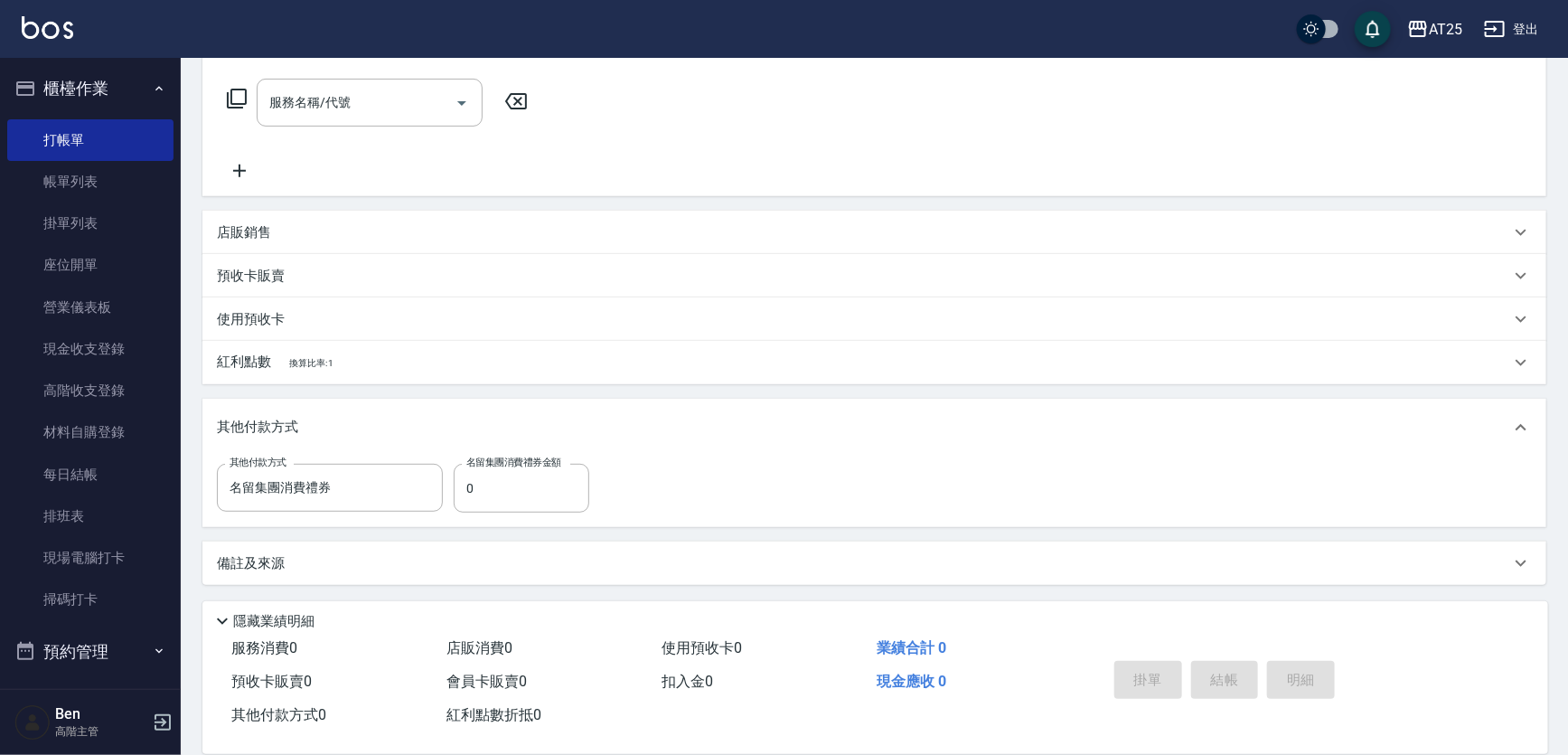
click at [476, 524] on div "其他付款方式 名留集團消費禮券 其他付款方式 名留集團消費禮券金額 0 名留集團消費禮券金額" at bounding box center [873, 491] width 1344 height 70
drag, startPoint x: 478, startPoint y: 505, endPoint x: 442, endPoint y: 506, distance: 36.0
click at [442, 506] on div "其他付款方式 名留集團消費禮券 其他付款方式 名留集團消費禮券金額 0 名留集團消費禮券金額" at bounding box center [409, 488] width 383 height 49
click at [474, 521] on div "其他付款方式 名留集團消費禮券 其他付款方式 名留集團消費禮券金額 0 名留集團消費禮券金額" at bounding box center [873, 491] width 1344 height 70
drag, startPoint x: 496, startPoint y: 496, endPoint x: 492, endPoint y: 509, distance: 13.6
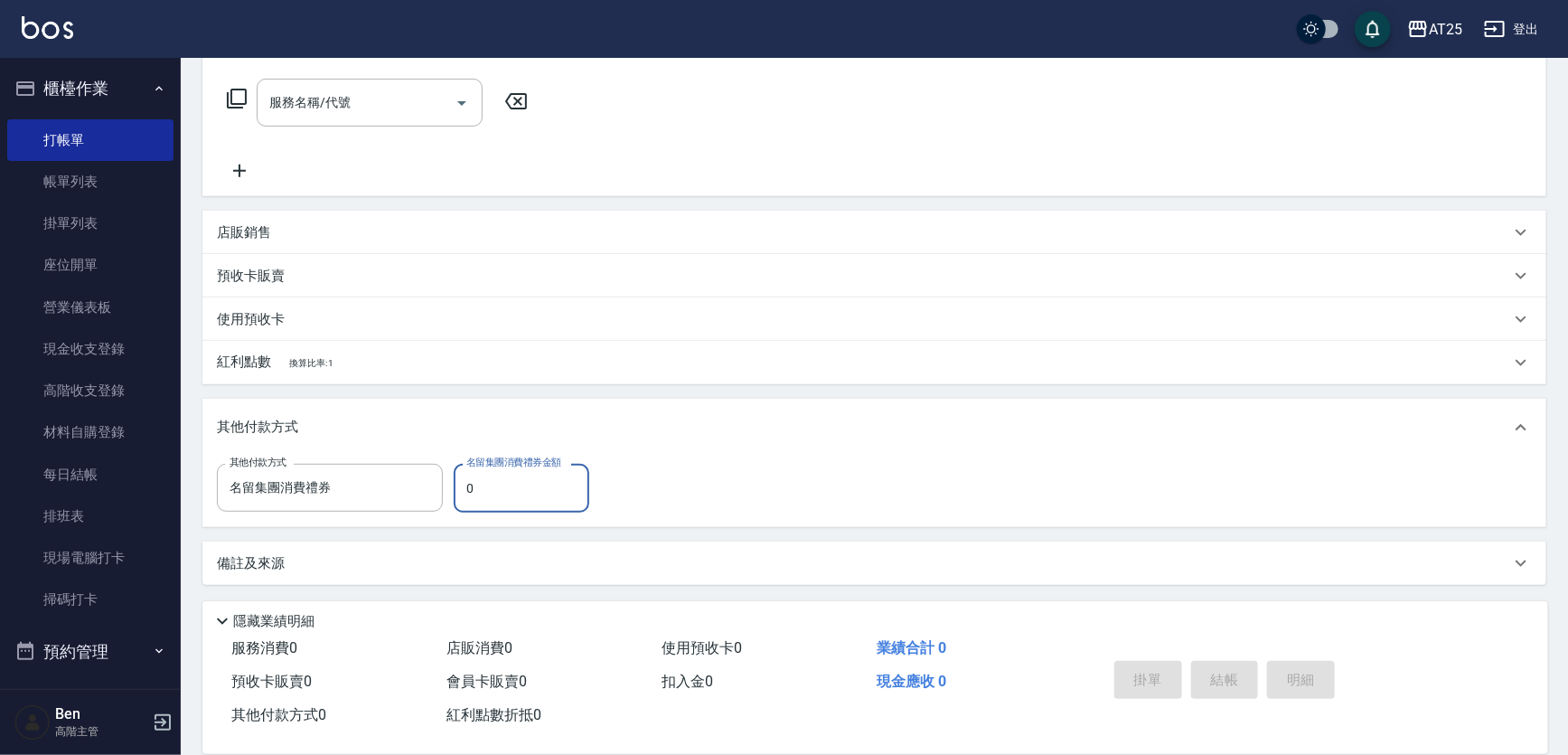
click at [445, 495] on div "其他付款方式 名留集團消費禮券 其他付款方式 名留集團消費禮券金額 0 名留集團消費禮券金額" at bounding box center [409, 488] width 383 height 49
click at [1186, 82] on div "服務名稱/代號 服務名稱/代號" at bounding box center [873, 134] width 1344 height 125
